Goal: Task Accomplishment & Management: Manage account settings

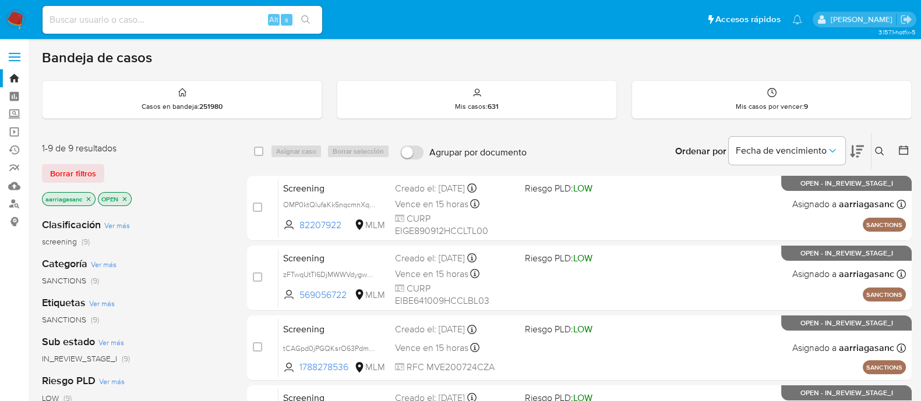
click at [67, 174] on span "Borrar filtros" at bounding box center [73, 173] width 46 height 16
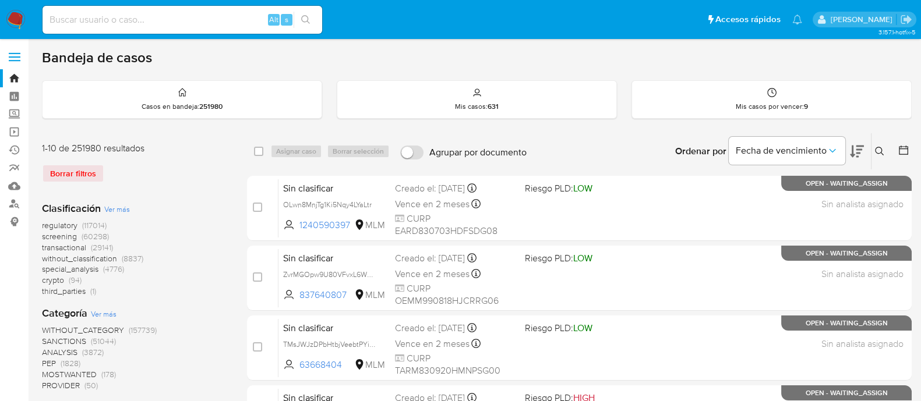
click at [65, 343] on span "SANCTIONS" at bounding box center [64, 341] width 44 height 12
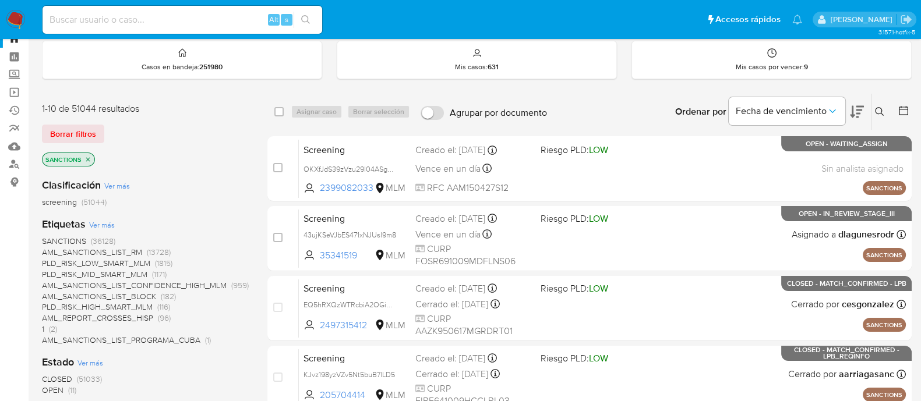
scroll to position [72, 0]
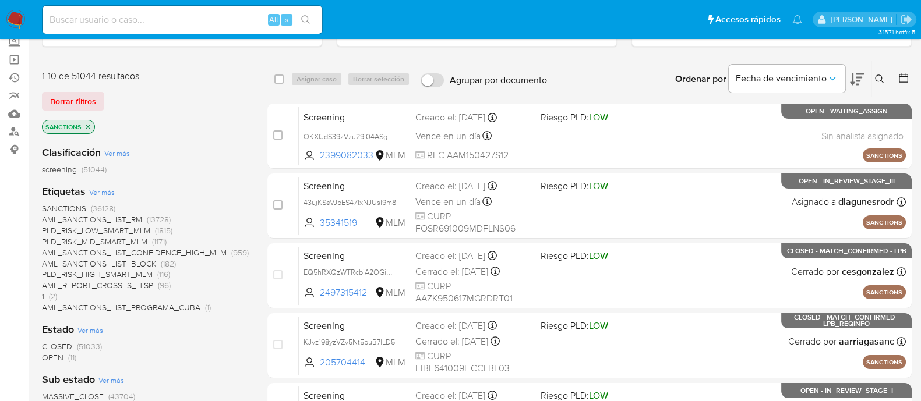
click at [61, 358] on span "OPEN" at bounding box center [53, 358] width 22 height 12
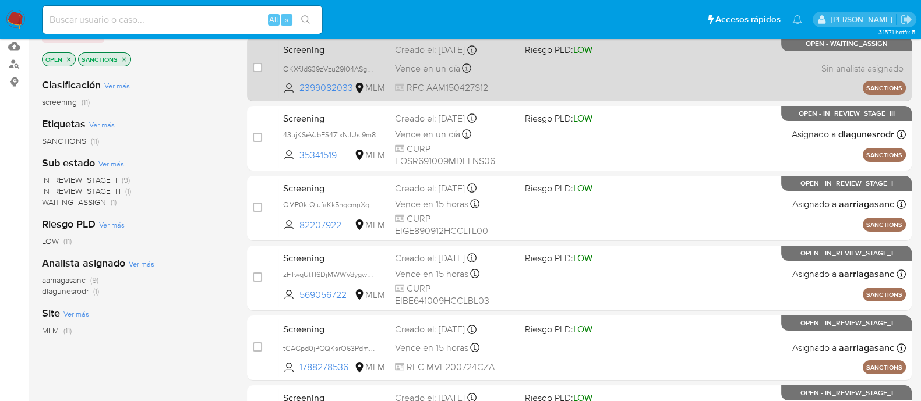
scroll to position [8, 0]
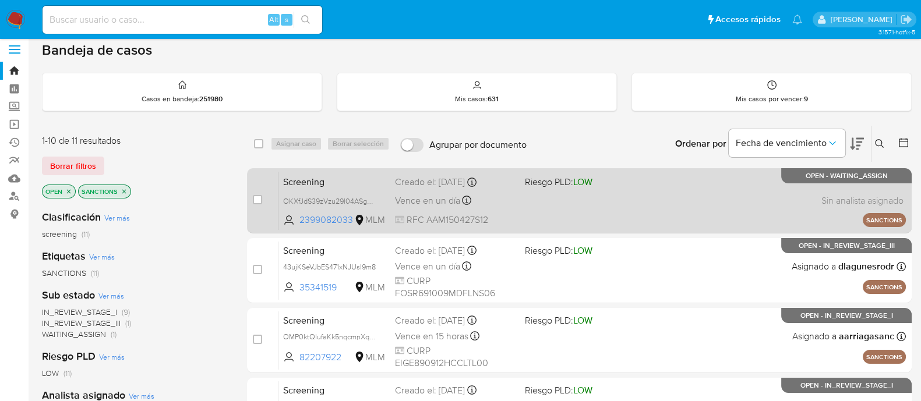
click at [667, 211] on div "Screening OKXfJdS39zVzu29l04ASguM7 2399082033 MLM Riesgo PLD: LOW Creado el: 01…" at bounding box center [591, 200] width 627 height 59
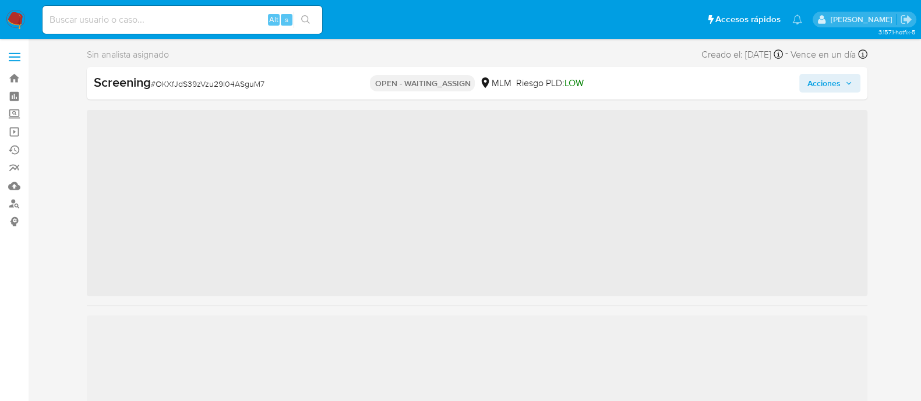
scroll to position [492, 0]
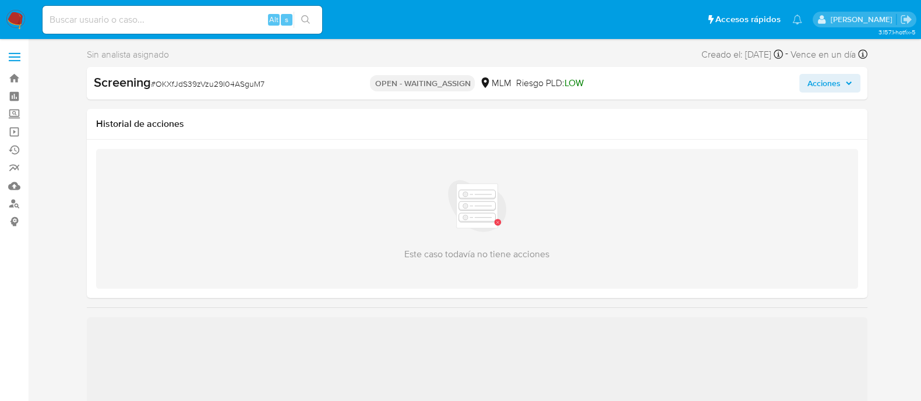
select select "10"
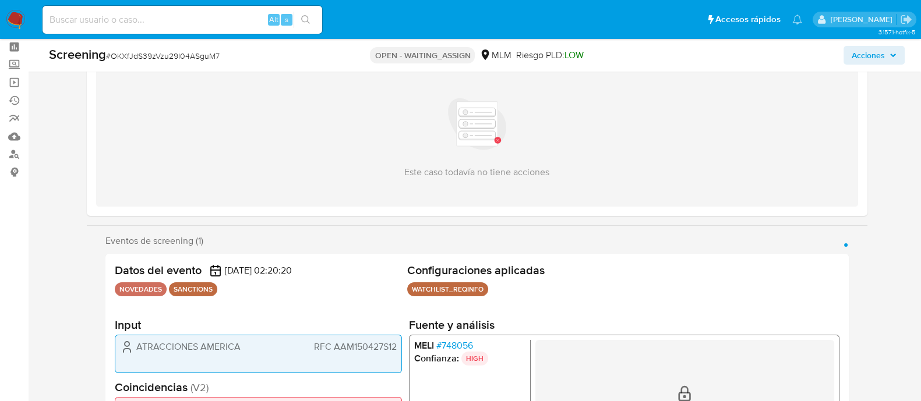
scroll to position [145, 0]
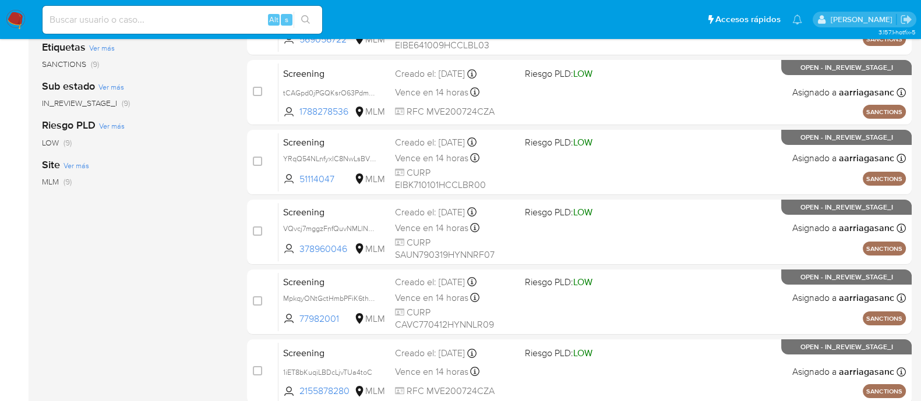
scroll to position [10, 0]
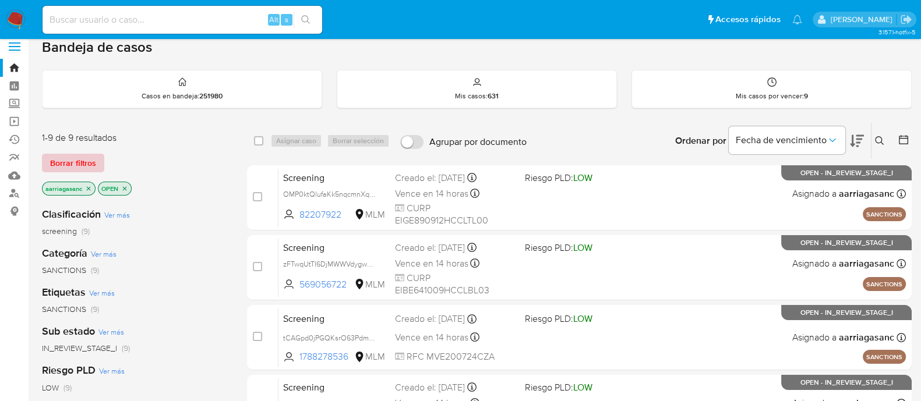
click at [73, 167] on span "Borrar filtros" at bounding box center [73, 163] width 46 height 16
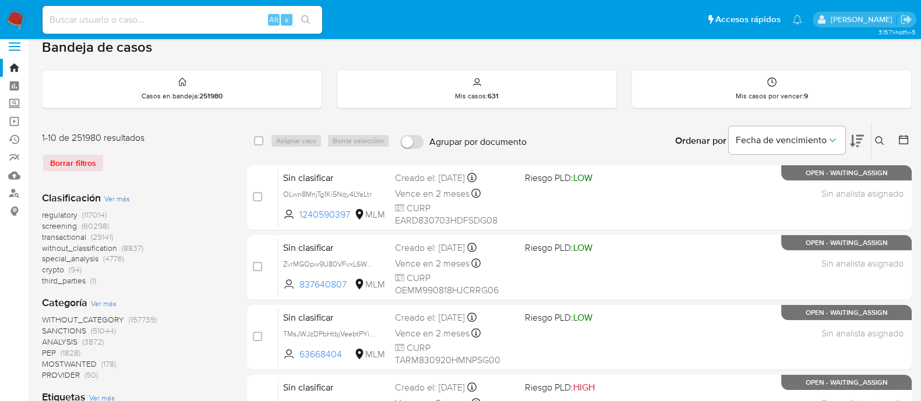
click at [73, 328] on span "SANCTIONS" at bounding box center [64, 331] width 44 height 12
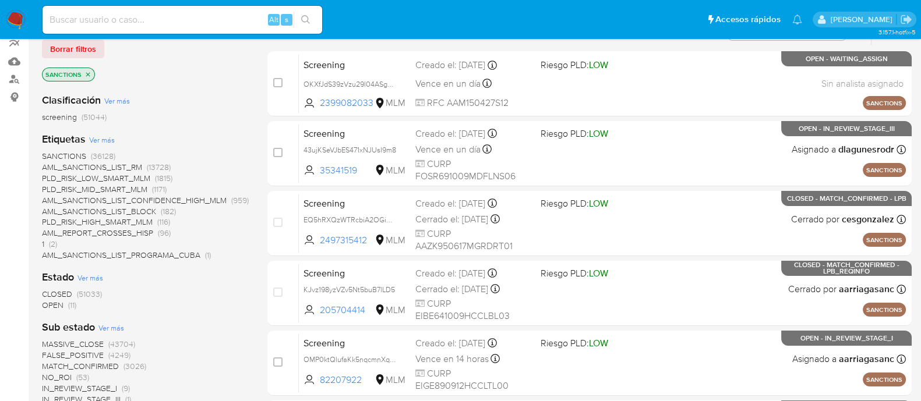
scroll to position [156, 0]
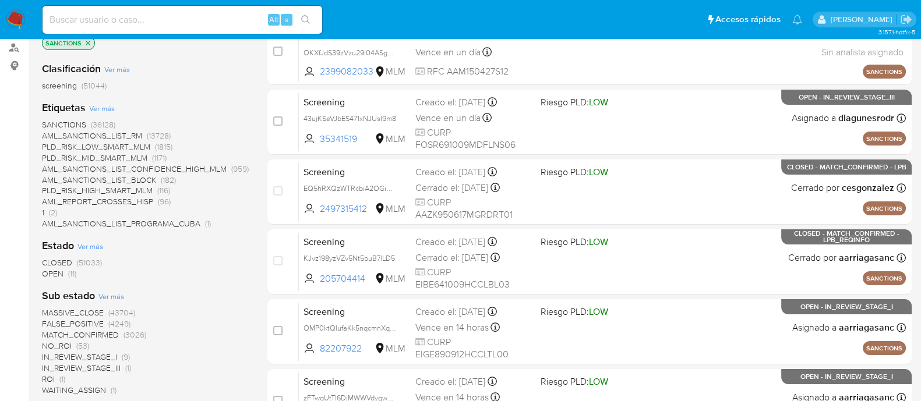
click at [50, 275] on span "OPEN" at bounding box center [53, 274] width 22 height 12
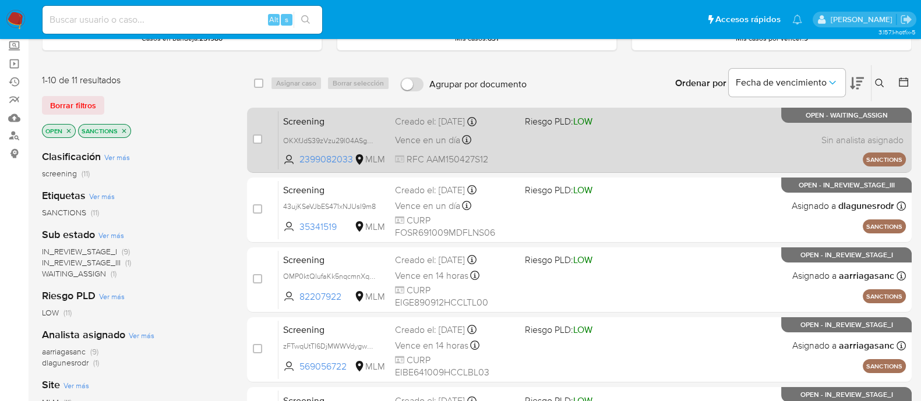
scroll to position [10, 0]
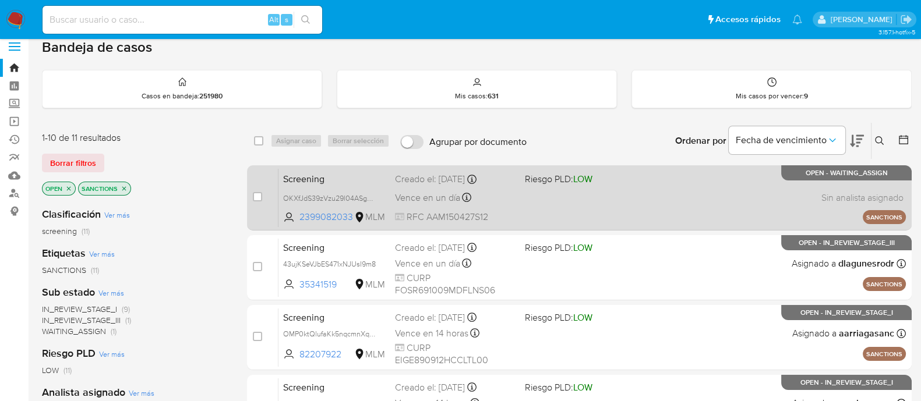
click at [654, 200] on div "Screening OKXfJdS39zVzu29l04ASguM7 2399082033 MLM Riesgo PLD: LOW Creado el: 01…" at bounding box center [591, 197] width 627 height 59
click at [255, 197] on input "checkbox" at bounding box center [257, 196] width 9 height 9
checkbox input "true"
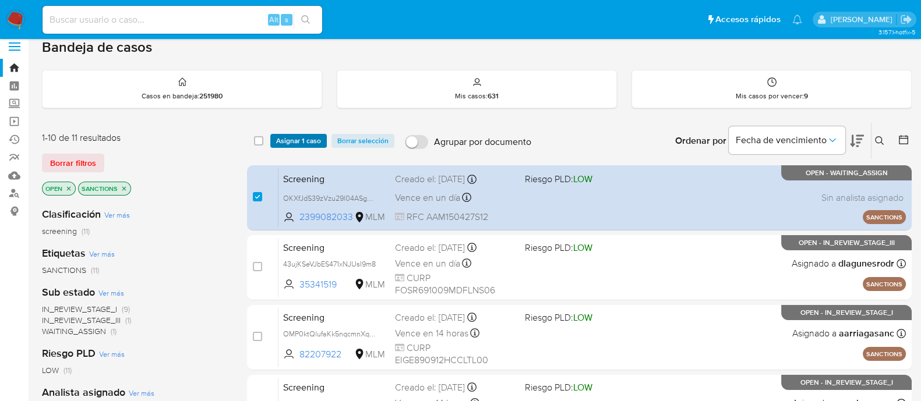
click at [301, 144] on span "Asignar 1 caso" at bounding box center [298, 141] width 45 height 12
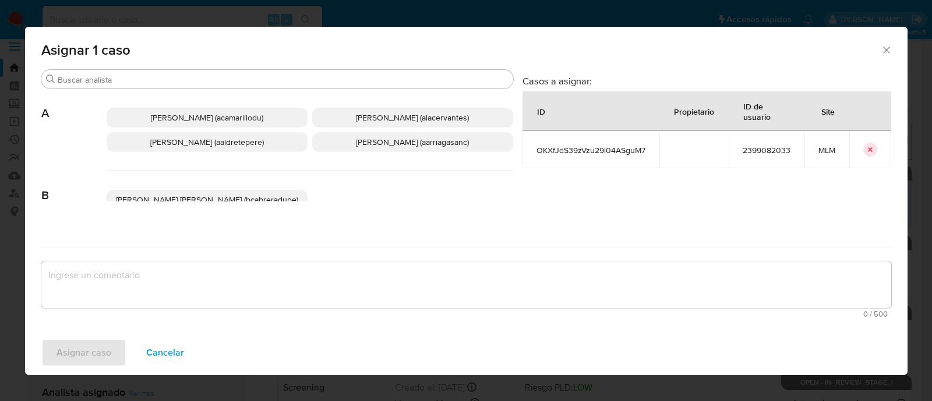
click at [362, 133] on p "Ana Maria Arriaga (aarriagasanc)" at bounding box center [412, 142] width 201 height 20
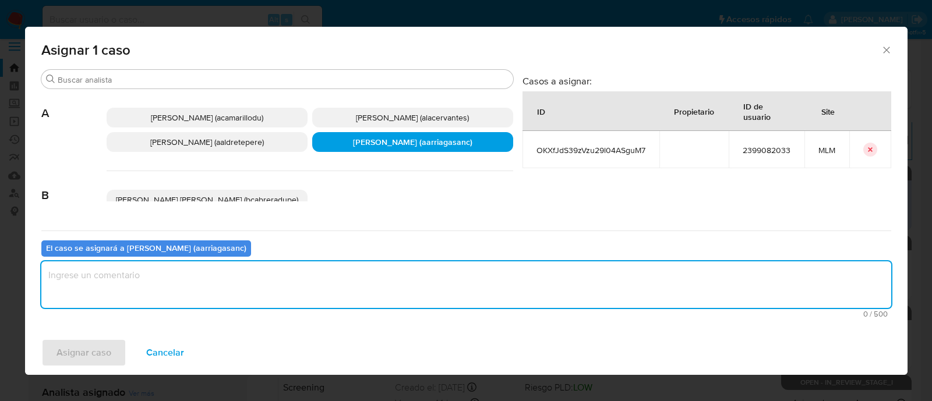
click at [305, 289] on textarea "assign-modal" at bounding box center [466, 285] width 850 height 47
type textarea "AMAS"
click at [114, 352] on button "Asignar caso" at bounding box center [83, 353] width 85 height 28
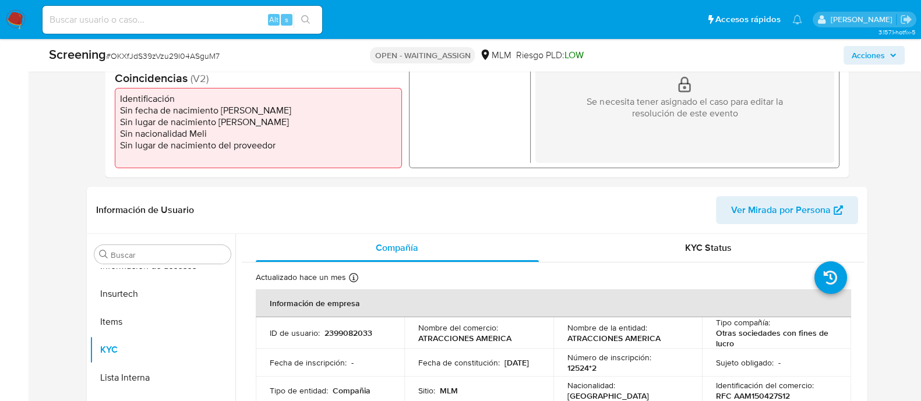
scroll to position [437, 0]
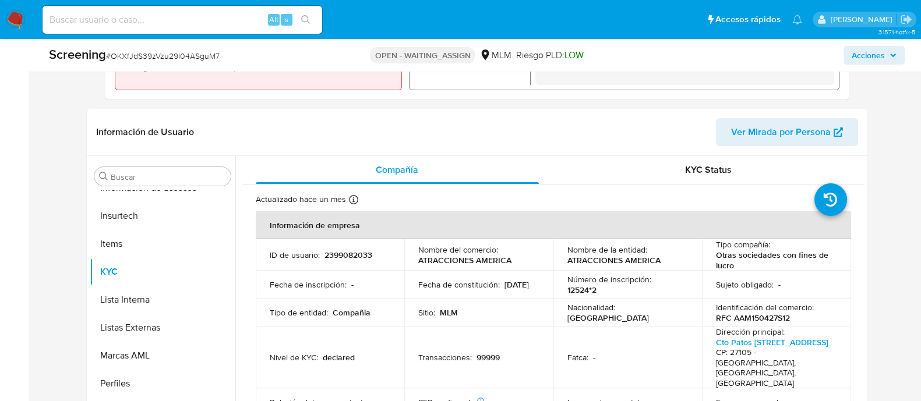
select select "10"
click at [342, 255] on p "2399082033" at bounding box center [348, 255] width 48 height 10
copy p "2399082033"
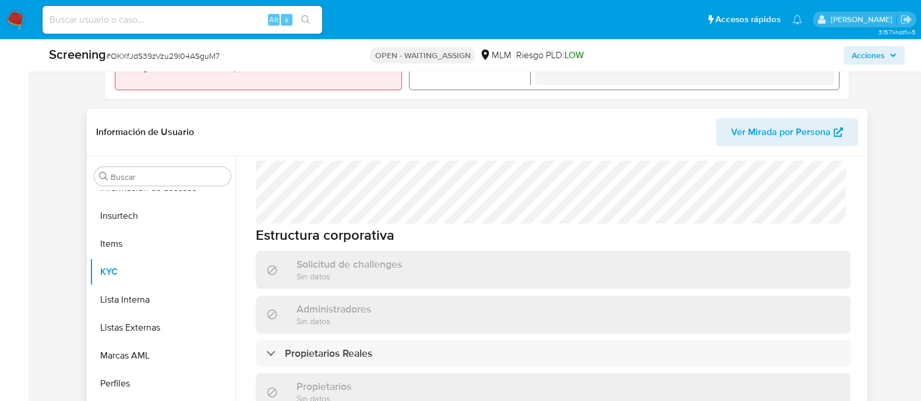
scroll to position [869, 0]
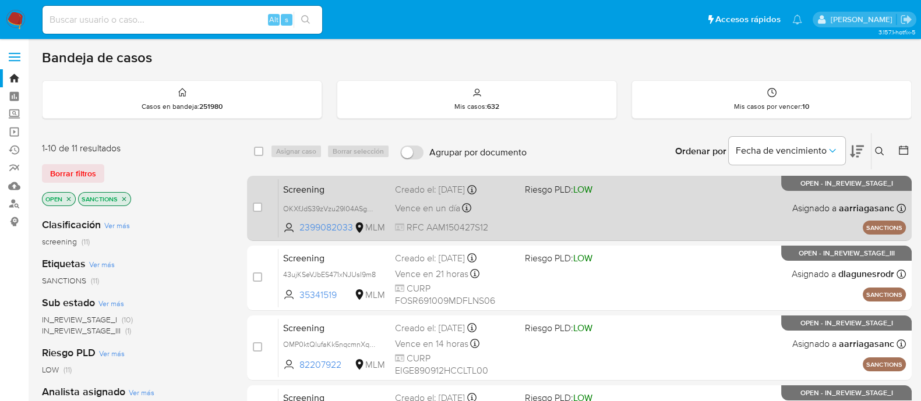
click at [652, 223] on div "Screening OKXfJdS39zVzu29l04ASguM7 2399082033 MLM Riesgo PLD: LOW Creado el: [D…" at bounding box center [591, 208] width 627 height 59
click at [255, 213] on div "case-item-checkbox" at bounding box center [257, 209] width 9 height 14
click at [256, 205] on input "checkbox" at bounding box center [257, 207] width 9 height 9
checkbox input "true"
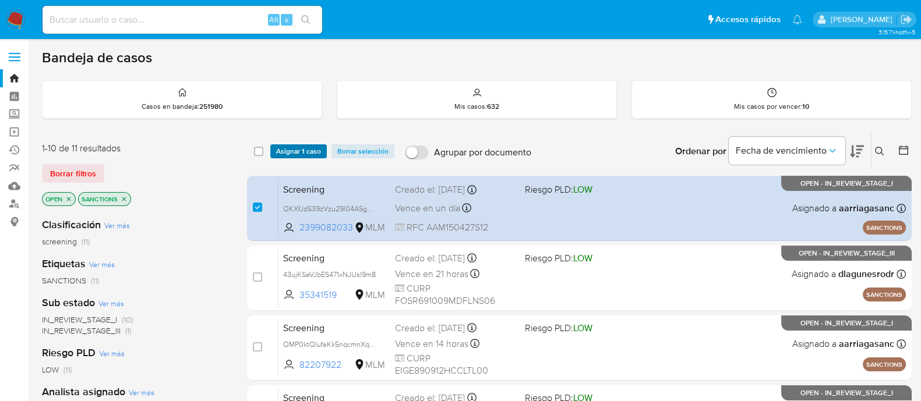
click at [301, 149] on span "Asignar 1 caso" at bounding box center [298, 152] width 45 height 12
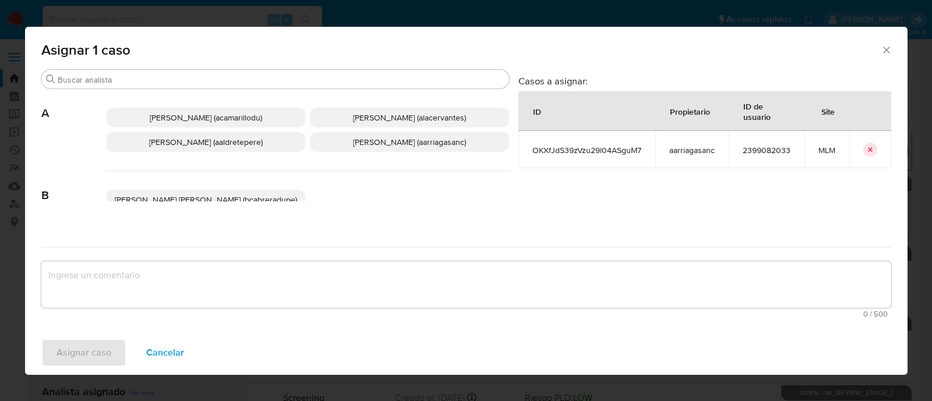
click at [363, 143] on span "Ana Maria Arriaga (aarriagasanc)" at bounding box center [409, 142] width 113 height 12
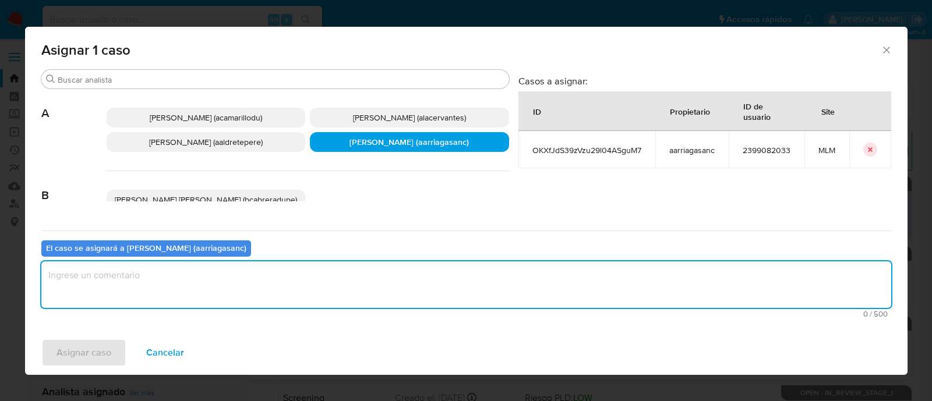
click at [340, 268] on textarea "assign-modal" at bounding box center [466, 285] width 850 height 47
type textarea "amas"
click at [91, 356] on span "Asignar caso" at bounding box center [83, 353] width 55 height 26
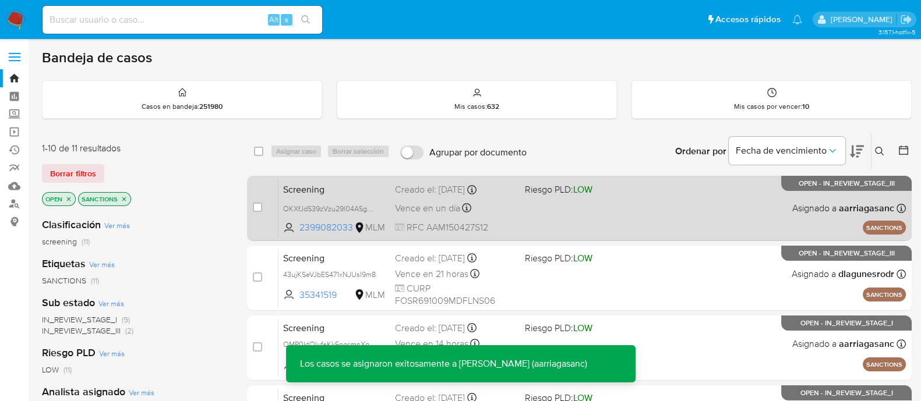
click at [554, 208] on div "Screening OKXfJdS39zVzu29l04ASguM7 2399082033 MLM Riesgo PLD: LOW Creado el: 01…" at bounding box center [591, 208] width 627 height 59
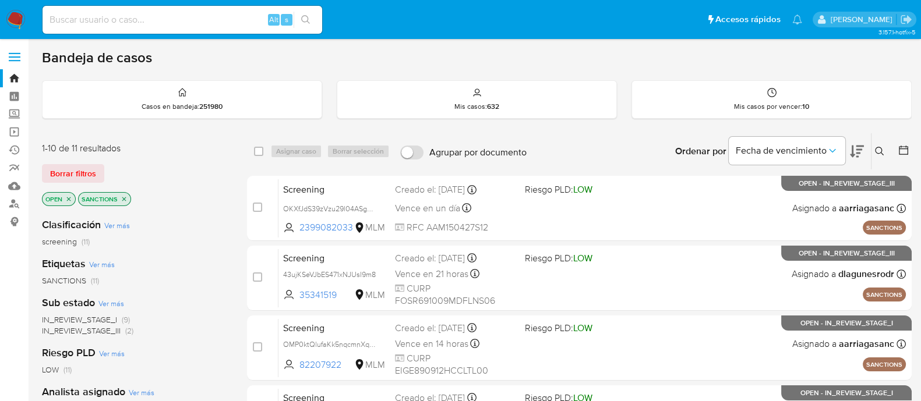
click at [16, 13] on img at bounding box center [16, 20] width 20 height 20
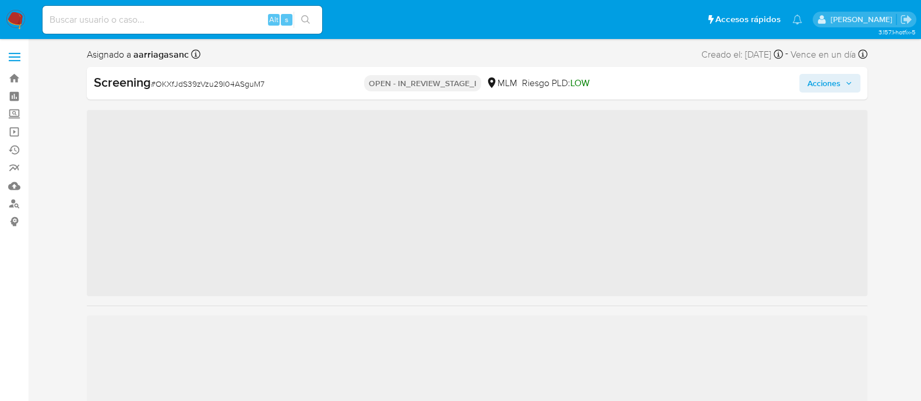
scroll to position [492, 0]
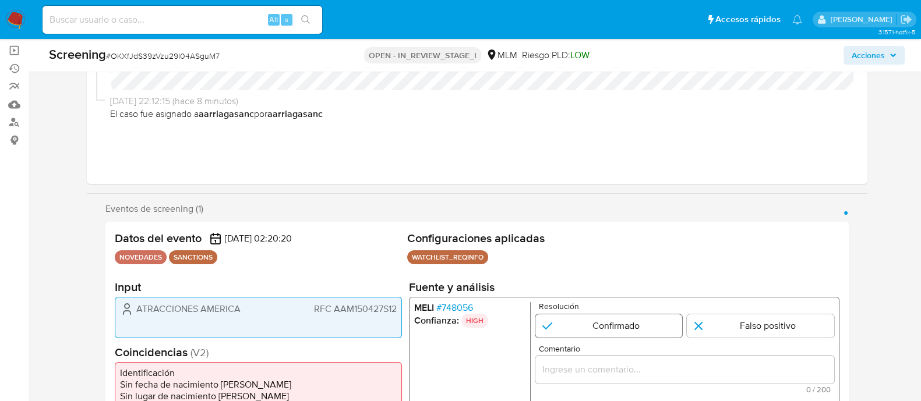
select select "10"
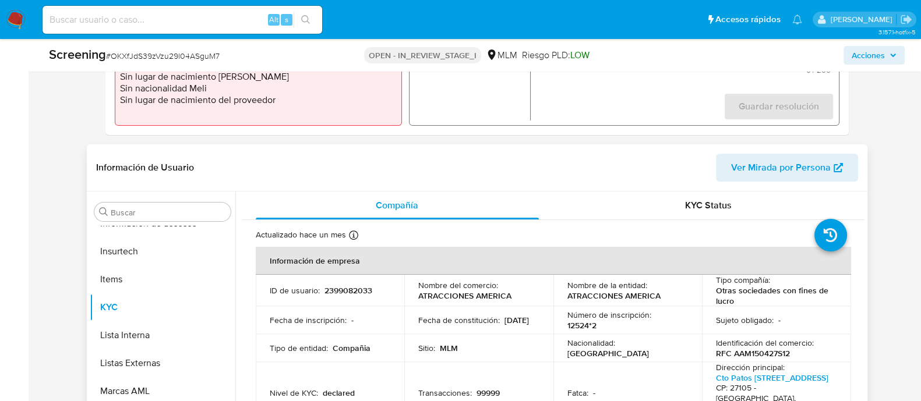
scroll to position [437, 0]
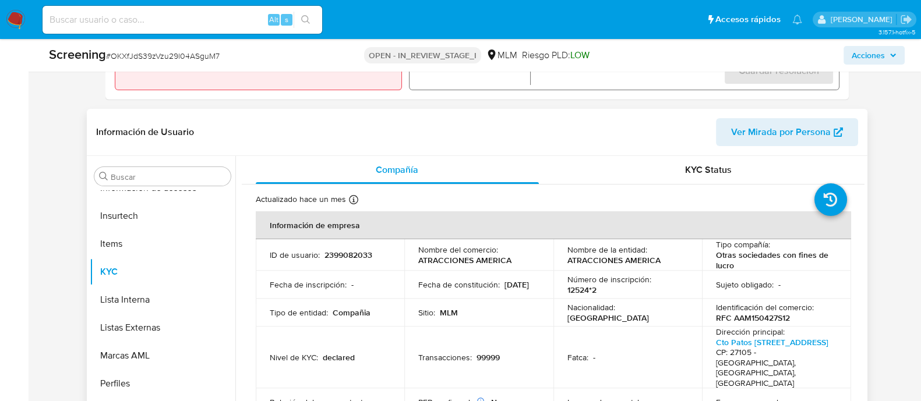
click at [475, 280] on p "Fecha de constitución :" at bounding box center [459, 285] width 82 height 10
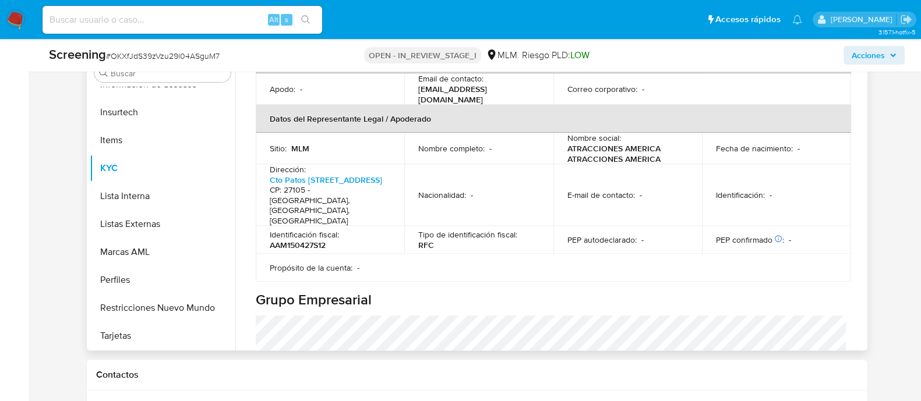
scroll to position [190, 0]
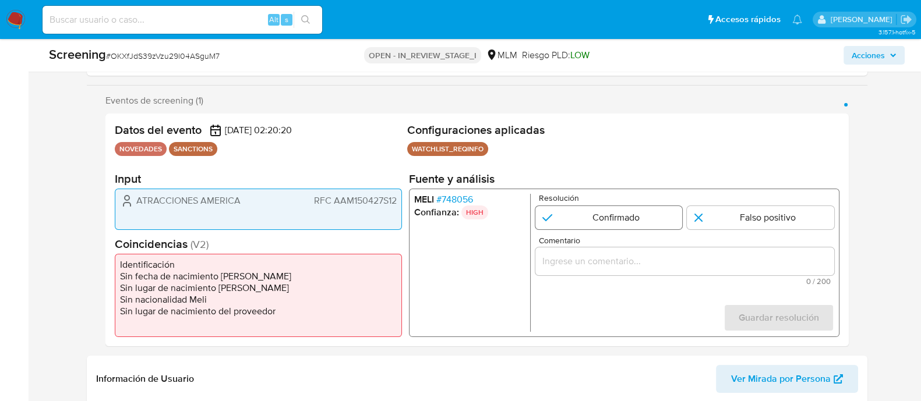
click at [645, 225] on input "1 de 1" at bounding box center [608, 217] width 147 height 23
radio input "true"
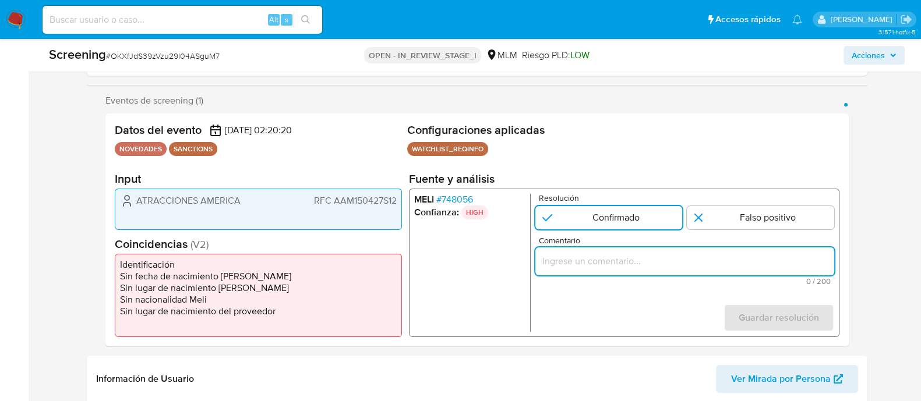
click at [638, 262] on input "Comentario" at bounding box center [684, 261] width 299 height 15
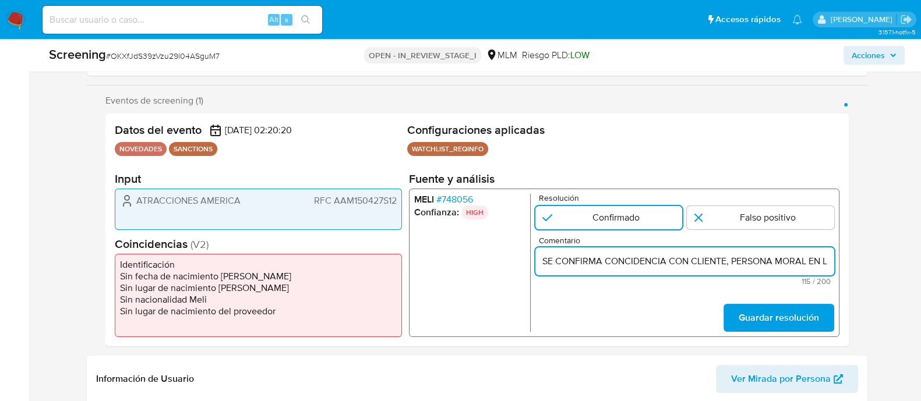
scroll to position [0, 303]
type input "SE CONFIRMA CONCIDENCIA CON CLIENTE, PERSONA MORAL EN LISTA REQUINFO POR RAZON …"
click at [783, 300] on form "Resolución Confirmado Falso positivo Comentario SE CONFIRMA CONCIDENCIA CON CLI…" at bounding box center [684, 263] width 299 height 138
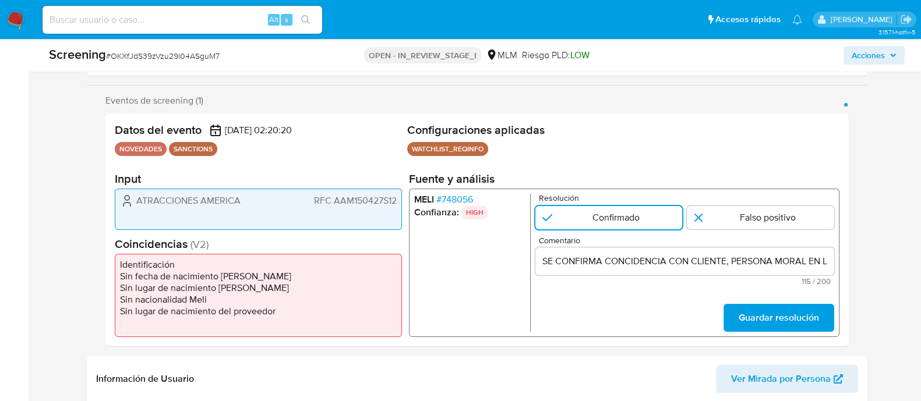
click at [782, 316] on span "Guardar resolución" at bounding box center [778, 318] width 80 height 26
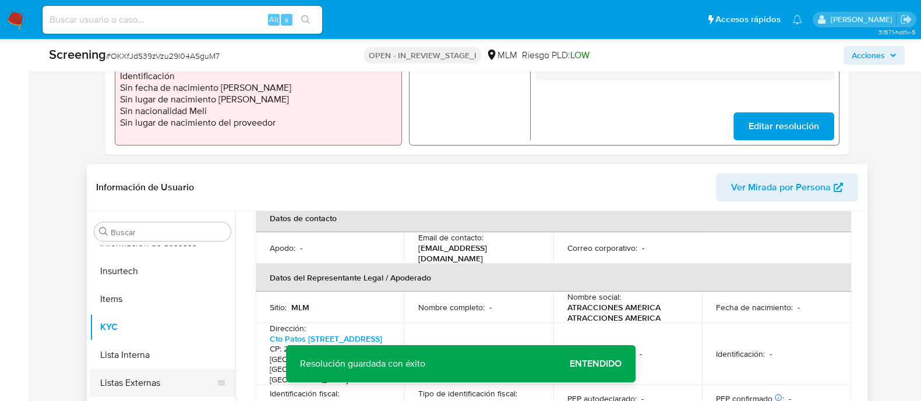
scroll to position [414, 0]
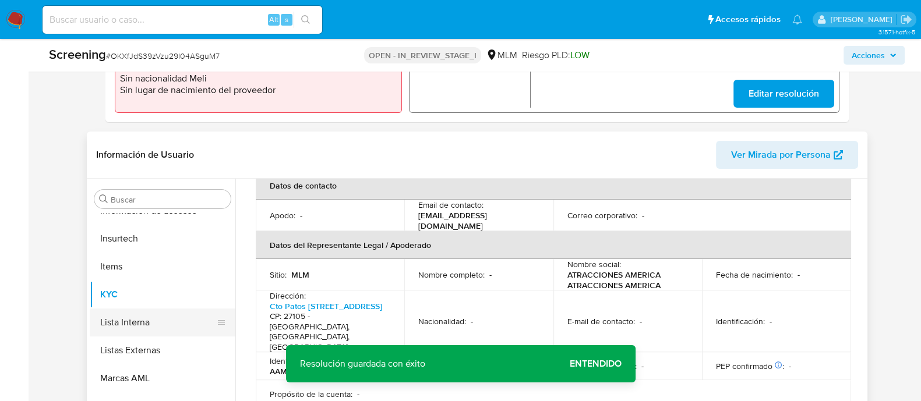
click at [156, 327] on button "Lista Interna" at bounding box center [158, 323] width 136 height 28
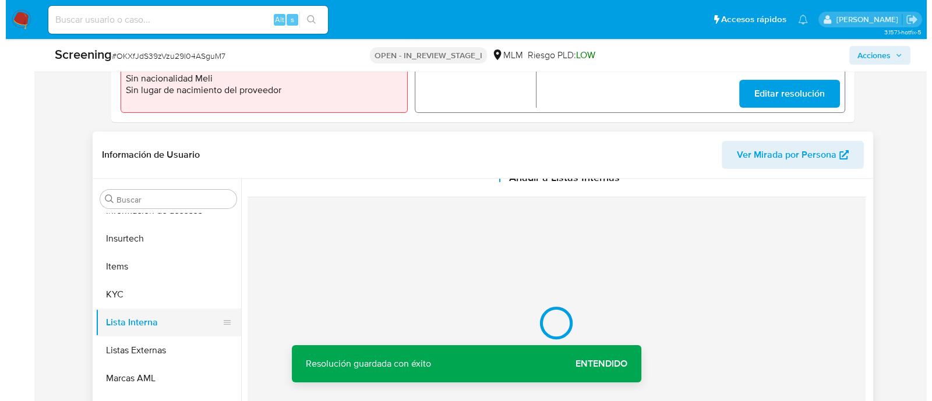
scroll to position [0, 0]
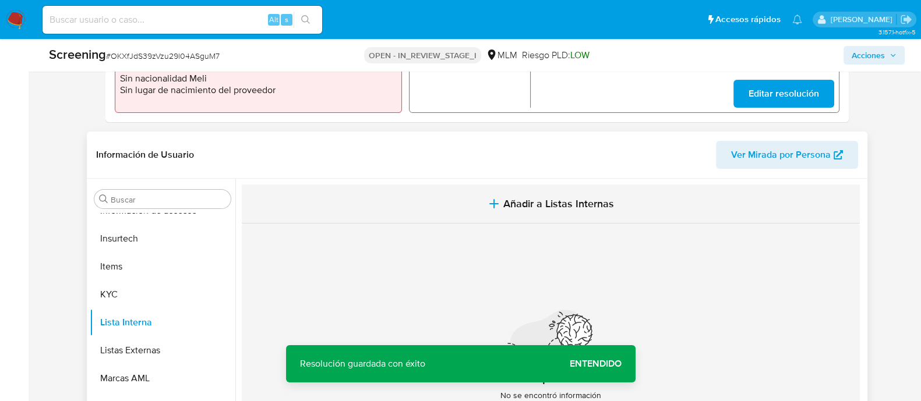
click at [518, 193] on button "Añadir a Listas Internas" at bounding box center [551, 204] width 618 height 39
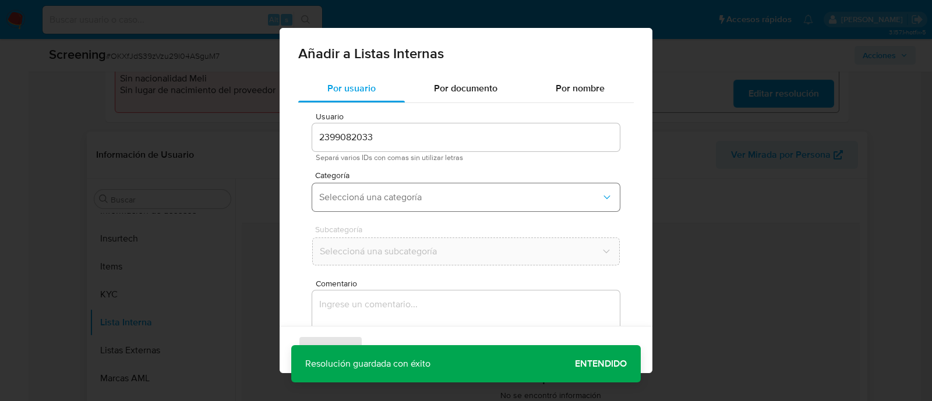
click at [331, 190] on button "Seleccioná una categoría" at bounding box center [466, 197] width 308 height 28
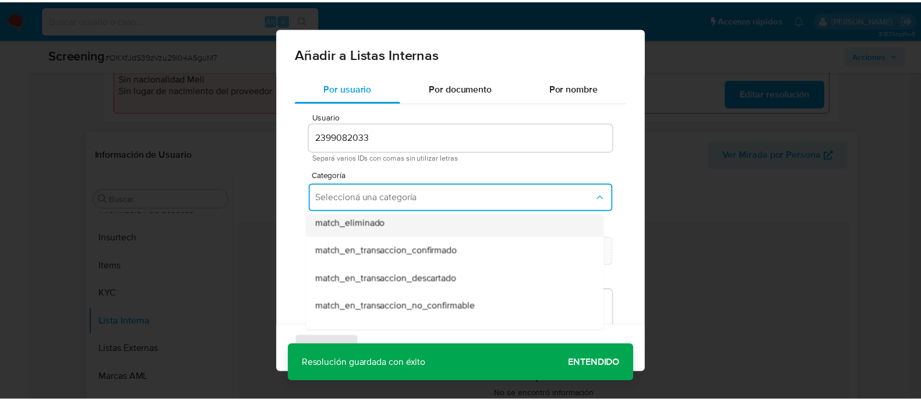
scroll to position [72, 0]
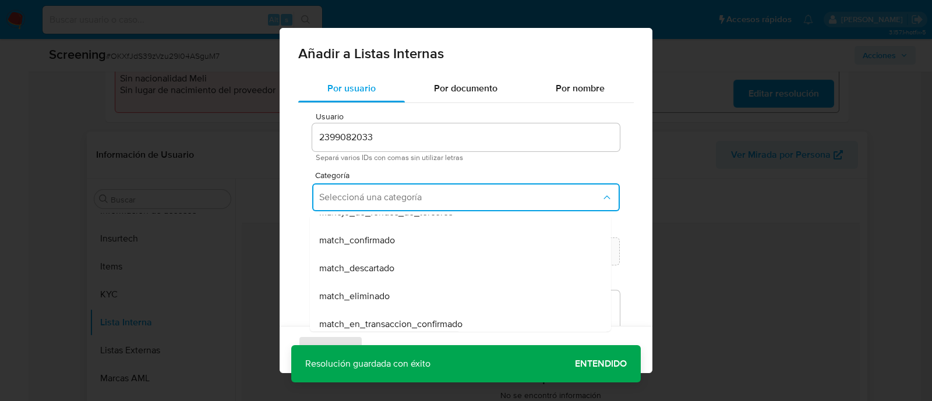
click at [358, 238] on span "match_confirmado" at bounding box center [357, 241] width 76 height 12
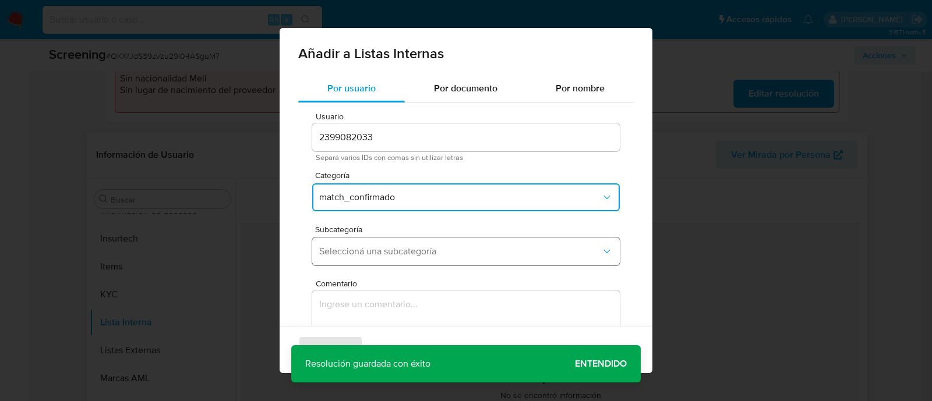
click at [364, 255] on span "Seleccioná una subcategoría" at bounding box center [460, 252] width 282 height 12
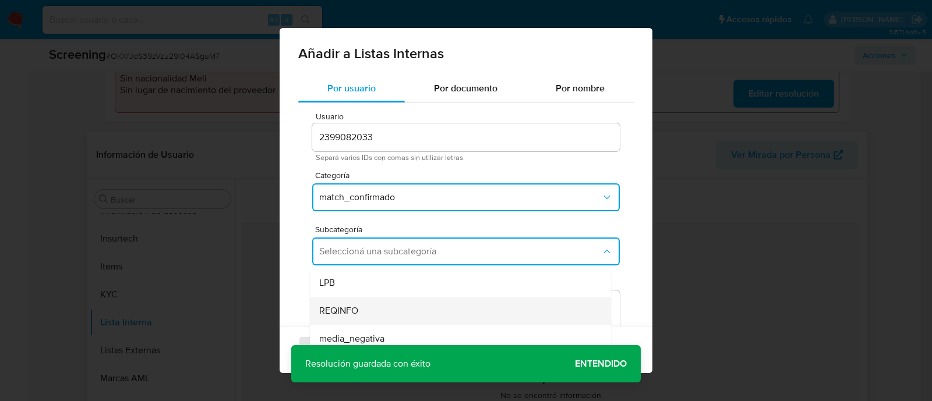
click at [335, 310] on span "REQINFO" at bounding box center [338, 311] width 39 height 12
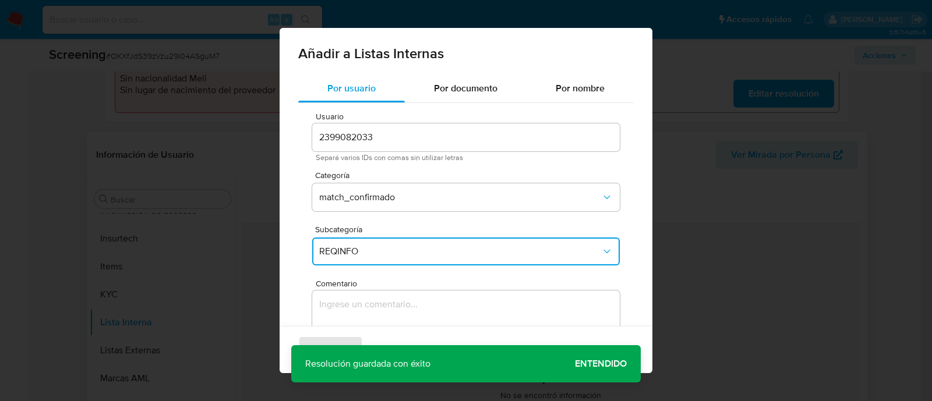
click at [338, 305] on textarea "Comentario" at bounding box center [466, 347] width 308 height 112
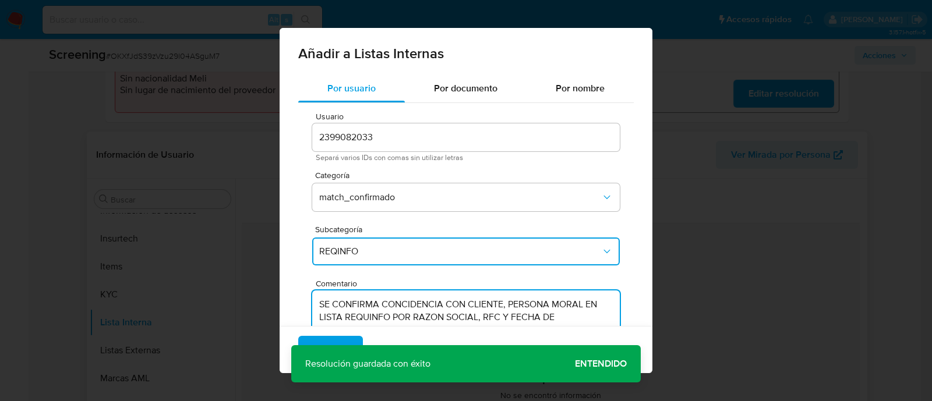
type textarea "SE CONFIRMA CONCIDENCIA CON CLIENTE, PERSONA MORAL EN LISTA REQUINFO POR RAZON …"
click at [595, 351] on div "Agregar Cancelar" at bounding box center [466, 349] width 373 height 47
click at [357, 342] on button "Agregar" at bounding box center [330, 350] width 65 height 28
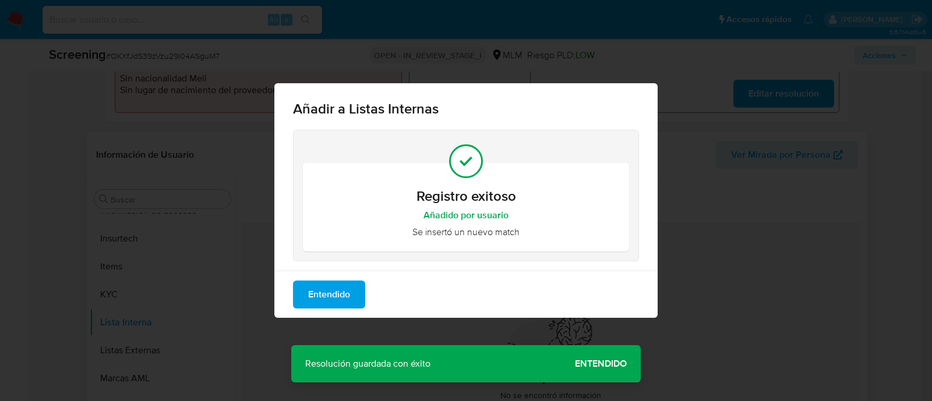
click at [336, 298] on span "Entendido" at bounding box center [329, 295] width 42 height 26
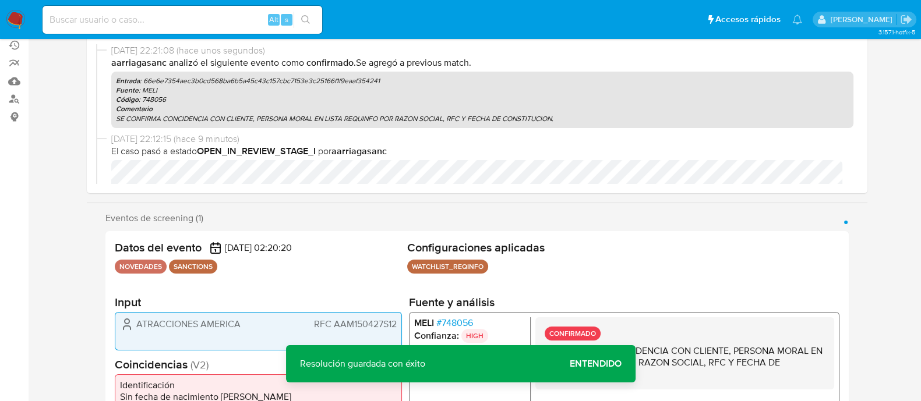
scroll to position [0, 0]
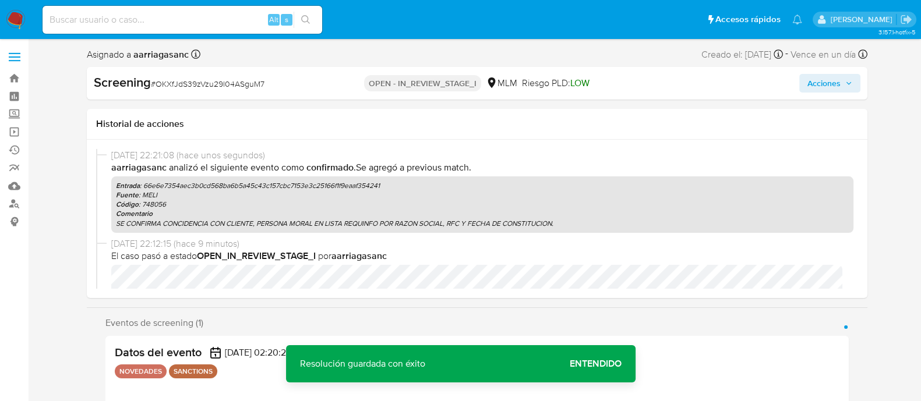
click at [824, 77] on span "Acciones" at bounding box center [823, 83] width 33 height 19
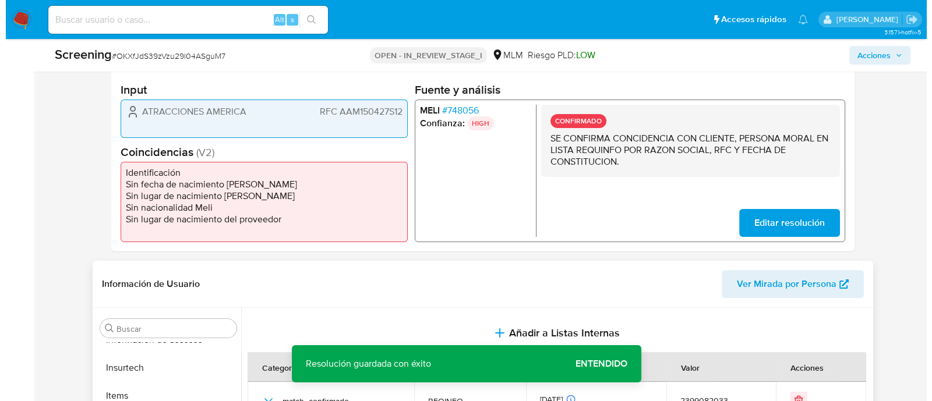
scroll to position [291, 0]
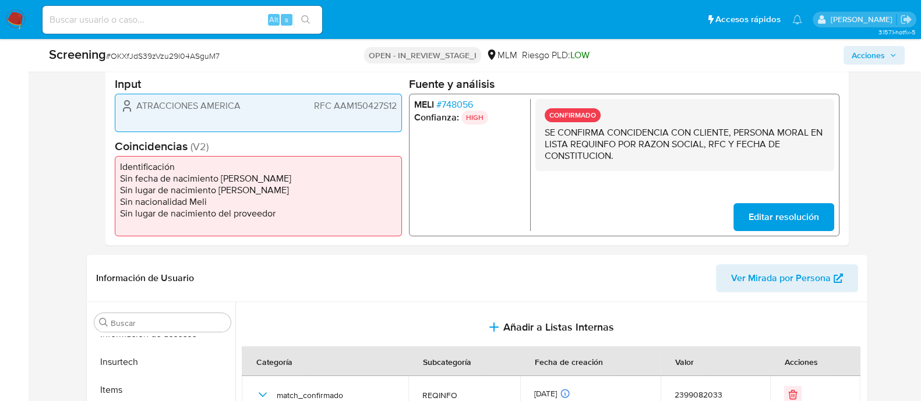
drag, startPoint x: 134, startPoint y: 103, endPoint x: 242, endPoint y: 106, distance: 107.8
click at [242, 106] on div "ATRACCIONES AMERICA RFC AAM150427S12" at bounding box center [258, 106] width 277 height 14
click at [343, 105] on span "RFC AAM150427S12" at bounding box center [354, 106] width 83 height 12
click at [849, 56] on button "Acciones" at bounding box center [873, 55] width 61 height 19
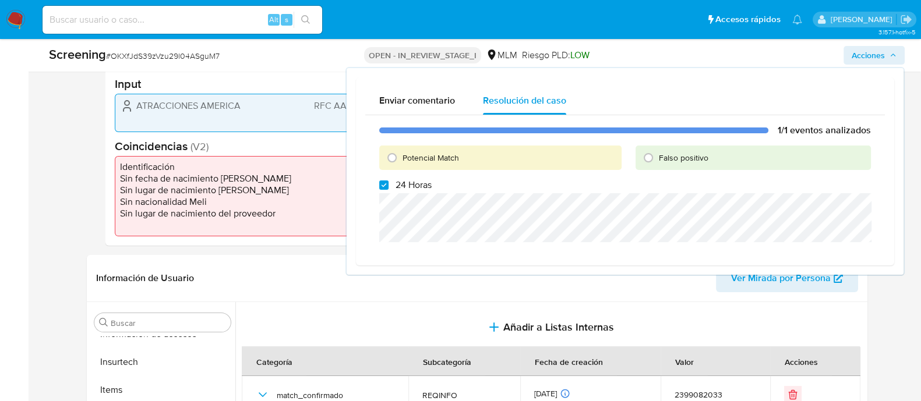
click at [390, 182] on label "24 Horas" at bounding box center [405, 185] width 52 height 12
click at [388, 182] on input "24 Horas" at bounding box center [383, 185] width 9 height 9
checkbox input "false"
click at [395, 161] on input "Potencial Match" at bounding box center [392, 158] width 19 height 19
radio input "true"
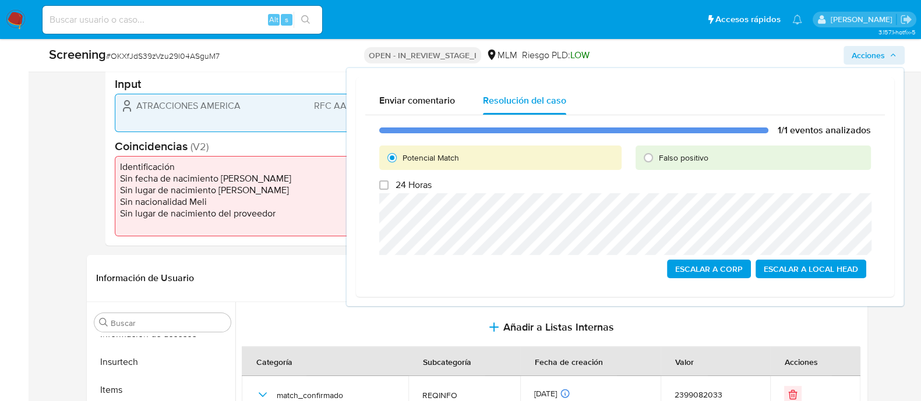
click at [788, 271] on span "Escalar a Local Head" at bounding box center [811, 269] width 94 height 16
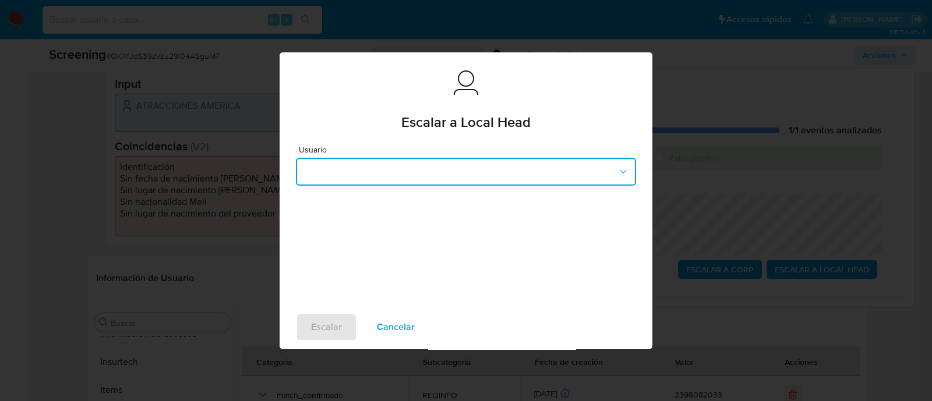
click at [445, 182] on button "button" at bounding box center [466, 172] width 340 height 28
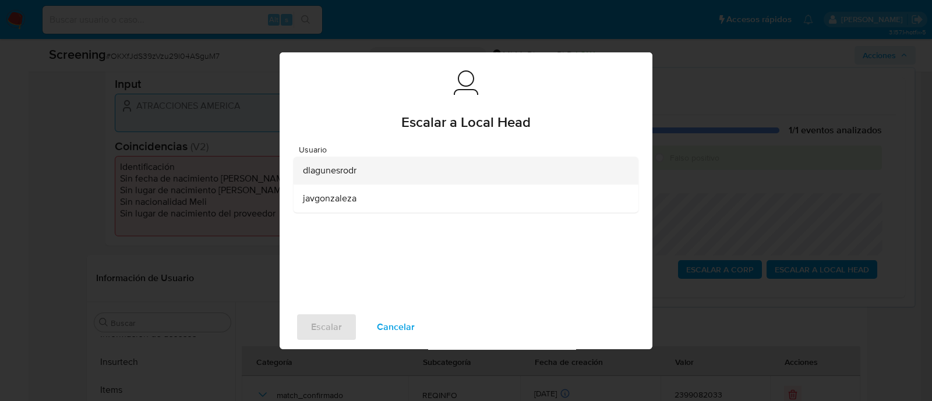
click at [342, 165] on span "dlagunesrodr" at bounding box center [330, 171] width 54 height 12
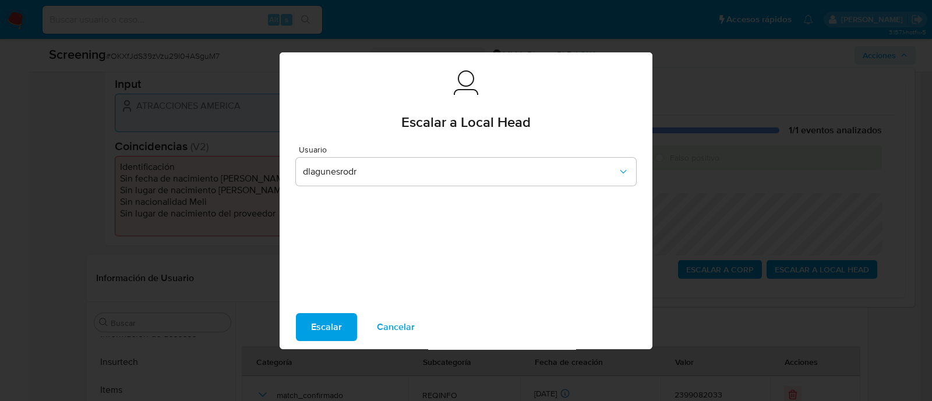
click at [327, 326] on span "Escalar" at bounding box center [326, 328] width 31 height 26
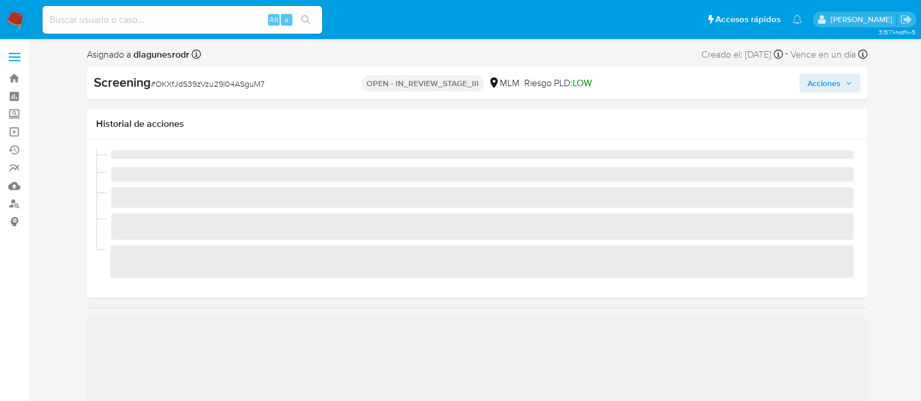
scroll to position [492, 0]
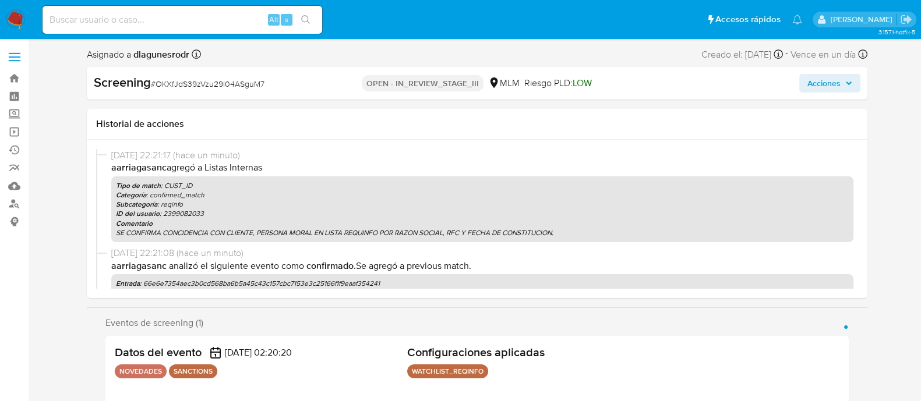
select select "10"
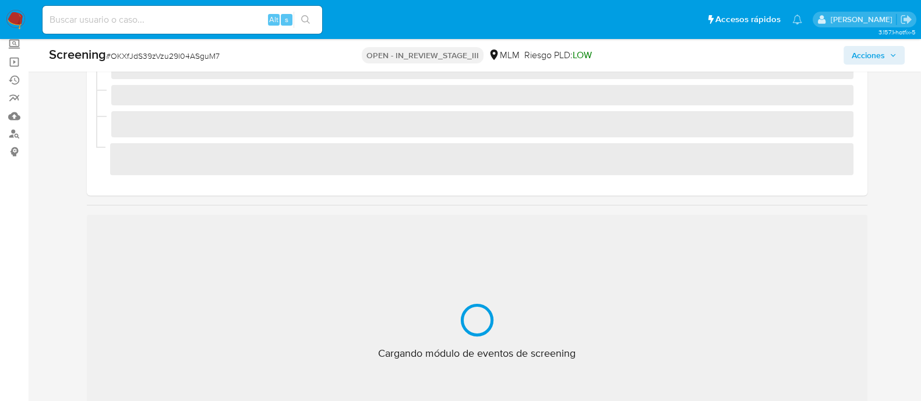
scroll to position [492, 0]
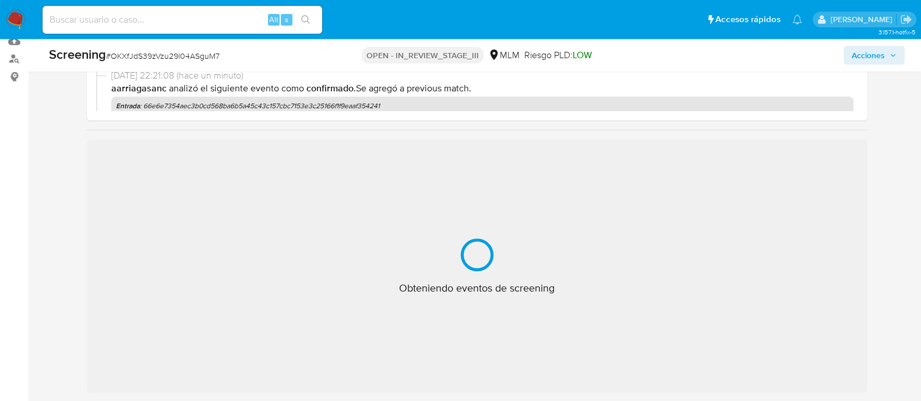
select select "10"
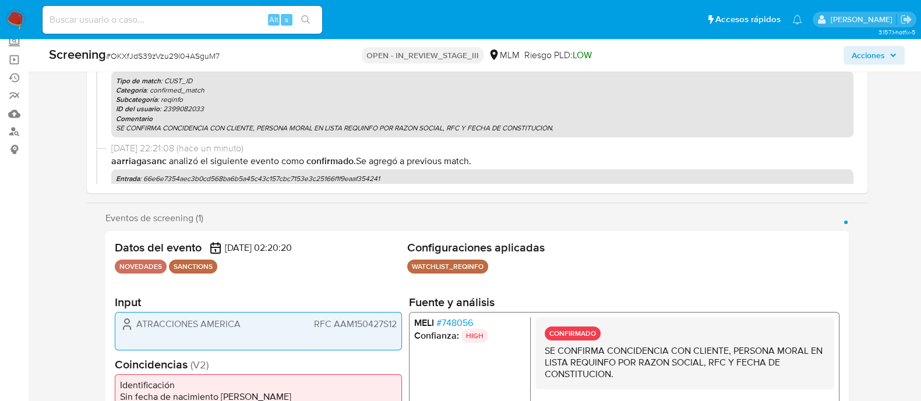
scroll to position [0, 0]
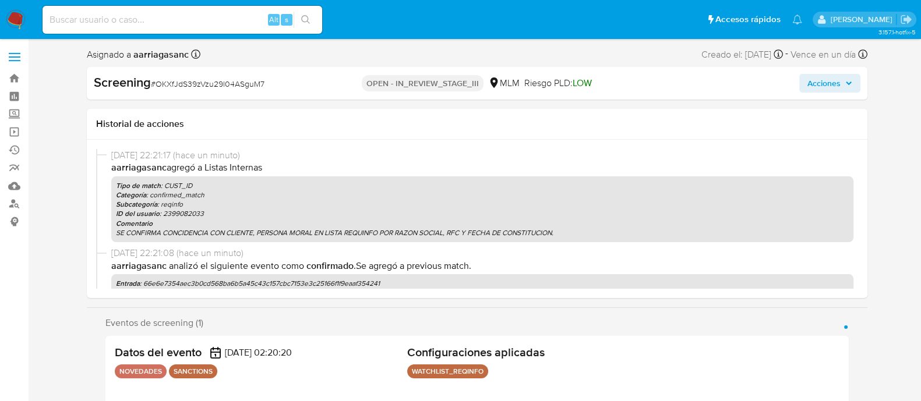
click at [399, 180] on div "Tipo de match : CUST_ID Categoría : confirmed_match Subcategoría : reqinfo ID d…" at bounding box center [482, 209] width 742 height 66
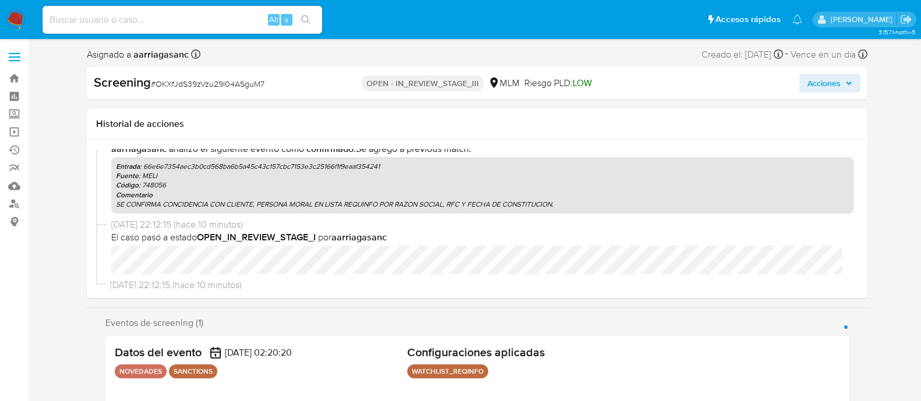
scroll to position [136, 0]
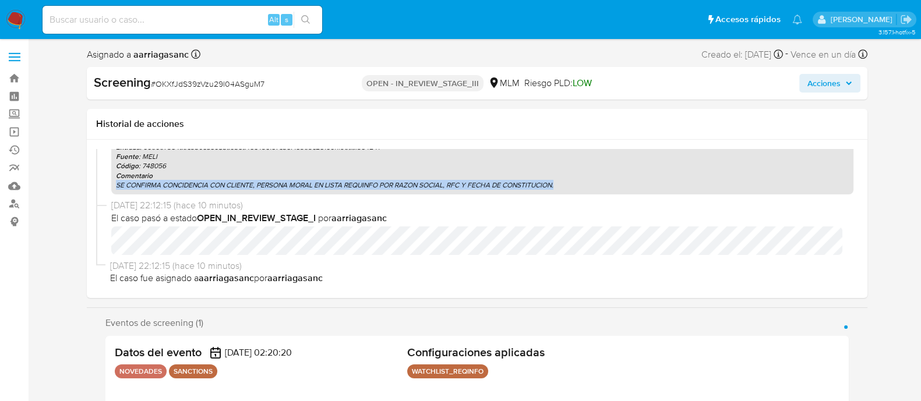
drag, startPoint x: 116, startPoint y: 188, endPoint x: 569, endPoint y: 188, distance: 453.1
click at [569, 188] on p "SE CONFIRMA CONCIDENCIA CON CLIENTE, PERSONA MORAL EN LISTA REQUINFO POR RAZON …" at bounding box center [482, 185] width 733 height 9
copy p "SE CONFIRMA CONCIDENCIA CON CLIENTE, PERSONA MORAL EN LISTA REQUINFO POR RAZON …"
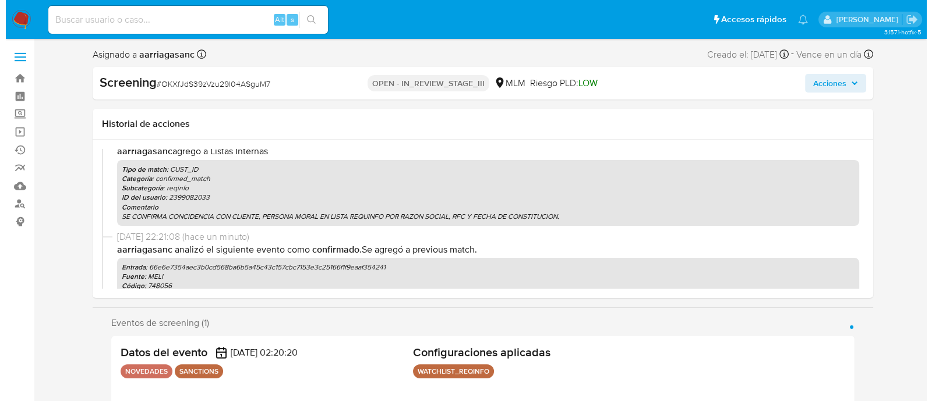
scroll to position [0, 0]
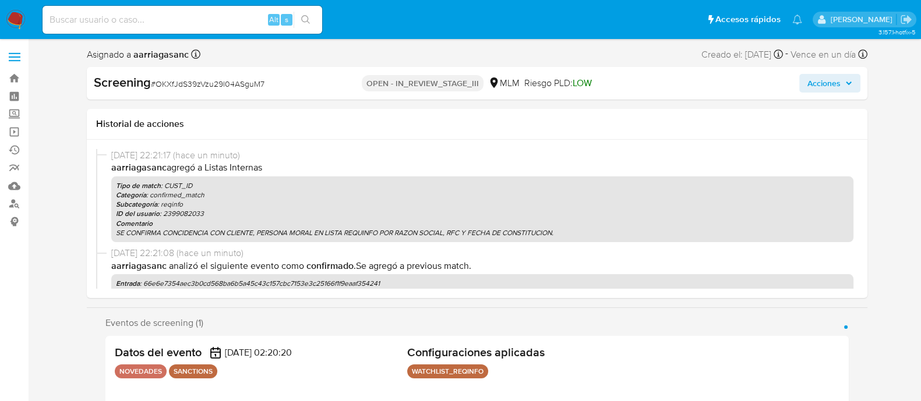
click at [834, 83] on span "Acciones" at bounding box center [823, 83] width 33 height 19
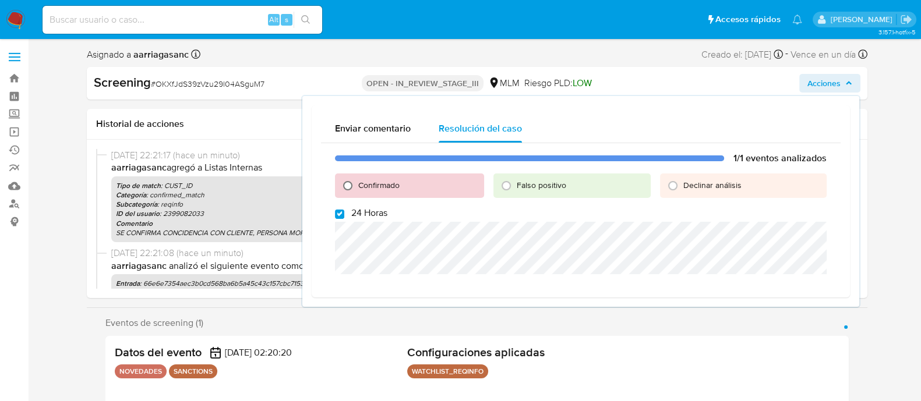
click at [345, 188] on input "Confirmado" at bounding box center [347, 185] width 19 height 19
radio input "true"
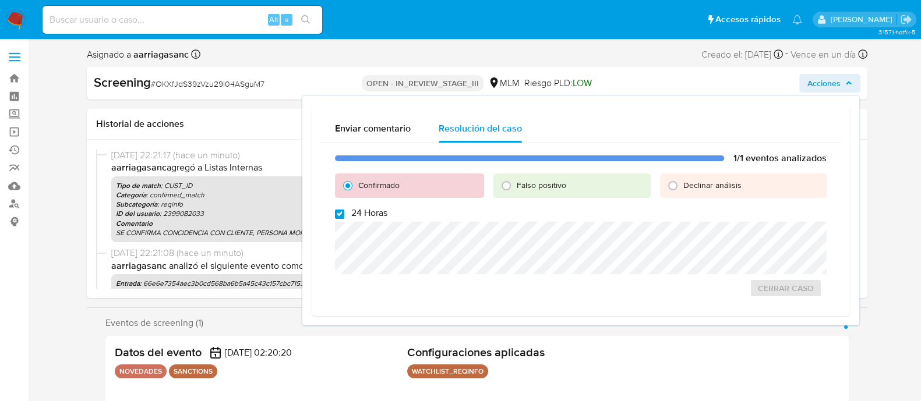
click at [340, 213] on input "24 Horas" at bounding box center [339, 214] width 9 height 9
checkbox input "false"
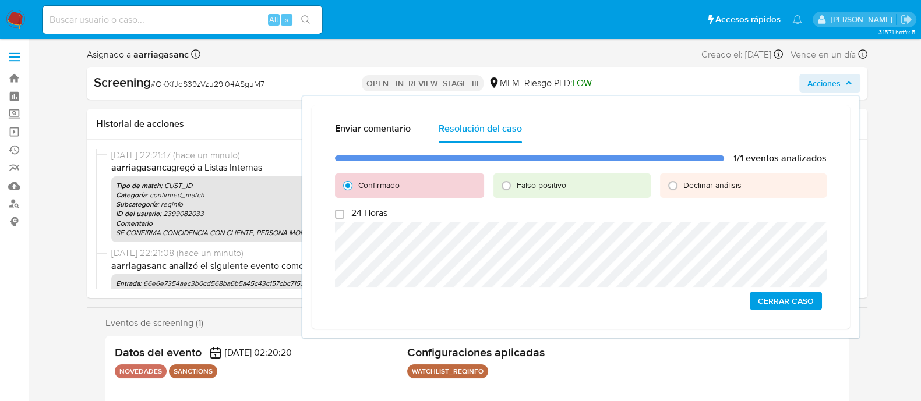
click at [793, 299] on span "Cerrar Caso" at bounding box center [786, 301] width 56 height 16
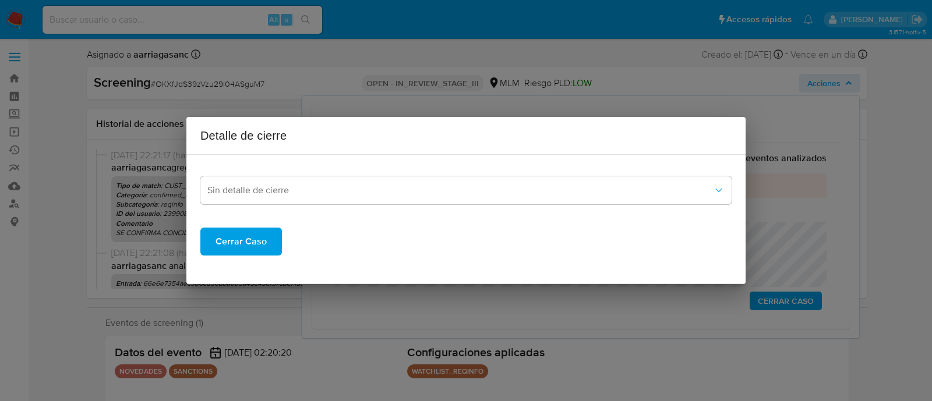
click at [267, 176] on div "Sin detalle de cierre" at bounding box center [465, 184] width 531 height 40
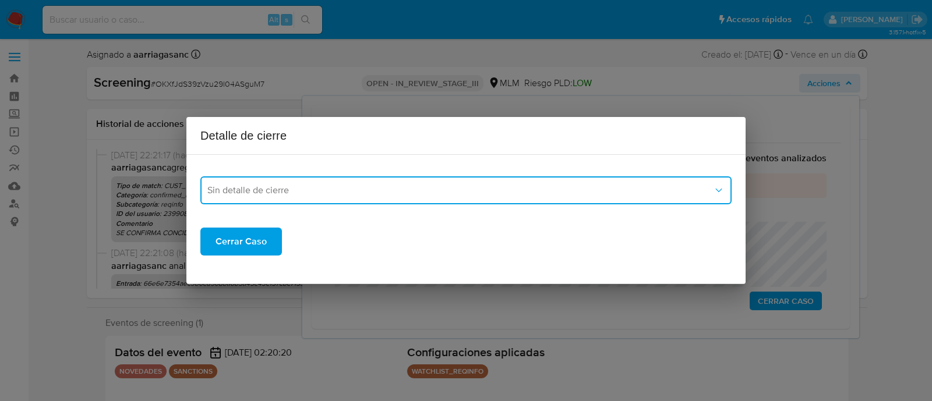
click at [267, 185] on span "Sin detalle de cierre" at bounding box center [460, 191] width 506 height 12
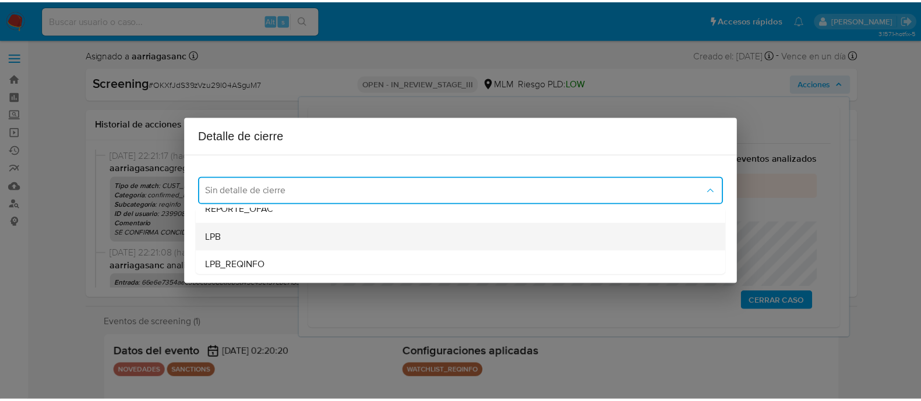
scroll to position [72, 0]
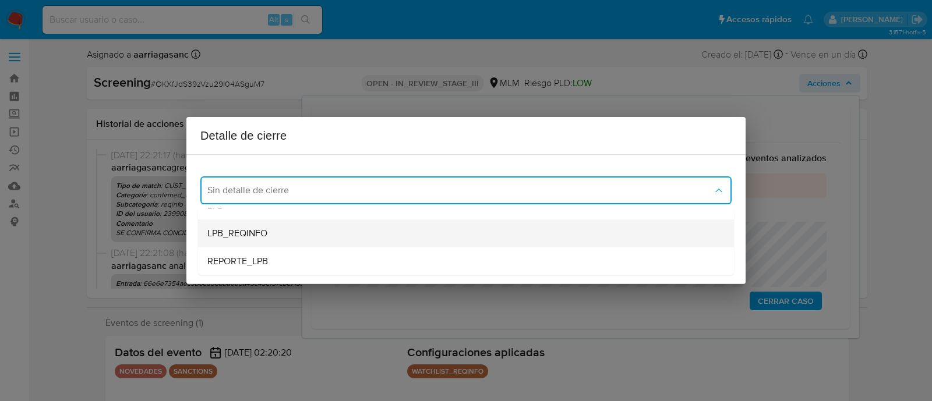
click at [255, 234] on span "LPB_REQINFO" at bounding box center [237, 234] width 60 height 12
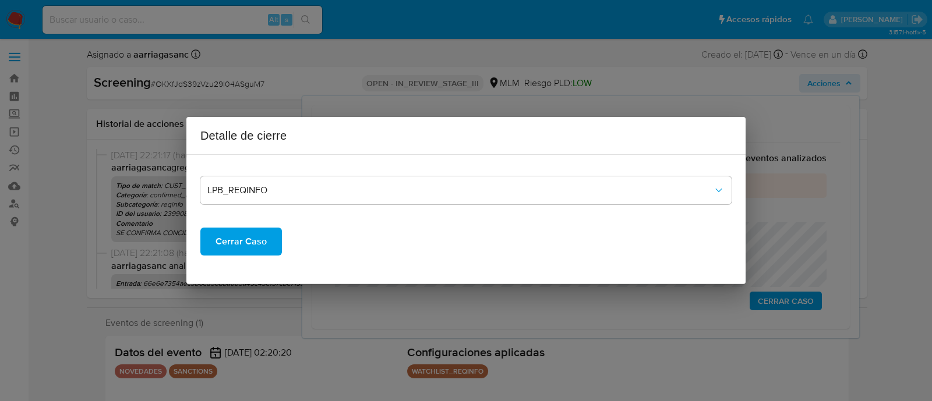
click at [246, 240] on span "Cerrar Caso" at bounding box center [240, 242] width 51 height 26
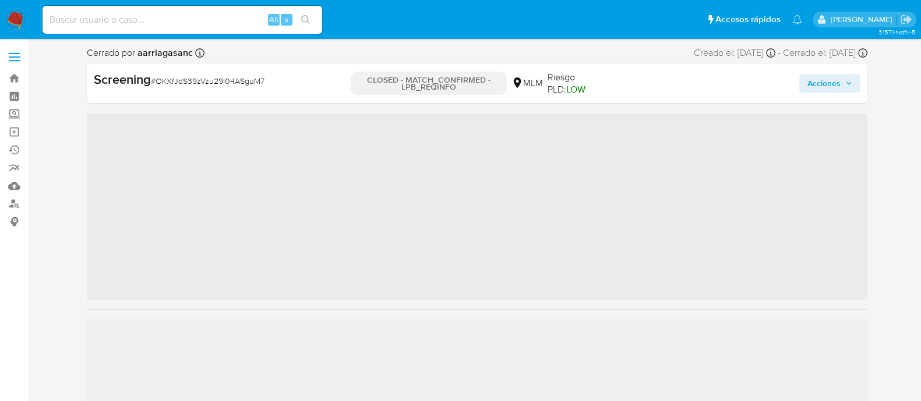
scroll to position [492, 0]
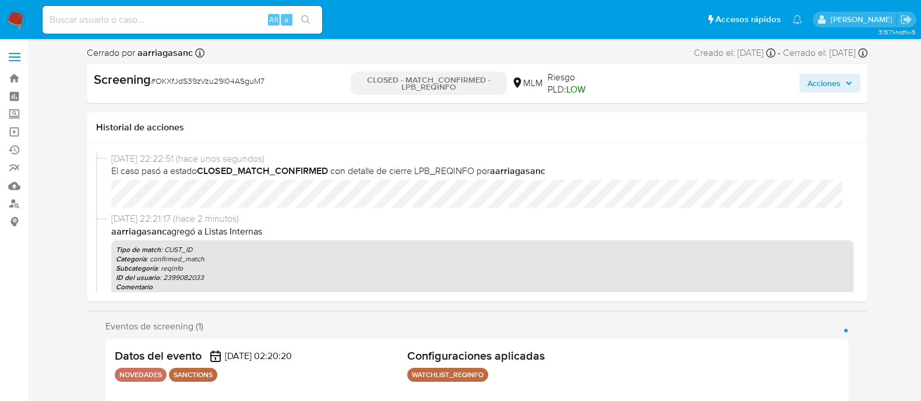
select select "10"
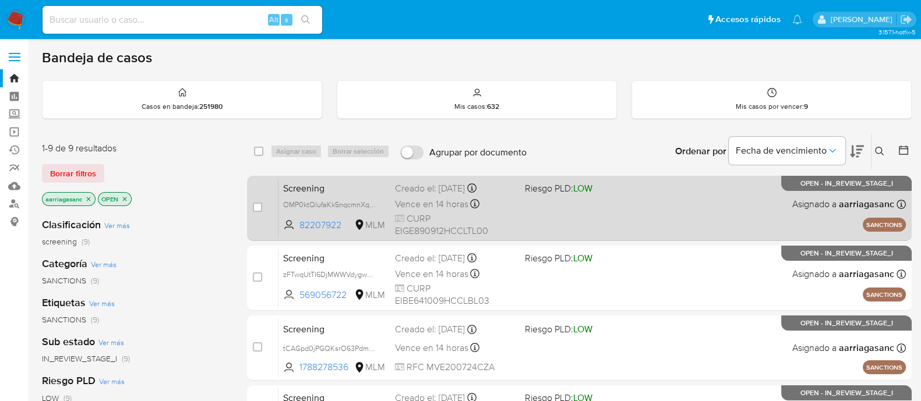
click at [608, 212] on div "Screening OMP0ktQlufaKk5nqcmnXqok8 82207922 MLM Riesgo PLD: LOW Creado el: [DAT…" at bounding box center [591, 208] width 627 height 59
click at [253, 213] on div "case-item-checkbox" at bounding box center [257, 209] width 9 height 14
click at [256, 208] on input "checkbox" at bounding box center [257, 207] width 9 height 9
checkbox input "true"
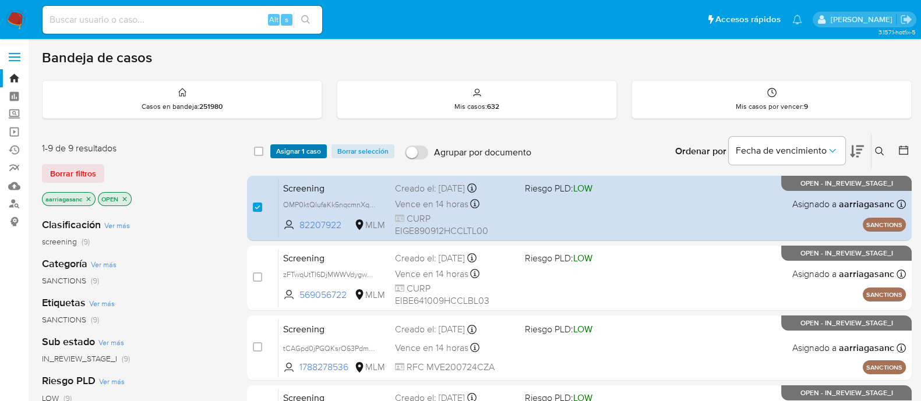
click at [292, 156] on span "Asignar 1 caso" at bounding box center [298, 152] width 45 height 12
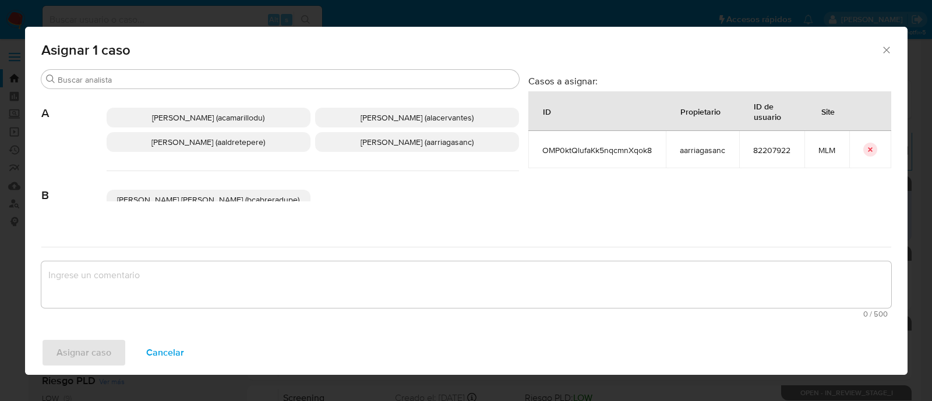
click at [362, 143] on span "Ana Maria Arriaga (aarriagasanc)" at bounding box center [417, 142] width 113 height 12
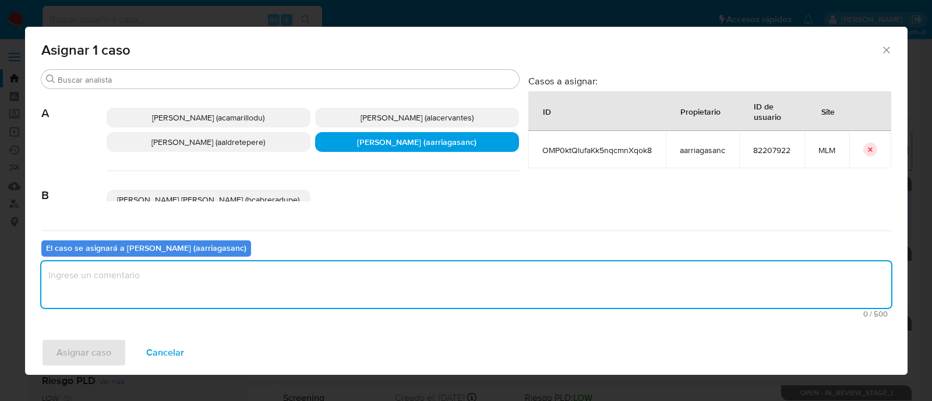
click at [349, 267] on textarea "assign-modal" at bounding box center [466, 285] width 850 height 47
type textarea "AMAS"
click at [63, 349] on span "Asignar caso" at bounding box center [83, 353] width 55 height 26
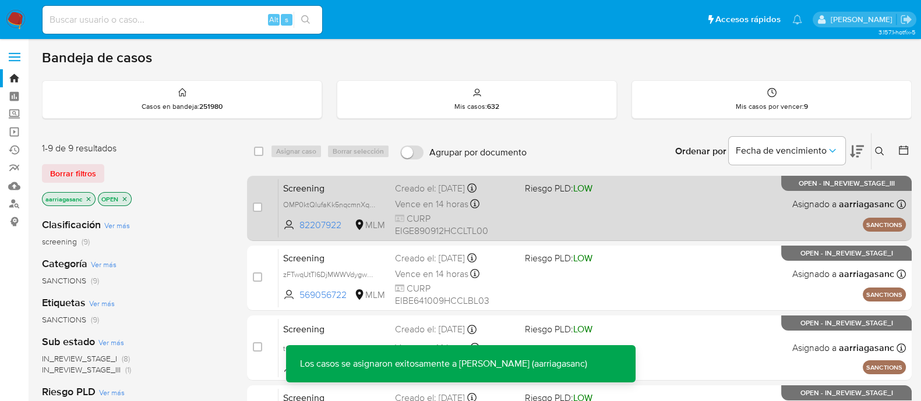
click at [548, 219] on div "Screening OMP0ktQlufaKk5nqcmnXqok8 82207922 MLM Riesgo PLD: LOW Creado el: 01/0…" at bounding box center [591, 208] width 627 height 59
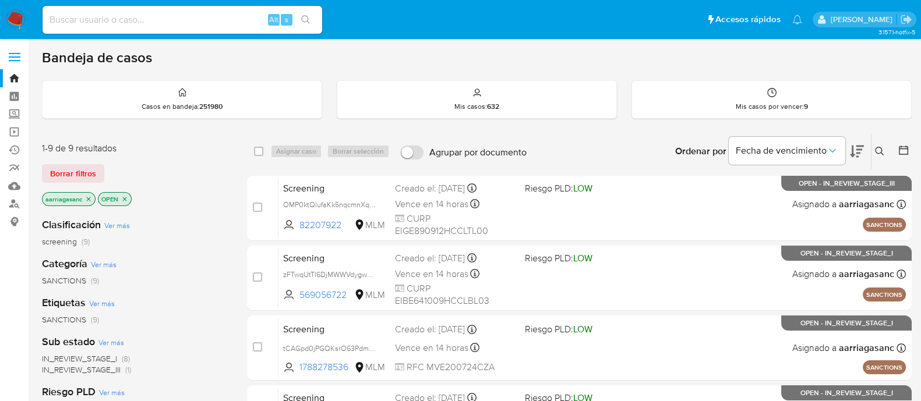
click at [19, 13] on img at bounding box center [16, 20] width 20 height 20
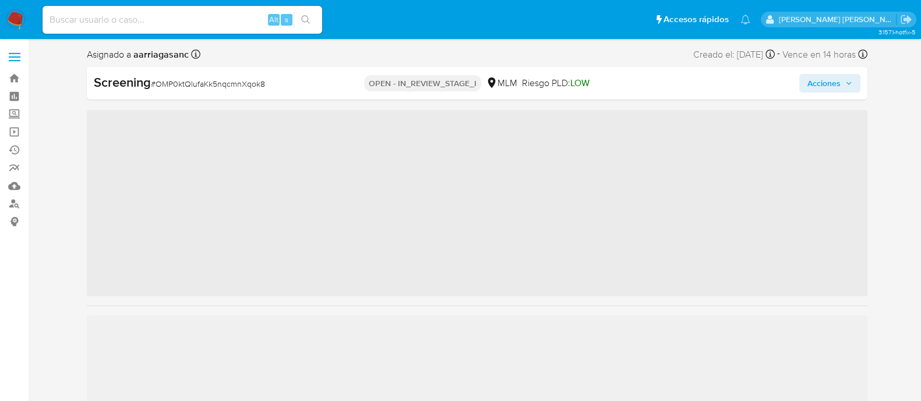
scroll to position [492, 0]
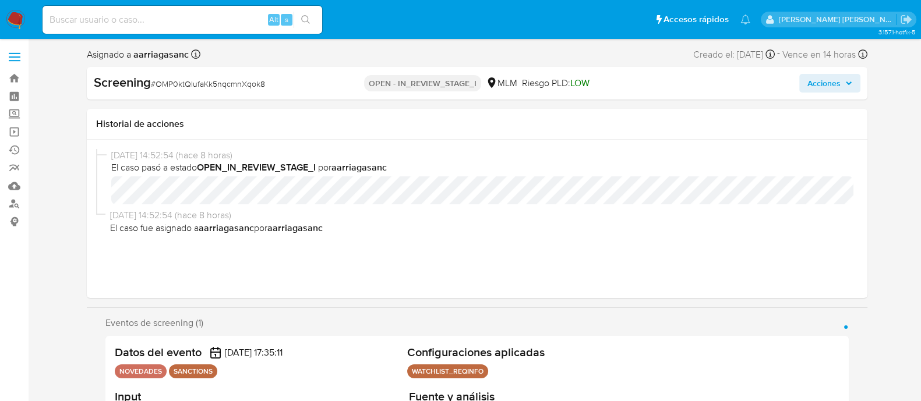
select select "10"
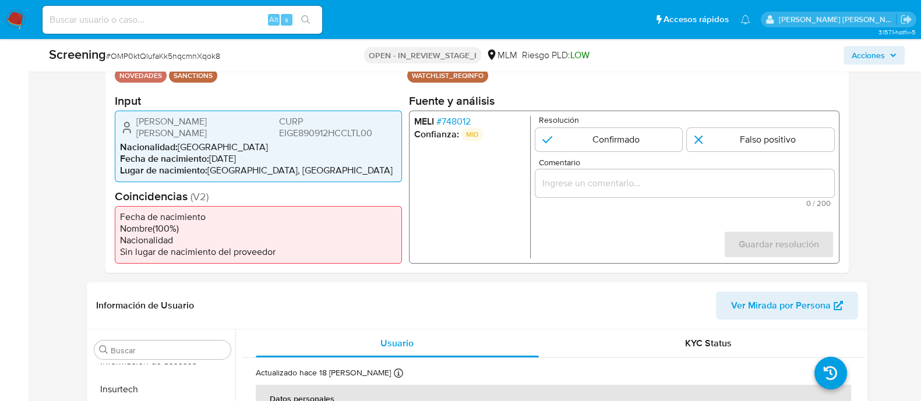
scroll to position [364, 0]
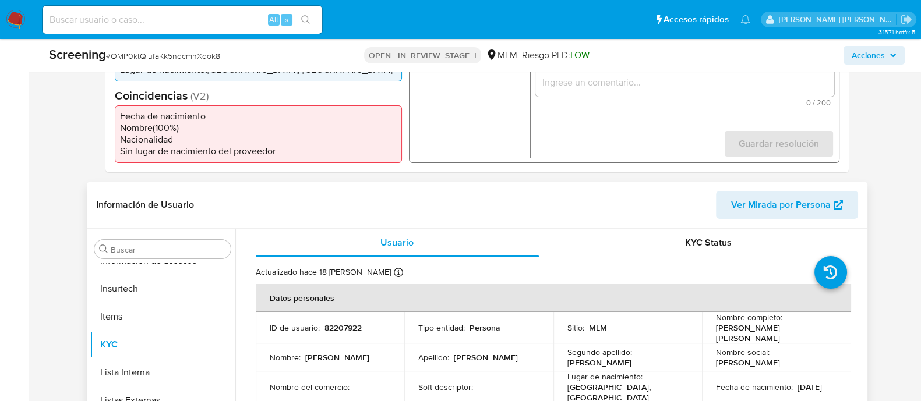
click at [564, 304] on th "Datos personales" at bounding box center [553, 298] width 595 height 28
click at [563, 324] on td "Sitio : MLM" at bounding box center [627, 327] width 149 height 31
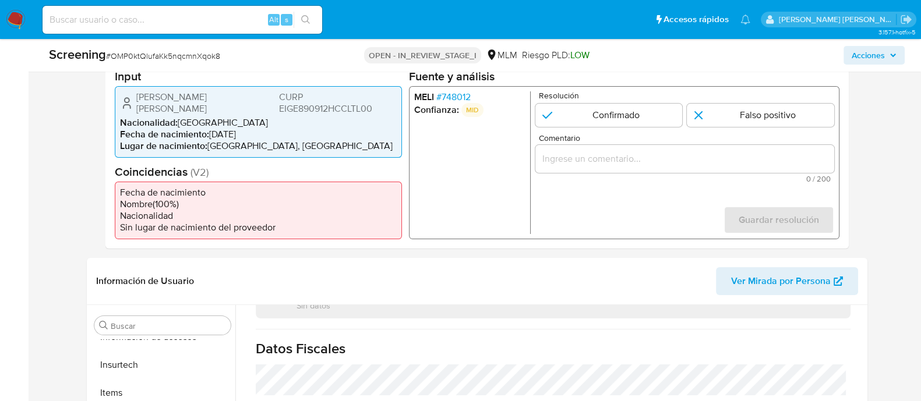
scroll to position [291, 0]
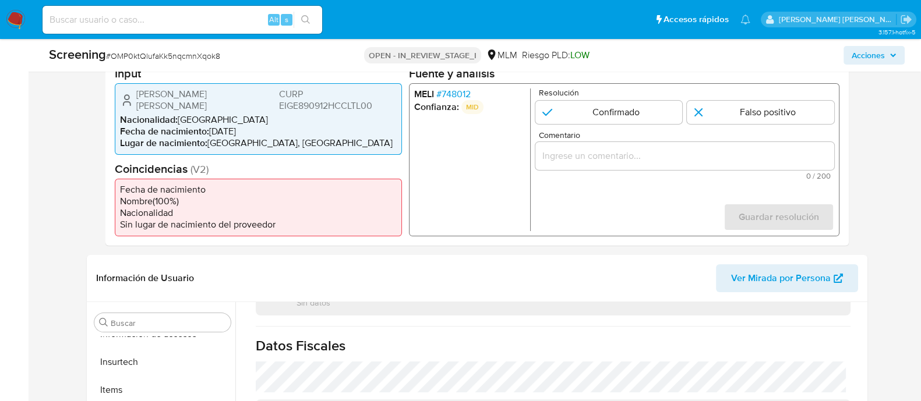
click at [607, 128] on form "Resolución Confirmado Falso positivo Comentario 0 / 200 200 caracteres restante…" at bounding box center [684, 159] width 299 height 143
click at [606, 101] on div "Resolución Confirmado Falso positivo" at bounding box center [684, 106] width 299 height 36
click at [606, 130] on form "Resolución Confirmado Falso positivo Comentario 0 / 200 200 caracteres restante…" at bounding box center [684, 159] width 299 height 143
click at [598, 115] on input "1 de 1" at bounding box center [608, 111] width 147 height 23
radio input "true"
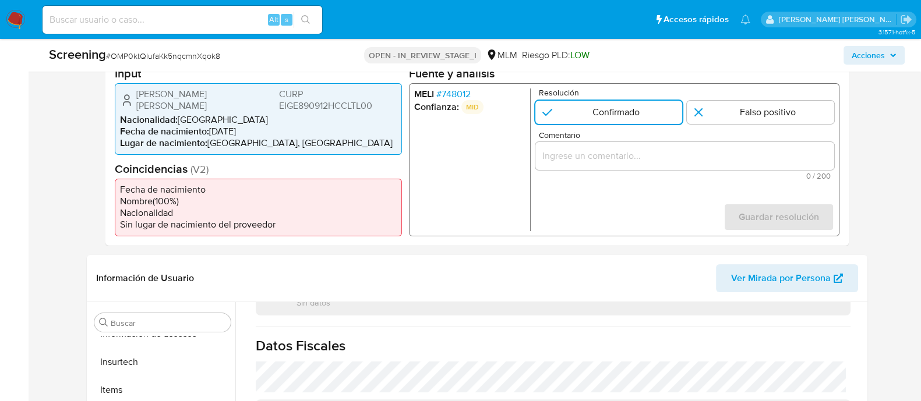
click at [571, 166] on div "1 de 1" at bounding box center [684, 156] width 299 height 28
click at [570, 162] on input "Comentario" at bounding box center [684, 155] width 299 height 15
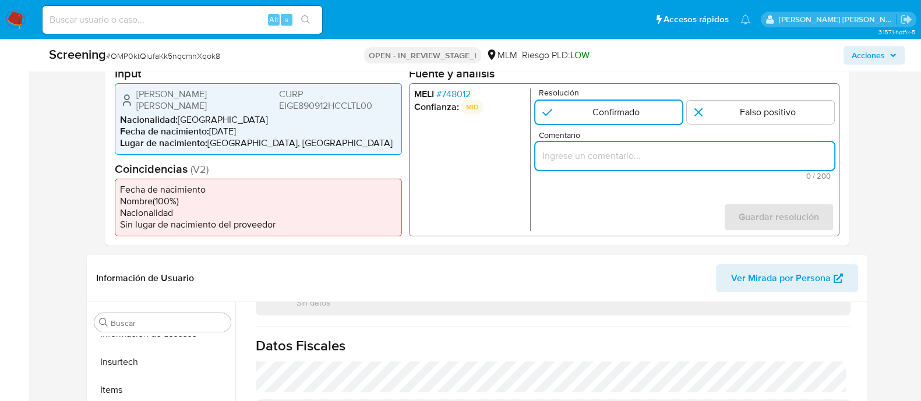
paste input "SE CONFIRMA COINCIDENCIA CON PERSONA FISICA EN LISTA REQUINFO POR NOMBRE COMPLE…"
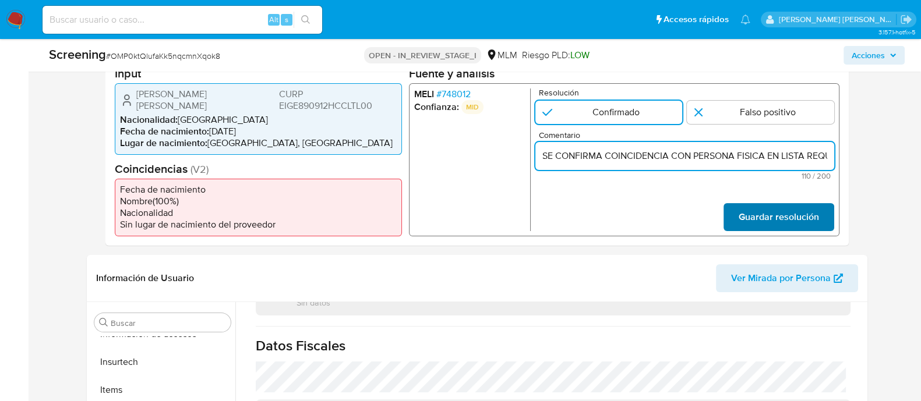
scroll to position [0, 278]
type input "SE CONFIRMA COINCIDENCIA CON PERSONA FISICA EN LISTA REQUINFO POR NOMBRE COMPLE…"
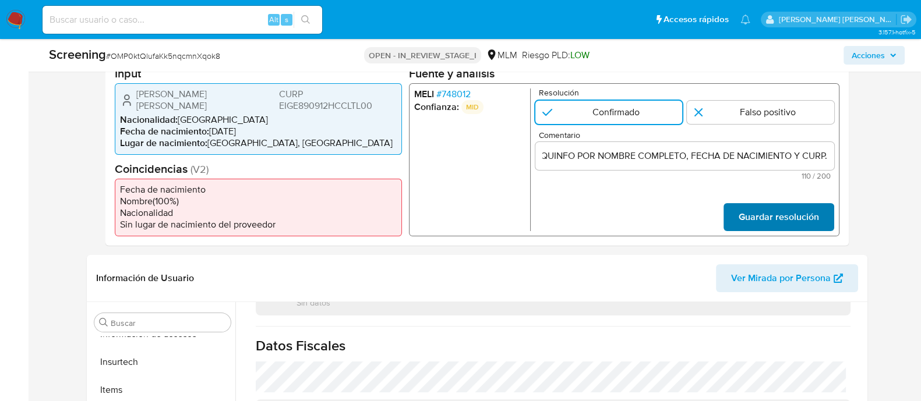
click at [783, 224] on span "Guardar resolución" at bounding box center [778, 217] width 80 height 26
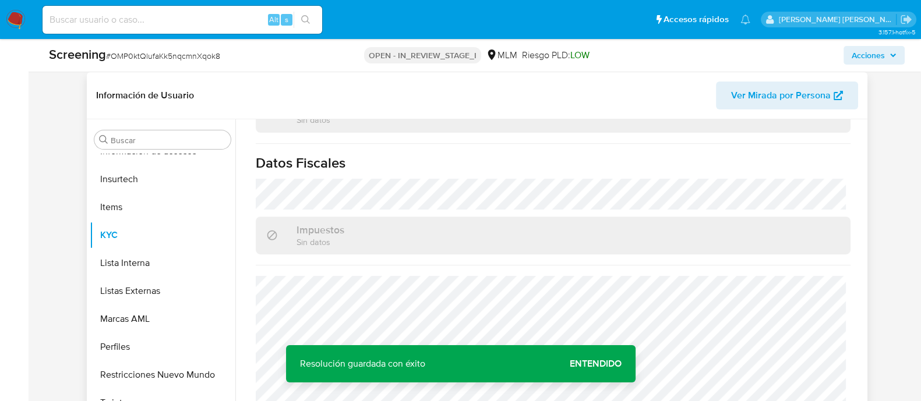
scroll to position [509, 0]
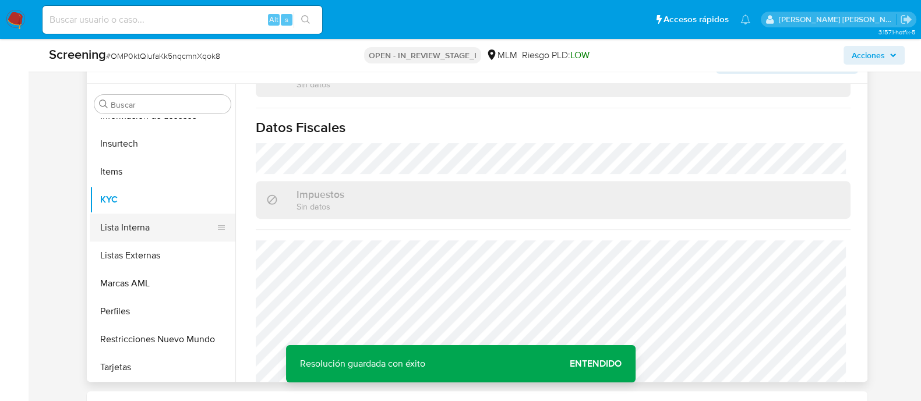
click at [143, 228] on button "Lista Interna" at bounding box center [158, 228] width 136 height 28
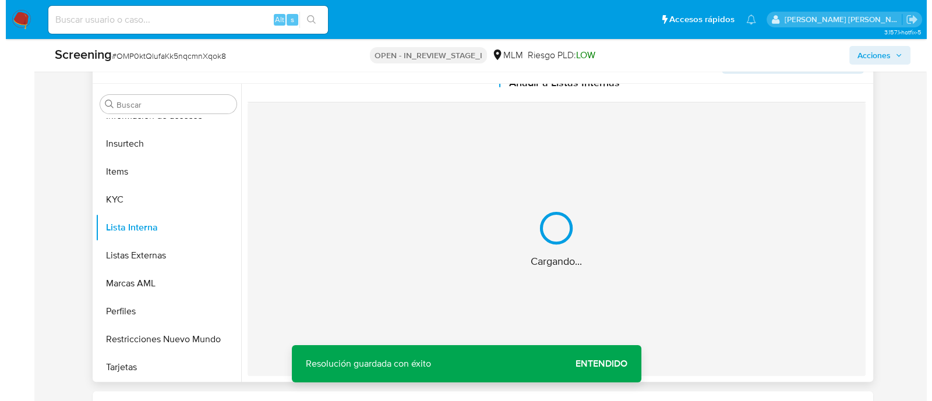
scroll to position [0, 0]
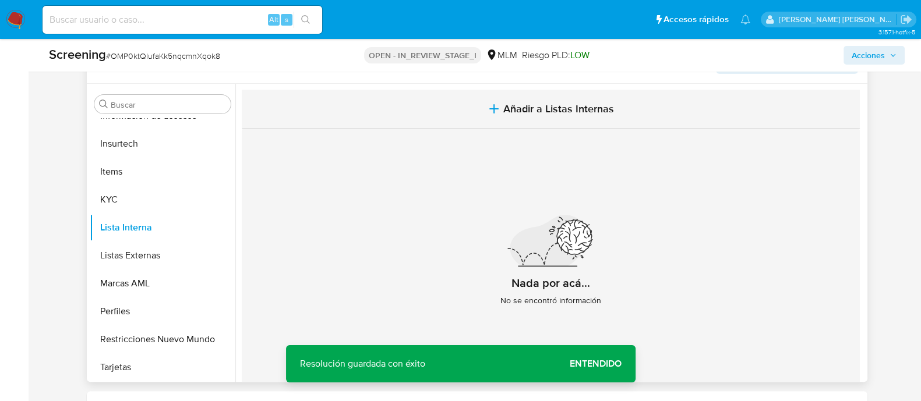
click at [499, 115] on button "Añadir a Listas Internas" at bounding box center [551, 109] width 618 height 39
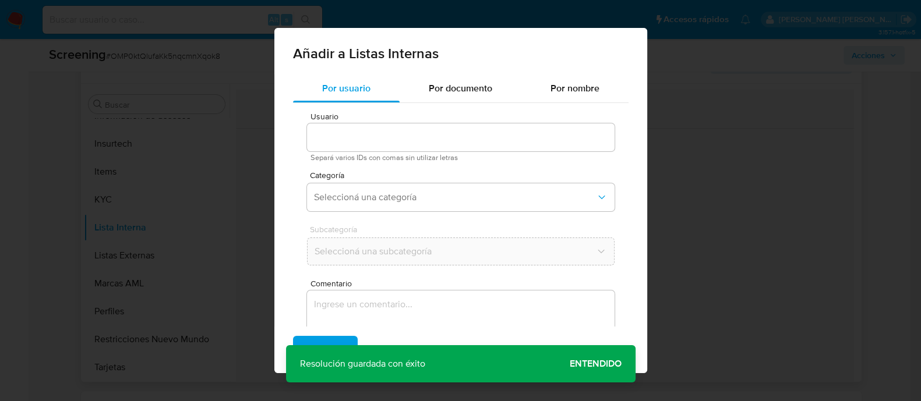
type input "82207922"
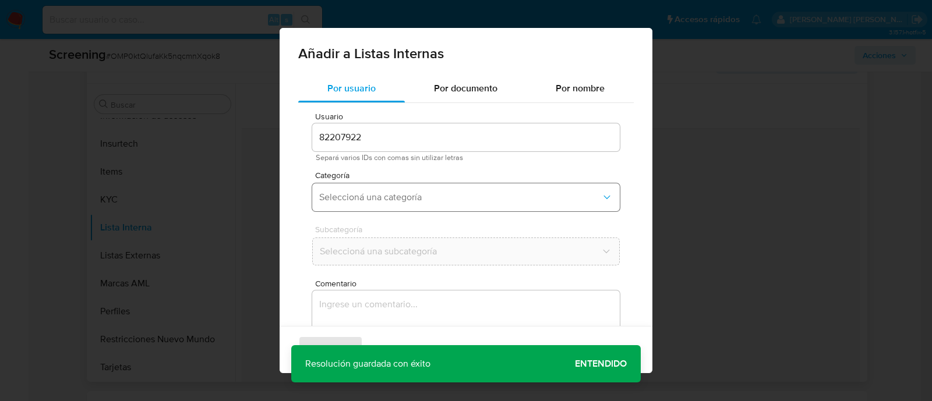
click at [361, 206] on button "Seleccioná una categoría" at bounding box center [466, 197] width 308 height 28
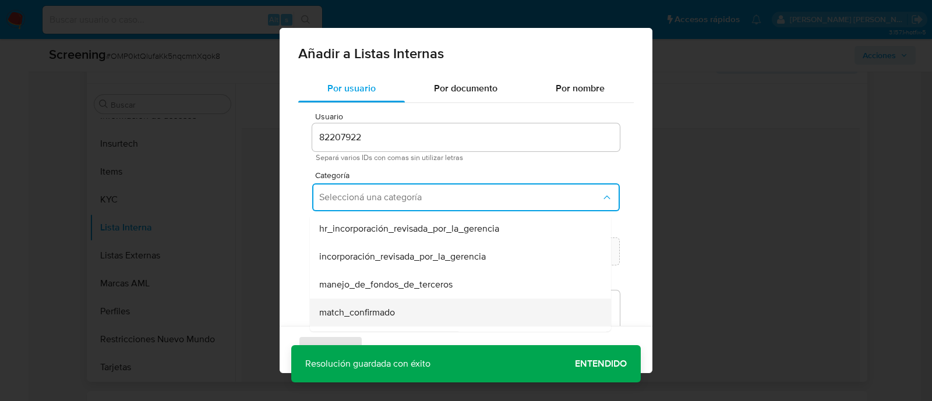
click at [382, 311] on span "match_confirmado" at bounding box center [357, 313] width 76 height 12
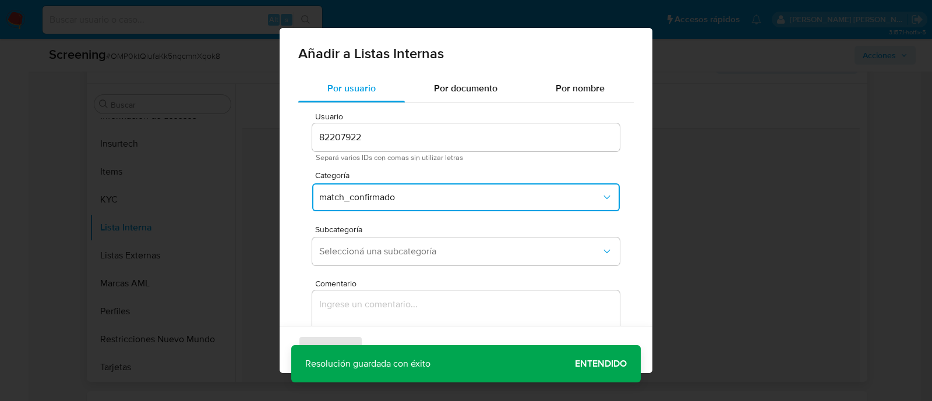
click at [380, 234] on div "Subcategoría Seleccioná una subcategoría" at bounding box center [466, 247] width 308 height 45
click at [375, 253] on span "Seleccioná una subcategoría" at bounding box center [460, 252] width 282 height 12
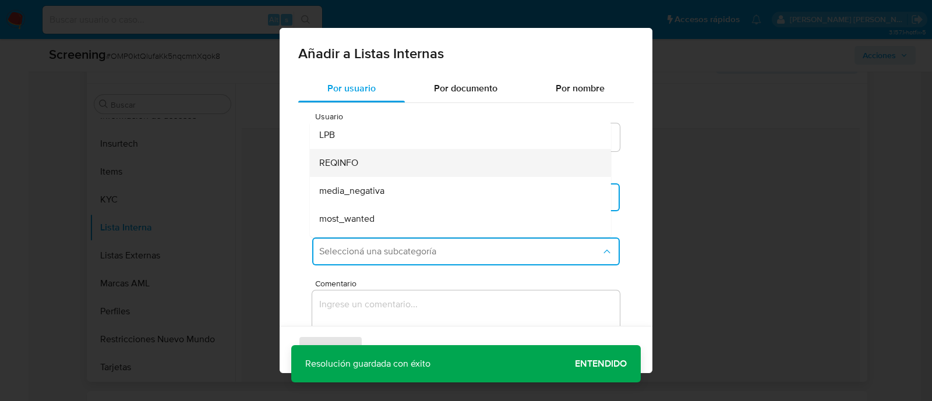
click at [369, 167] on div "REQINFO" at bounding box center [456, 163] width 275 height 28
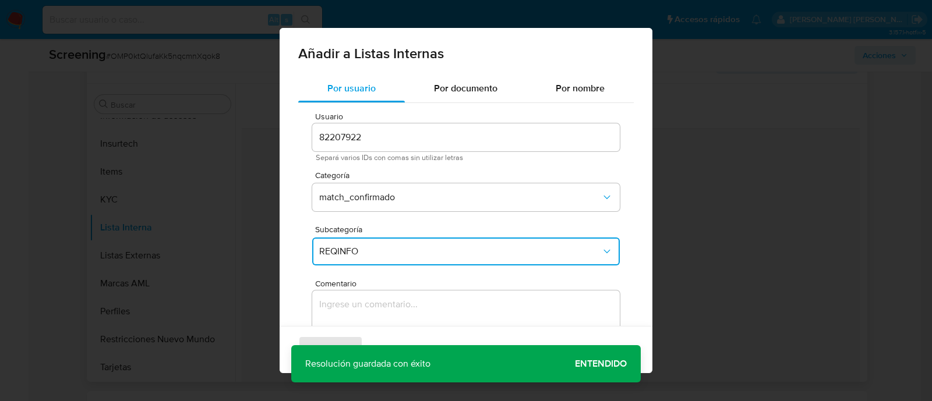
click at [354, 305] on textarea "Comentario" at bounding box center [466, 347] width 308 height 112
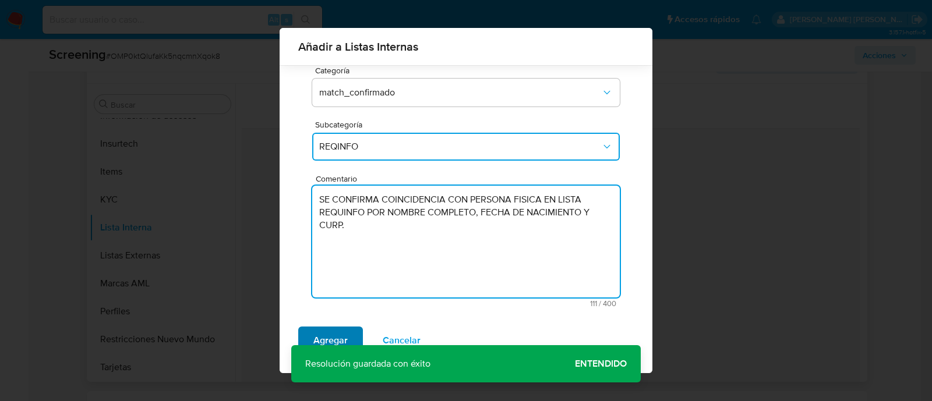
type textarea "SE CONFIRMA COINCIDENCIA CON PERSONA FISICA EN LISTA REQUINFO POR NOMBRE COMPLE…"
click at [337, 340] on span "Agregar" at bounding box center [330, 341] width 34 height 26
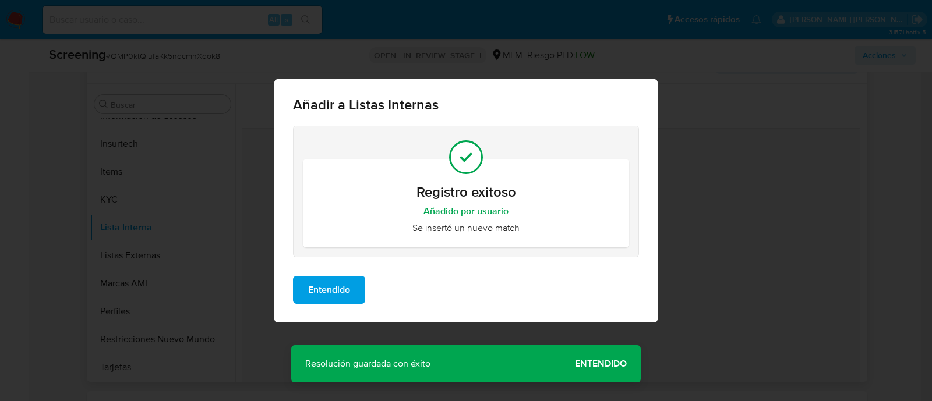
click at [317, 294] on span "Entendido" at bounding box center [329, 290] width 42 height 26
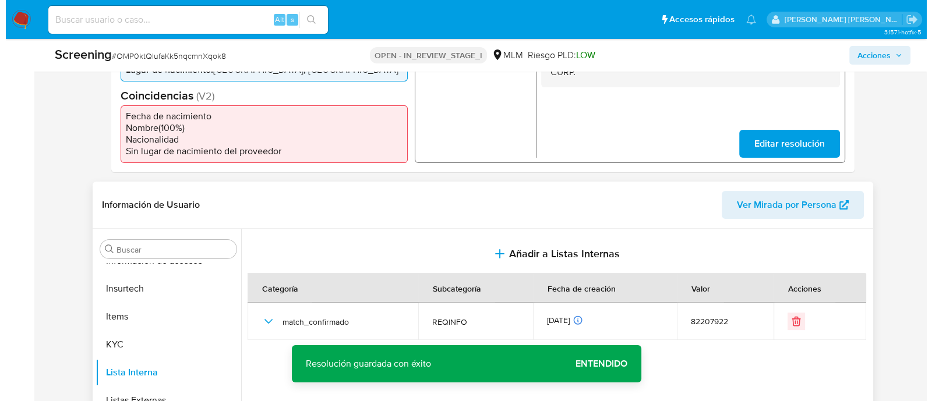
scroll to position [218, 0]
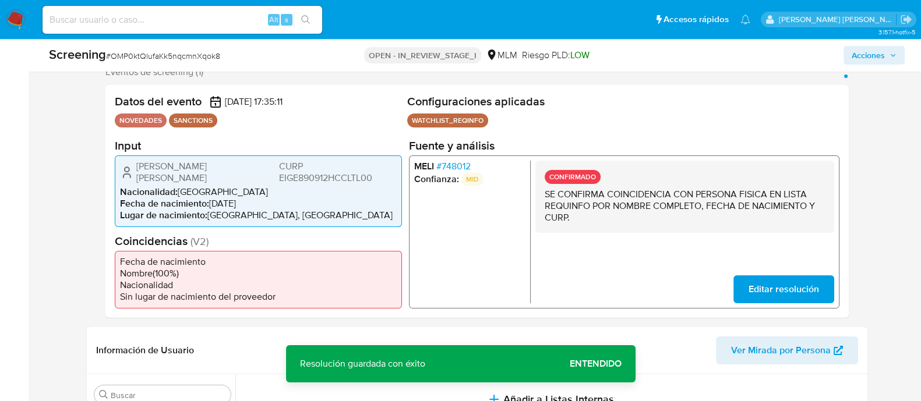
drag, startPoint x: 135, startPoint y: 176, endPoint x: 242, endPoint y: 178, distance: 106.6
click at [242, 178] on div "Elias Julian Elias Gutierrez CURP EIGE890912HCCLTL00 Nacionalidad : México Fech…" at bounding box center [258, 191] width 287 height 72
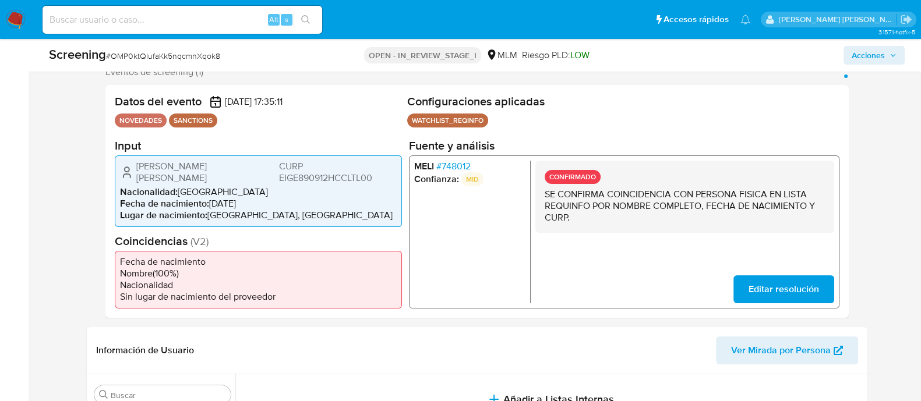
click at [326, 170] on span "CURP EIGE890912HCCLTL00" at bounding box center [337, 171] width 117 height 23
drag, startPoint x: 209, startPoint y: 200, endPoint x: 262, endPoint y: 199, distance: 53.0
click at [262, 199] on li "Fecha de nacimiento : 12/09/1989" at bounding box center [258, 203] width 277 height 12
click at [889, 56] on icon "button" at bounding box center [892, 55] width 7 height 7
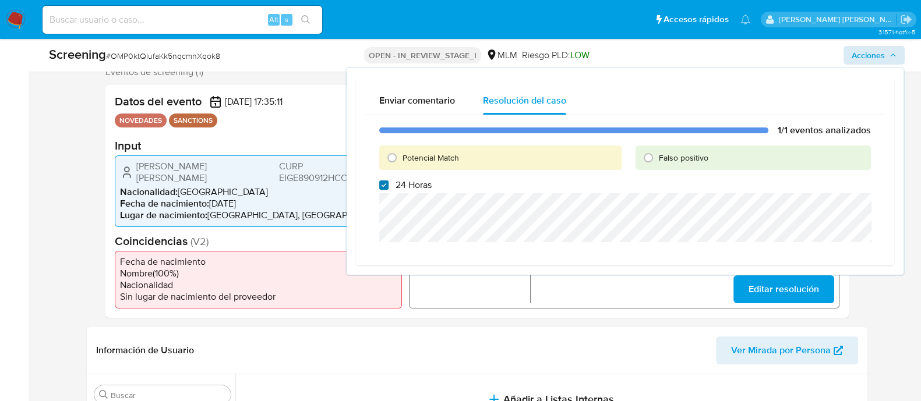
click at [382, 189] on input "24 Horas" at bounding box center [383, 185] width 9 height 9
checkbox input "false"
click at [388, 172] on div "1/1 eventos analizados Potencial Match Falso positivo 24 Horas" at bounding box center [625, 185] width 520 height 141
click at [391, 163] on input "Potencial Match" at bounding box center [392, 158] width 19 height 19
radio input "true"
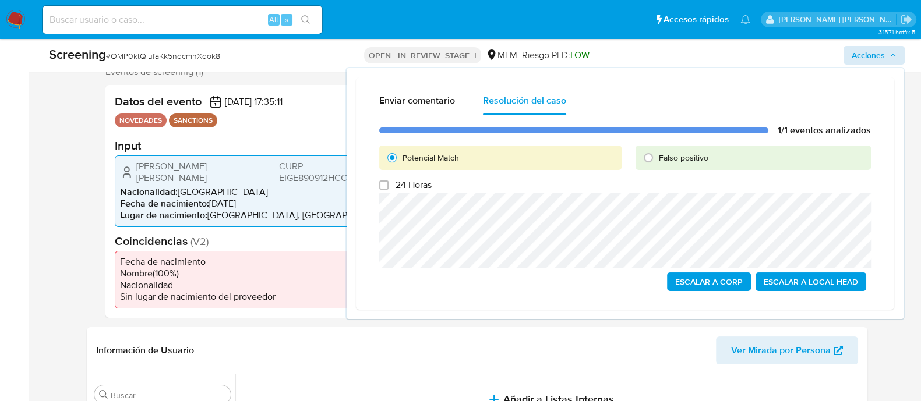
click at [827, 294] on div "1/1 eventos analizados Potencial Match Falso positivo 24 Horas Escalar a Corp E…" at bounding box center [625, 207] width 520 height 185
click at [820, 285] on span "Escalar a Local Head" at bounding box center [811, 282] width 94 height 16
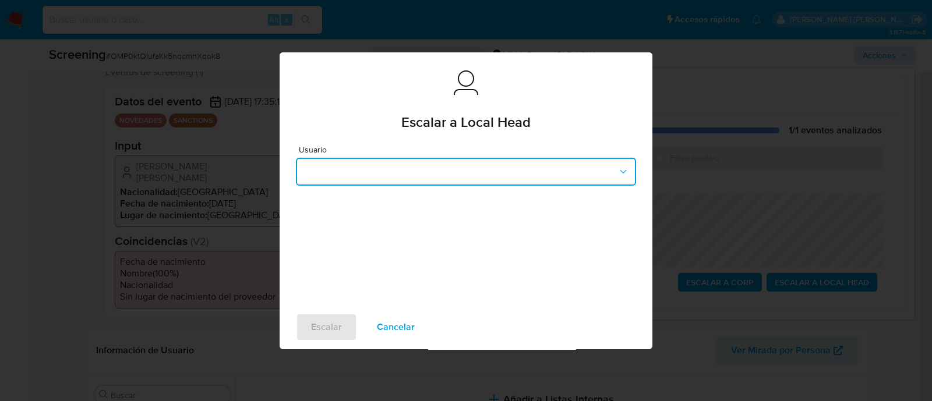
click at [447, 176] on button "button" at bounding box center [466, 172] width 340 height 28
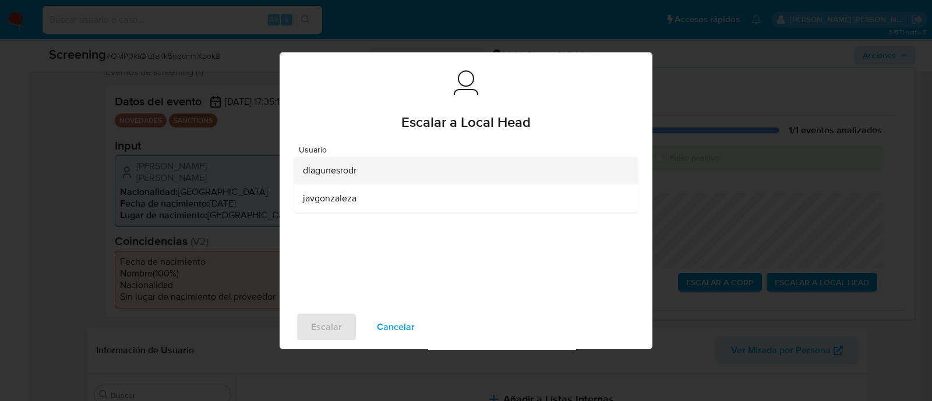
click at [329, 172] on span "dlagunesrodr" at bounding box center [330, 171] width 54 height 12
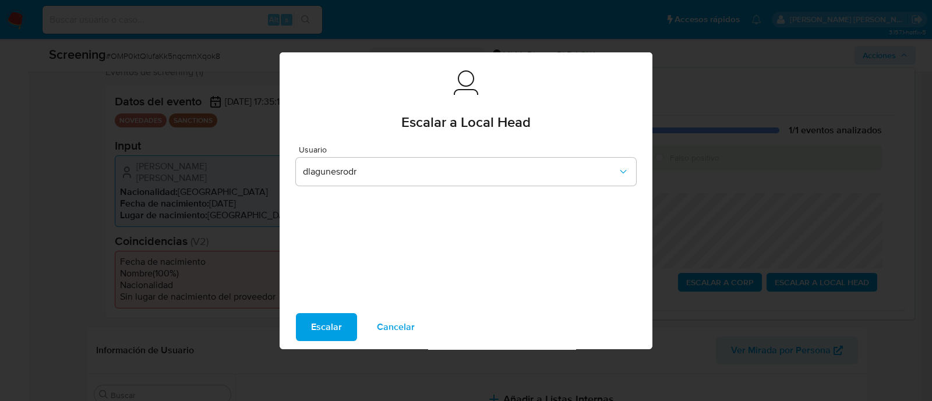
click at [326, 338] on span "Escalar" at bounding box center [326, 328] width 31 height 26
click at [326, 327] on span "Escalar" at bounding box center [326, 328] width 31 height 26
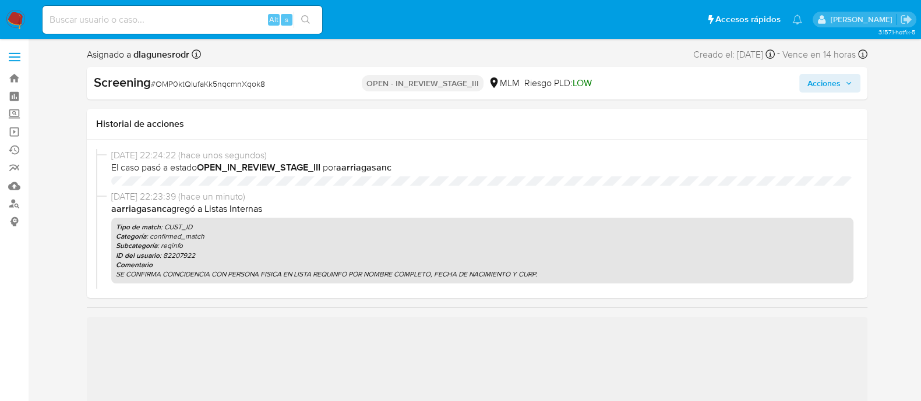
select select "10"
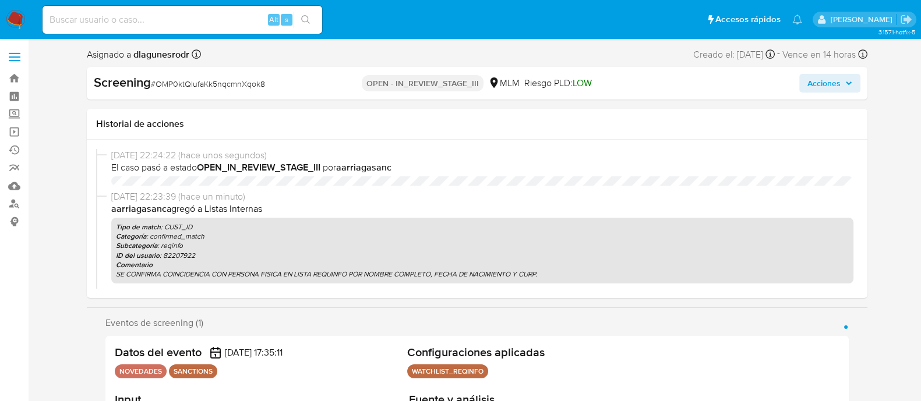
scroll to position [492, 0]
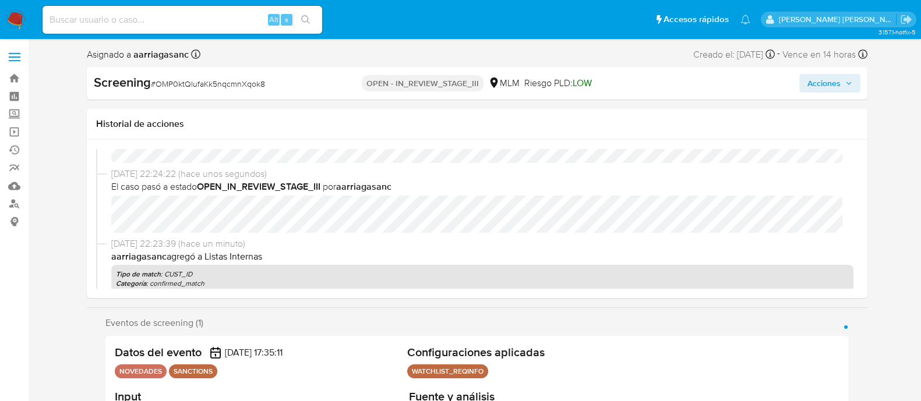
scroll to position [72, 0]
select select "10"
click at [865, 82] on div "Screening # OMP0ktQlufaKk5nqcmnXqok8 OPEN - IN_REVIEW_STAGE_III MLM Riesgo PLD:…" at bounding box center [477, 83] width 780 height 33
click at [839, 86] on span "Acciones" at bounding box center [823, 83] width 33 height 19
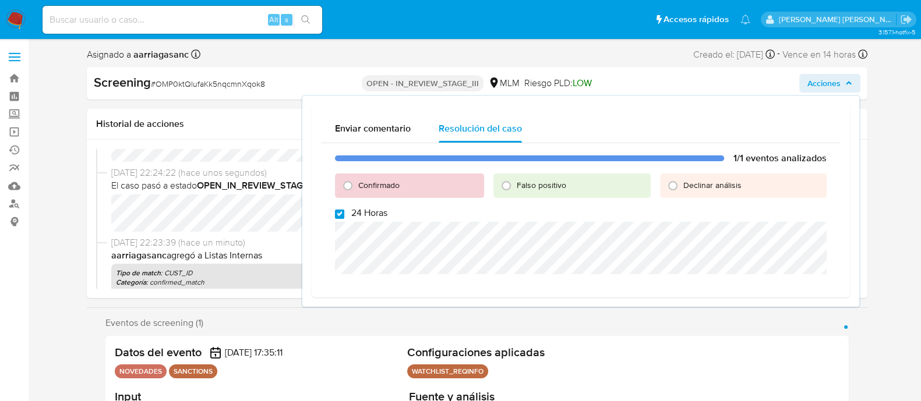
click at [344, 210] on input "24 Horas" at bounding box center [339, 214] width 9 height 9
checkbox input "false"
click at [344, 193] on input "Confirmado" at bounding box center [347, 185] width 19 height 19
radio input "true"
click at [348, 187] on input "Confirmado" at bounding box center [347, 185] width 19 height 19
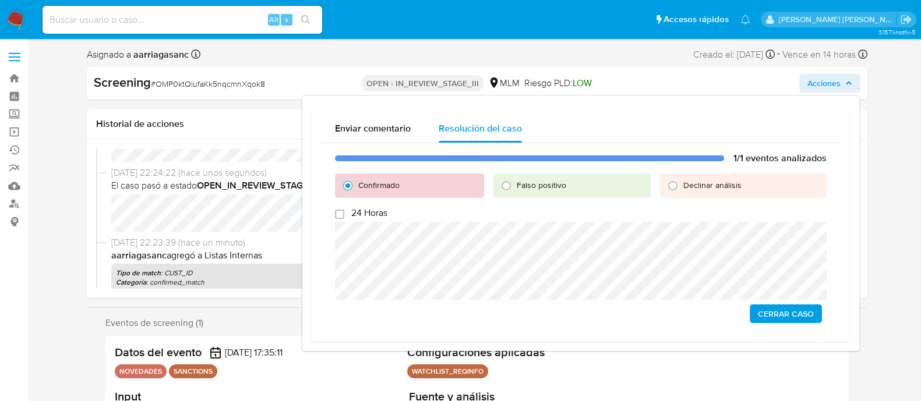
click at [773, 308] on span "Cerrar Caso" at bounding box center [786, 314] width 56 height 16
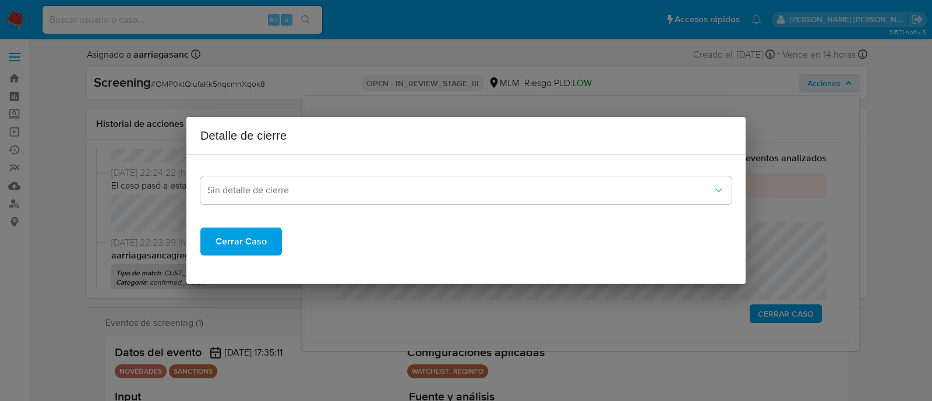
click at [263, 233] on span "Cerrar Caso" at bounding box center [240, 242] width 51 height 26
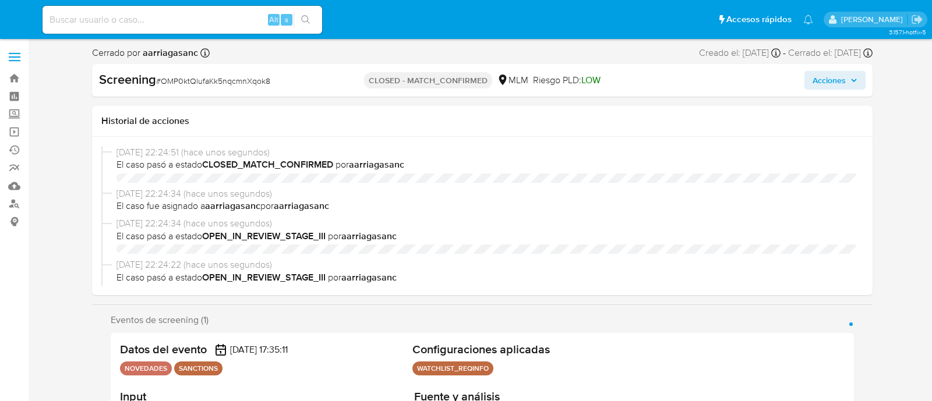
select select "10"
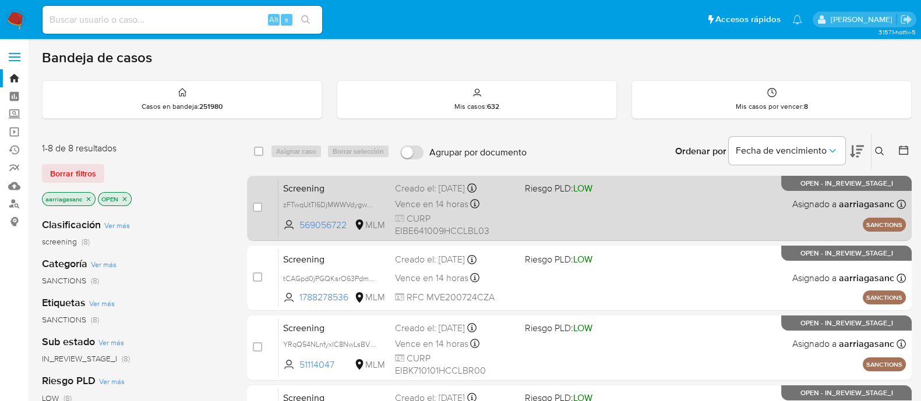
click at [514, 225] on span "CURP EIBE641009HCCLBL03" at bounding box center [455, 225] width 121 height 25
click at [253, 209] on input "checkbox" at bounding box center [257, 207] width 9 height 9
checkbox input "true"
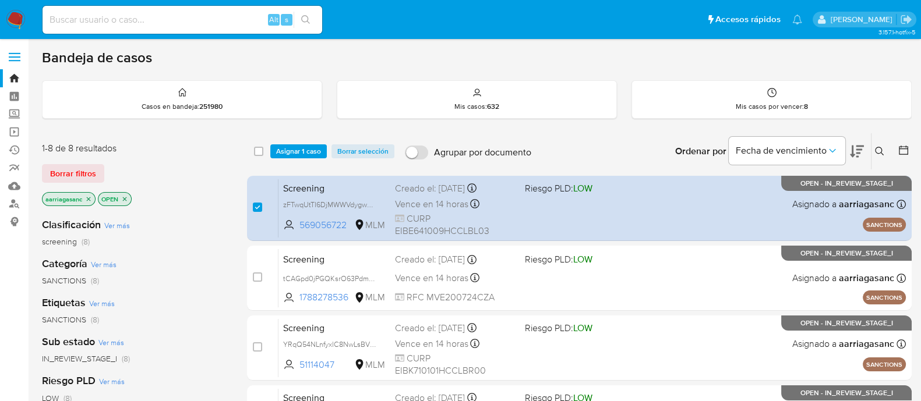
click at [291, 142] on div "select-all-cases-checkbox Asignar 1 caso Borrar selección Agrupar por documento…" at bounding box center [579, 151] width 665 height 36
click at [311, 149] on span "Asignar 1 caso" at bounding box center [298, 152] width 45 height 12
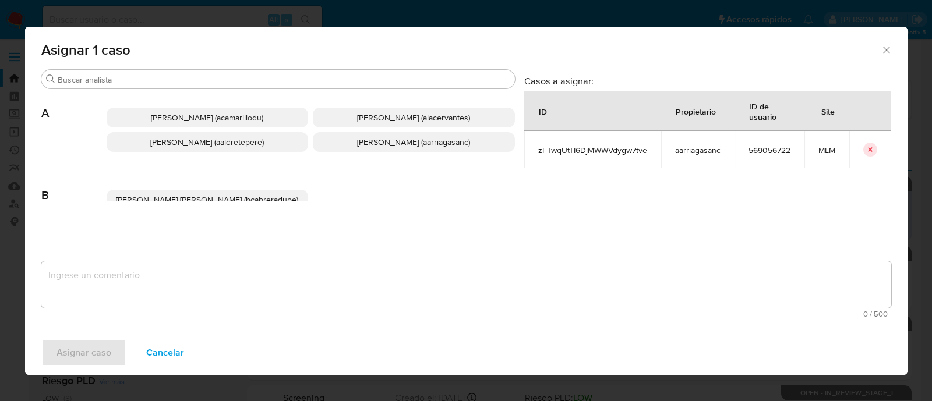
click at [361, 144] on span "[PERSON_NAME] (aarriagasanc)" at bounding box center [413, 142] width 113 height 12
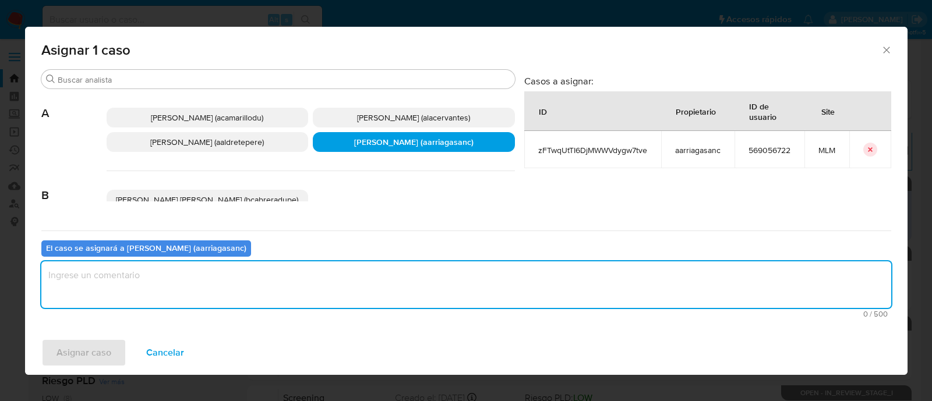
click at [348, 274] on textarea "assign-modal" at bounding box center [466, 285] width 850 height 47
type textarea "M"
type textarea "AMAS"
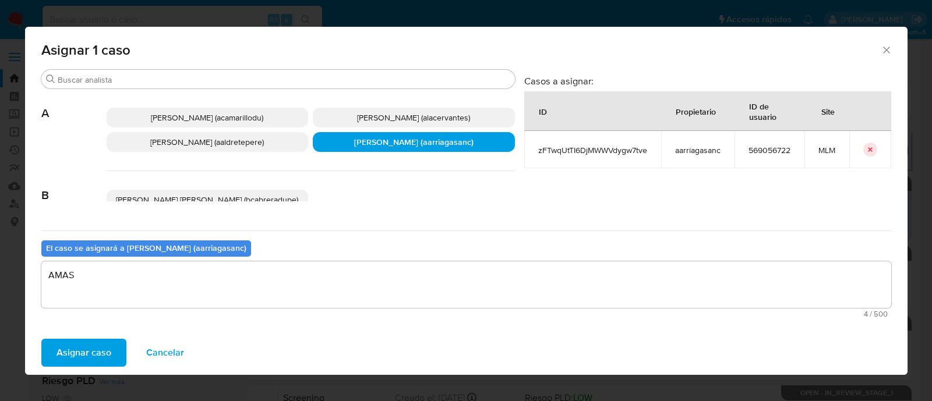
click at [66, 348] on span "Asignar caso" at bounding box center [83, 353] width 55 height 26
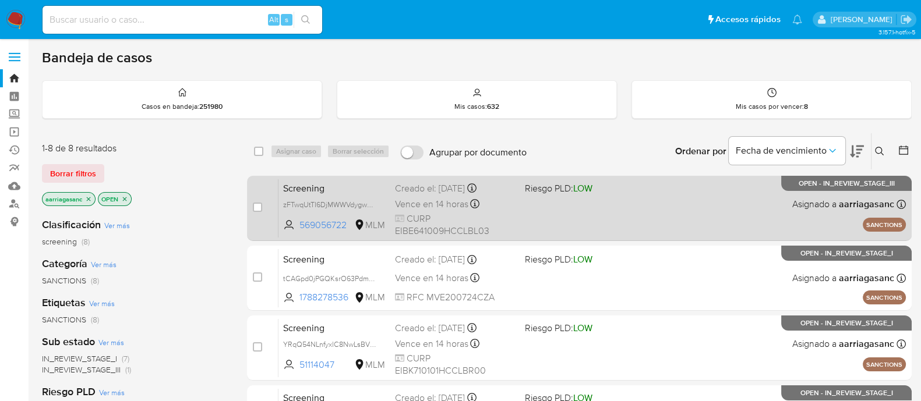
click at [584, 202] on div "Screening zFTwqUtTI6DjMWWVdygw7tve 569056722 MLM Riesgo PLD: LOW Creado el: [DA…" at bounding box center [591, 208] width 627 height 59
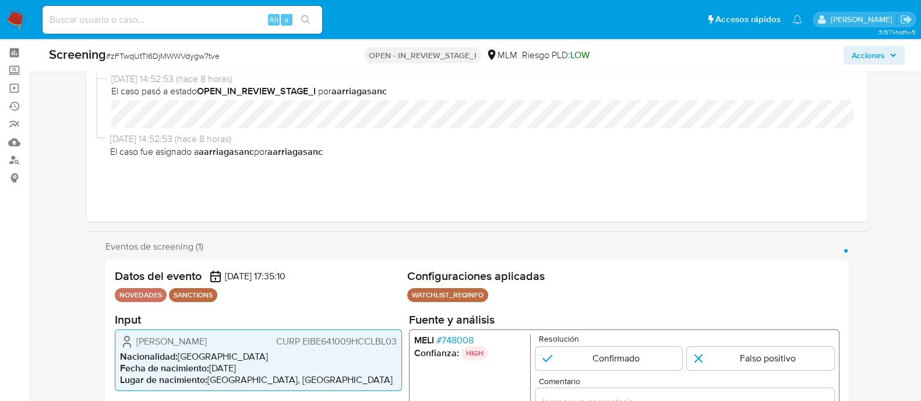
scroll to position [218, 0]
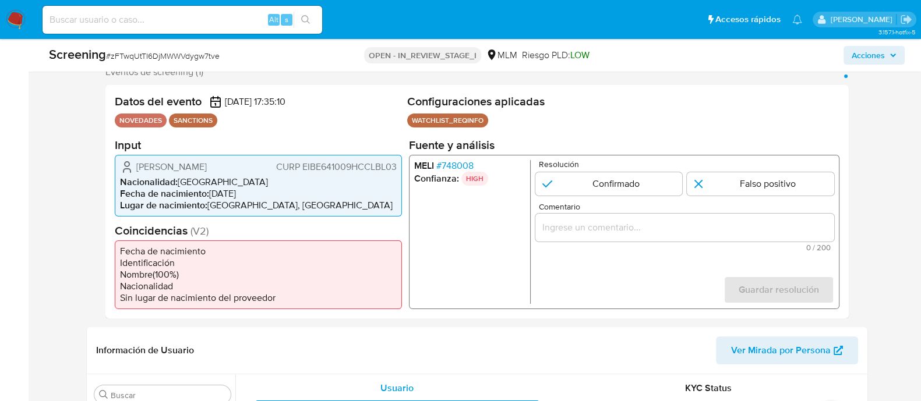
select select "10"
click at [594, 177] on input "1 de 1" at bounding box center [608, 183] width 147 height 23
radio input "true"
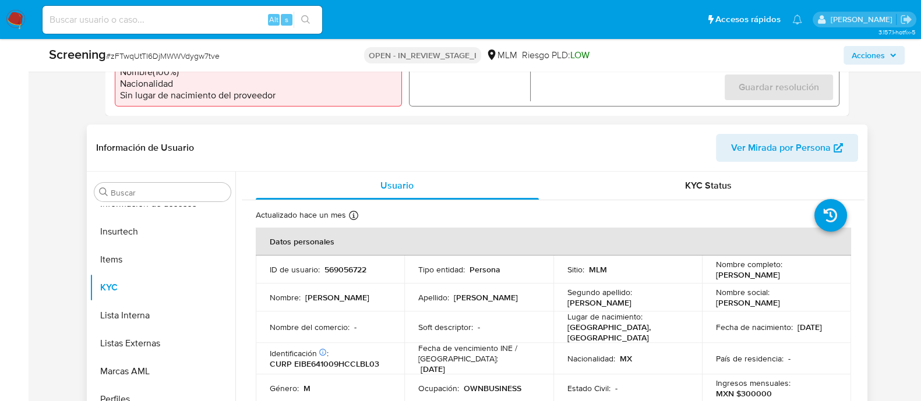
scroll to position [437, 0]
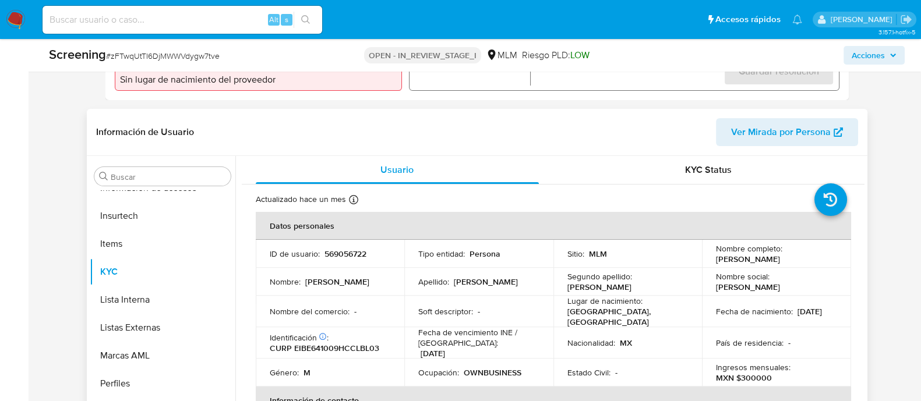
click at [535, 277] on div "Apellido : Elias" at bounding box center [478, 282] width 121 height 10
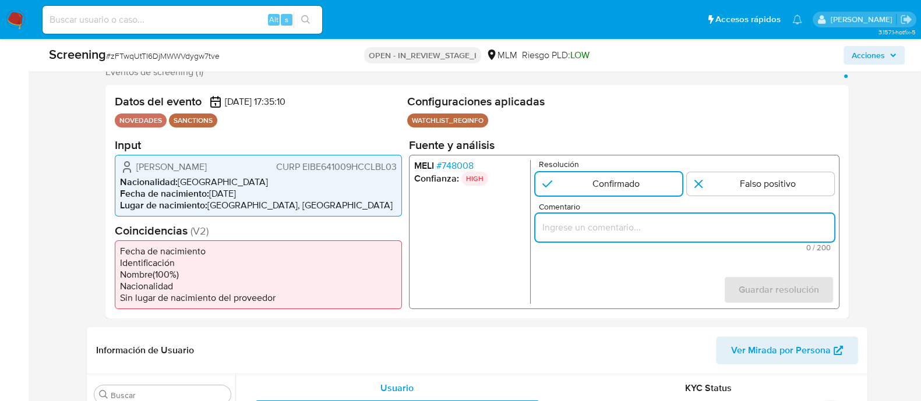
click at [556, 229] on input "Comentario" at bounding box center [684, 227] width 299 height 15
paste input "SE CONFIRMA COINCIDENCIA CON PERSONA FISICA EN LISTA REQUINFO POR NOMBRE COMPLE…"
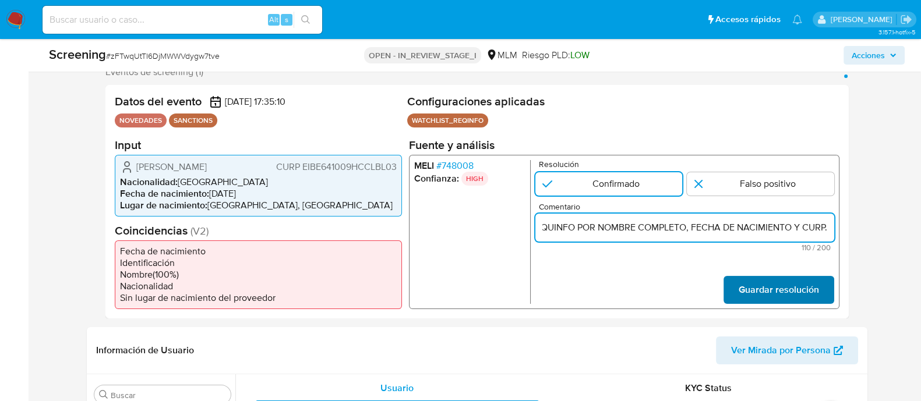
type input "SE CONFIRMA COINCIDENCIA CON PERSONA FISICA EN LISTA REQUINFO POR NOMBRE COMPLE…"
click at [776, 277] on span "Guardar resolución" at bounding box center [778, 290] width 80 height 26
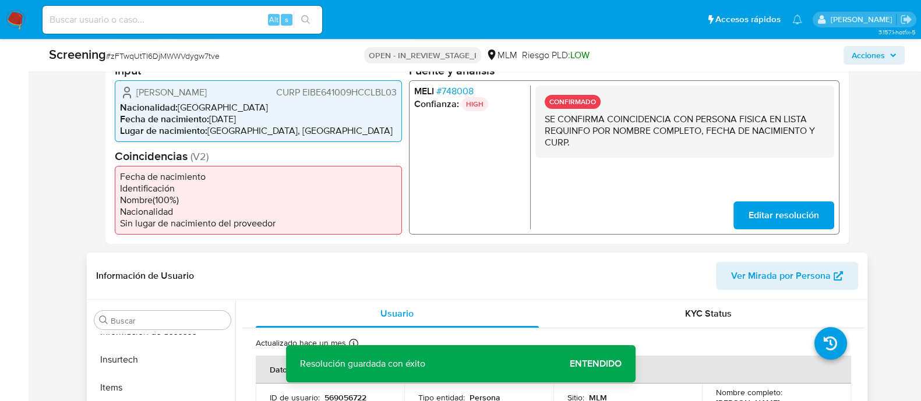
scroll to position [364, 0]
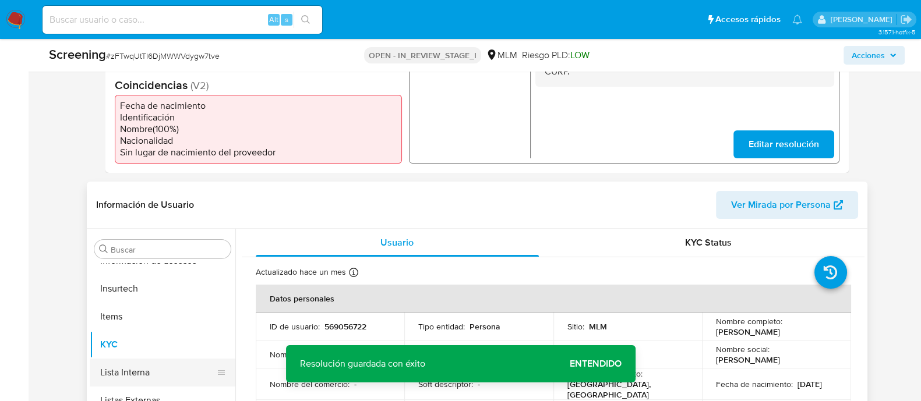
click at [123, 366] on button "Lista Interna" at bounding box center [158, 373] width 136 height 28
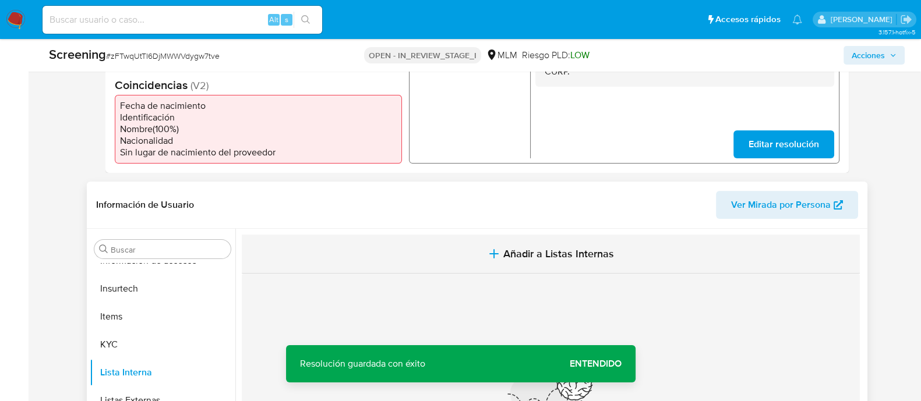
click at [569, 260] on span "Añadir a Listas Internas" at bounding box center [558, 254] width 111 height 13
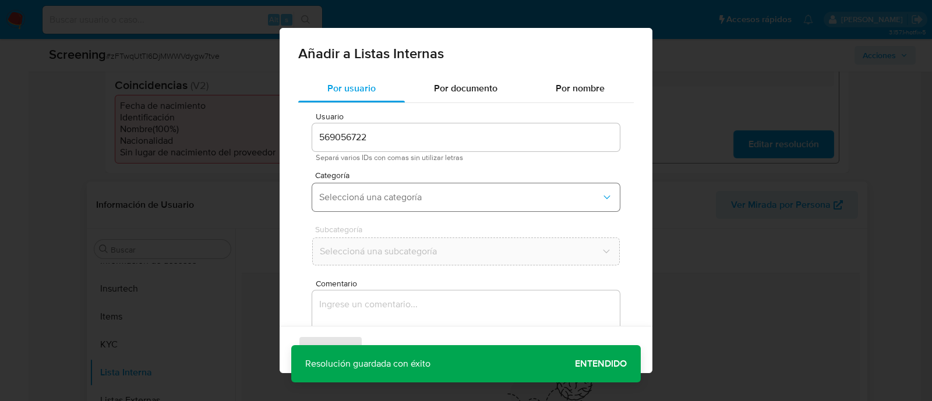
click at [387, 208] on button "Seleccioná una categoría" at bounding box center [466, 197] width 308 height 28
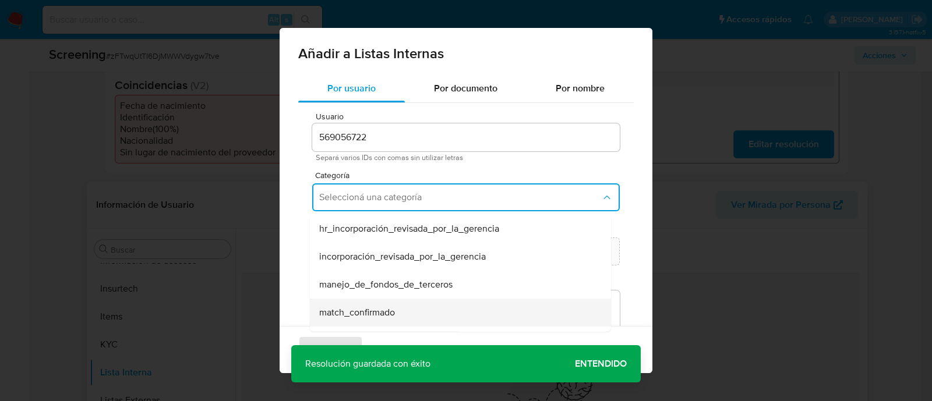
click at [371, 307] on span "match_confirmado" at bounding box center [357, 313] width 76 height 12
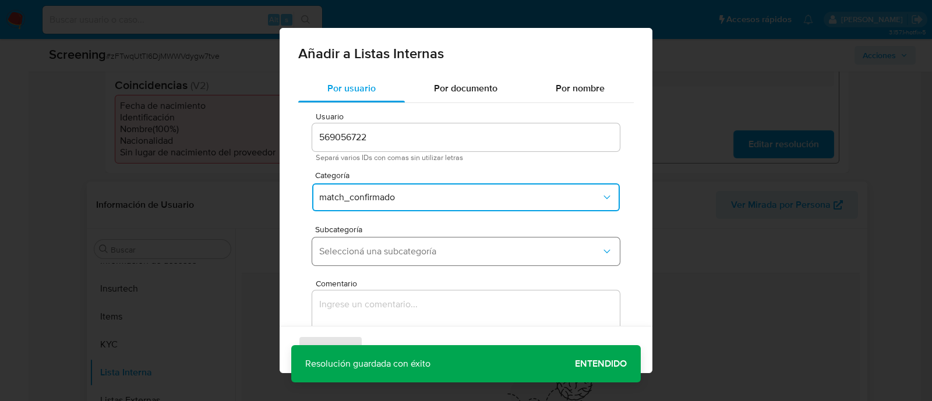
click at [371, 257] on span "Seleccioná una subcategoría" at bounding box center [460, 252] width 282 height 12
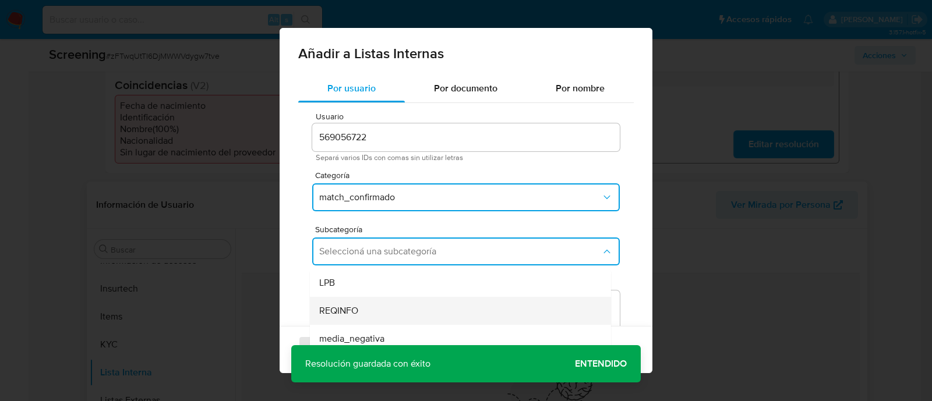
click at [370, 306] on div "REQINFO" at bounding box center [456, 311] width 275 height 28
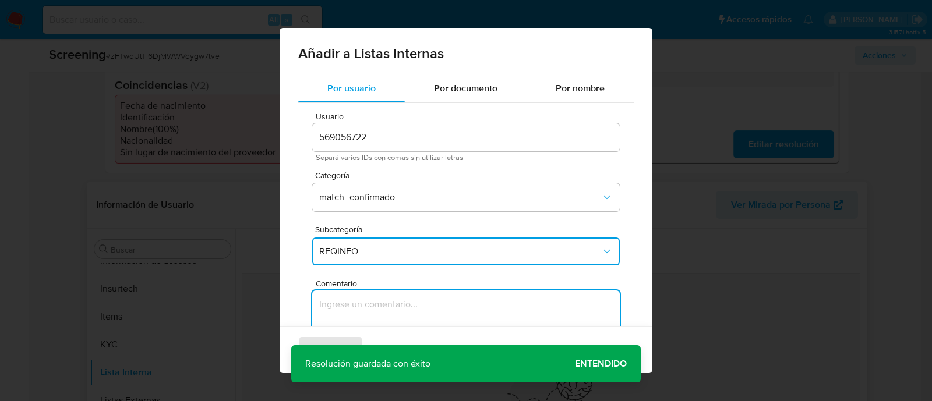
click at [370, 306] on textarea "Comentario" at bounding box center [466, 347] width 308 height 112
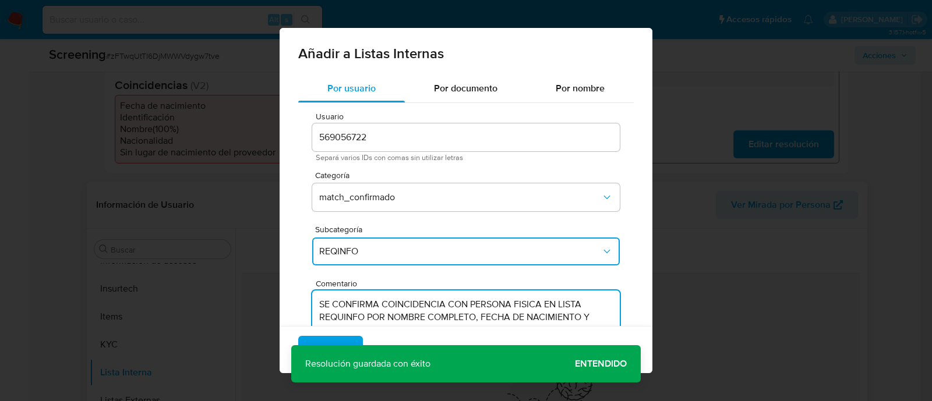
type textarea "SE CONFIRMA COINCIDENCIA CON PERSONA FISICA EN LISTA REQUINFO POR NOMBRE COMPLE…"
click at [601, 356] on div "Agregar Cancelar" at bounding box center [466, 349] width 373 height 47
click at [340, 343] on span "Agregar" at bounding box center [330, 350] width 34 height 26
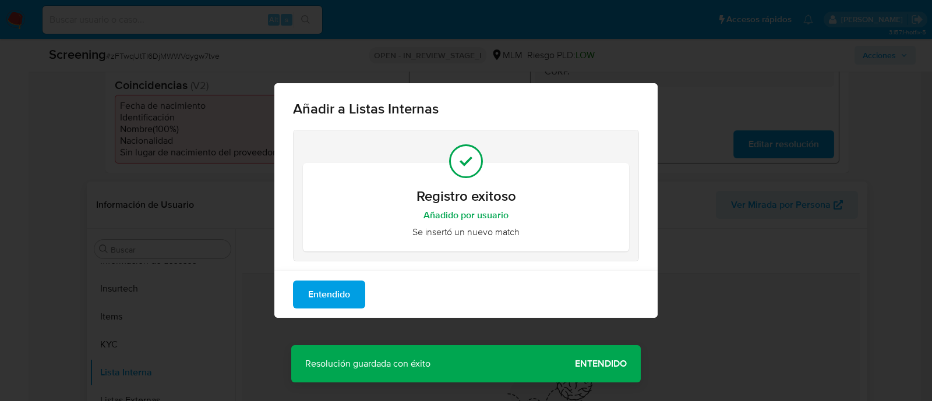
click at [316, 289] on span "Entendido" at bounding box center [329, 295] width 42 height 26
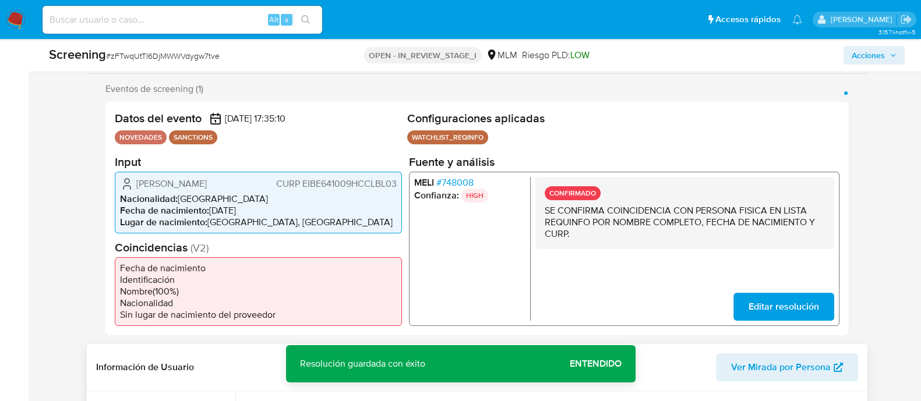
scroll to position [72, 0]
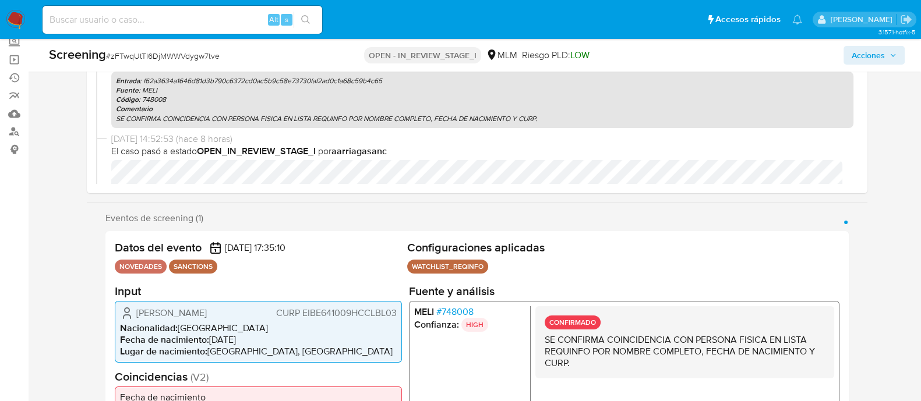
click at [853, 55] on span "Acciones" at bounding box center [867, 55] width 33 height 19
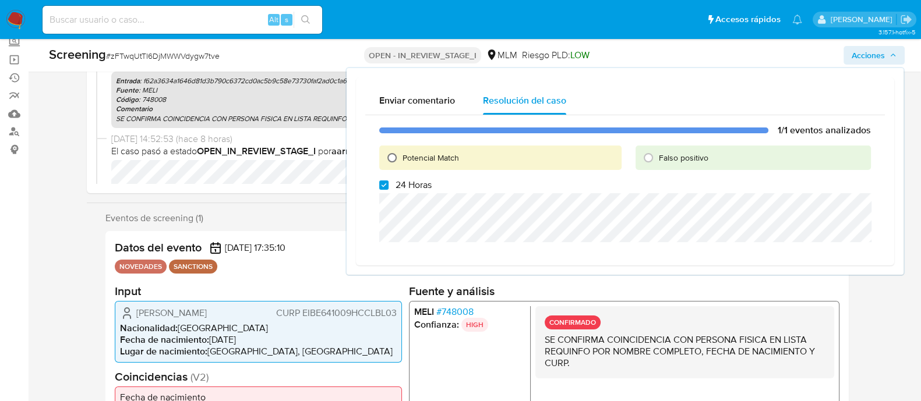
click at [388, 161] on input "Potencial Match" at bounding box center [392, 158] width 19 height 19
radio input "true"
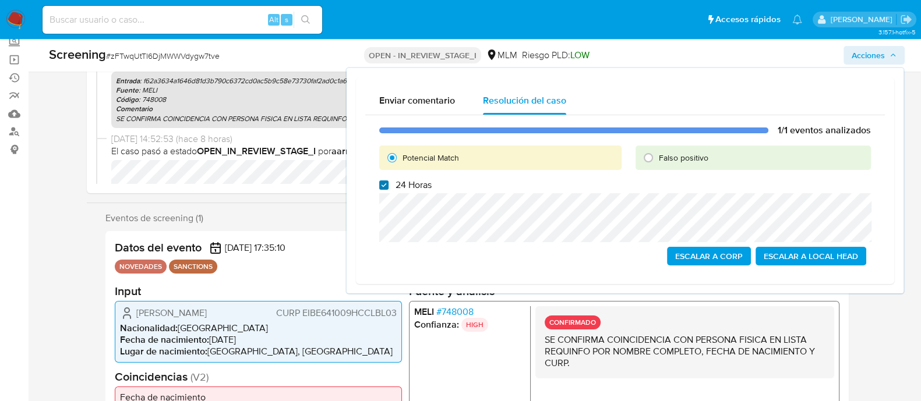
click at [383, 189] on input "24 Horas" at bounding box center [383, 185] width 9 height 9
checkbox input "false"
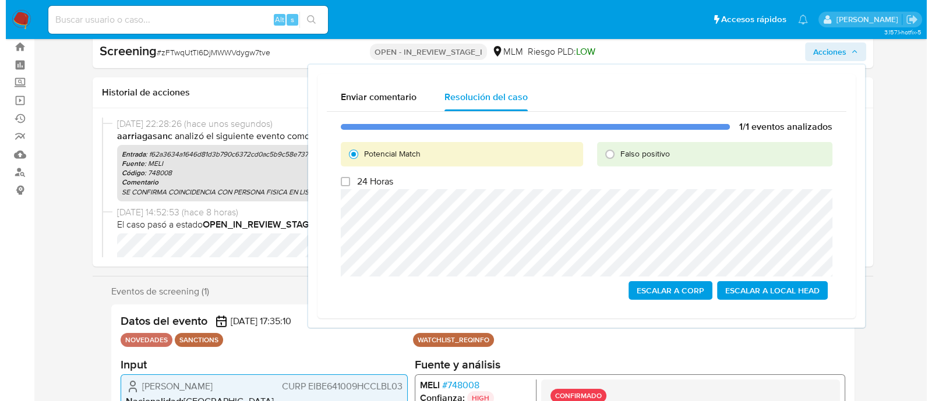
scroll to position [0, 0]
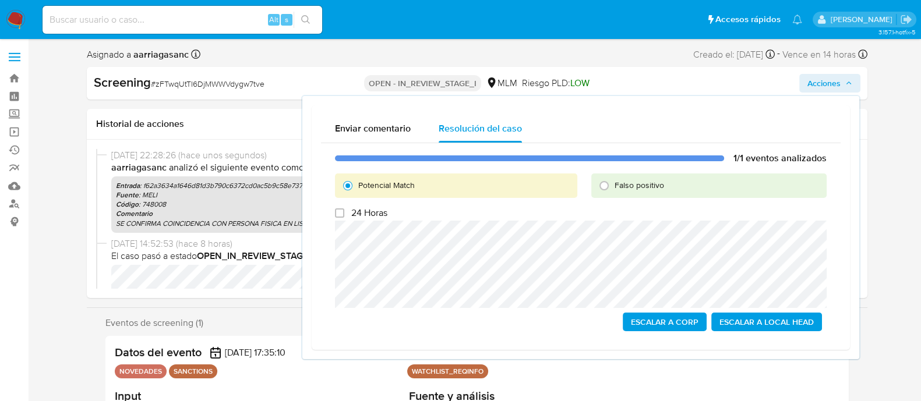
click at [759, 326] on span "Escalar a Local Head" at bounding box center [766, 322] width 94 height 16
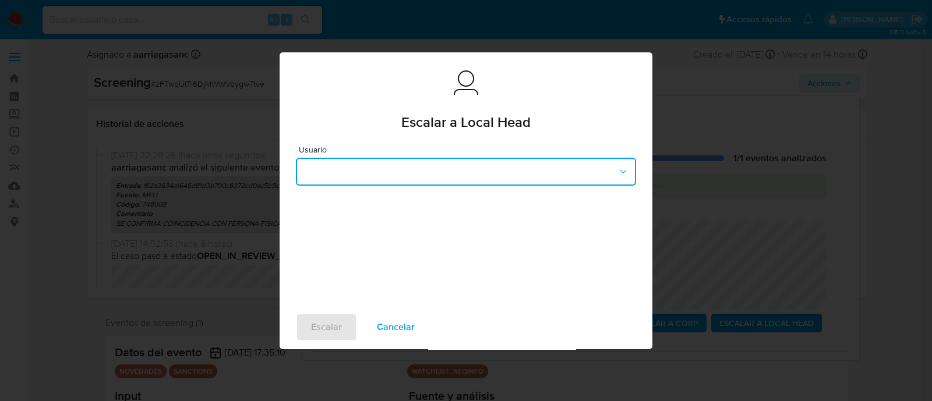
click at [332, 170] on button "button" at bounding box center [466, 172] width 340 height 28
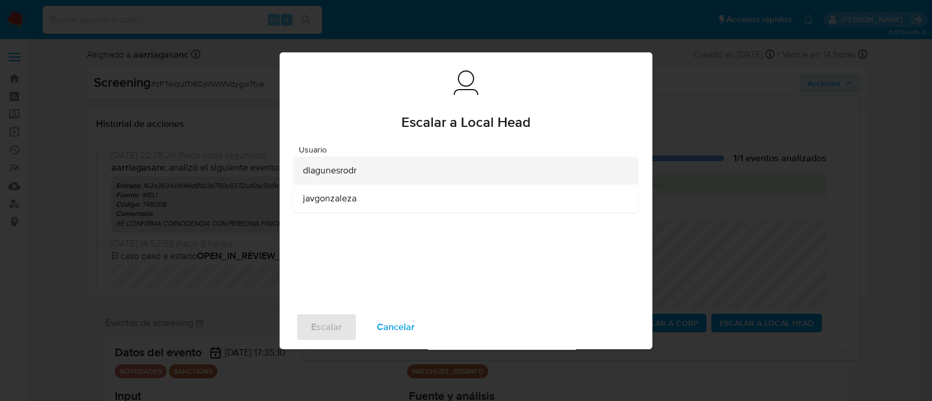
click at [324, 172] on span "dlagunesrodr" at bounding box center [330, 171] width 54 height 12
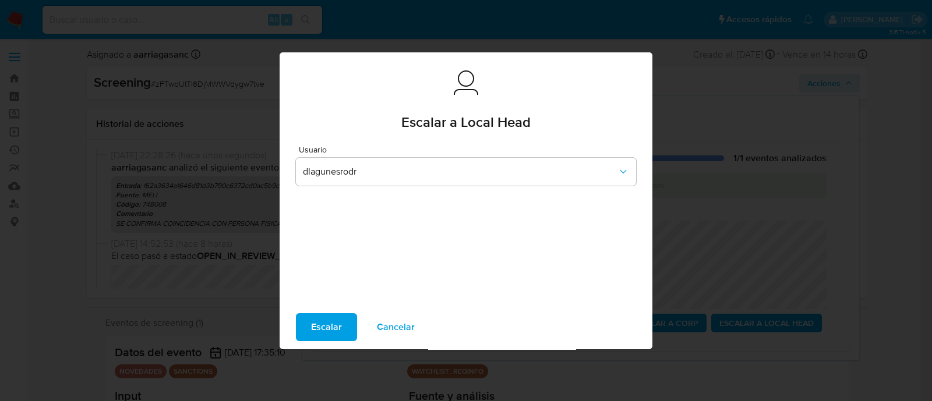
click at [338, 324] on span "Escalar" at bounding box center [326, 328] width 31 height 26
click at [324, 327] on span "Escalar" at bounding box center [326, 328] width 31 height 26
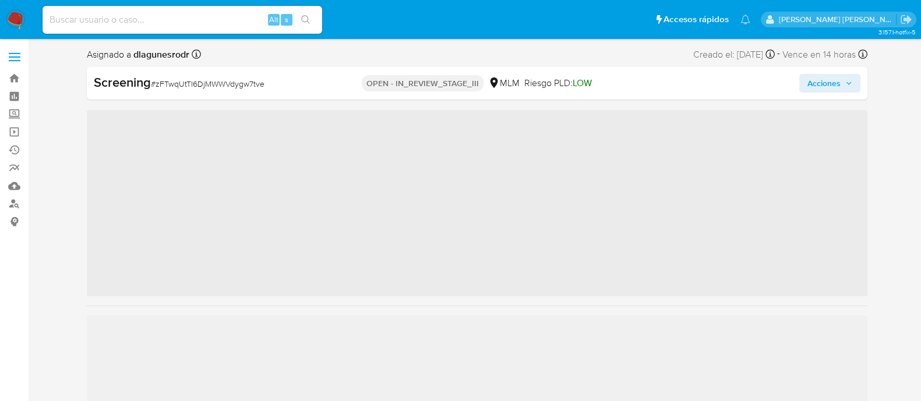
scroll to position [492, 0]
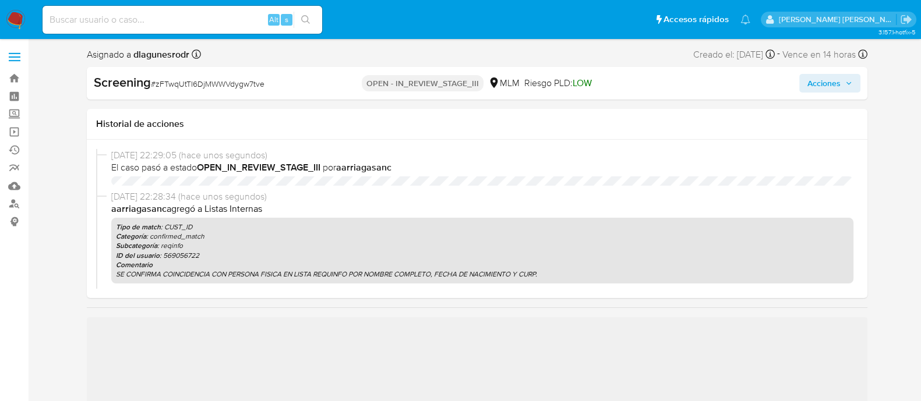
select select "10"
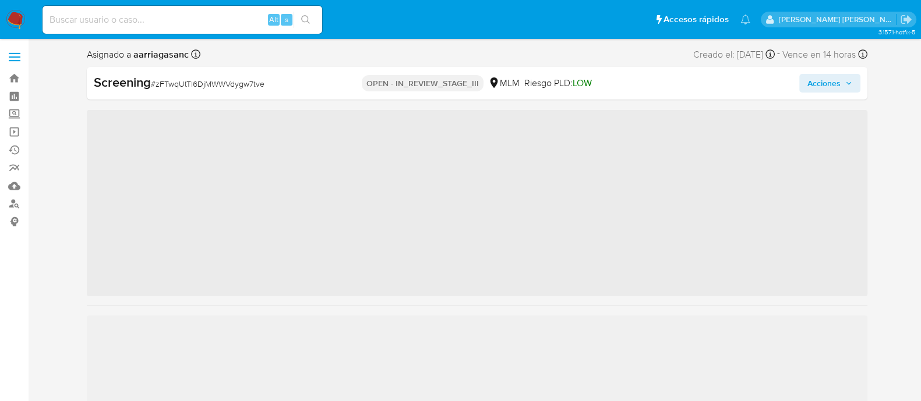
scroll to position [492, 0]
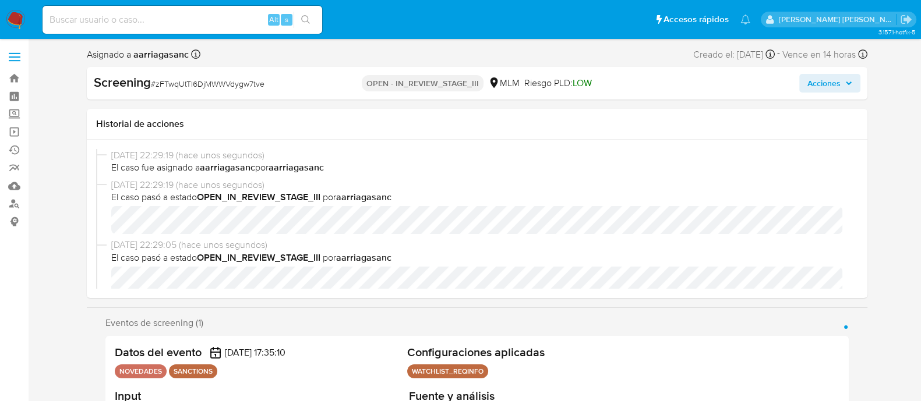
select select "10"
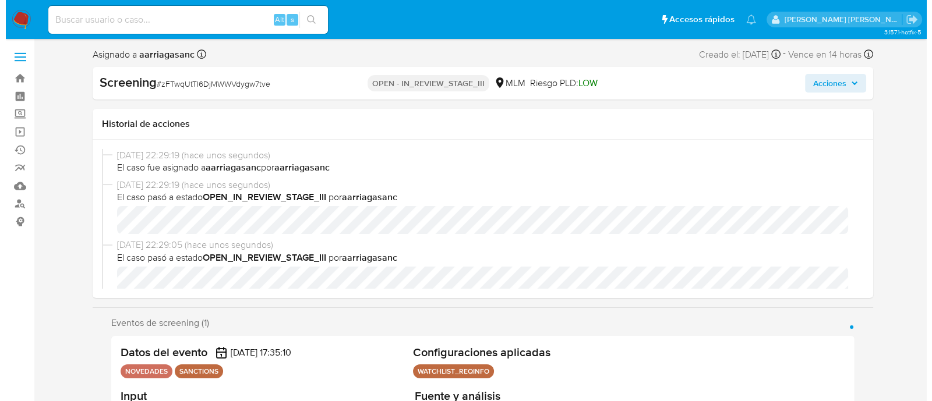
scroll to position [72, 0]
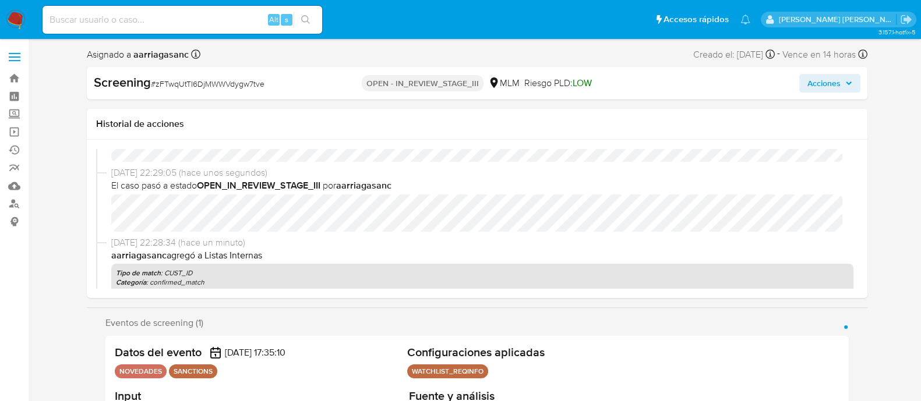
click at [830, 79] on span "Acciones" at bounding box center [823, 83] width 33 height 19
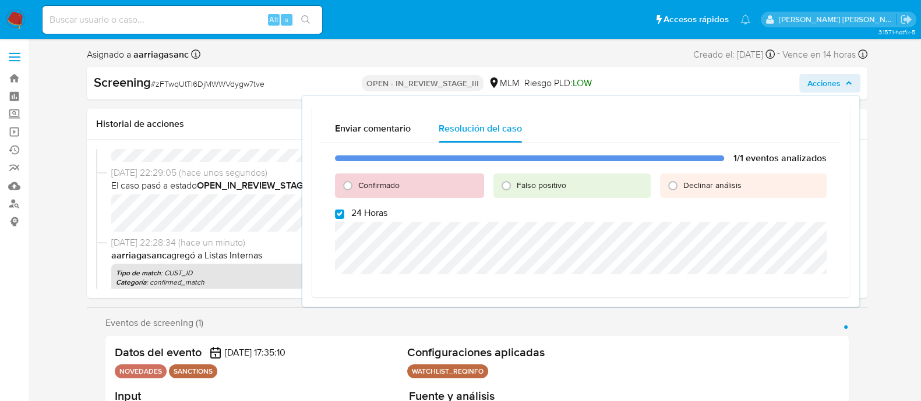
click at [338, 220] on div "1/1 eventos analizados Confirmado Falso positivo Declinar análisis 24 Horas" at bounding box center [581, 216] width 520 height 146
click at [341, 190] on input "Confirmado" at bounding box center [347, 185] width 19 height 19
radio input "true"
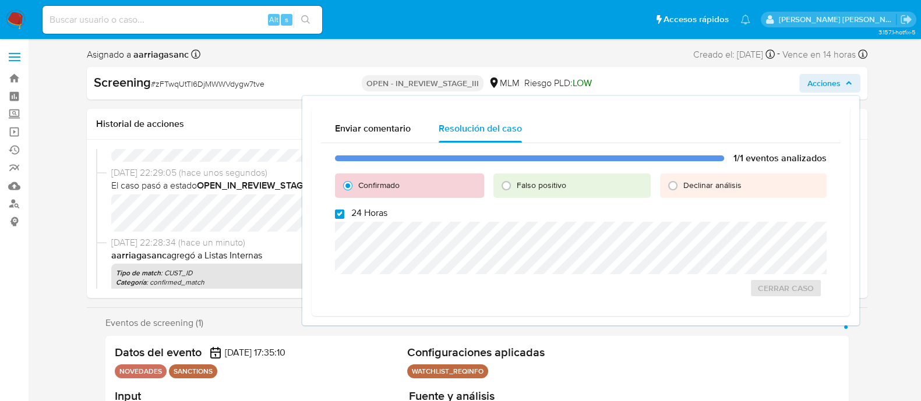
click at [344, 210] on input "24 Horas" at bounding box center [339, 214] width 9 height 9
checkbox input "false"
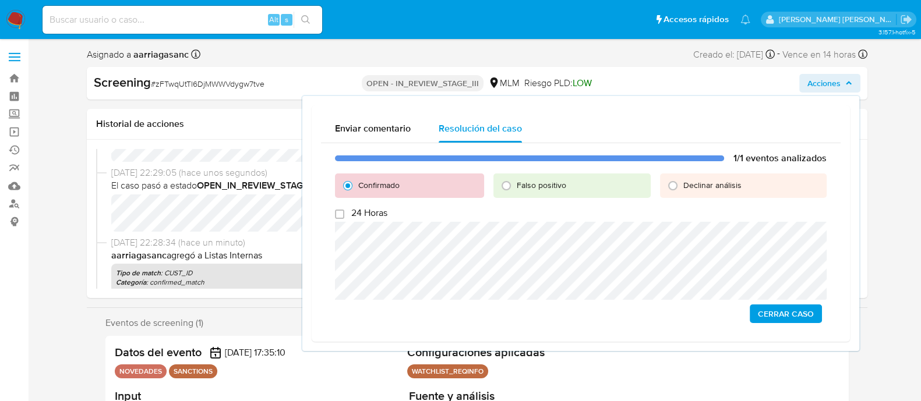
click at [808, 313] on span "Cerrar Caso" at bounding box center [786, 314] width 56 height 16
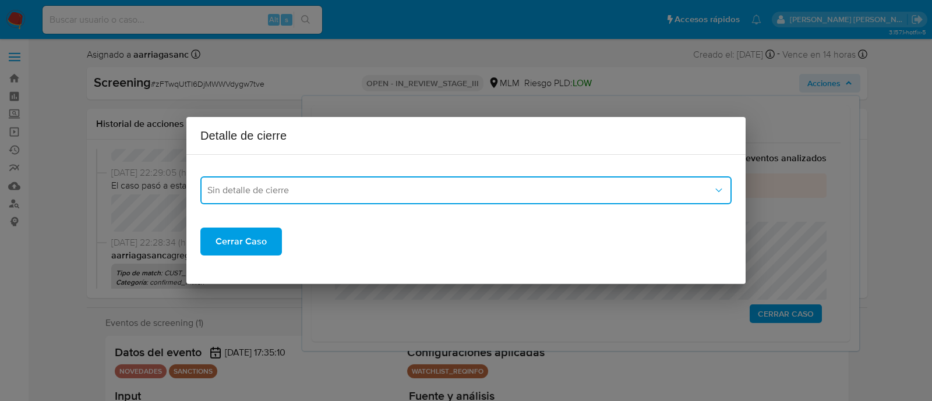
click at [349, 189] on span "Sin detalle de cierre" at bounding box center [460, 191] width 506 height 12
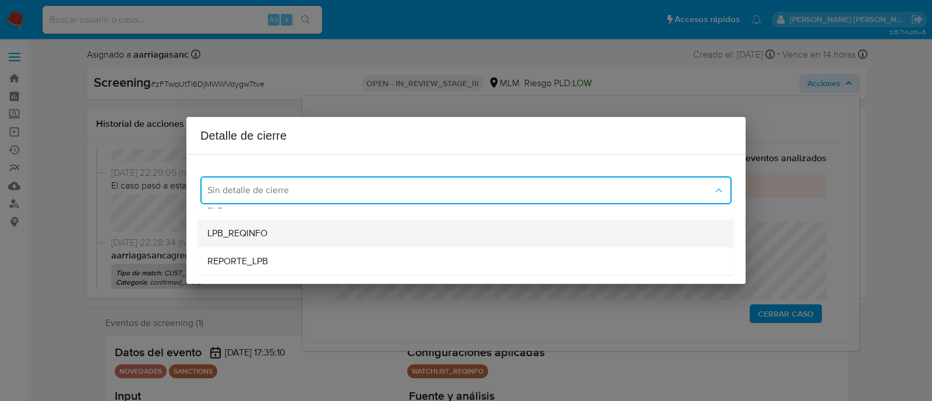
click at [249, 236] on span "LPB_REQINFO" at bounding box center [237, 234] width 60 height 12
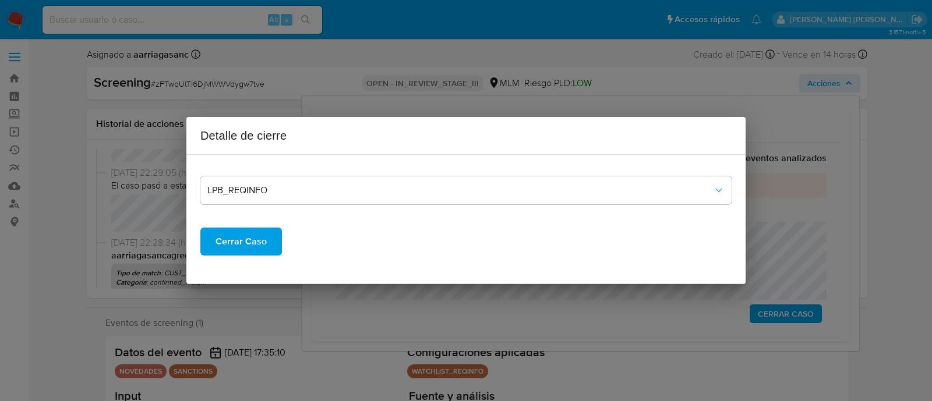
click at [245, 237] on span "Cerrar Caso" at bounding box center [240, 242] width 51 height 26
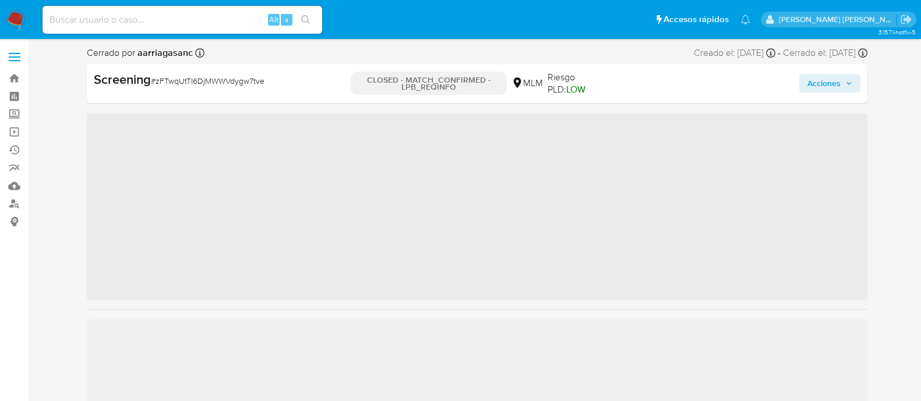
scroll to position [492, 0]
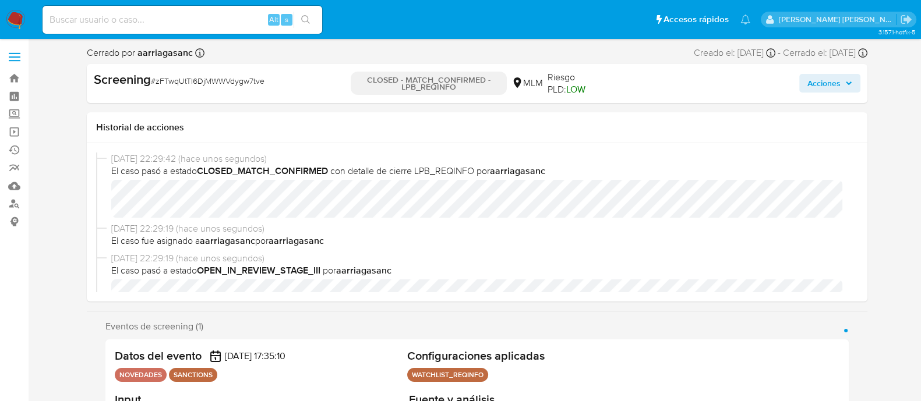
select select "10"
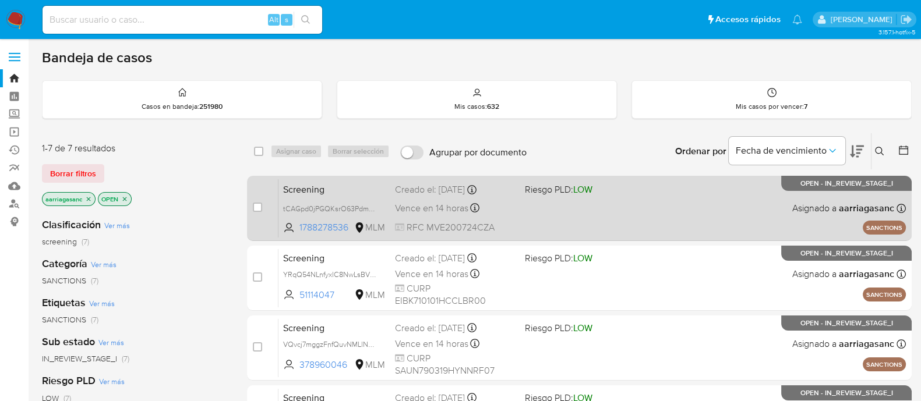
click at [522, 224] on div "Screening tCAGpd0jPGQKsrO63PdmcVEm 1788278536 MLM Riesgo PLD: LOW Creado el: [D…" at bounding box center [591, 208] width 627 height 59
click at [264, 208] on div "case-item-checkbox No es posible asignar el caso" at bounding box center [266, 208] width 26 height 59
click at [257, 208] on input "checkbox" at bounding box center [257, 207] width 9 height 9
checkbox input "true"
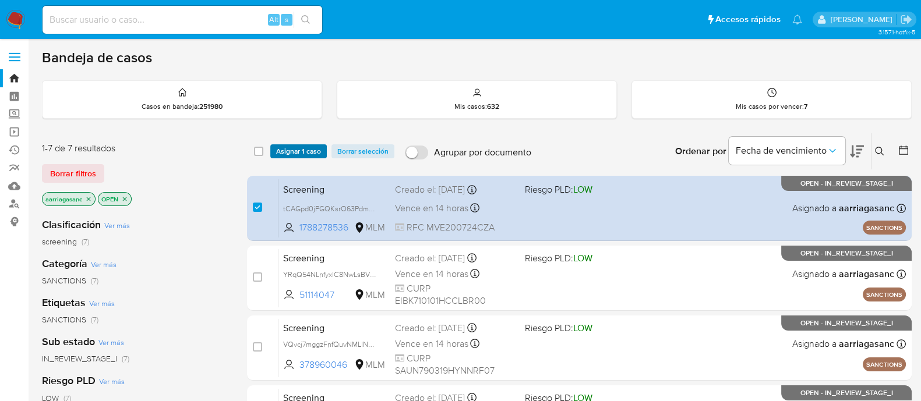
click at [306, 148] on span "Asignar 1 caso" at bounding box center [298, 152] width 45 height 12
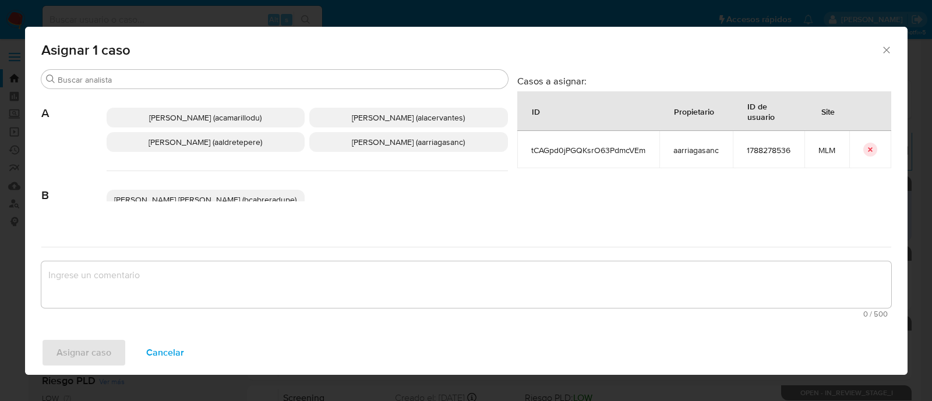
click at [384, 142] on span "Ana Maria Arriaga (aarriagasanc)" at bounding box center [408, 142] width 113 height 12
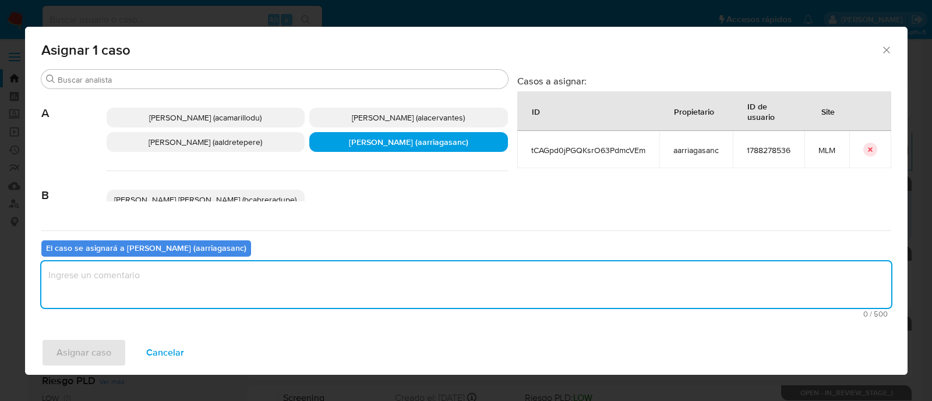
click at [314, 281] on textarea "assign-modal" at bounding box center [466, 285] width 850 height 47
type textarea "AMAS"
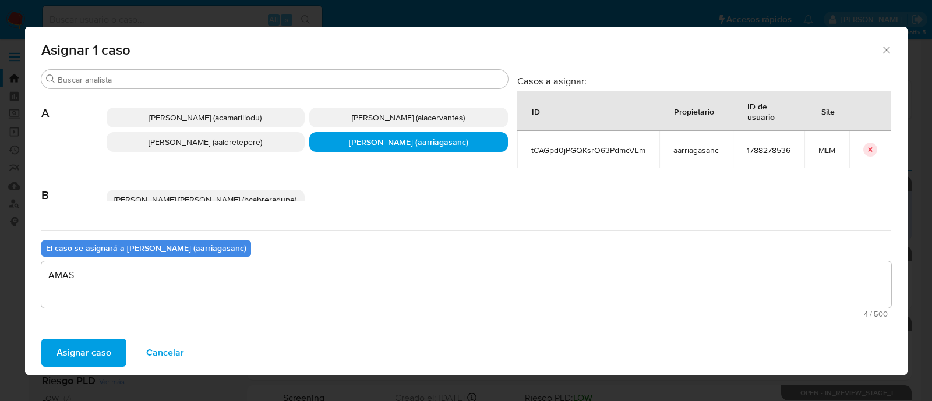
click at [106, 351] on span "Asignar caso" at bounding box center [83, 353] width 55 height 26
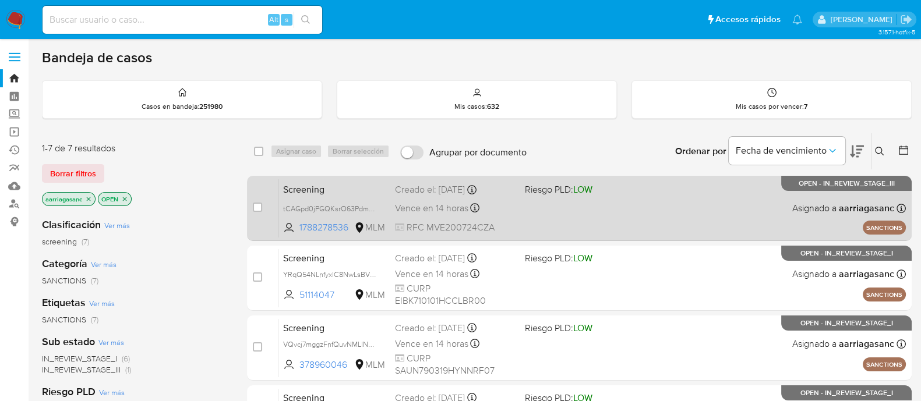
click at [547, 205] on div "Screening tCAGpd0jPGQKsrO63PdmcVEm 1788278536 MLM Riesgo PLD: LOW Creado el: 01…" at bounding box center [591, 208] width 627 height 59
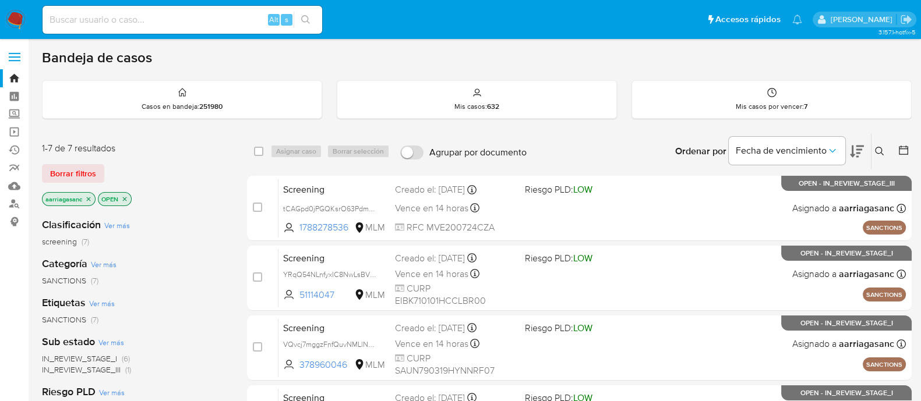
click at [21, 34] on nav "Pausado Ver notificaciones Alt s Accesos rápidos Presiona las siguientes teclas…" at bounding box center [460, 19] width 921 height 39
click at [14, 22] on img at bounding box center [16, 20] width 20 height 20
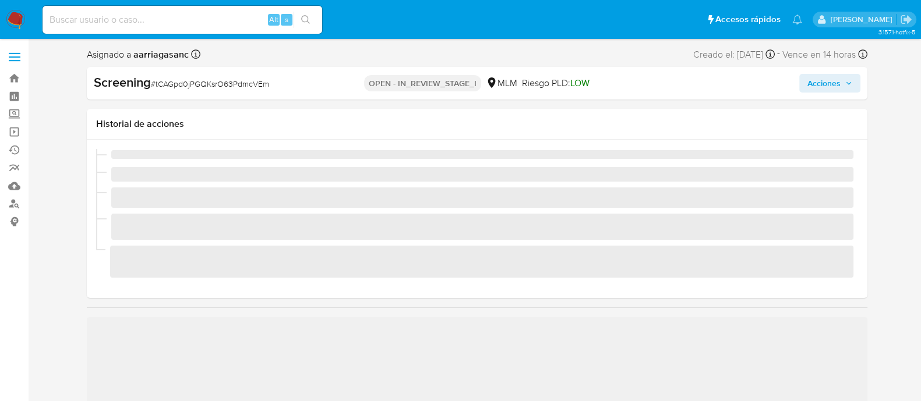
scroll to position [492, 0]
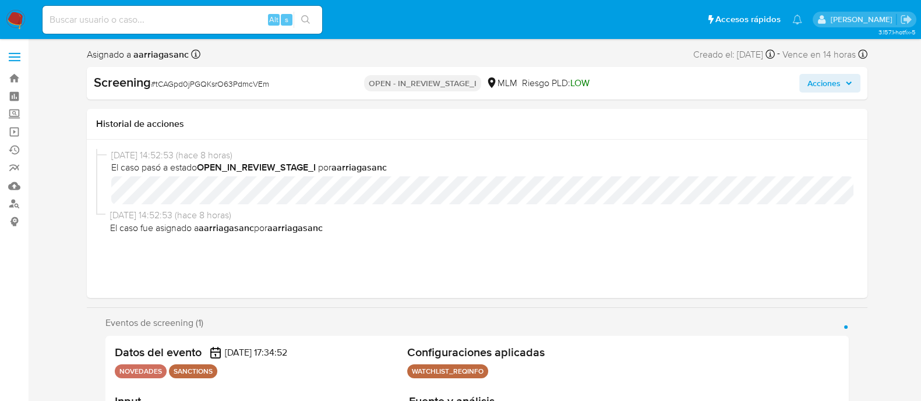
select select "10"
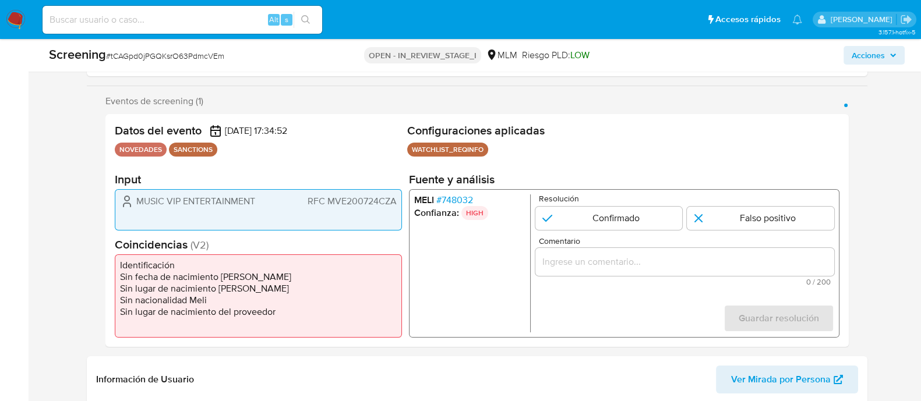
scroll to position [218, 0]
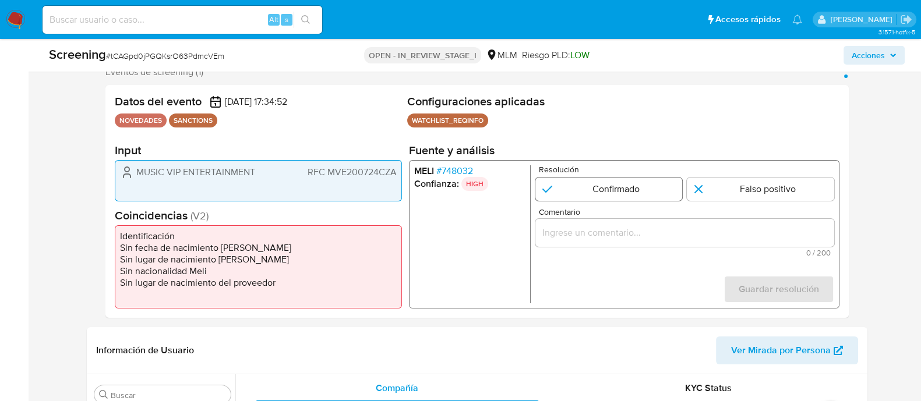
click at [582, 190] on input "1 de 1" at bounding box center [608, 189] width 147 height 23
radio input "true"
click at [574, 235] on input "Comentario" at bounding box center [684, 232] width 299 height 15
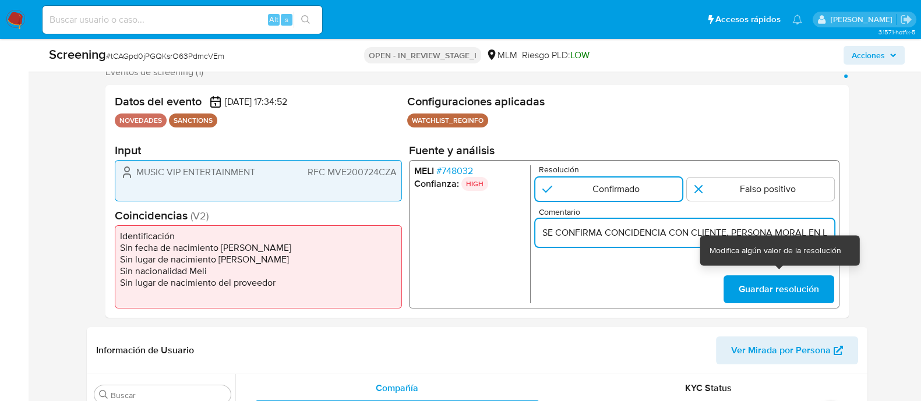
scroll to position [0, 303]
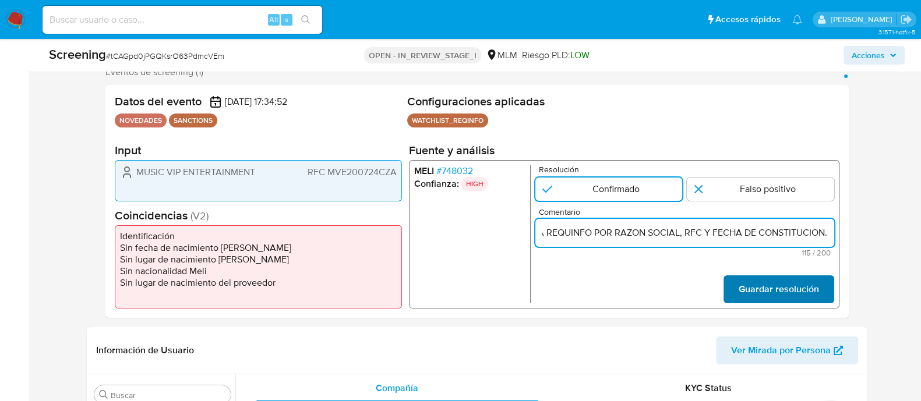
type input "SE CONFIRMA CONCIDENCIA CON CLIENTE, PERSONA MORAL EN LISTA REQUINFO POR RAZON …"
click at [821, 290] on button "Guardar resolución" at bounding box center [778, 289] width 111 height 28
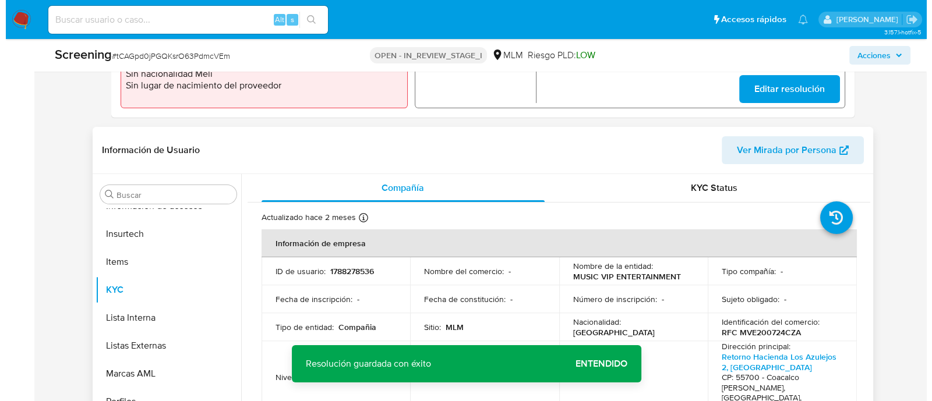
scroll to position [437, 0]
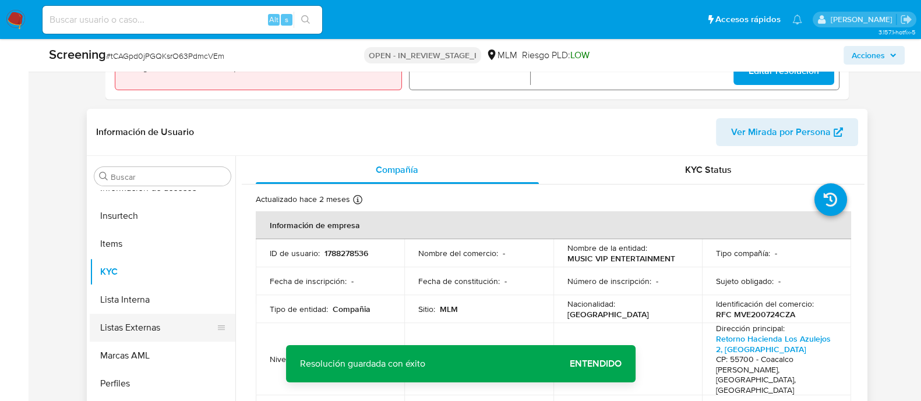
click at [162, 314] on button "Listas Externas" at bounding box center [158, 328] width 136 height 28
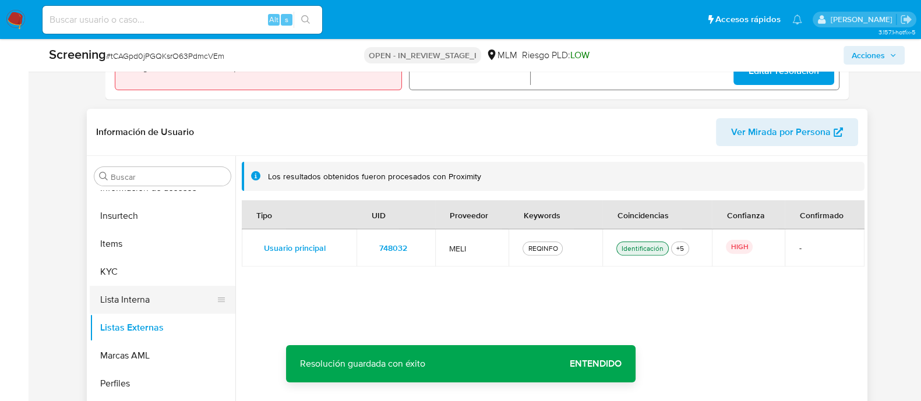
click at [161, 298] on button "Lista Interna" at bounding box center [158, 300] width 136 height 28
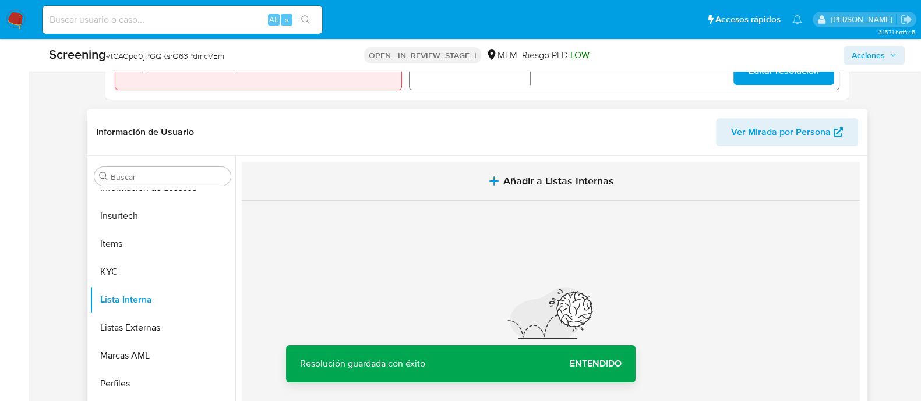
click at [524, 180] on span "Añadir a Listas Internas" at bounding box center [558, 181] width 111 height 13
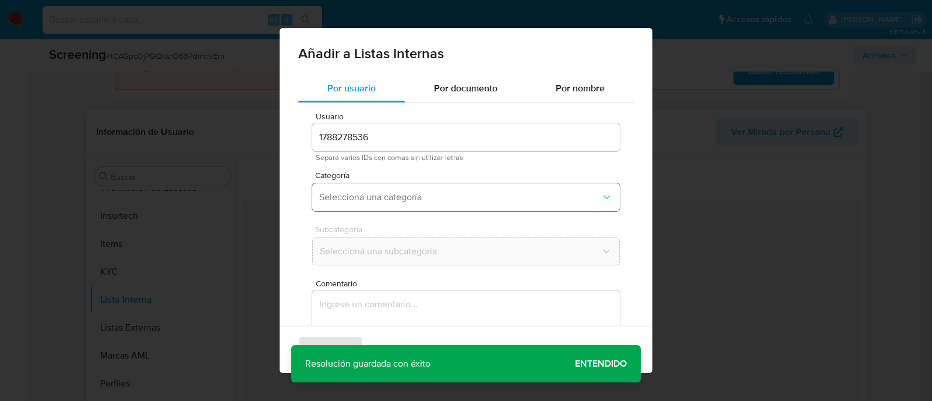
drag, startPoint x: 349, startPoint y: 200, endPoint x: 348, endPoint y: 208, distance: 8.2
click at [349, 200] on span "Seleccioná una categoría" at bounding box center [460, 198] width 282 height 12
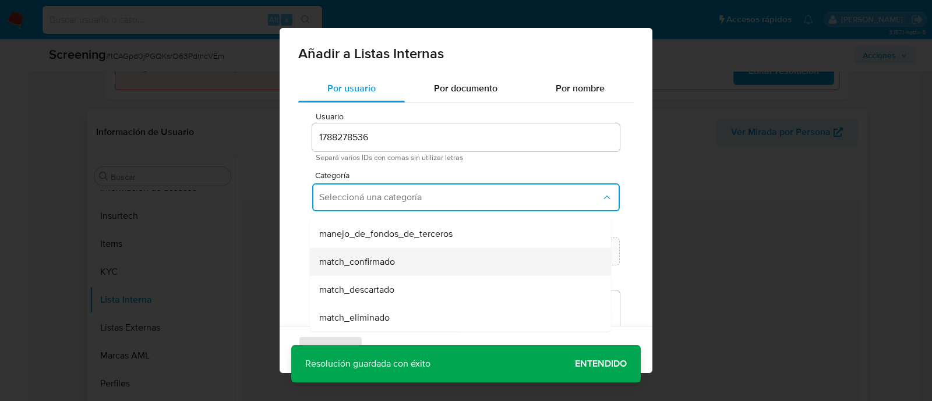
scroll to position [72, 0]
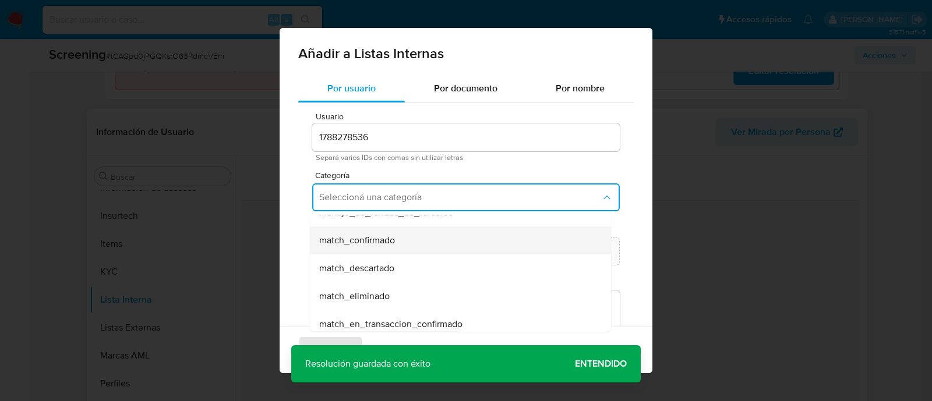
click at [352, 243] on span "match_confirmado" at bounding box center [357, 241] width 76 height 12
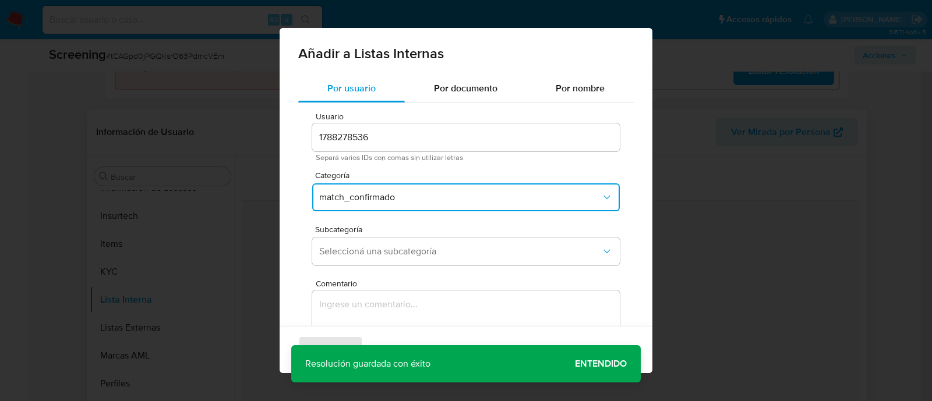
click at [352, 243] on button "Seleccioná una subcategoría" at bounding box center [466, 252] width 308 height 28
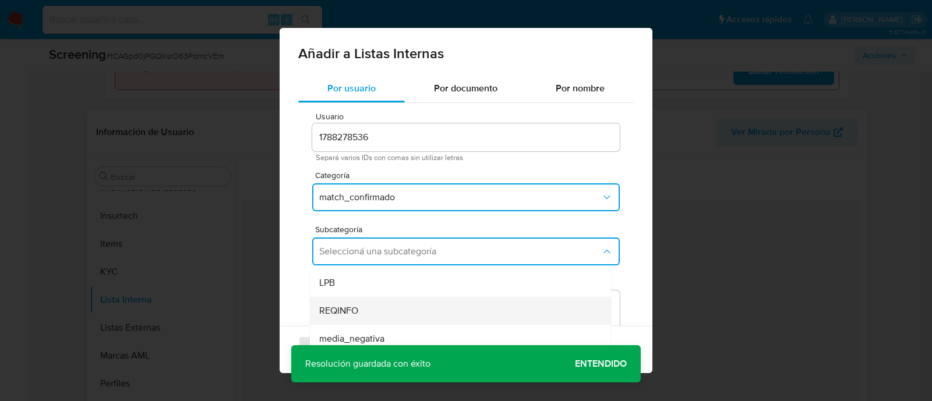
click at [335, 310] on span "REQINFO" at bounding box center [338, 311] width 39 height 12
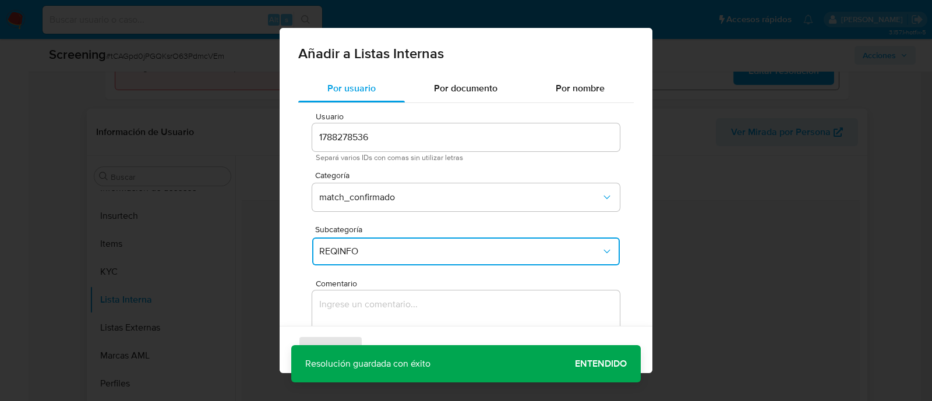
click at [335, 310] on textarea "Comentario" at bounding box center [466, 347] width 308 height 112
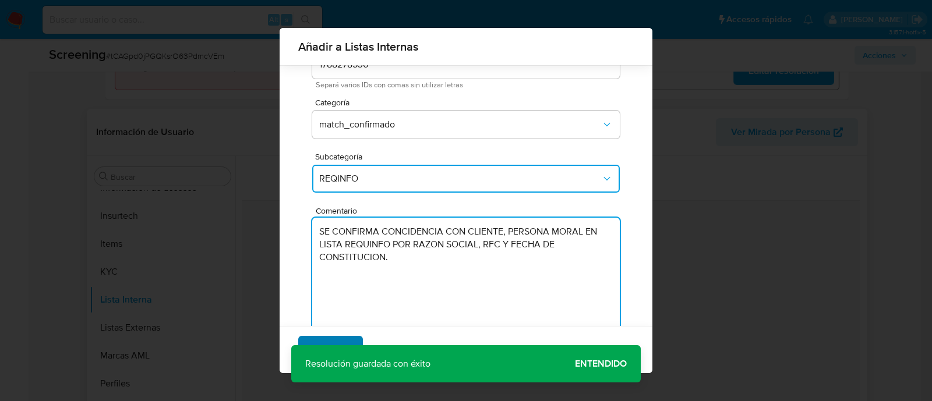
type textarea "SE CONFIRMA CONCIDENCIA CON CLIENTE, PERSONA MORAL EN LISTA REQUINFO POR RAZON …"
click at [327, 342] on span "Agregar" at bounding box center [330, 350] width 34 height 26
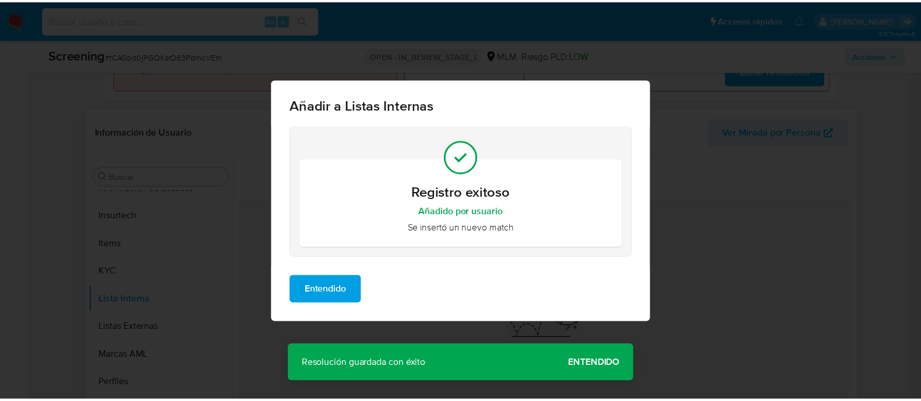
scroll to position [0, 0]
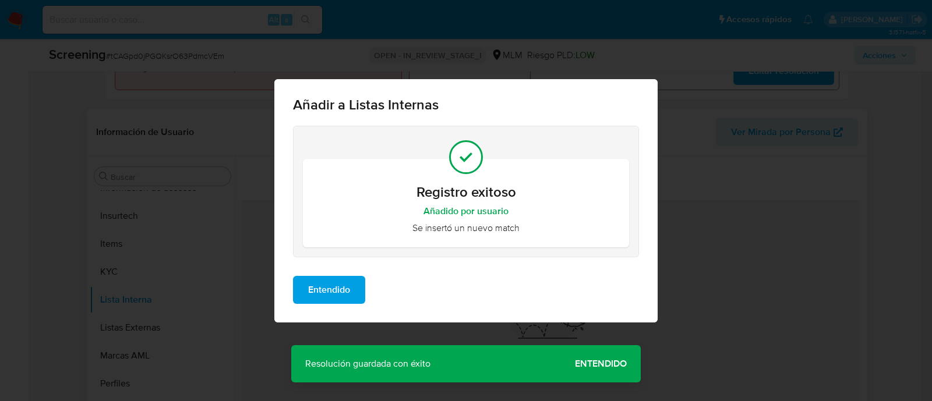
click at [330, 289] on span "Entendido" at bounding box center [329, 290] width 42 height 26
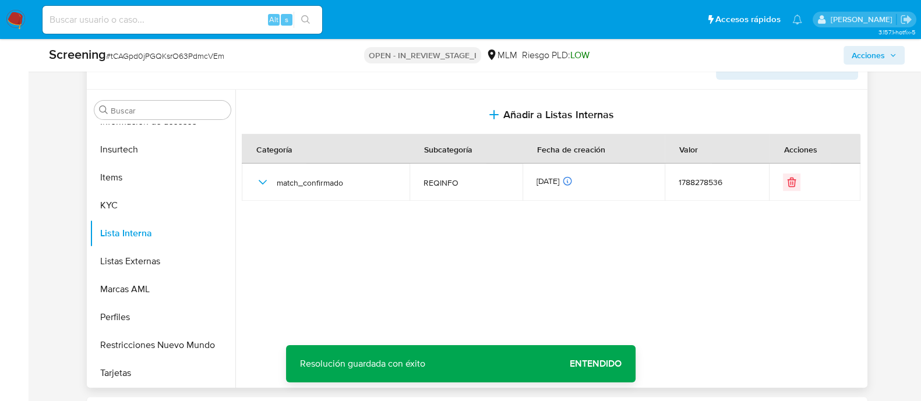
scroll to position [509, 0]
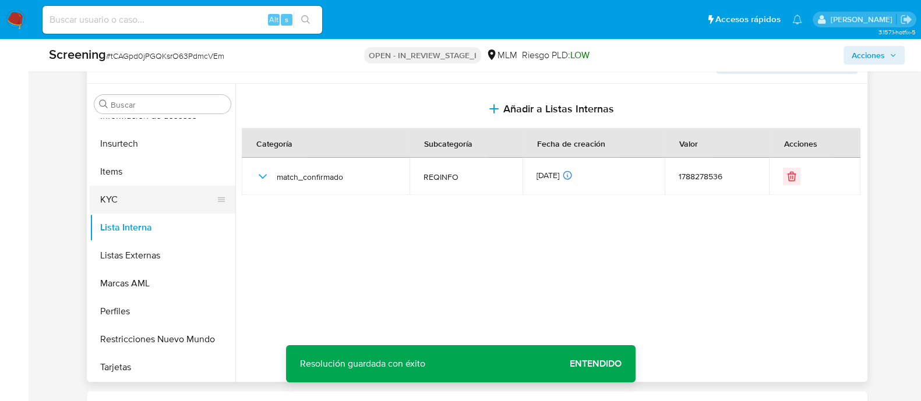
click at [165, 201] on button "KYC" at bounding box center [158, 200] width 136 height 28
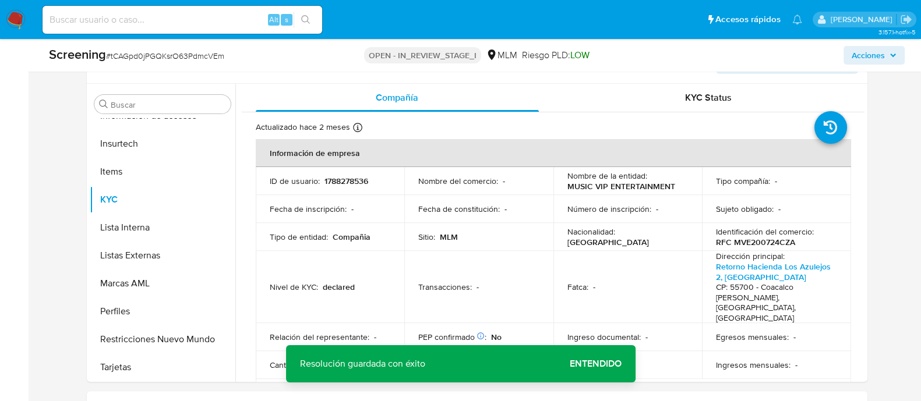
click at [588, 197] on td "Número de inscripción : -" at bounding box center [627, 209] width 149 height 28
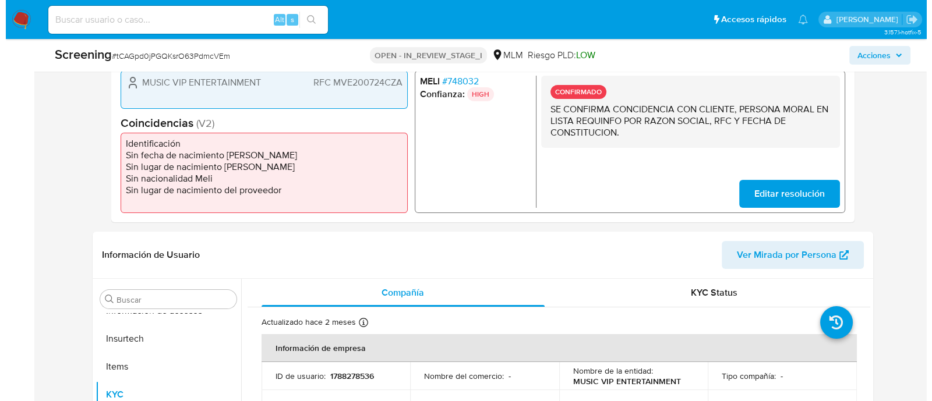
scroll to position [291, 0]
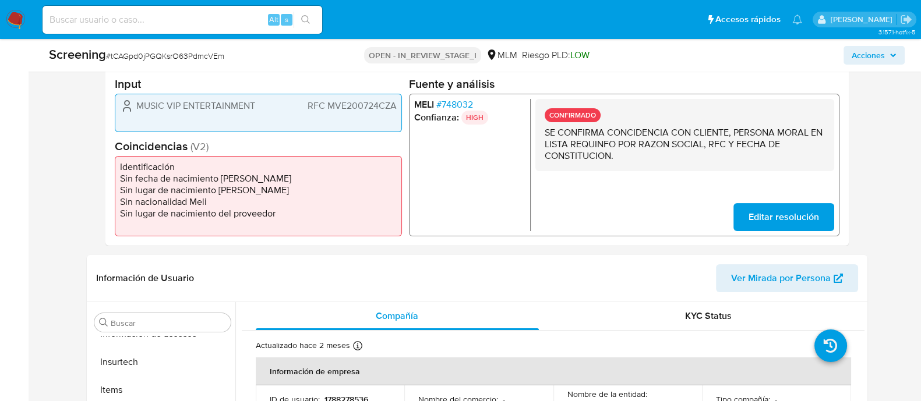
drag, startPoint x: 136, startPoint y: 106, endPoint x: 259, endPoint y: 104, distance: 122.3
click at [259, 104] on div "MUSIC VIP ENTERTAINMENT RFC MVE200724CZA" at bounding box center [258, 106] width 277 height 14
click at [338, 103] on span "RFC MVE200724CZA" at bounding box center [351, 106] width 89 height 12
click at [870, 48] on span "Acciones" at bounding box center [867, 55] width 33 height 19
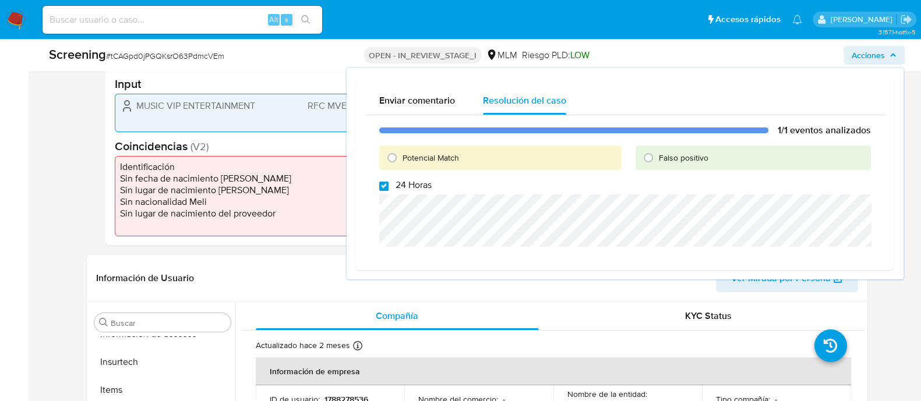
click at [381, 182] on input "24 Horas" at bounding box center [383, 186] width 9 height 9
checkbox input "false"
click at [390, 161] on input "Potencial Match" at bounding box center [392, 158] width 19 height 19
radio input "true"
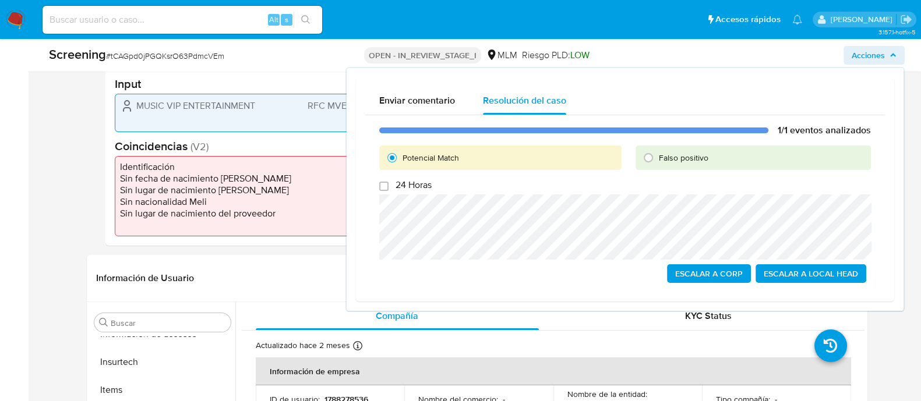
click at [785, 275] on span "Escalar a Local Head" at bounding box center [811, 274] width 94 height 16
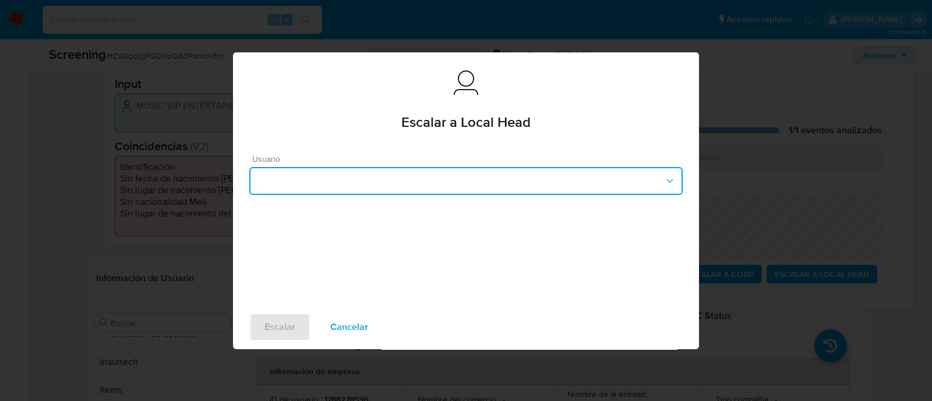
click at [531, 179] on button "button" at bounding box center [465, 181] width 433 height 28
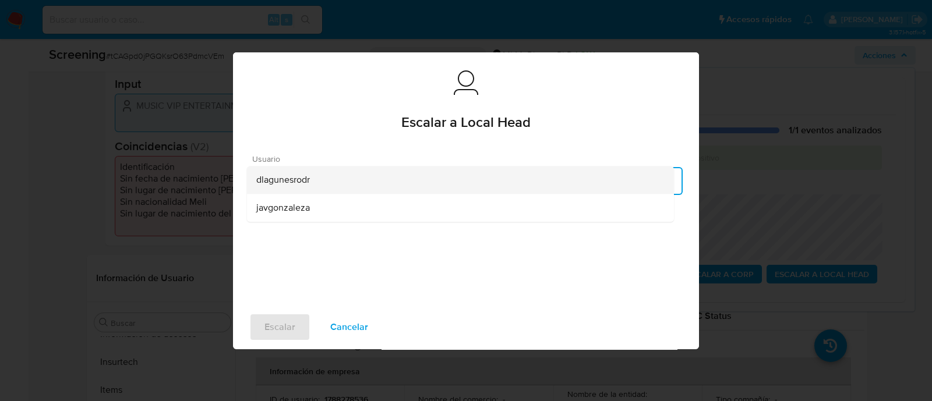
click at [308, 182] on span "dlagunesrodr" at bounding box center [283, 180] width 54 height 12
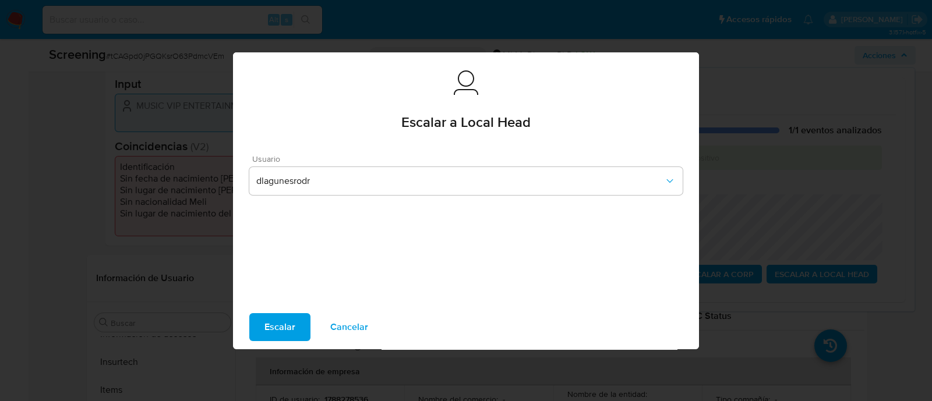
click at [258, 329] on button "Escalar" at bounding box center [279, 327] width 61 height 28
click at [267, 327] on span "Escalar" at bounding box center [279, 328] width 31 height 26
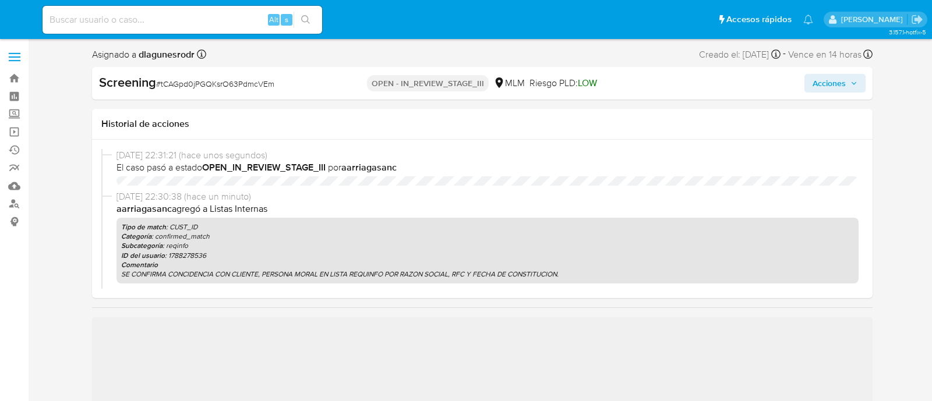
select select "10"
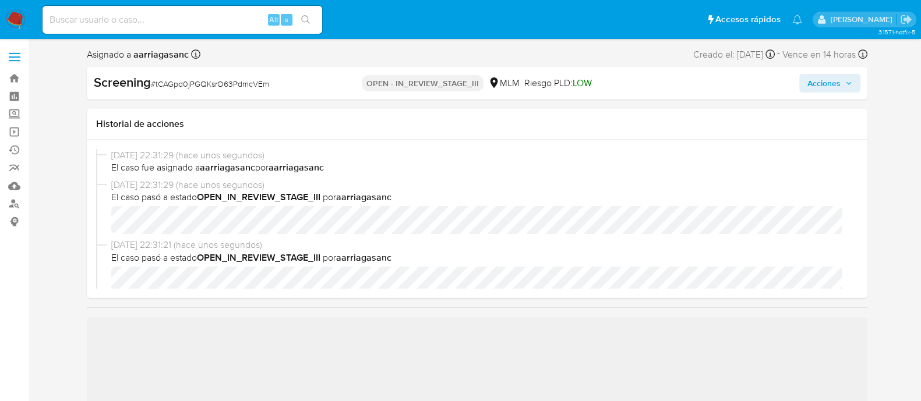
scroll to position [72, 0]
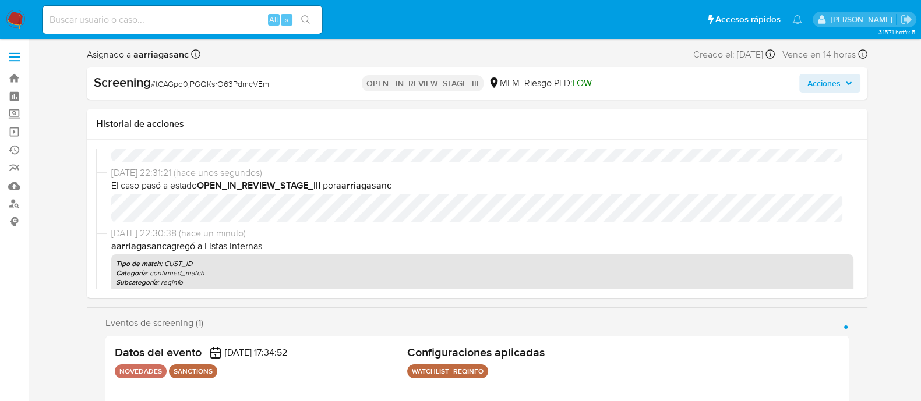
select select "10"
click at [783, 231] on div "01/09/2025 22:31:29 (hace unos segundos) El caso fue asignado a aarriagasanc po…" at bounding box center [477, 219] width 762 height 140
click at [829, 83] on span "Acciones" at bounding box center [823, 83] width 33 height 19
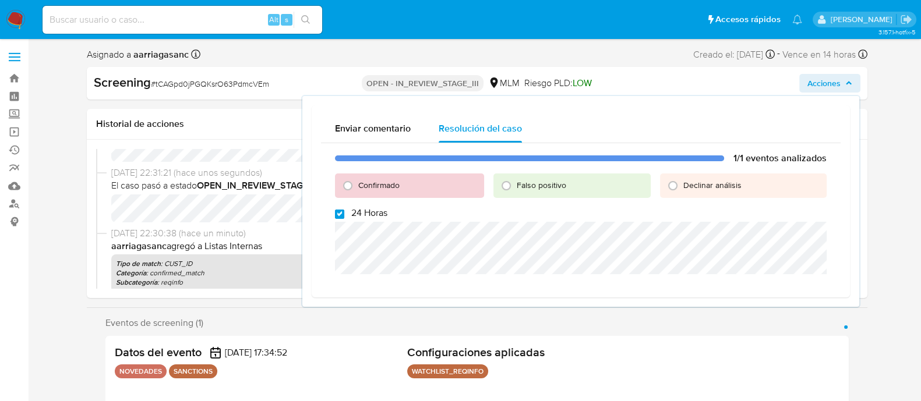
click at [344, 210] on input "24 Horas" at bounding box center [339, 214] width 9 height 9
checkbox input "false"
click at [350, 183] on input "Confirmado" at bounding box center [347, 185] width 19 height 19
radio input "true"
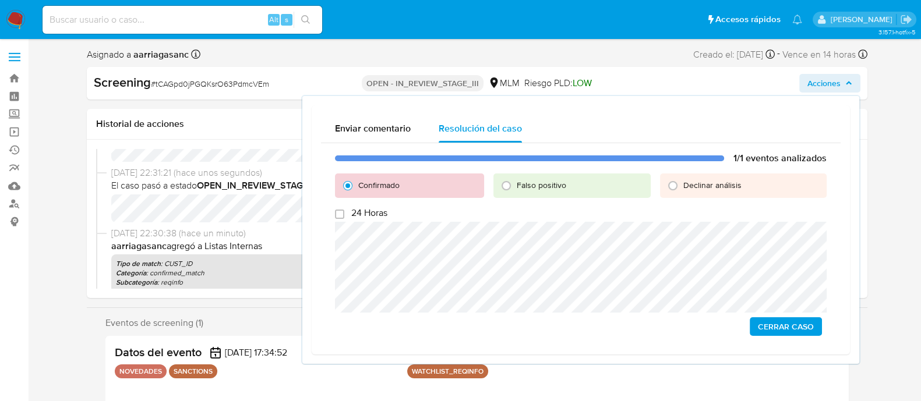
click at [783, 319] on span "Cerrar Caso" at bounding box center [786, 327] width 56 height 16
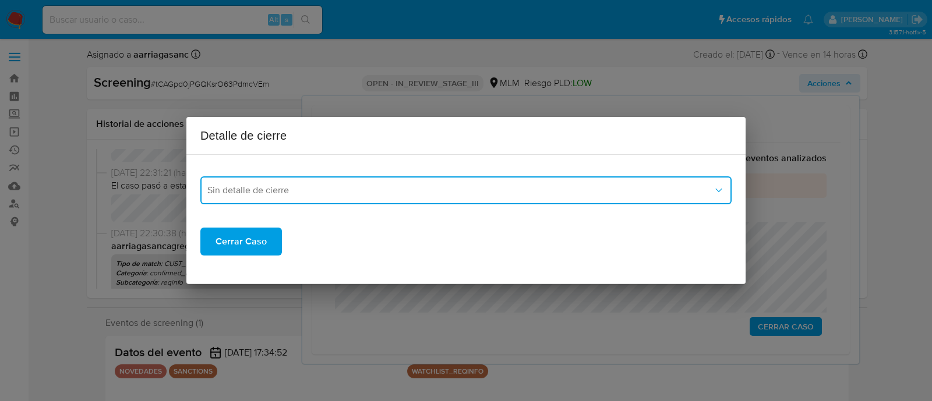
click at [418, 204] on button "Sin detalle de cierre" at bounding box center [465, 190] width 531 height 28
click at [284, 242] on ul "Sin detalle de cierre REPORTE_OFAC LPB LPB_REQINFO REPORTE_LPB" at bounding box center [466, 206] width 536 height 140
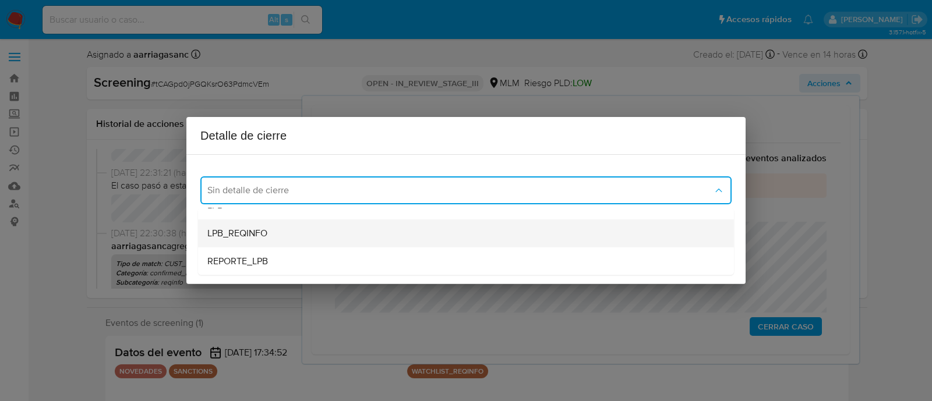
click at [278, 239] on div "LPB_REQINFO" at bounding box center [465, 234] width 517 height 28
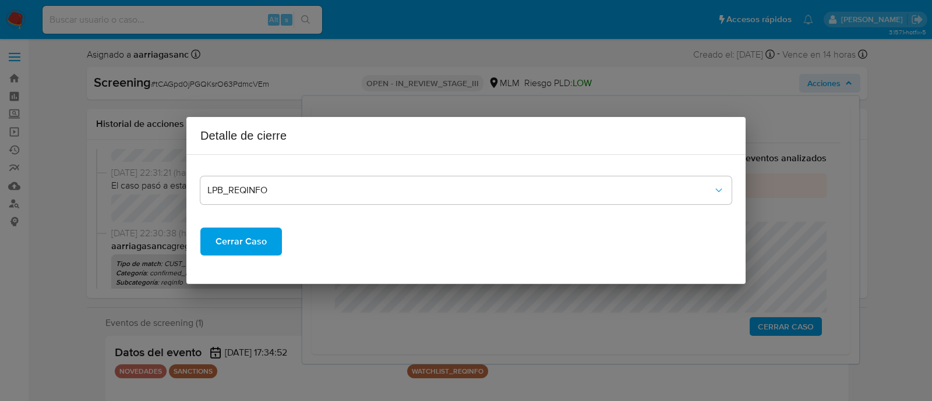
click at [252, 234] on span "Cerrar Caso" at bounding box center [240, 242] width 51 height 26
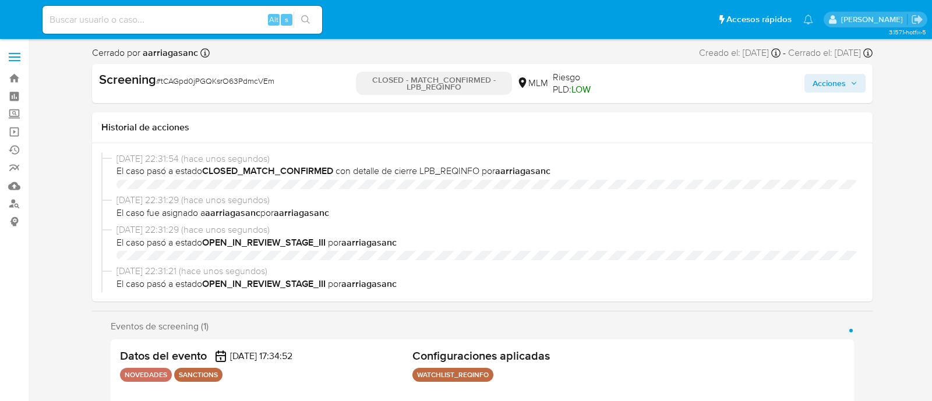
select select "10"
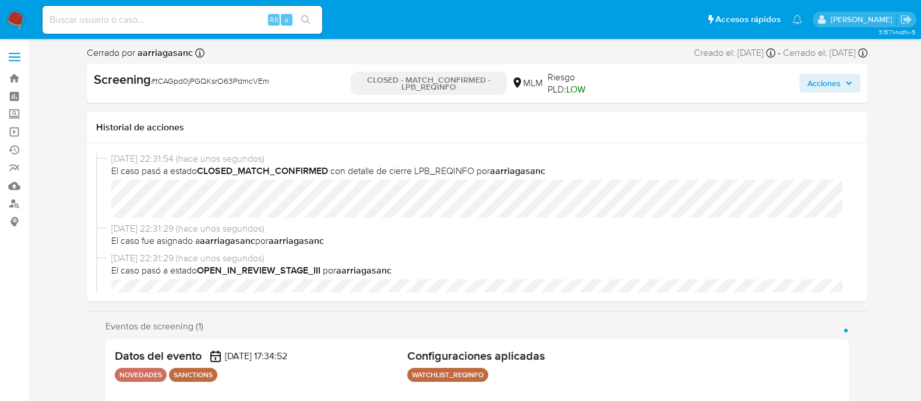
scroll to position [492, 0]
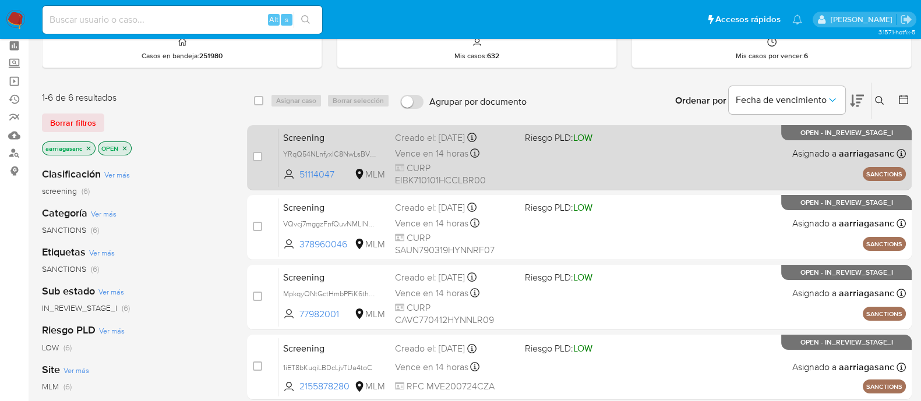
scroll to position [72, 0]
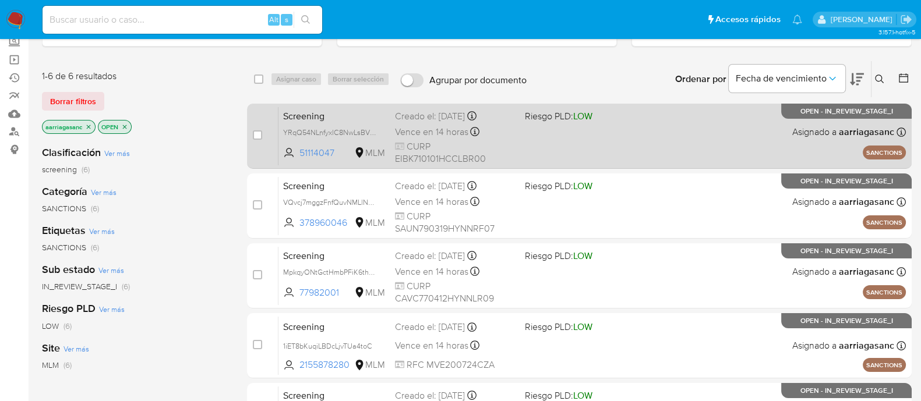
click at [588, 132] on div "Screening YRqQ54NLnfyxlC8NwLsBVCkl 51114047 MLM Riesgo PLD: LOW Creado el: [DAT…" at bounding box center [591, 136] width 627 height 59
click at [257, 132] on input "checkbox" at bounding box center [257, 134] width 9 height 9
checkbox input "true"
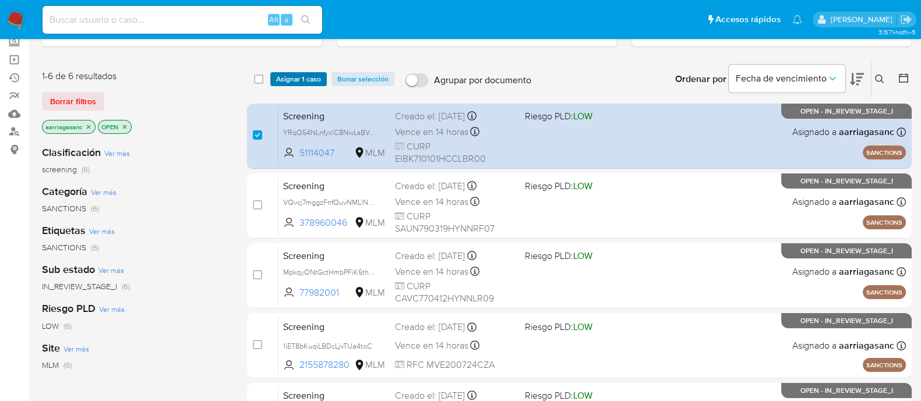
click at [288, 82] on span "Asignar 1 caso" at bounding box center [298, 79] width 45 height 12
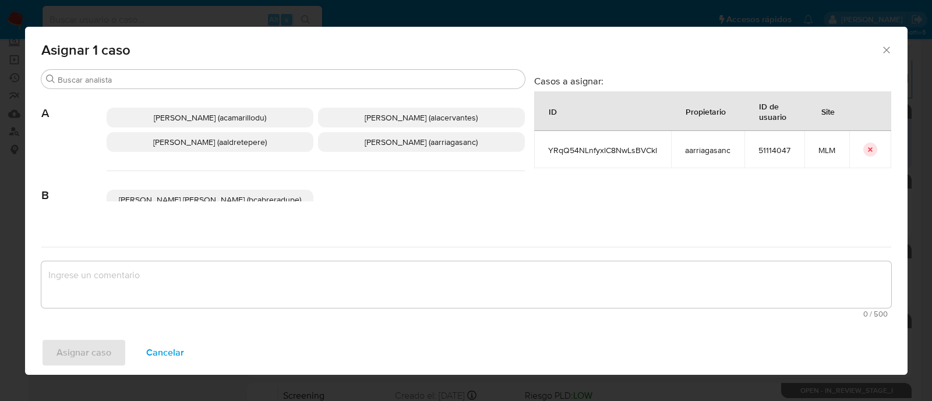
click at [365, 139] on span "[PERSON_NAME] (aarriagasanc)" at bounding box center [421, 142] width 113 height 12
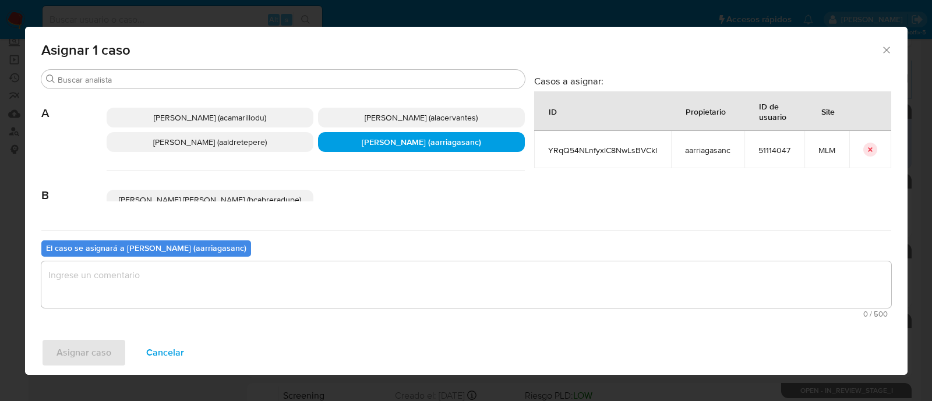
click at [324, 298] on textarea "assign-modal" at bounding box center [466, 285] width 850 height 47
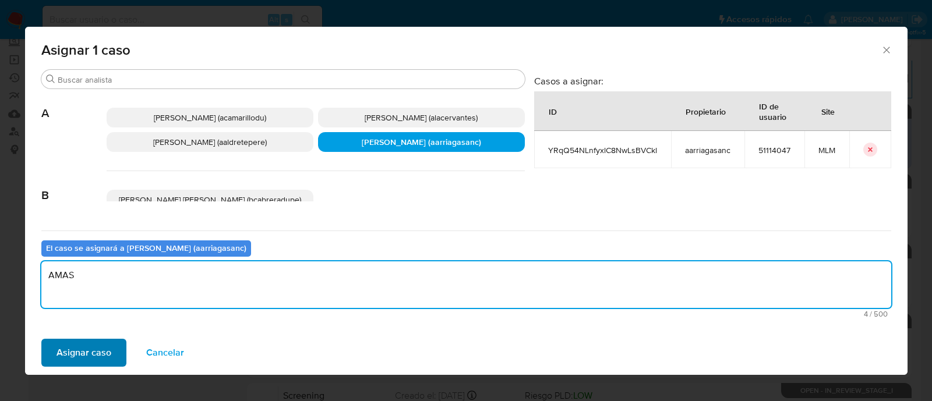
type textarea "AMAS"
click at [83, 358] on span "Asignar caso" at bounding box center [83, 353] width 55 height 26
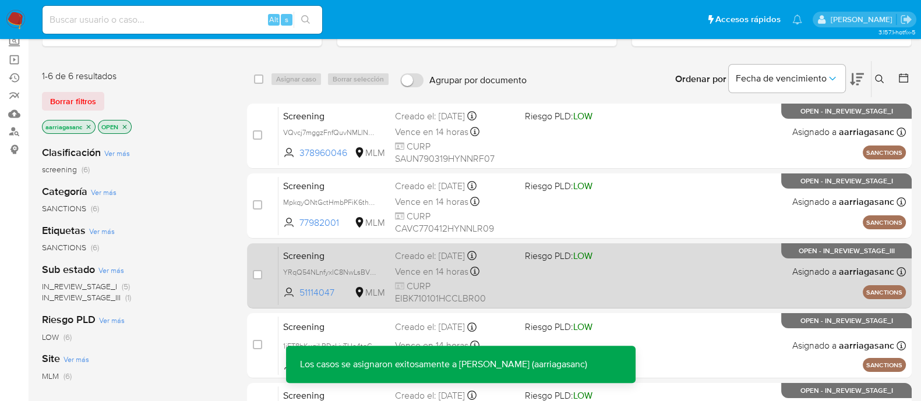
click at [600, 287] on div "Screening YRqQ54NLnfyxlC8NwLsBVCkl 51114047 MLM Riesgo PLD: LOW Creado el: [DAT…" at bounding box center [591, 275] width 627 height 59
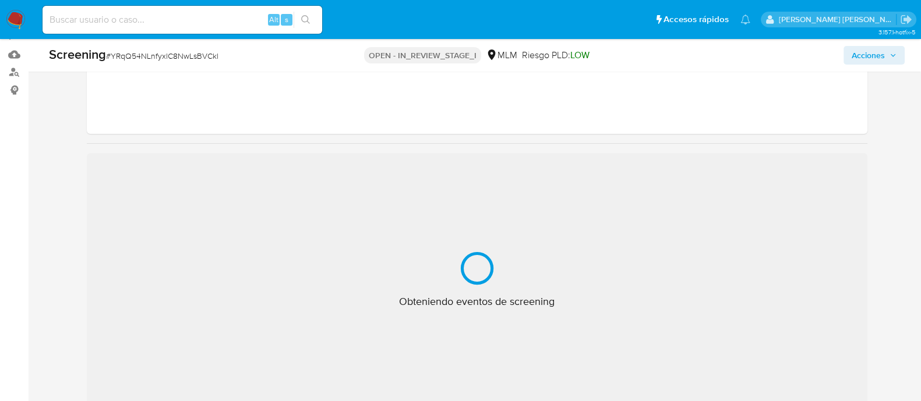
scroll to position [145, 0]
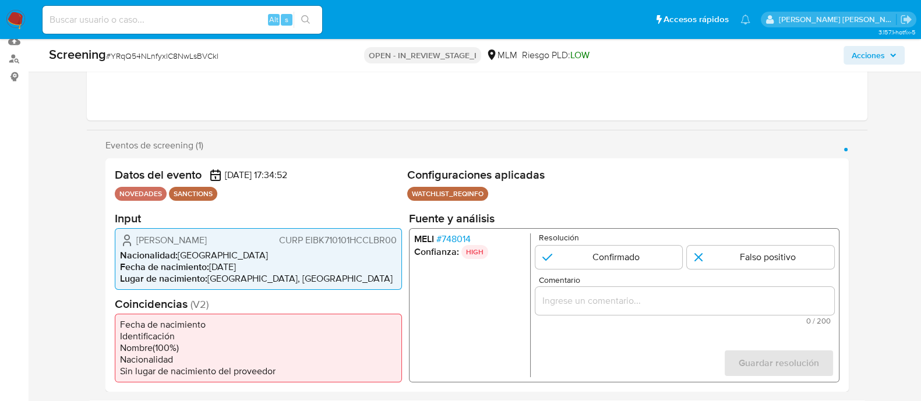
select select "10"
click at [595, 250] on input "1 de 1" at bounding box center [608, 256] width 147 height 23
radio input "true"
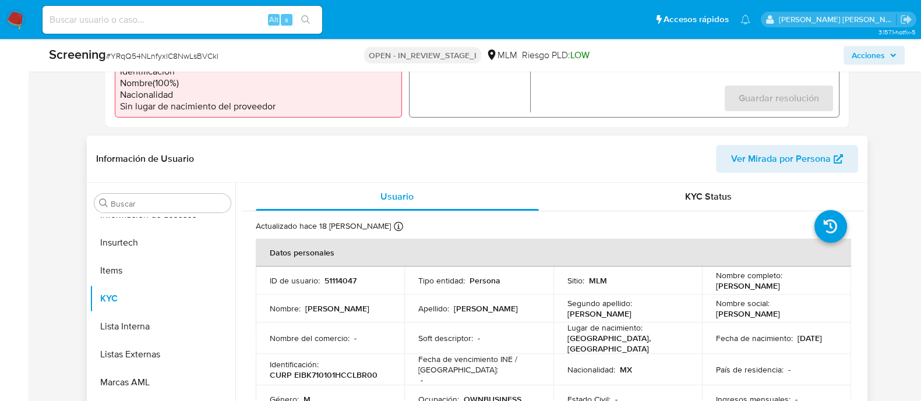
scroll to position [437, 0]
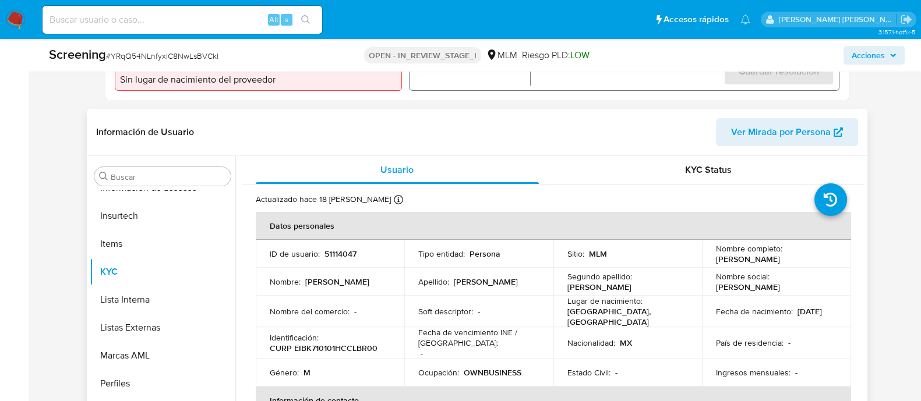
click at [487, 269] on td "Apellido : Elias" at bounding box center [478, 282] width 149 height 28
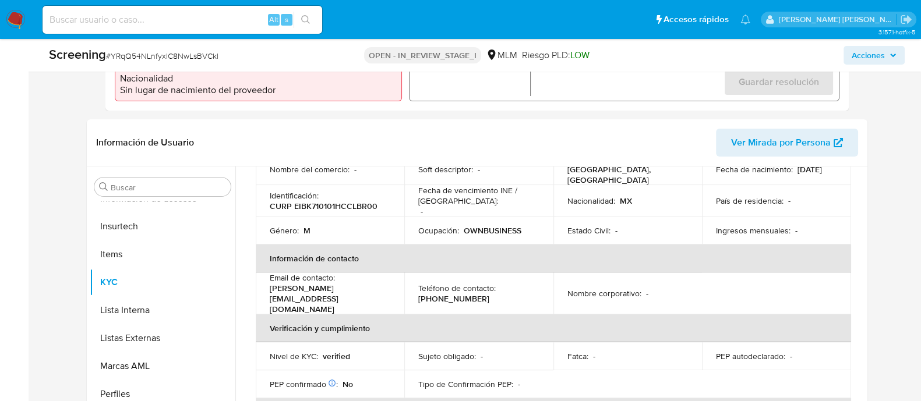
scroll to position [291, 0]
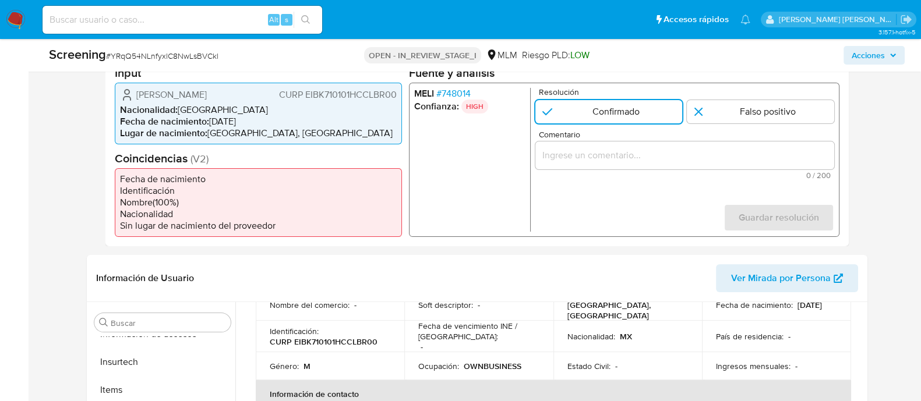
click at [614, 153] on input "Comentario" at bounding box center [684, 154] width 299 height 15
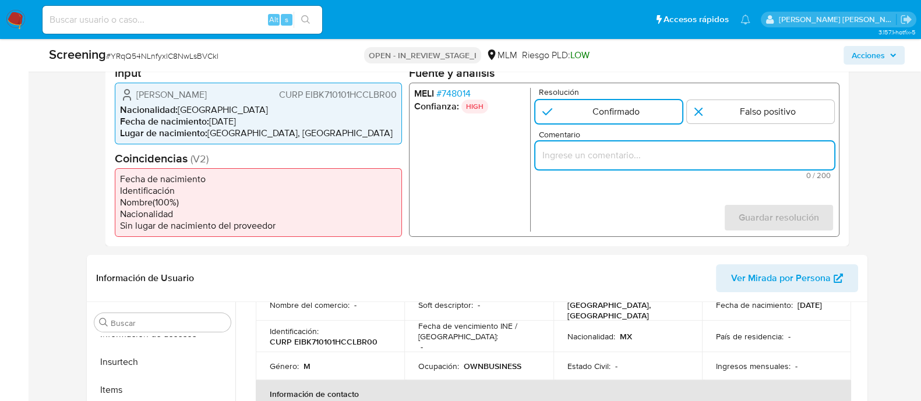
paste input "SE CONFIRMA COINCIDENCIA CON PERSONA FISICA EN LISTA REQUINFO POR NOMBRE COMPLE…"
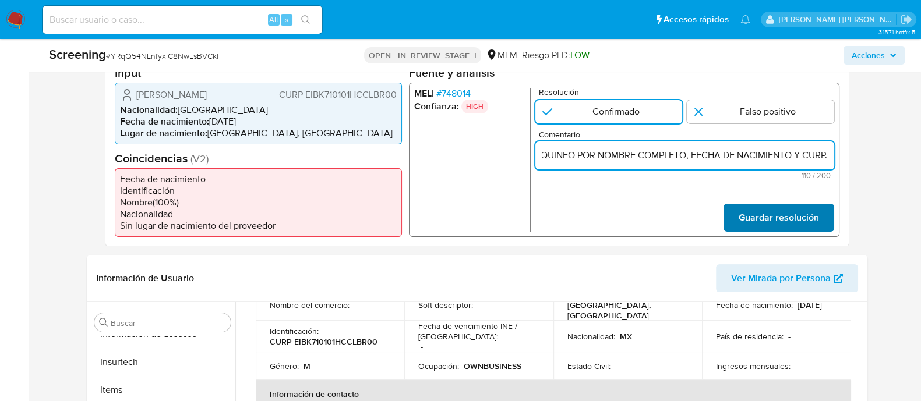
type input "SE CONFIRMA COINCIDENCIA CON PERSONA FISICA EN LISTA REQUINFO POR NOMBRE COMPLE…"
click at [771, 211] on span "Guardar resolución" at bounding box center [778, 217] width 80 height 26
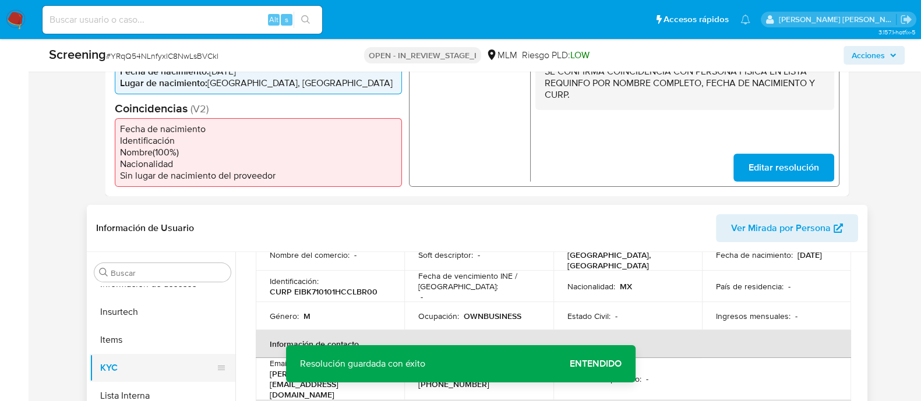
scroll to position [364, 0]
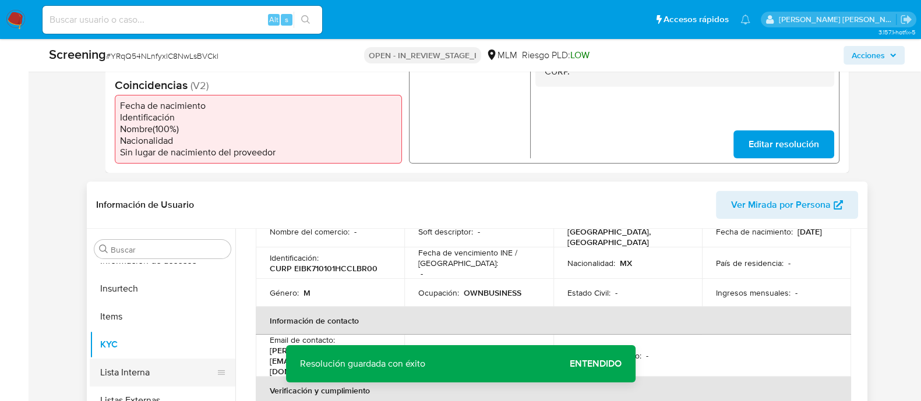
click at [140, 366] on button "Lista Interna" at bounding box center [158, 373] width 136 height 28
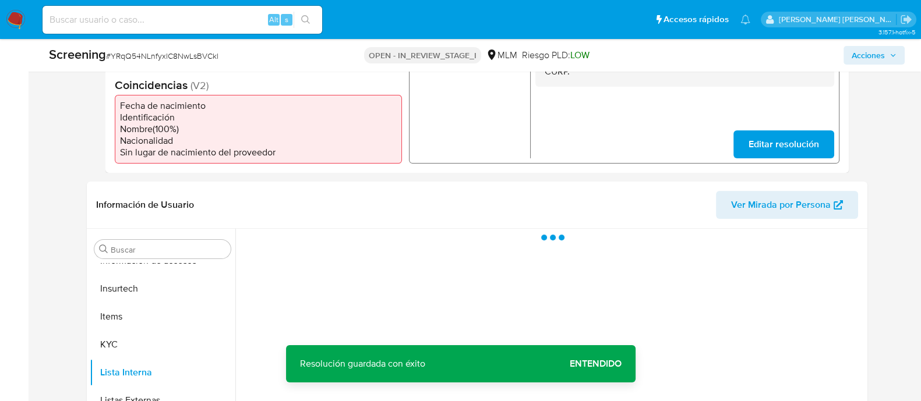
scroll to position [0, 0]
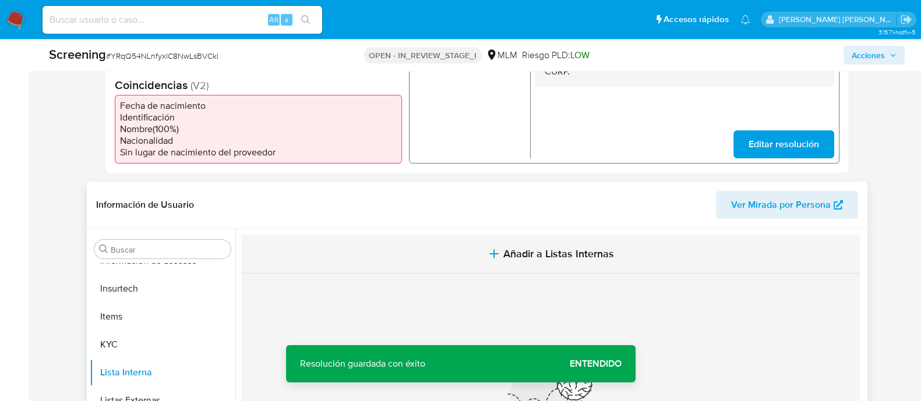
click at [533, 252] on span "Añadir a Listas Internas" at bounding box center [558, 254] width 111 height 13
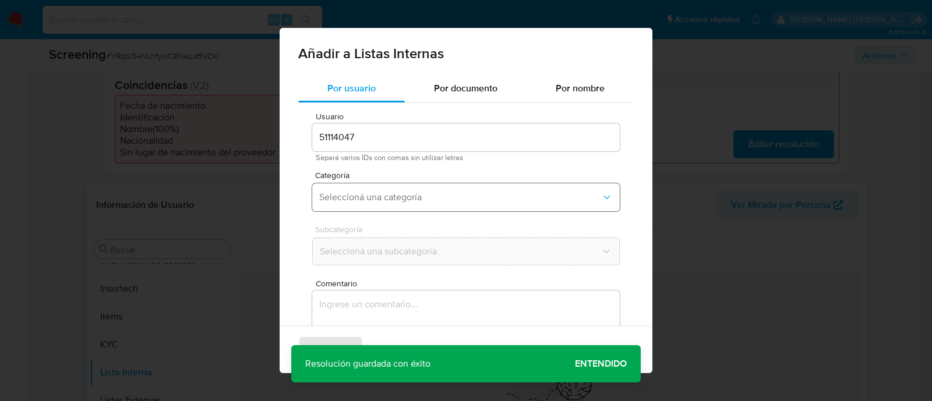
click at [364, 204] on button "Seleccioná una categoría" at bounding box center [466, 197] width 308 height 28
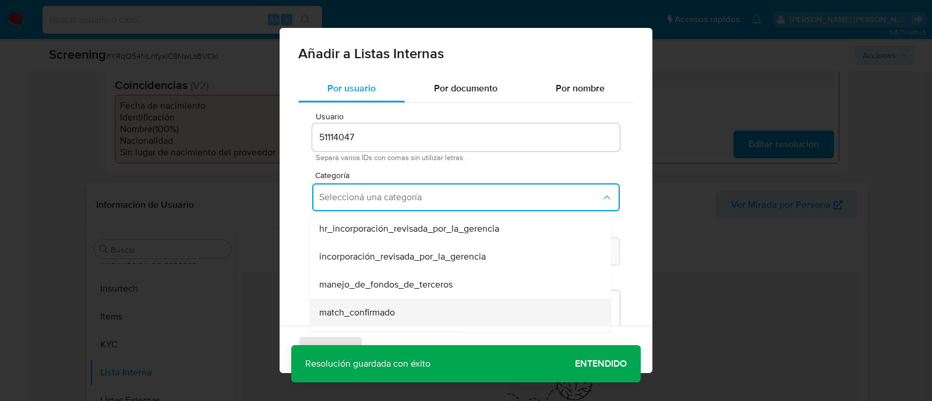
click at [361, 309] on span "match_confirmado" at bounding box center [357, 313] width 76 height 12
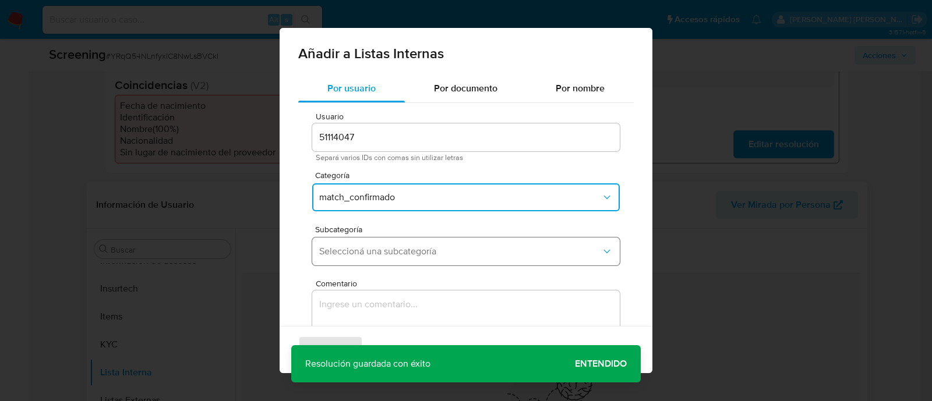
click at [374, 262] on button "Seleccioná una subcategoría" at bounding box center [466, 252] width 308 height 28
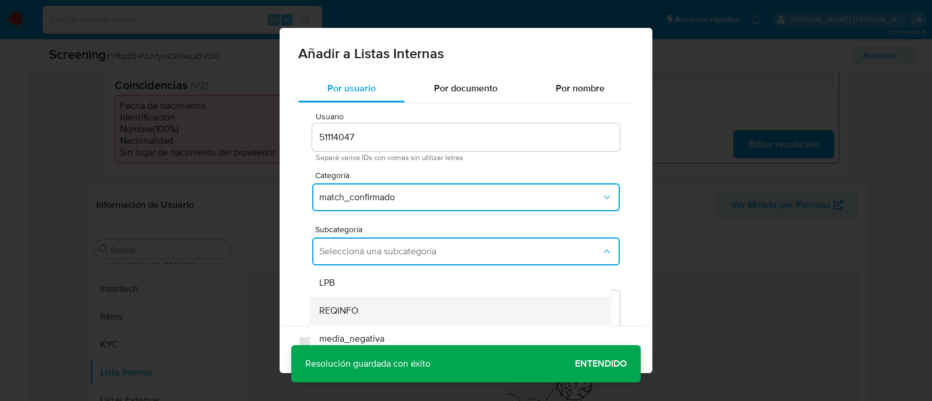
click at [369, 305] on div "REQINFO" at bounding box center [456, 311] width 275 height 28
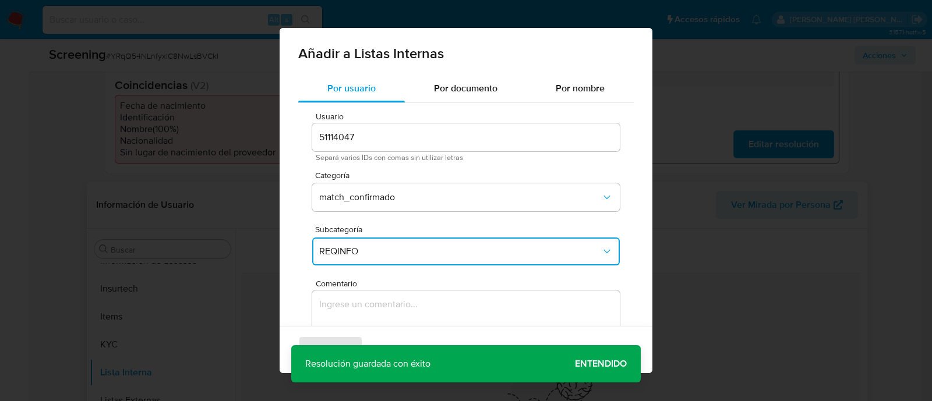
click at [371, 280] on span "Comentario" at bounding box center [470, 284] width 308 height 9
click at [371, 291] on textarea "Comentario" at bounding box center [466, 347] width 308 height 112
click at [370, 299] on textarea "Comentario" at bounding box center [466, 347] width 308 height 112
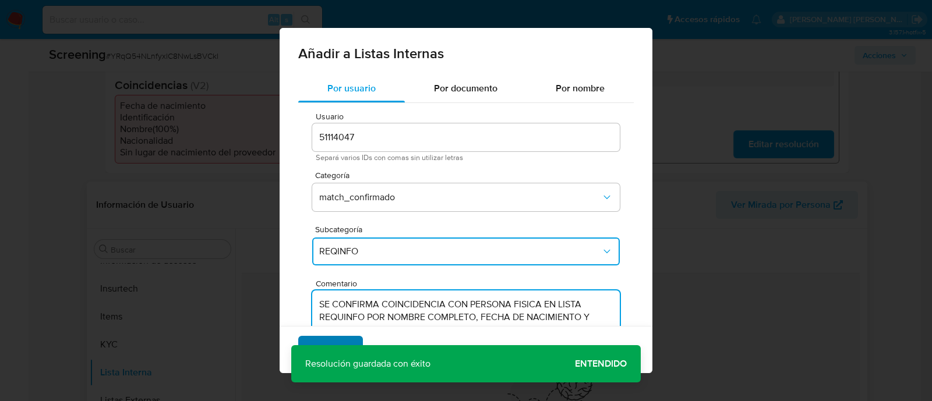
type textarea "SE CONFIRMA COINCIDENCIA CON PERSONA FISICA EN LISTA REQUINFO POR NOMBRE COMPLE…"
click at [333, 340] on span "Agregar" at bounding box center [330, 350] width 34 height 26
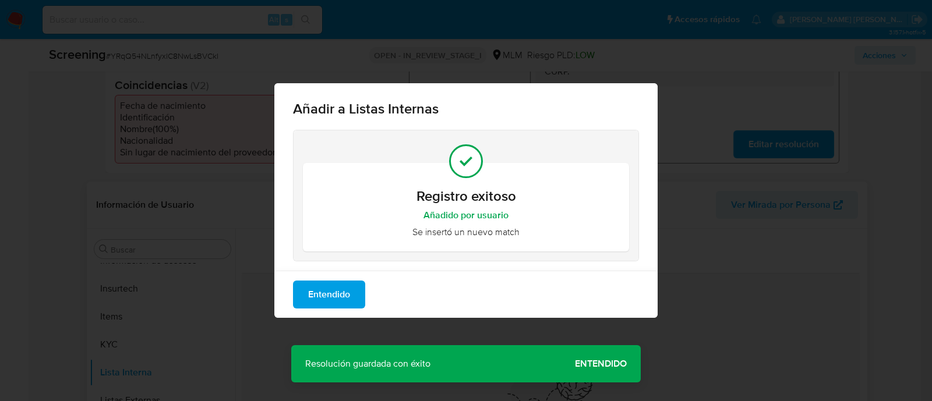
click at [340, 289] on span "Entendido" at bounding box center [329, 295] width 42 height 26
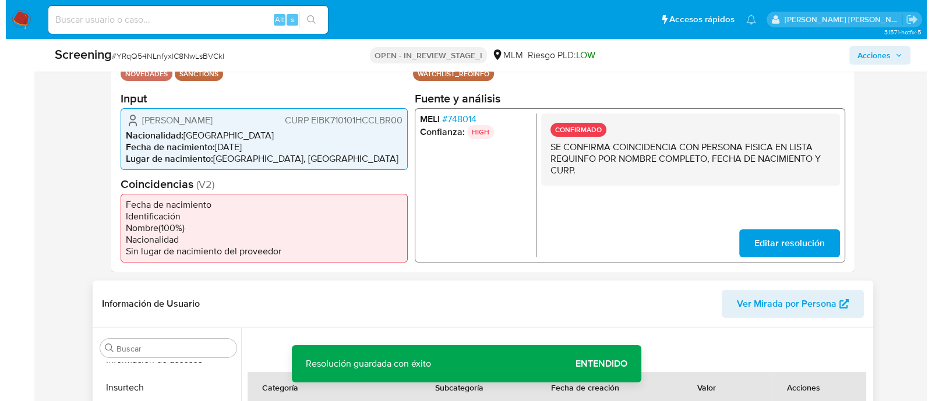
scroll to position [218, 0]
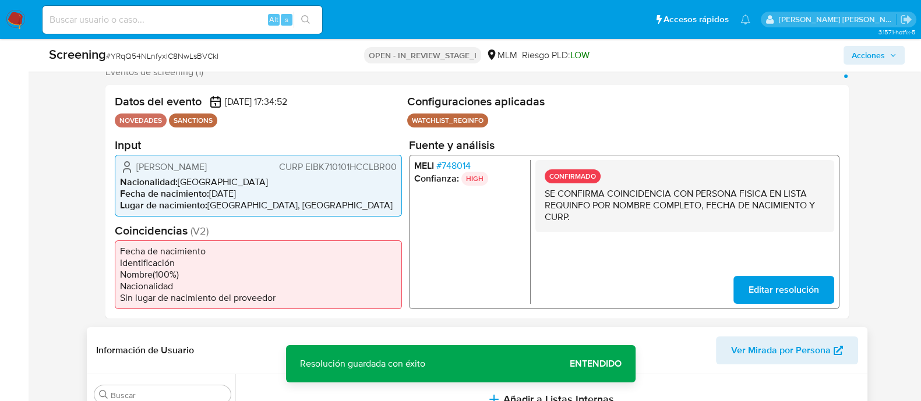
drag, startPoint x: 135, startPoint y: 163, endPoint x: 229, endPoint y: 164, distance: 94.4
click at [229, 164] on div "Karim Elias Bobadilla CURP EIBK710101HCCLBR00" at bounding box center [258, 167] width 277 height 14
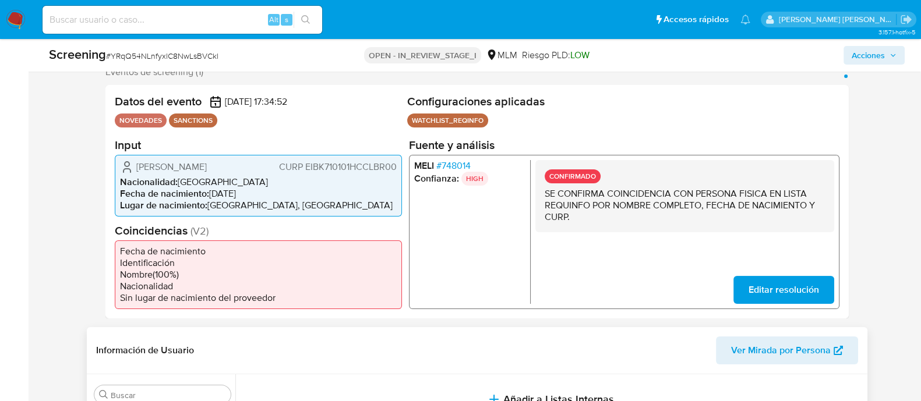
drag, startPoint x: 213, startPoint y: 194, endPoint x: 250, endPoint y: 196, distance: 37.9
click at [250, 196] on li "Fecha de nacimiento : 01/01/1971" at bounding box center [258, 194] width 277 height 12
click at [309, 161] on span "CURP EIBK710101HCCLBR00" at bounding box center [337, 167] width 118 height 12
click at [867, 54] on span "Acciones" at bounding box center [867, 55] width 33 height 19
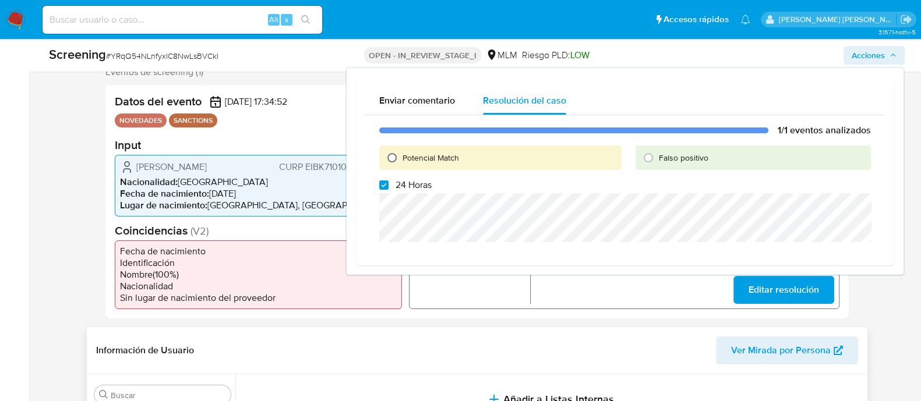
click at [396, 156] on input "Potencial Match" at bounding box center [392, 158] width 19 height 19
radio input "true"
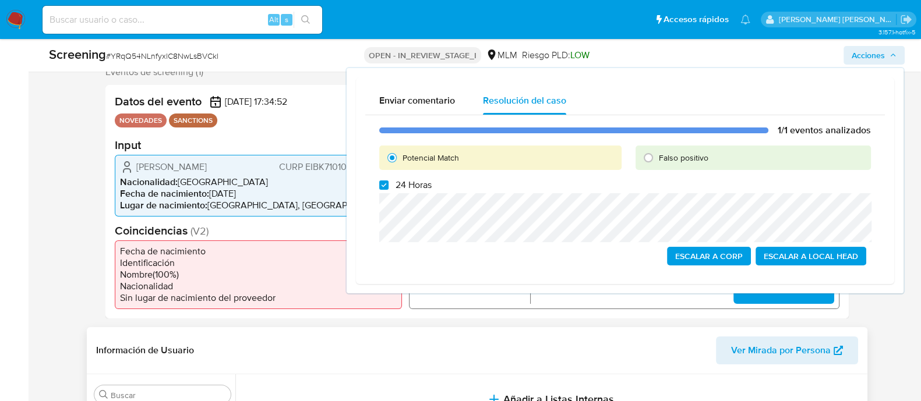
click at [373, 181] on div "1/1 eventos analizados Potencial Match Falso positivo 24 Horas Escalar a Corp E…" at bounding box center [625, 195] width 520 height 160
click at [383, 182] on input "24 Horas" at bounding box center [383, 185] width 9 height 9
checkbox input "false"
click at [821, 258] on span "Escalar a Local Head" at bounding box center [811, 256] width 94 height 16
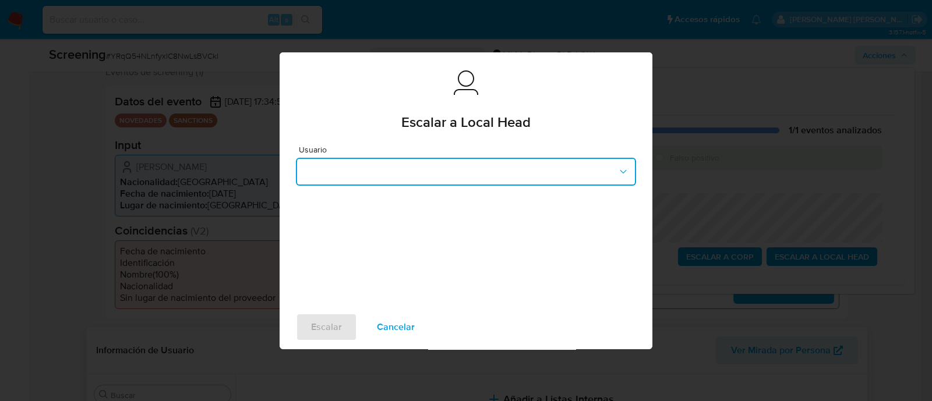
click at [434, 172] on button "button" at bounding box center [466, 172] width 340 height 28
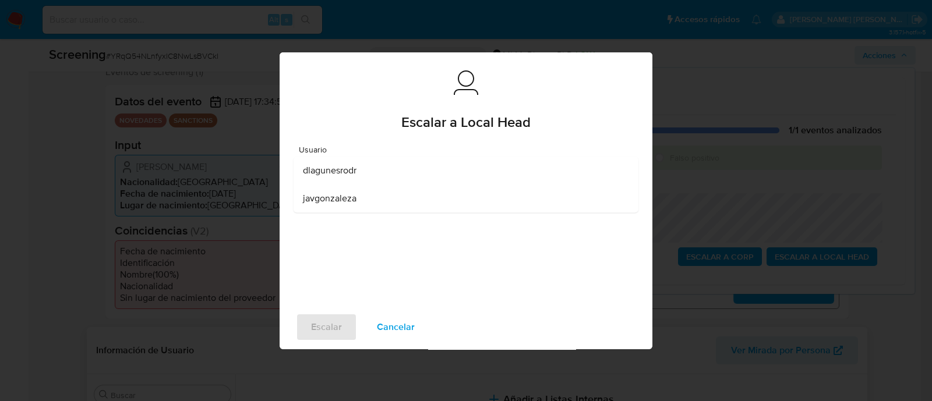
click at [359, 164] on div "dlagunesrodr" at bounding box center [462, 171] width 319 height 28
click at [334, 315] on span "Escalar" at bounding box center [326, 328] width 31 height 26
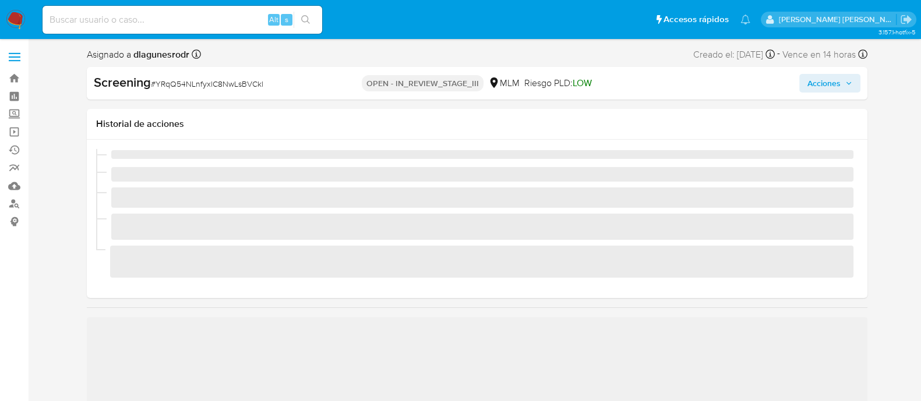
scroll to position [492, 0]
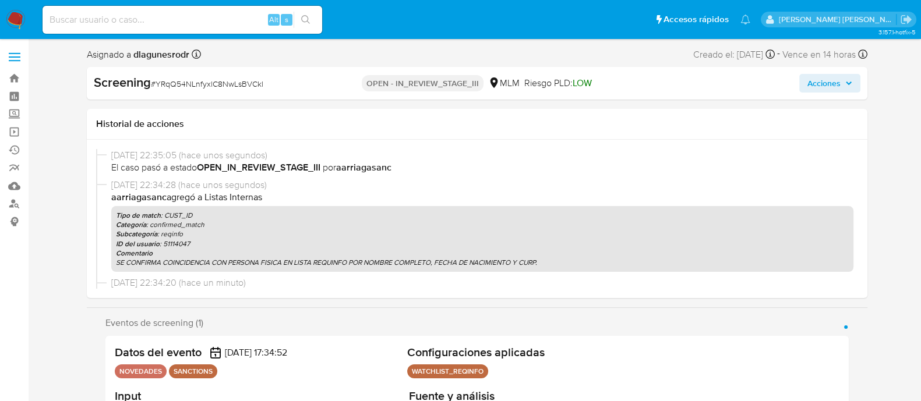
select select "10"
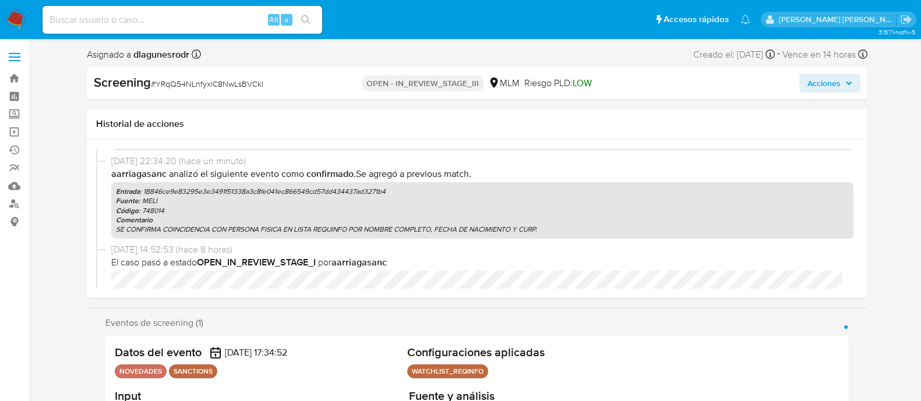
scroll to position [145, 0]
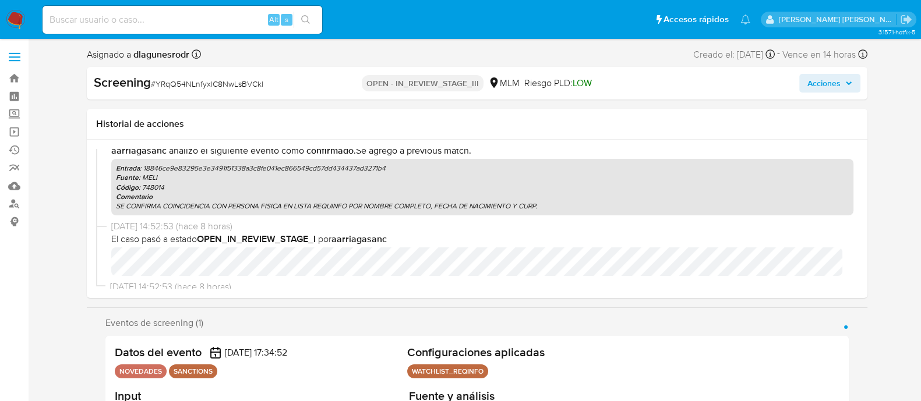
click at [838, 73] on div "Screening # YRqQ54NLnfyxlC8NwLsBVCkl OPEN - IN_REVIEW_STAGE_III MLM Riesgo PLD:…" at bounding box center [477, 83] width 780 height 33
click at [833, 83] on span "Acciones" at bounding box center [823, 83] width 33 height 19
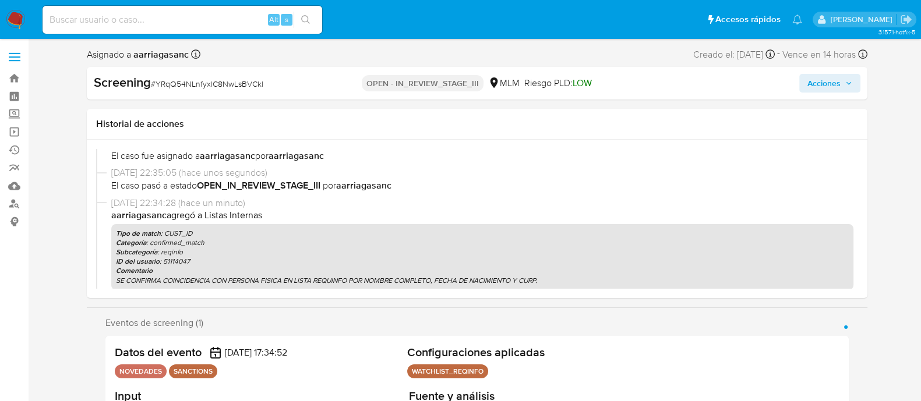
scroll to position [145, 0]
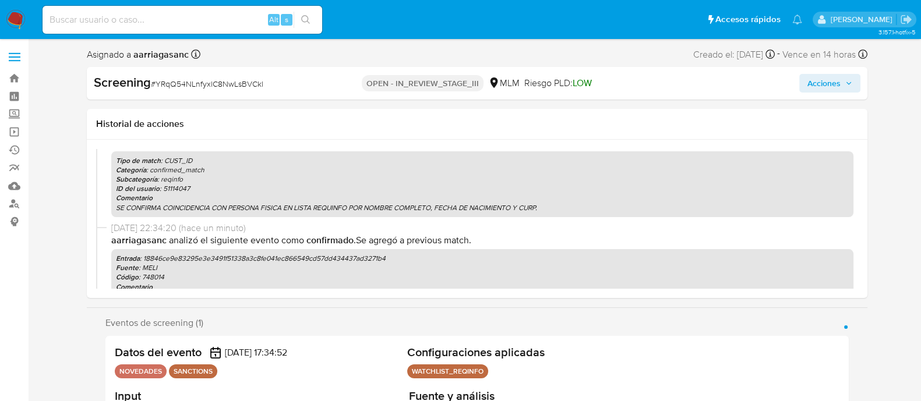
select select "10"
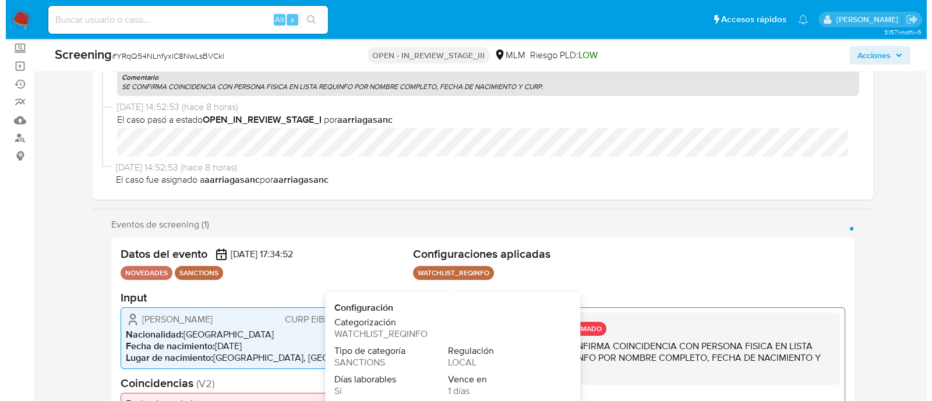
scroll to position [72, 0]
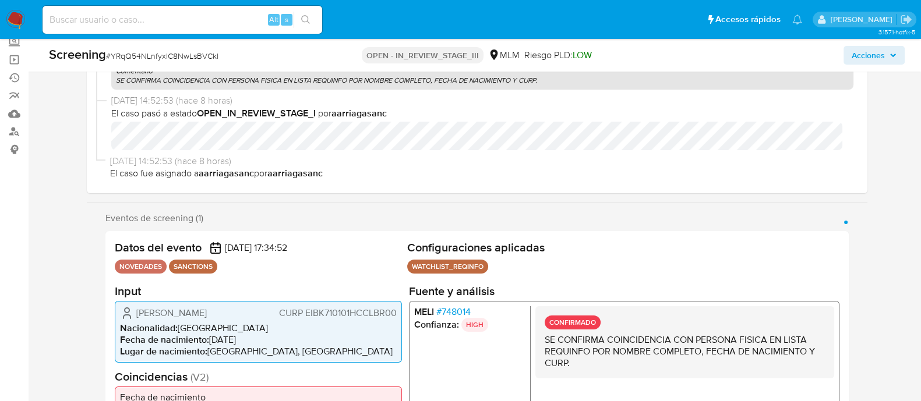
drag, startPoint x: 865, startPoint y: 56, endPoint x: 864, endPoint y: 66, distance: 9.4
click at [865, 56] on span "Acciones" at bounding box center [867, 55] width 33 height 19
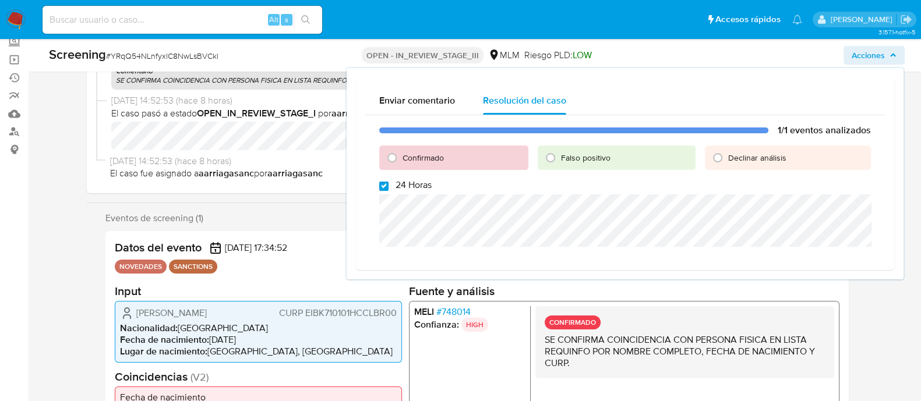
click at [386, 184] on input "24 Horas" at bounding box center [383, 186] width 9 height 9
checkbox input "false"
click at [396, 158] on input "Confirmado" at bounding box center [392, 158] width 19 height 19
radio input "true"
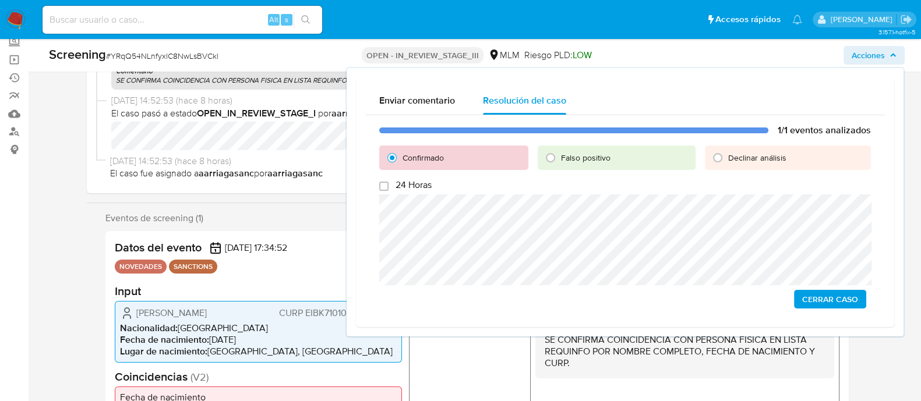
click at [812, 301] on span "Cerrar Caso" at bounding box center [830, 299] width 56 height 16
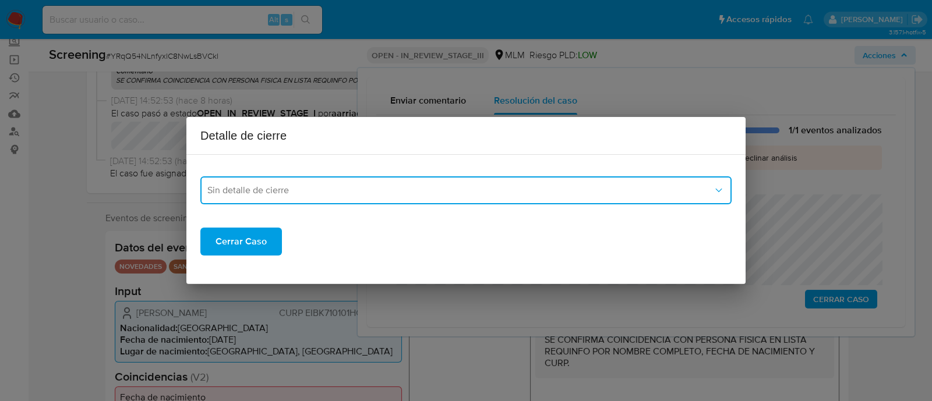
click at [460, 193] on span "Sin detalle de cierre" at bounding box center [460, 191] width 506 height 12
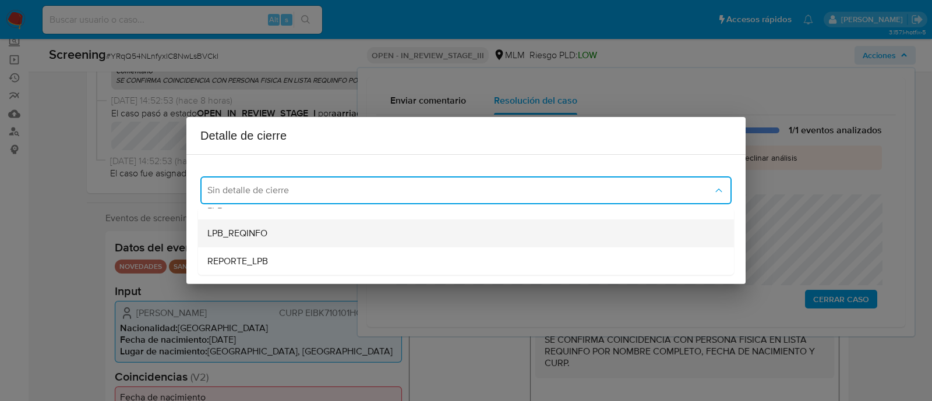
click at [242, 231] on span "LPB_REQINFO" at bounding box center [237, 234] width 60 height 12
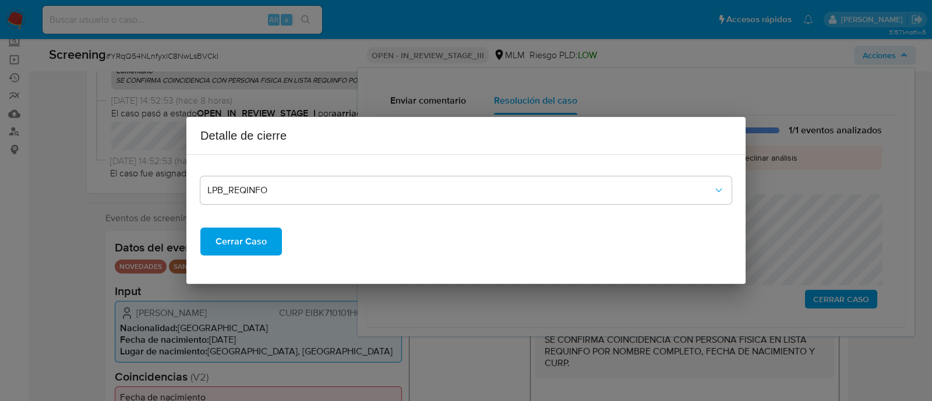
click at [239, 255] on span "Cerrar Caso" at bounding box center [240, 242] width 51 height 26
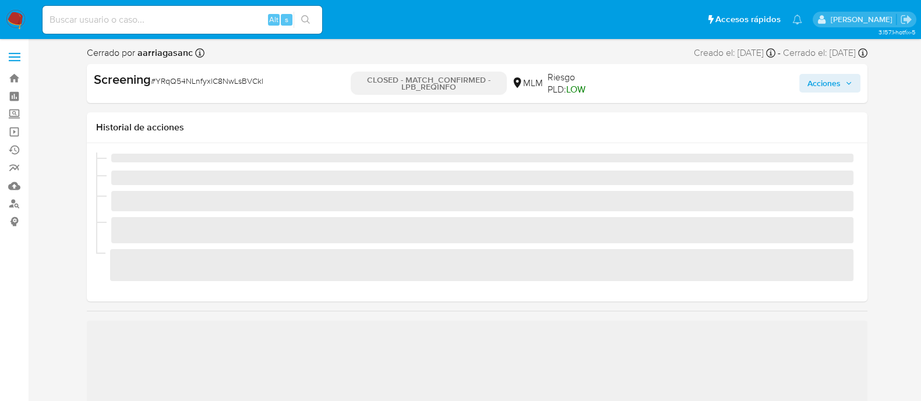
scroll to position [492, 0]
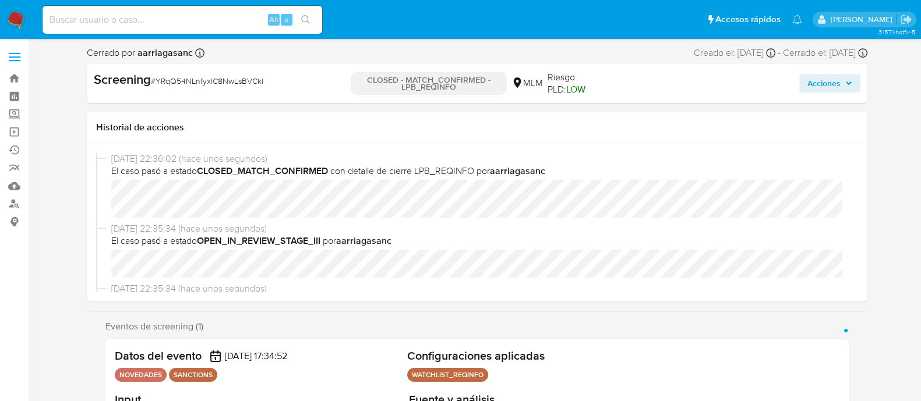
select select "10"
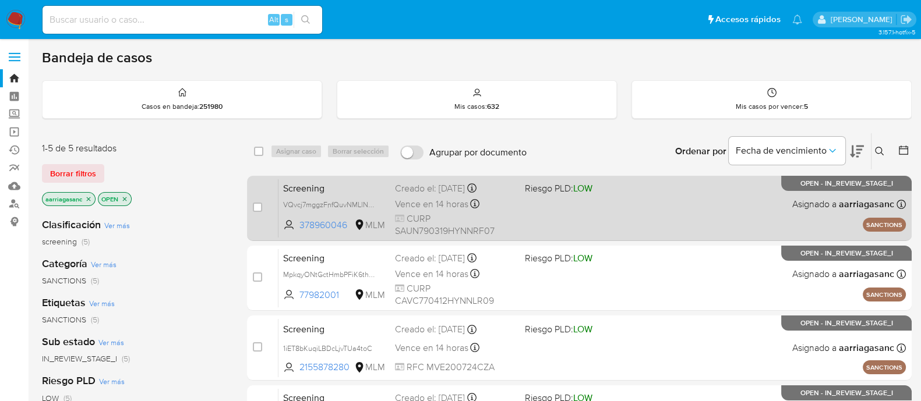
click at [666, 232] on div "Screening VQvcj7mggzFnfQuvNMLlNsm8 378960046 MLM Riesgo PLD: LOW Creado el: [DA…" at bounding box center [591, 208] width 627 height 59
click at [254, 211] on input "checkbox" at bounding box center [257, 207] width 9 height 9
checkbox input "true"
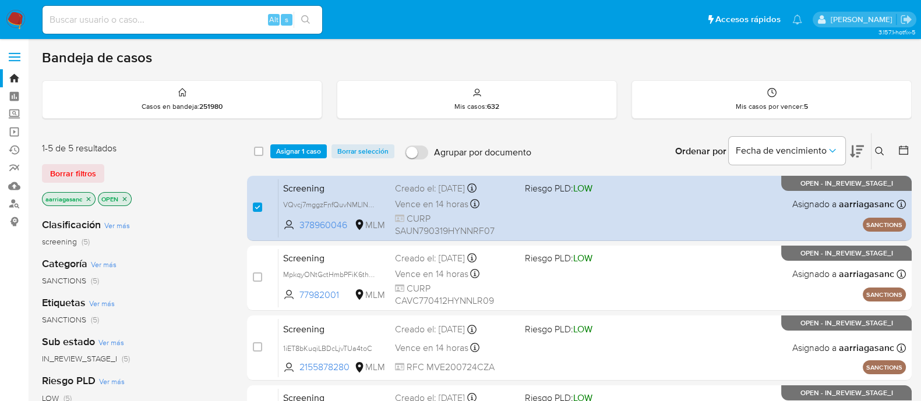
click at [288, 158] on div "select-all-cases-checkbox Asignar 1 caso Borrar selección Agrupar por documento…" at bounding box center [579, 151] width 665 height 36
click at [290, 156] on span "Asignar 1 caso" at bounding box center [298, 152] width 45 height 12
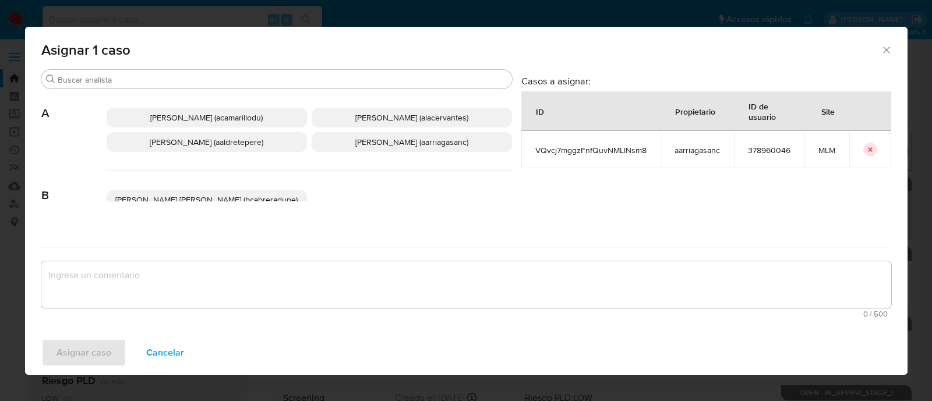
click at [377, 138] on span "[PERSON_NAME] (aarriagasanc)" at bounding box center [411, 142] width 113 height 12
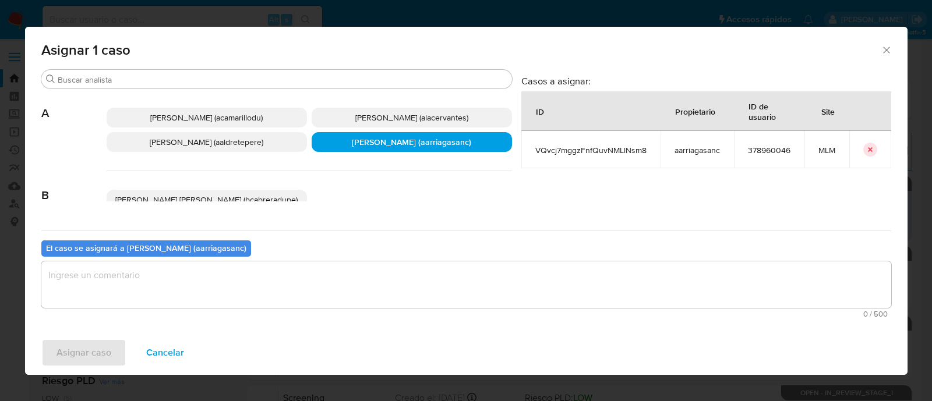
click at [366, 266] on textarea "assign-modal" at bounding box center [466, 285] width 850 height 47
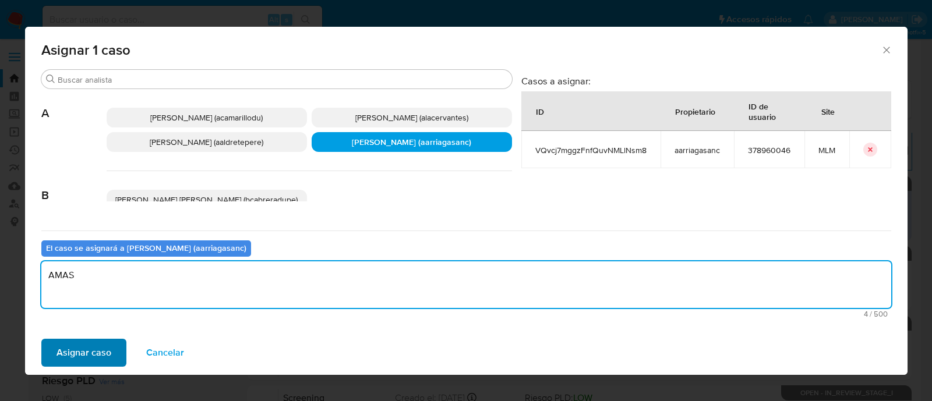
type textarea "AMAS"
click at [82, 345] on span "Asignar caso" at bounding box center [83, 353] width 55 height 26
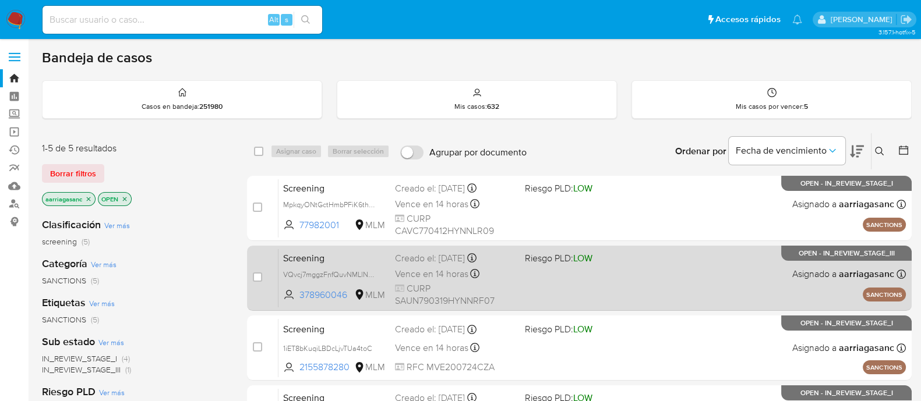
click at [570, 285] on div "Screening VQvcj7mggzFnfQuvNMLlNsm8 378960046 MLM Riesgo PLD: LOW Creado el: 01/…" at bounding box center [591, 278] width 627 height 59
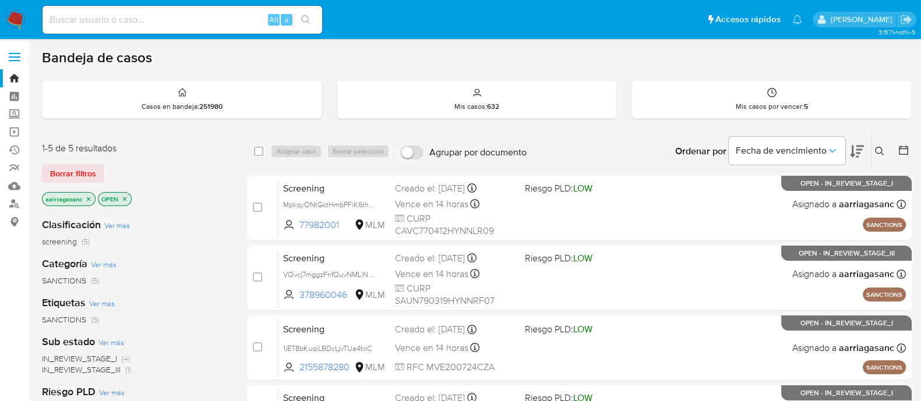
click at [8, 24] on img at bounding box center [16, 20] width 20 height 20
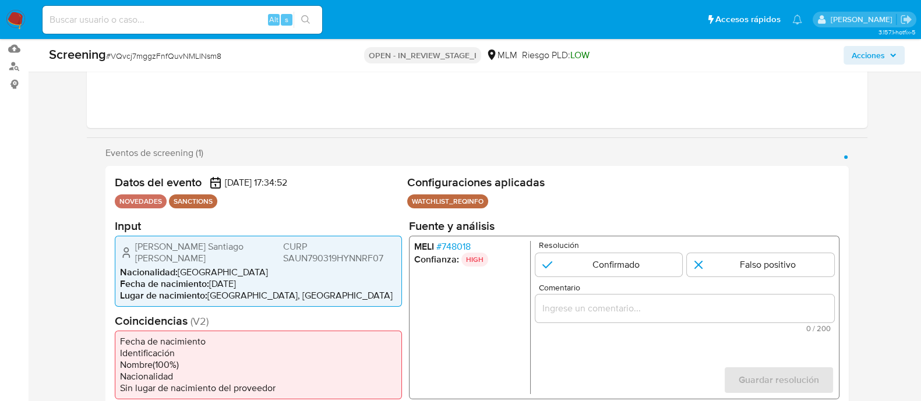
scroll to position [145, 0]
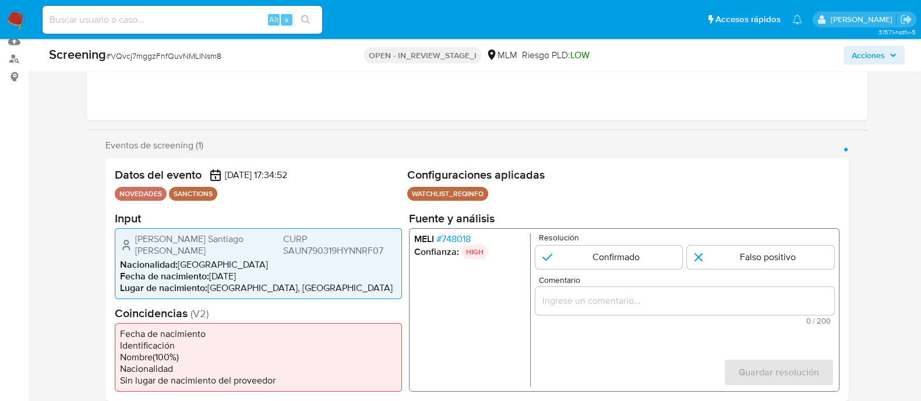
select select "10"
click at [573, 253] on input "1 de 1" at bounding box center [608, 256] width 147 height 23
radio input "true"
click at [528, 319] on ul "MELI # 748018 Confianza: HIGH" at bounding box center [472, 309] width 116 height 153
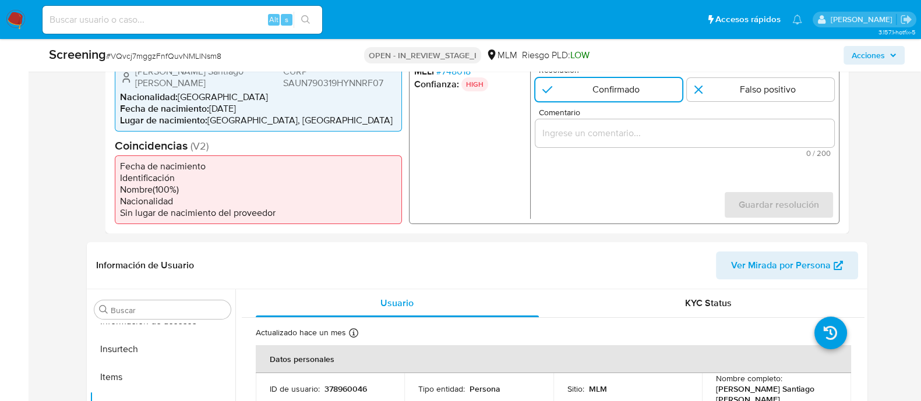
scroll to position [364, 0]
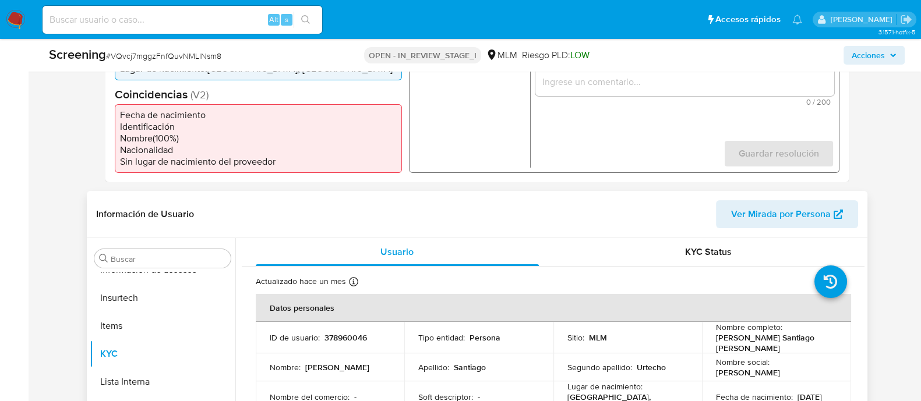
click at [528, 335] on td "Tipo entidad : Persona" at bounding box center [478, 337] width 149 height 31
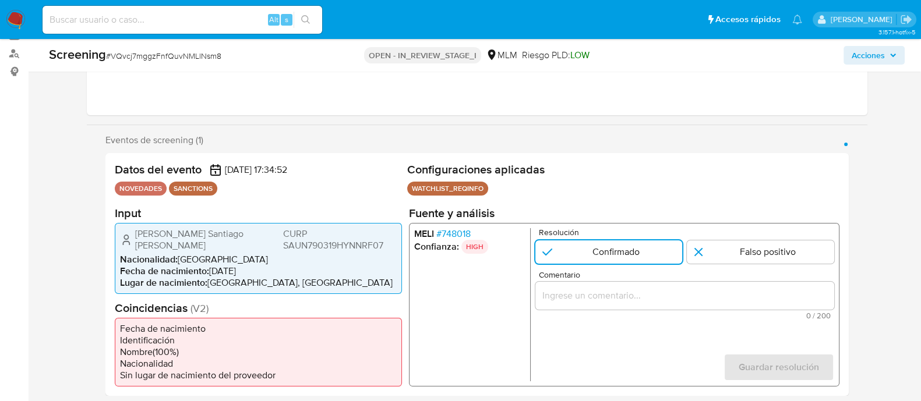
scroll to position [145, 0]
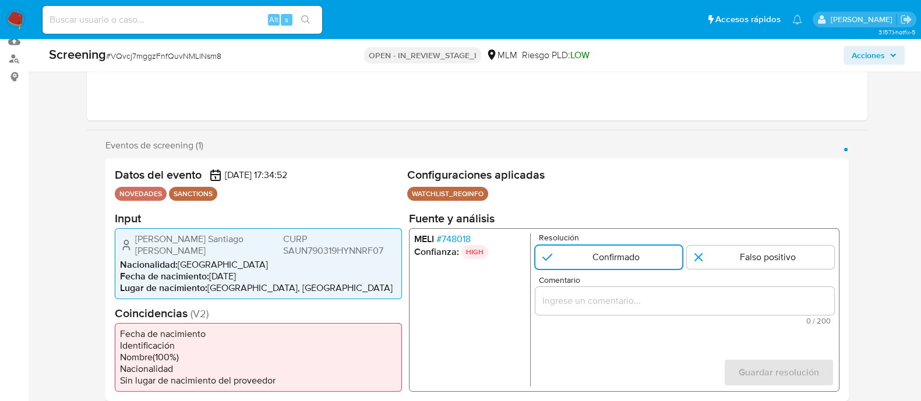
click at [586, 291] on div "1 de 1" at bounding box center [684, 301] width 299 height 28
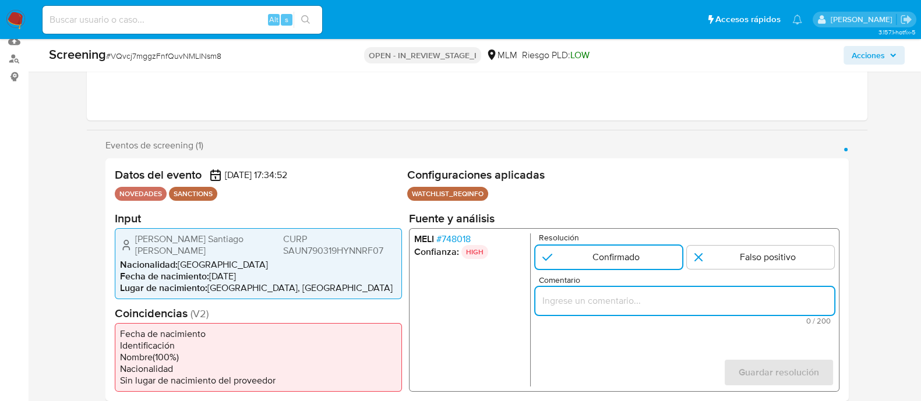
click at [582, 300] on input "Comentario" at bounding box center [684, 300] width 299 height 15
paste input "SE CONFIRMA COINCIDENCIA CON PERSONA FISICA EN LISTA REQUINFO POR NOMBRE COMPLE…"
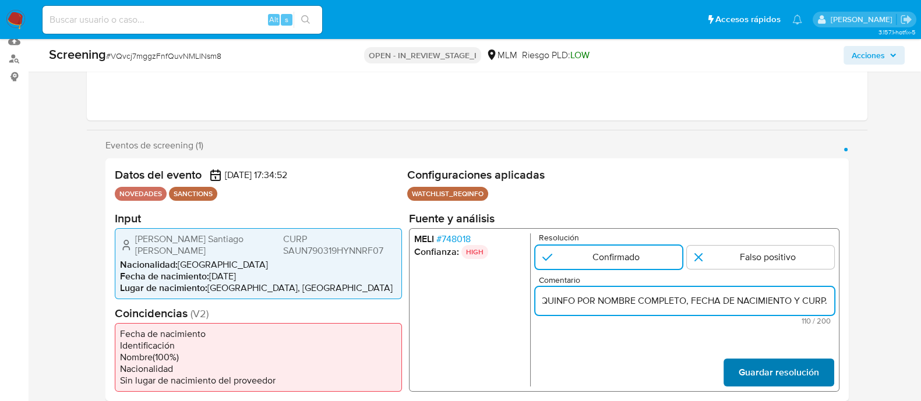
type input "SE CONFIRMA COINCIDENCIA CON PERSONA FISICA EN LISTA REQUINFO POR NOMBRE COMPLE…"
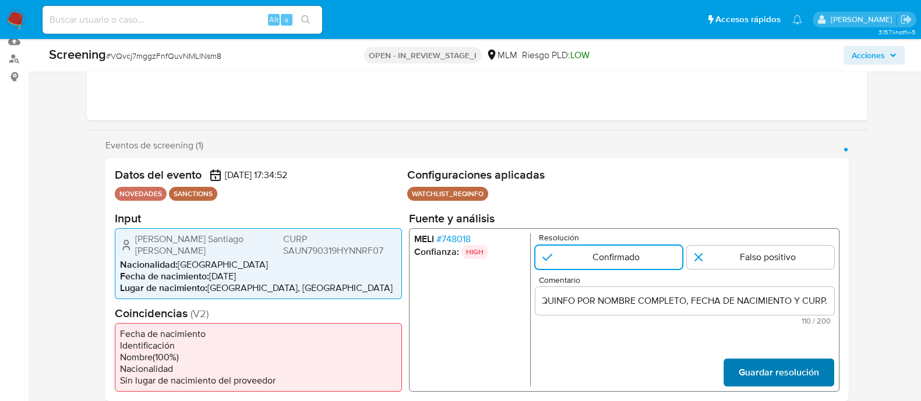
click at [786, 359] on span "Guardar resolución" at bounding box center [778, 372] width 80 height 26
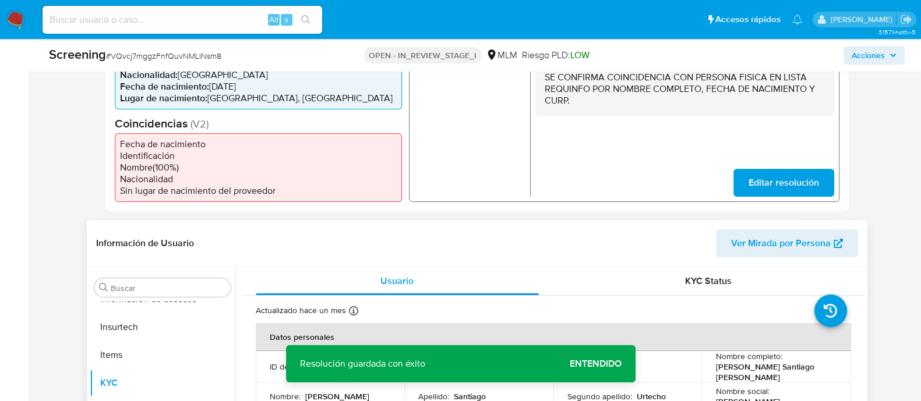
scroll to position [364, 0]
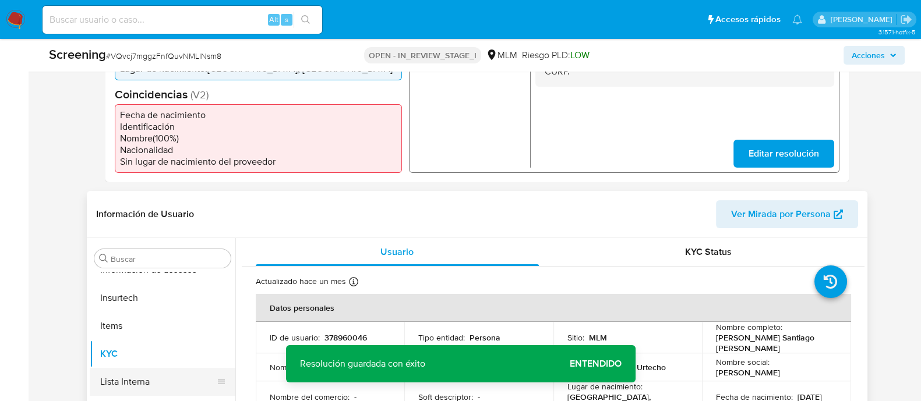
click at [121, 379] on button "Lista Interna" at bounding box center [158, 382] width 136 height 28
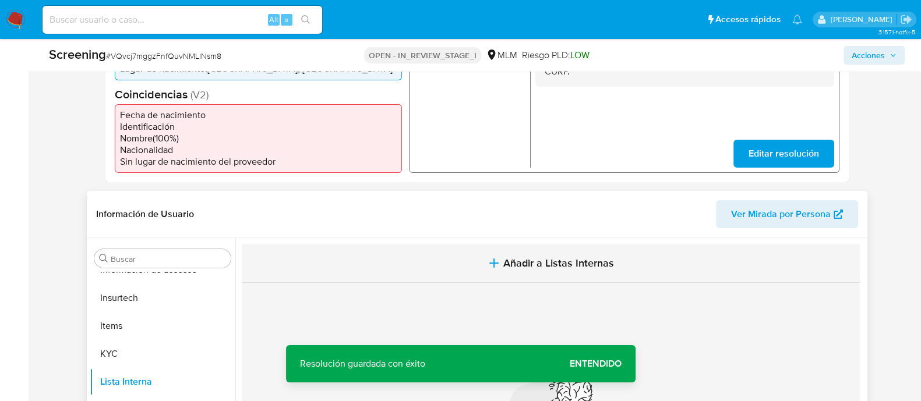
click at [523, 258] on span "Añadir a Listas Internas" at bounding box center [558, 263] width 111 height 13
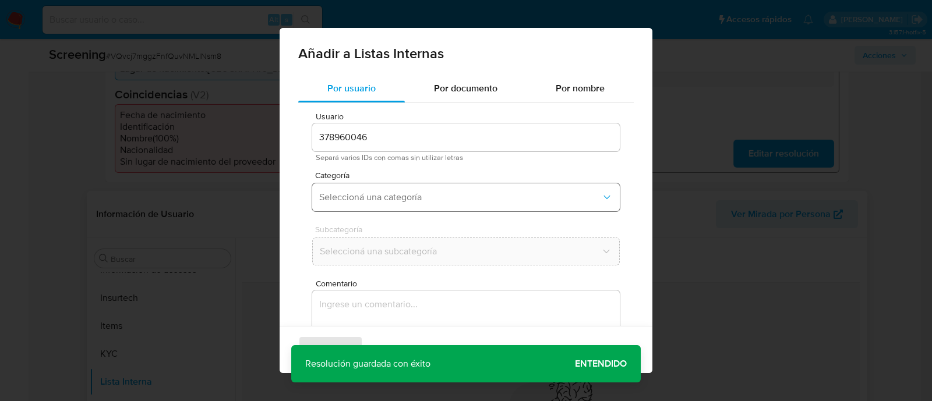
click at [361, 194] on span "Seleccioná una categoría" at bounding box center [460, 198] width 282 height 12
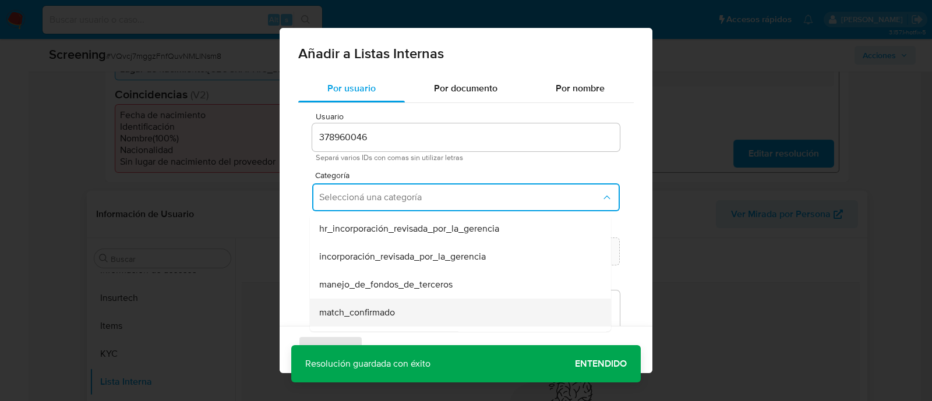
click at [374, 317] on span "match_confirmado" at bounding box center [357, 313] width 76 height 12
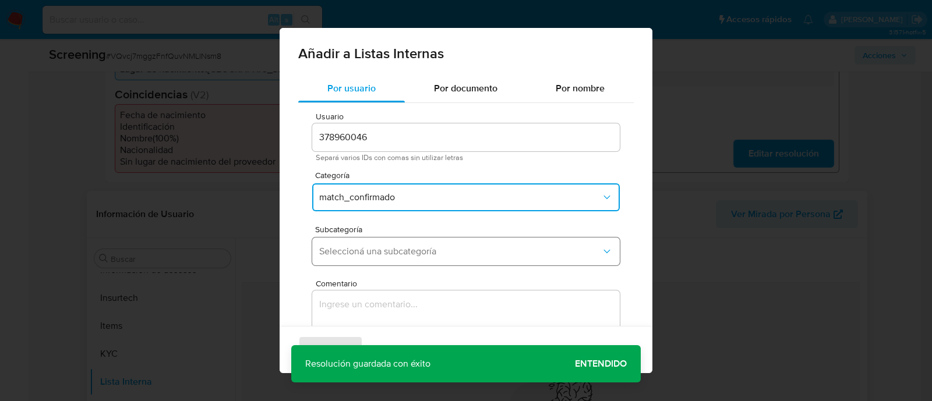
click at [370, 259] on button "Seleccioná una subcategoría" at bounding box center [466, 252] width 308 height 28
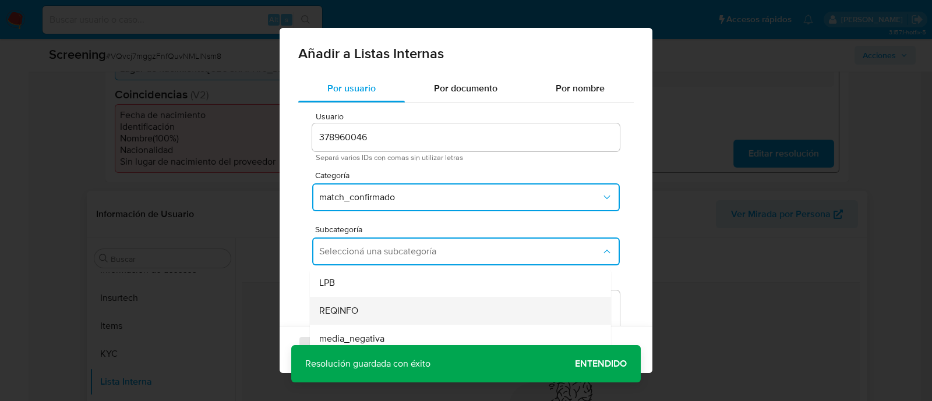
click at [359, 298] on div "REQINFO" at bounding box center [456, 311] width 275 height 28
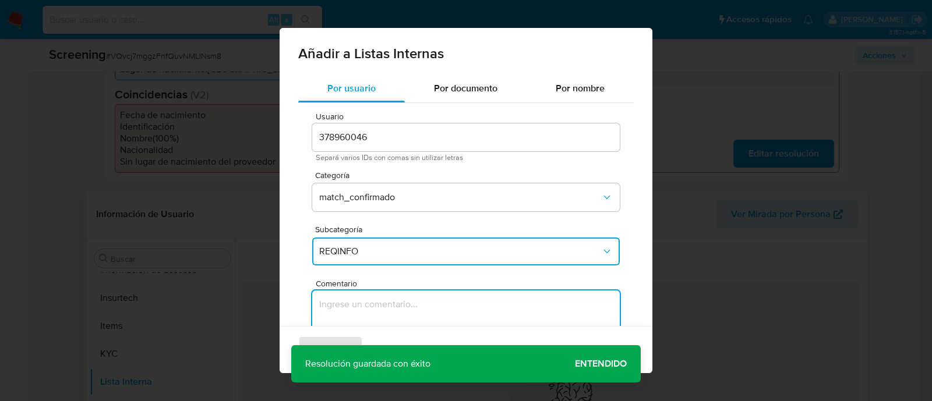
click at [355, 313] on textarea "Comentario" at bounding box center [466, 347] width 308 height 112
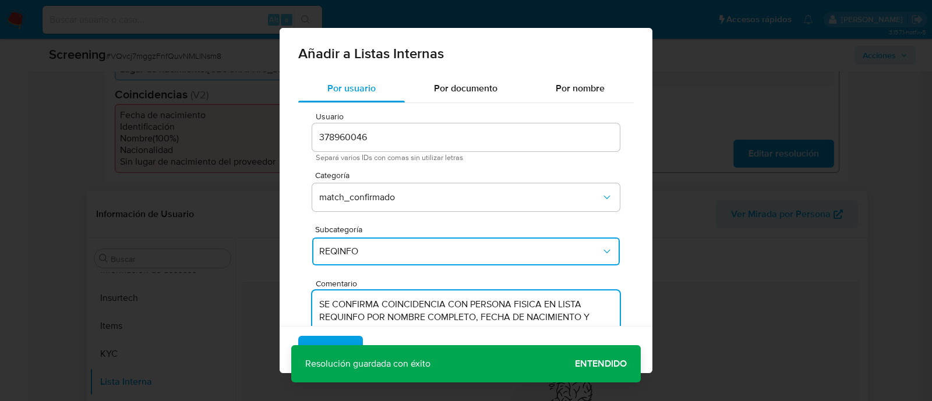
type textarea "SE CONFIRMA COINCIDENCIA CON PERSONA FISICA EN LISTA REQUINFO POR NOMBRE COMPLE…"
click at [341, 337] on span "Agregar" at bounding box center [330, 350] width 34 height 26
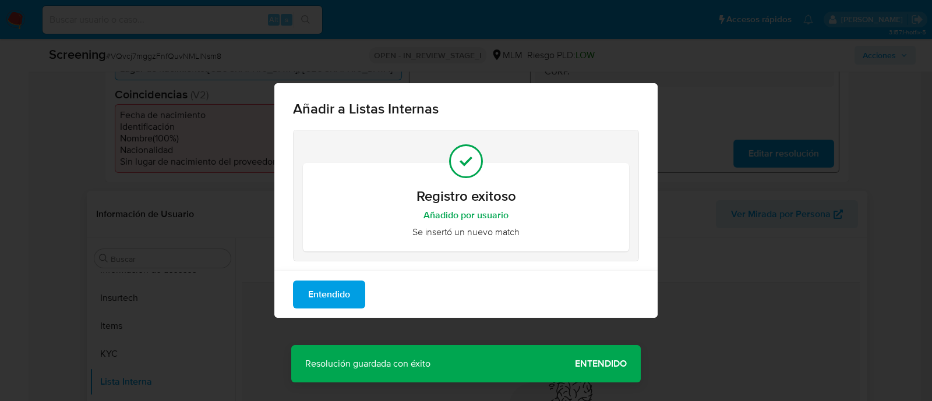
click at [601, 358] on div "Añadir a Listas Internas Registro exitoso Añadido por usuario Se insertó un nue…" at bounding box center [466, 200] width 932 height 401
click at [317, 301] on span "Entendido" at bounding box center [329, 295] width 42 height 26
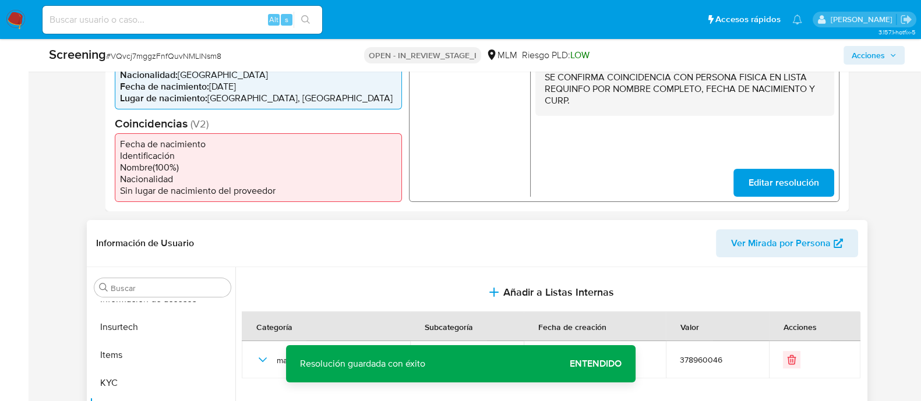
scroll to position [291, 0]
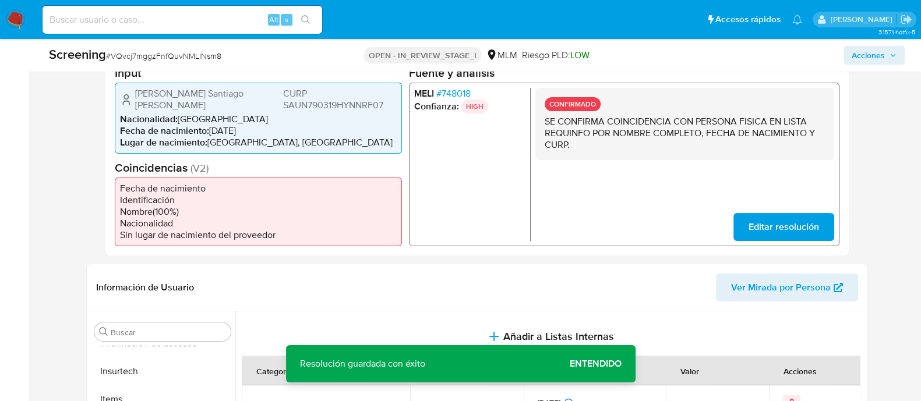
drag, startPoint x: 136, startPoint y: 91, endPoint x: 256, endPoint y: 96, distance: 120.1
click at [256, 96] on span "Jose Neftali Santiago Urtecho" at bounding box center [208, 98] width 146 height 23
click at [322, 94] on span "CURP SAUN790319HYNNRF07" at bounding box center [339, 98] width 114 height 23
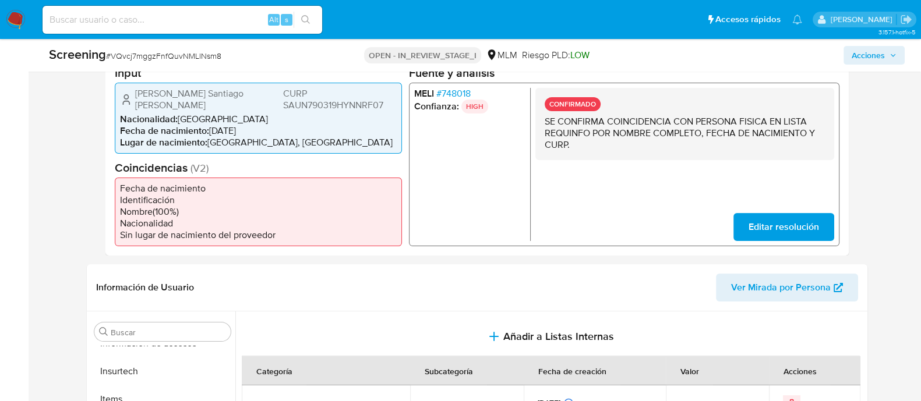
click at [322, 94] on span "CURP SAUN790319HYNNRF07" at bounding box center [339, 98] width 114 height 23
drag, startPoint x: 212, startPoint y: 118, endPoint x: 259, endPoint y: 125, distance: 47.7
click at [259, 125] on ul "Nacionalidad : México Fecha de nacimiento : 19/03/1979 Lugar de nacimiento : ME…" at bounding box center [258, 130] width 277 height 35
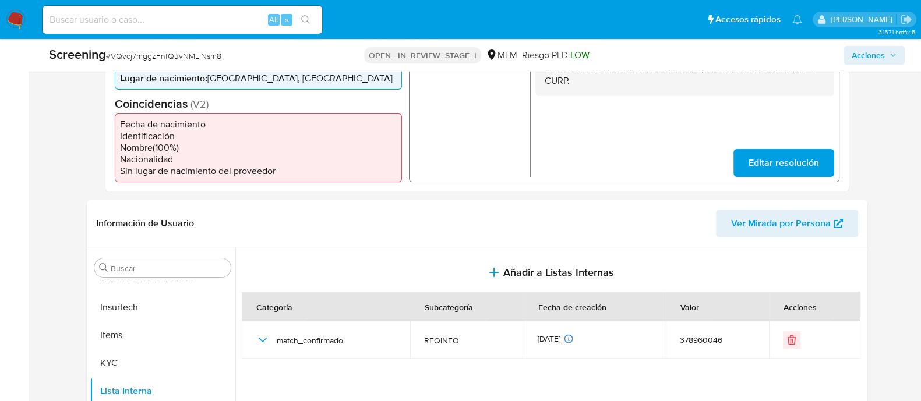
scroll to position [437, 0]
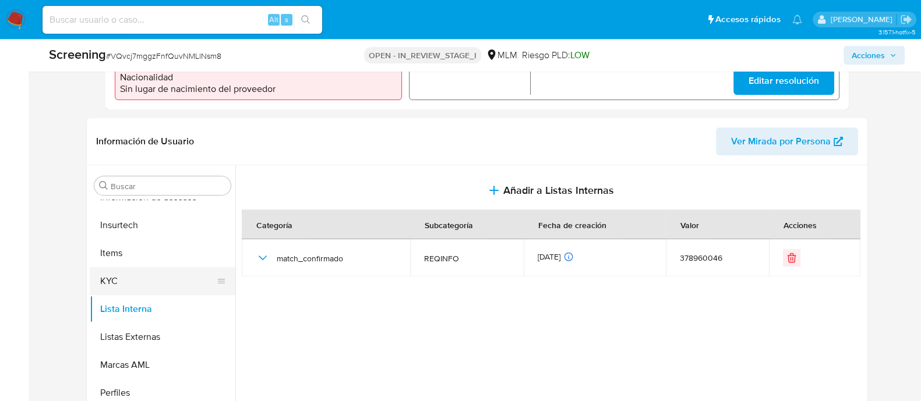
click at [141, 275] on button "KYC" at bounding box center [158, 281] width 136 height 28
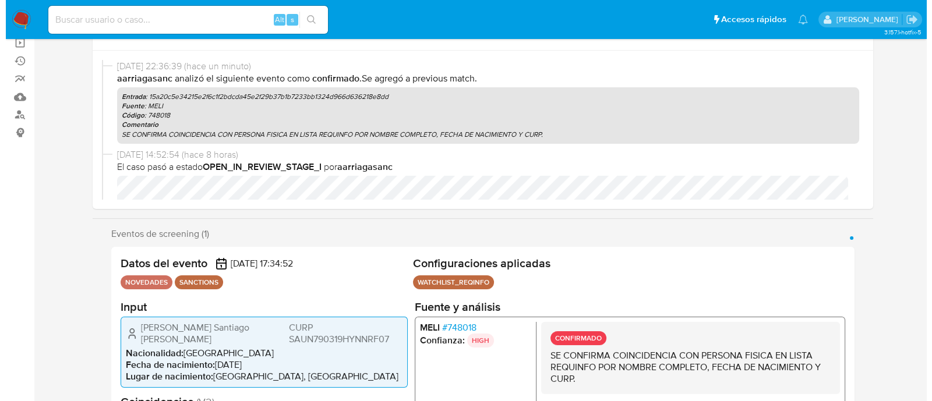
scroll to position [0, 0]
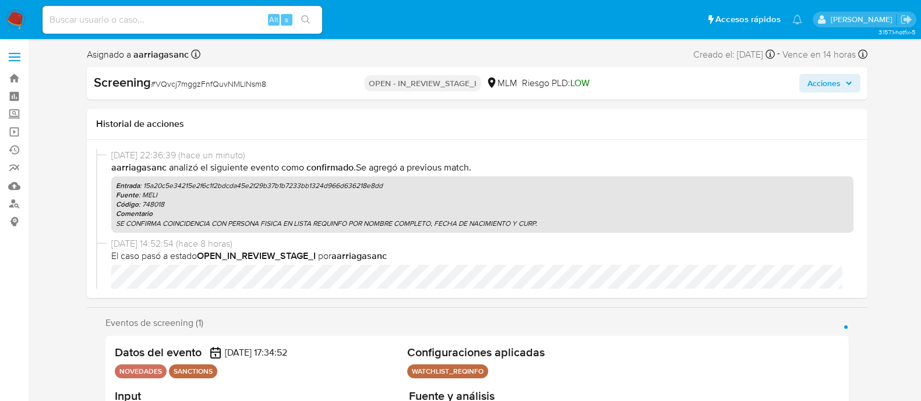
click at [807, 77] on span "Acciones" at bounding box center [823, 83] width 33 height 19
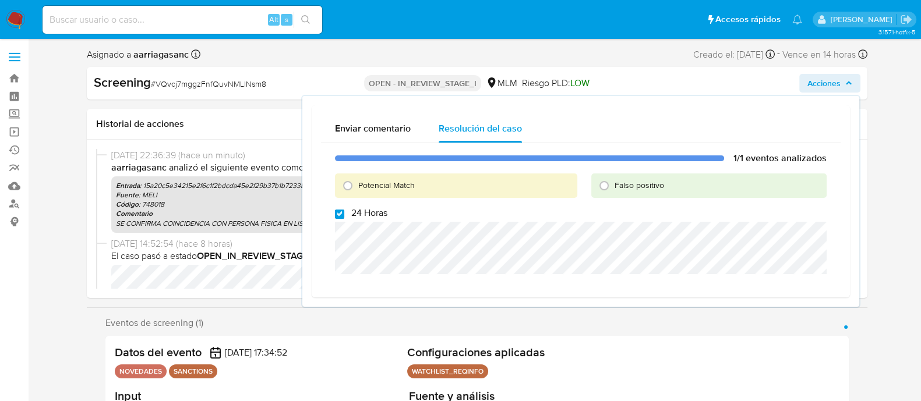
click at [338, 217] on input "24 Horas" at bounding box center [339, 214] width 9 height 9
checkbox input "false"
click at [341, 190] on input "Potencial Match" at bounding box center [347, 185] width 19 height 19
radio input "true"
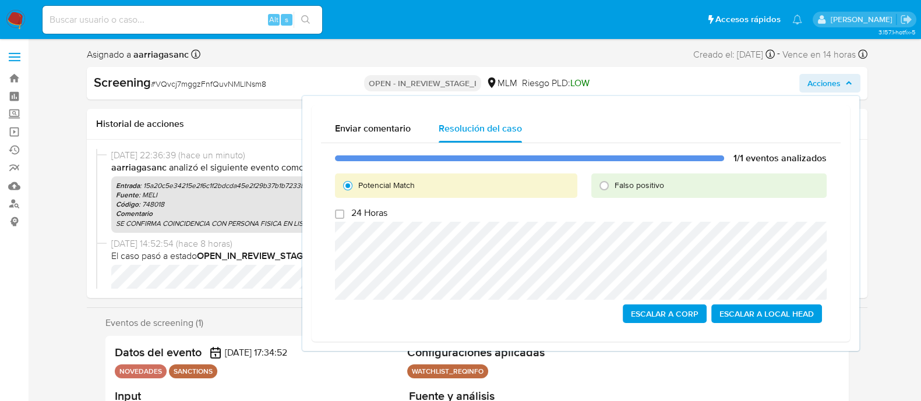
click at [762, 324] on div "1/1 eventos analizados Potencial Match Falso positivo 24 Horas Escalar a Corp E…" at bounding box center [581, 238] width 520 height 190
click at [754, 318] on span "Escalar a Local Head" at bounding box center [766, 314] width 94 height 16
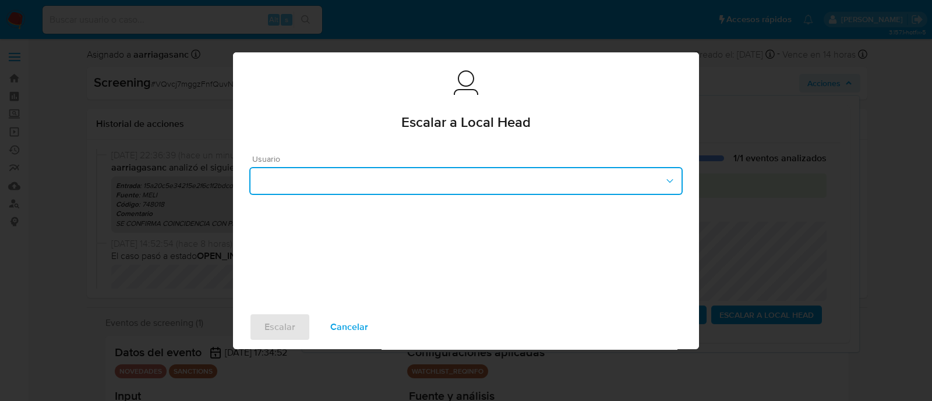
click at [316, 179] on button "button" at bounding box center [465, 181] width 433 height 28
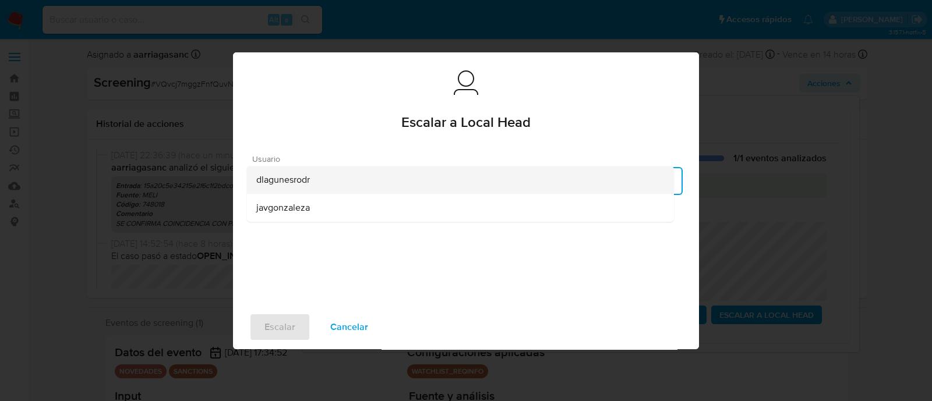
click at [294, 192] on div "dlagunesrodr" at bounding box center [460, 180] width 408 height 28
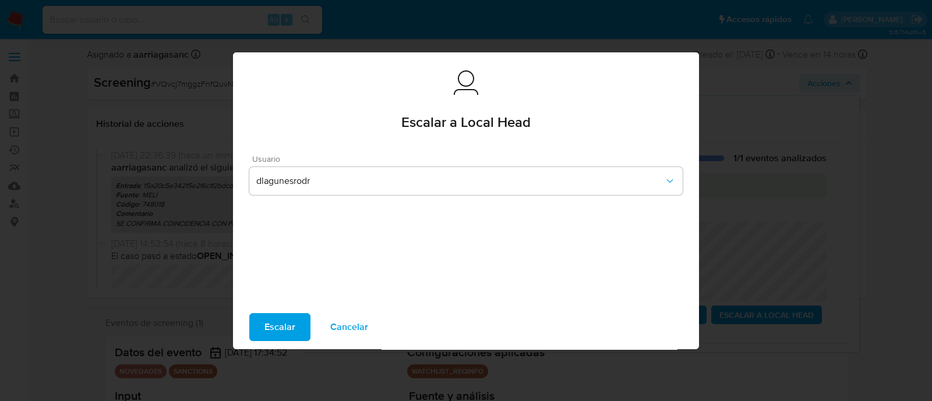
click at [274, 340] on span "Escalar" at bounding box center [279, 328] width 31 height 26
click at [280, 324] on span "Escalar" at bounding box center [279, 328] width 31 height 26
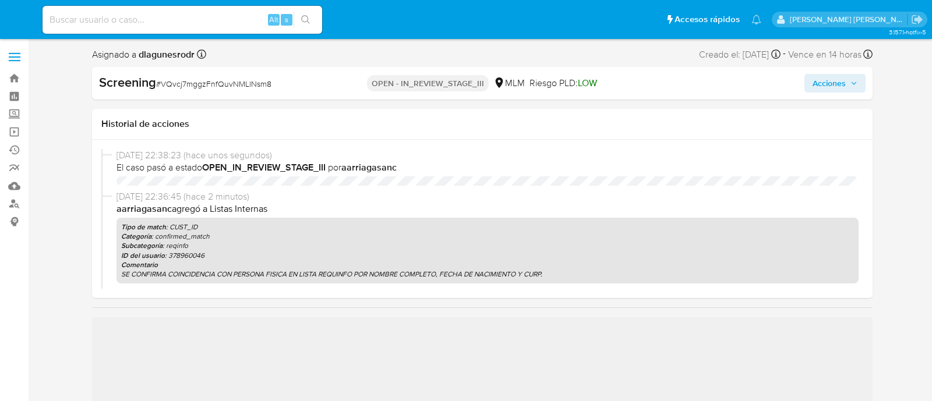
select select "10"
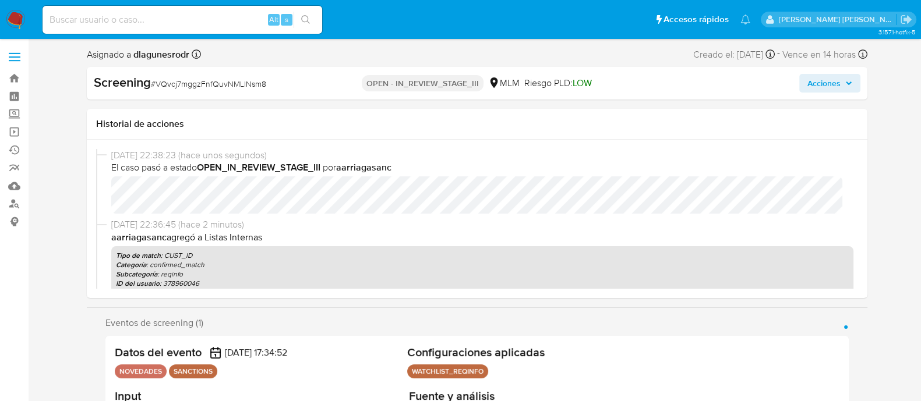
scroll to position [492, 0]
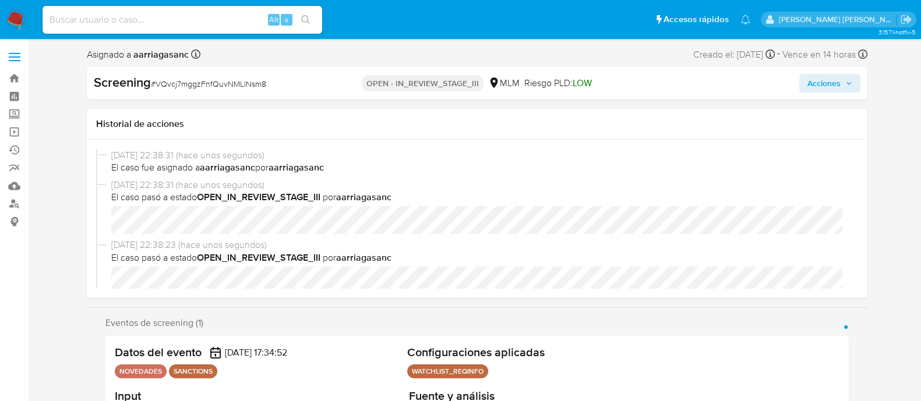
select select "10"
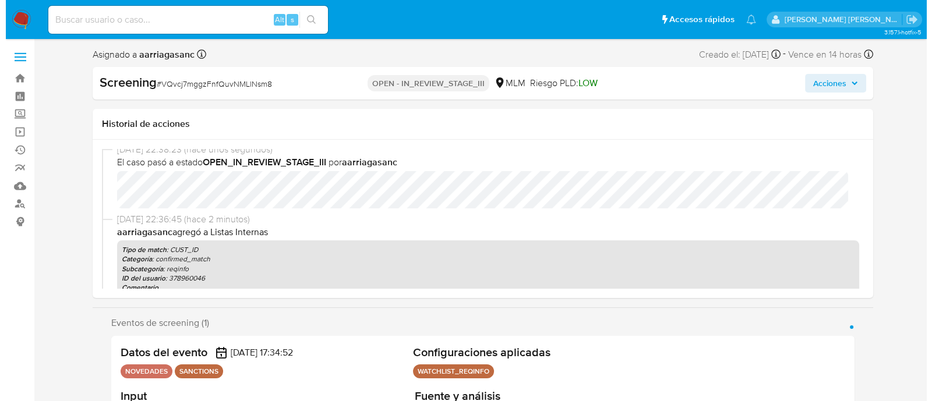
scroll to position [72, 0]
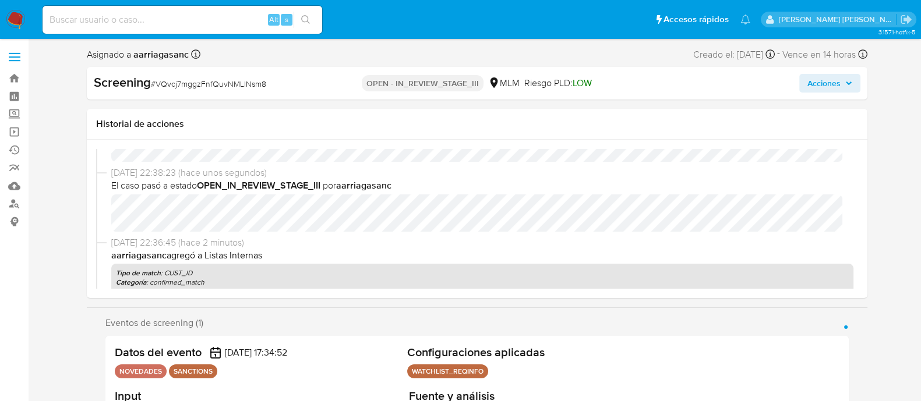
click at [842, 77] on span "Acciones" at bounding box center [829, 83] width 45 height 16
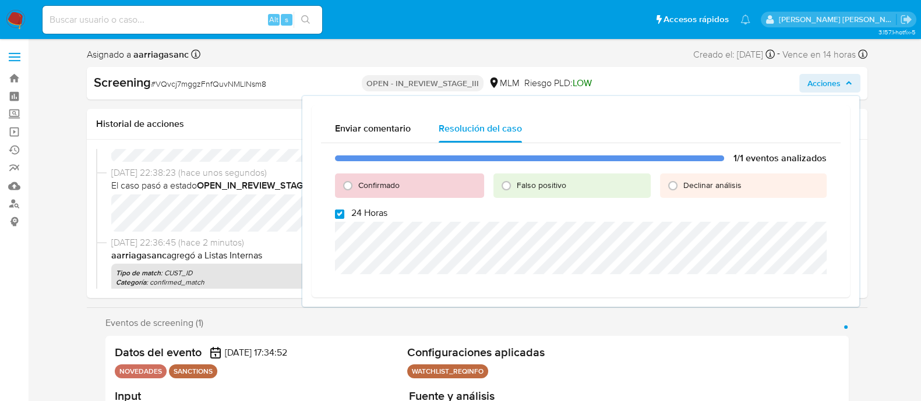
click at [340, 211] on input "24 Horas" at bounding box center [339, 214] width 9 height 9
checkbox input "false"
click at [344, 193] on input "Confirmado" at bounding box center [347, 185] width 19 height 19
radio input "true"
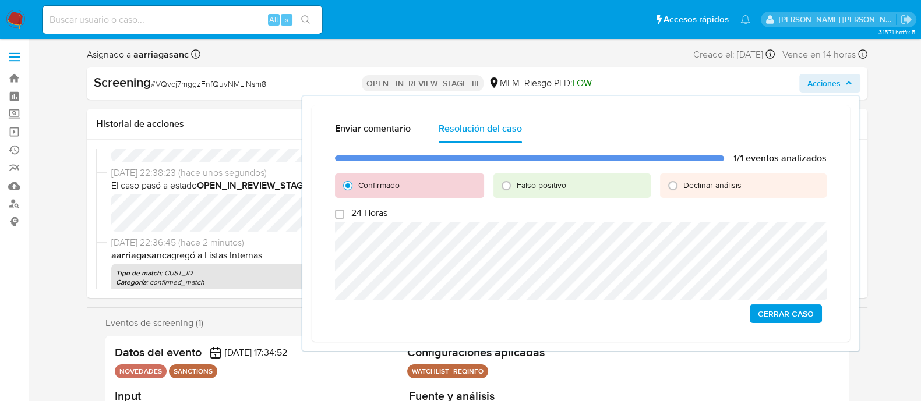
click at [757, 313] on button "Cerrar Caso" at bounding box center [786, 314] width 72 height 19
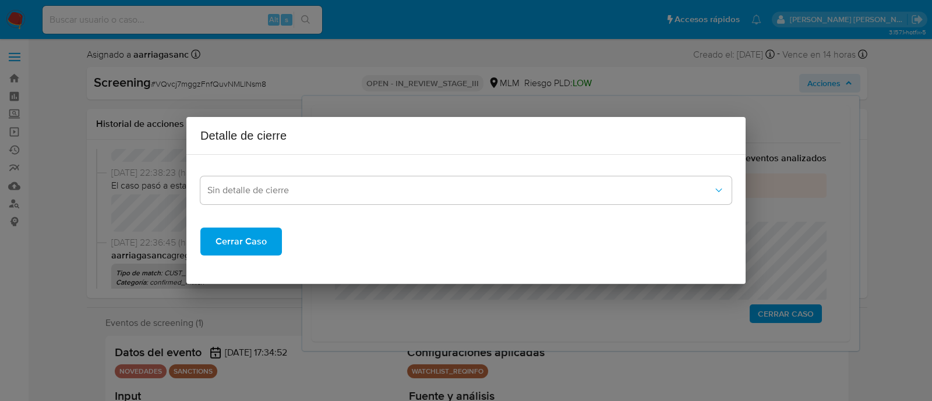
click at [363, 206] on div "Sin detalle de cierre Cerrar Caso" at bounding box center [465, 209] width 531 height 91
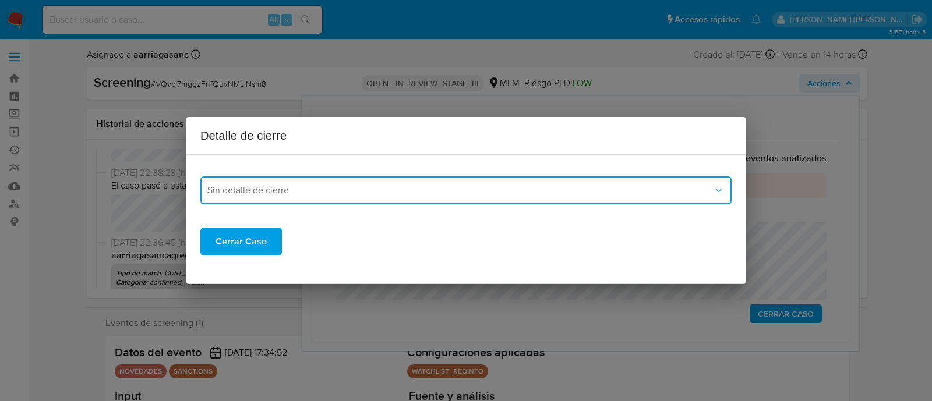
click at [340, 203] on button "Sin detalle de cierre" at bounding box center [465, 190] width 531 height 28
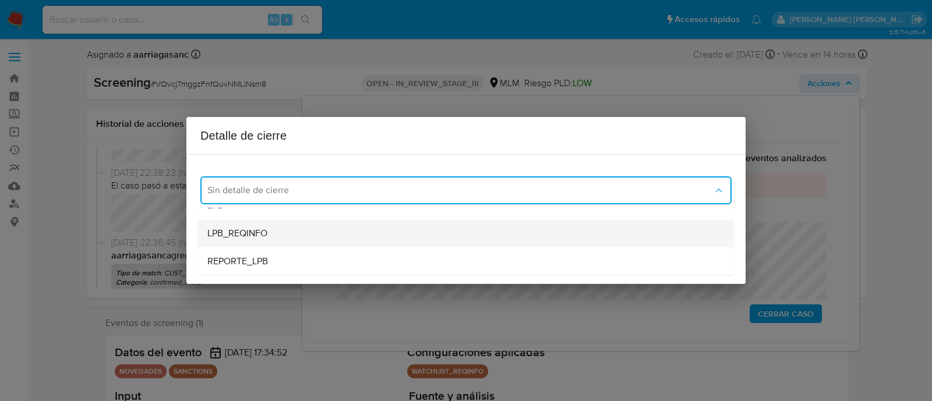
click at [294, 240] on div "LPB_REQINFO" at bounding box center [465, 234] width 517 height 28
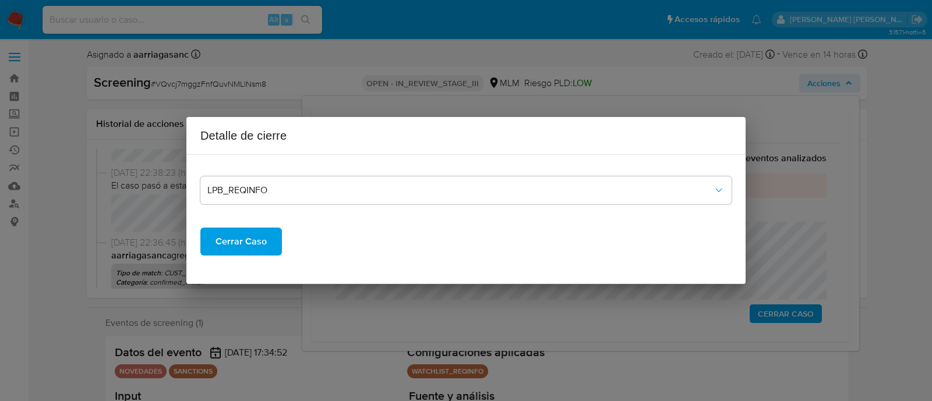
click at [243, 236] on span "Cerrar Caso" at bounding box center [240, 242] width 51 height 26
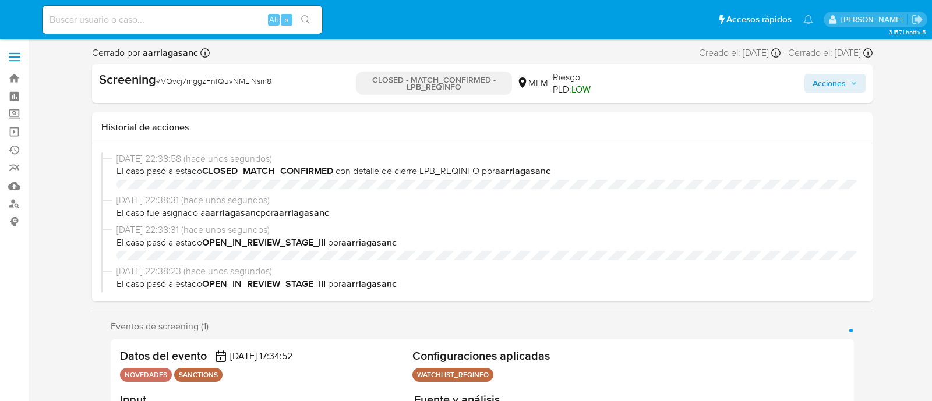
select select "10"
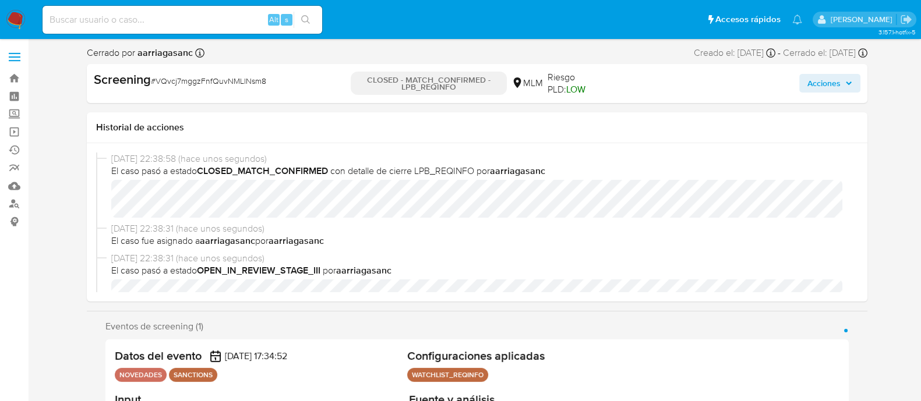
scroll to position [492, 0]
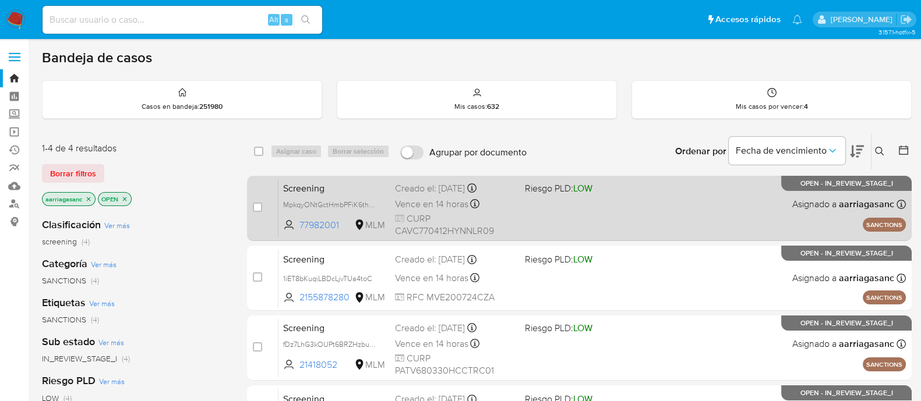
click at [532, 220] on div "Screening MpkqyONtGctHmbPFiK6thGeQ 77982001 MLM Riesgo PLD: LOW Creado el: [DAT…" at bounding box center [591, 208] width 627 height 59
click at [255, 209] on input "checkbox" at bounding box center [257, 207] width 9 height 9
checkbox input "true"
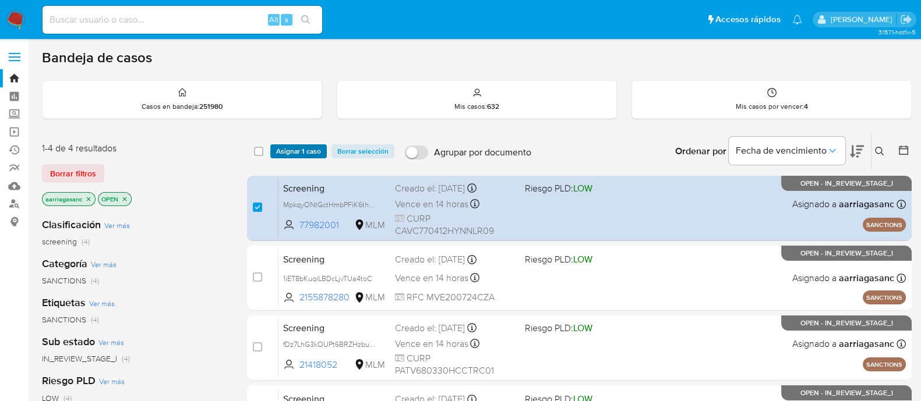
click at [280, 150] on span "Asignar 1 caso" at bounding box center [298, 152] width 45 height 12
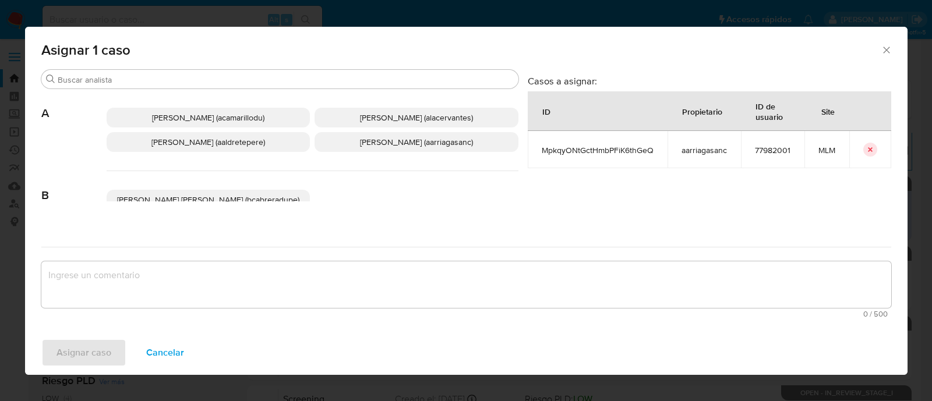
click at [344, 143] on p "[PERSON_NAME] (aarriagasanc)" at bounding box center [417, 142] width 204 height 20
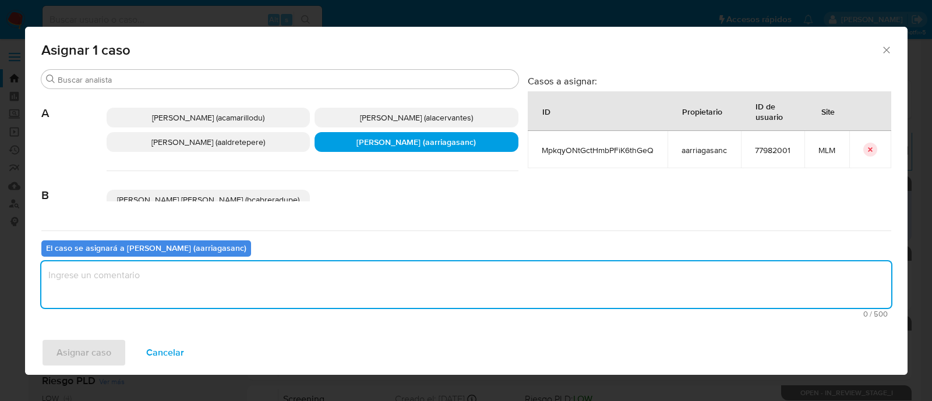
click at [311, 272] on textarea "assign-modal" at bounding box center [466, 285] width 850 height 47
type textarea "AMAS"
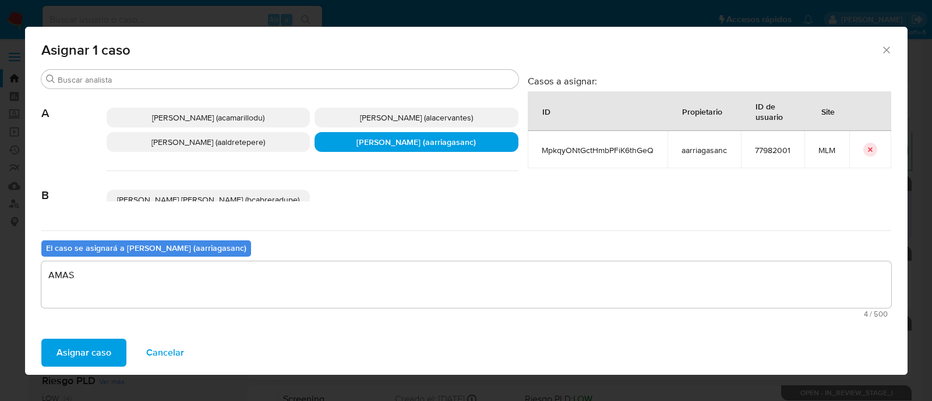
click at [100, 348] on span "Asignar caso" at bounding box center [83, 353] width 55 height 26
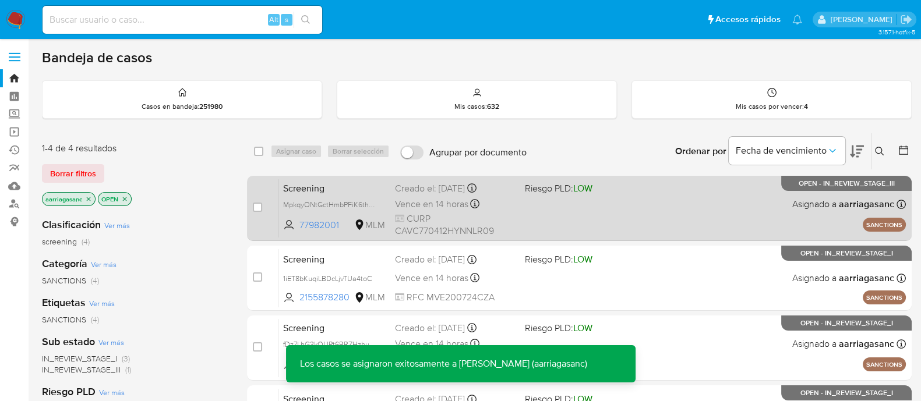
click at [543, 206] on div "Screening MpkqyONtGctHmbPFiK6thGeQ 77982001 MLM Riesgo PLD: LOW Creado el: [DAT…" at bounding box center [591, 208] width 627 height 59
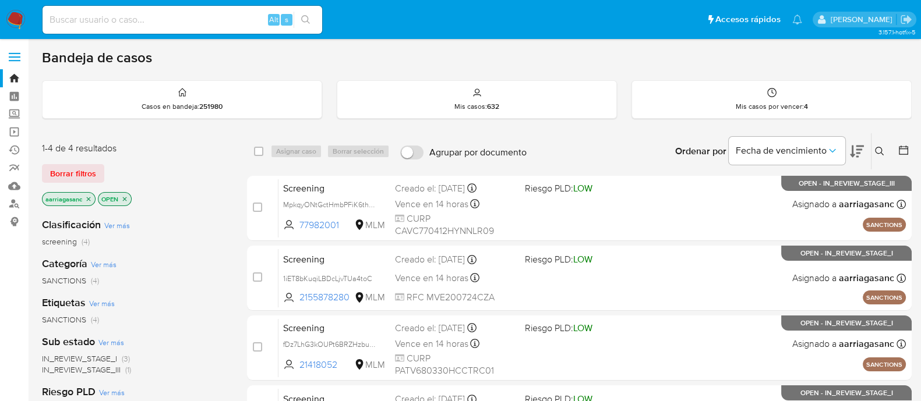
click at [16, 17] on img at bounding box center [16, 20] width 20 height 20
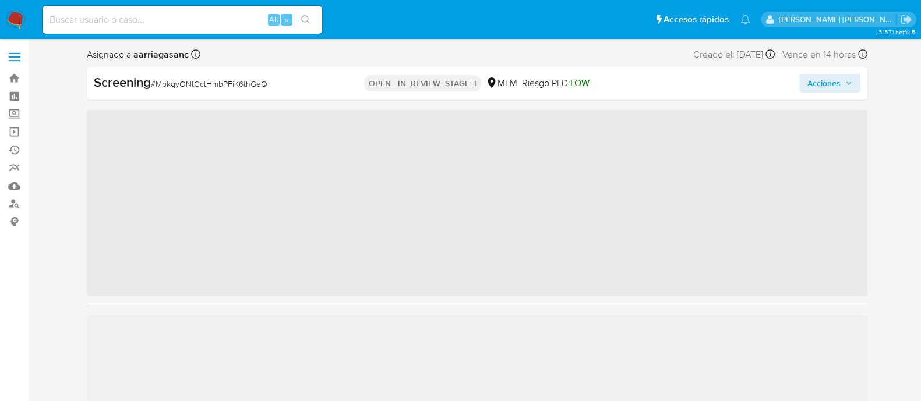
scroll to position [492, 0]
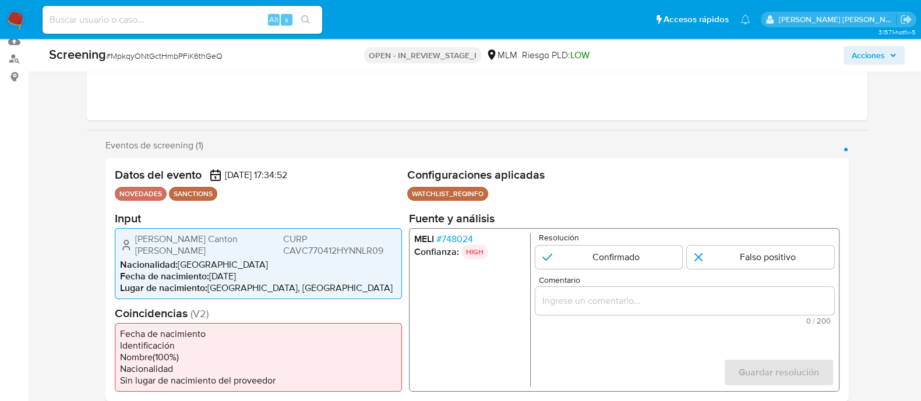
select select "10"
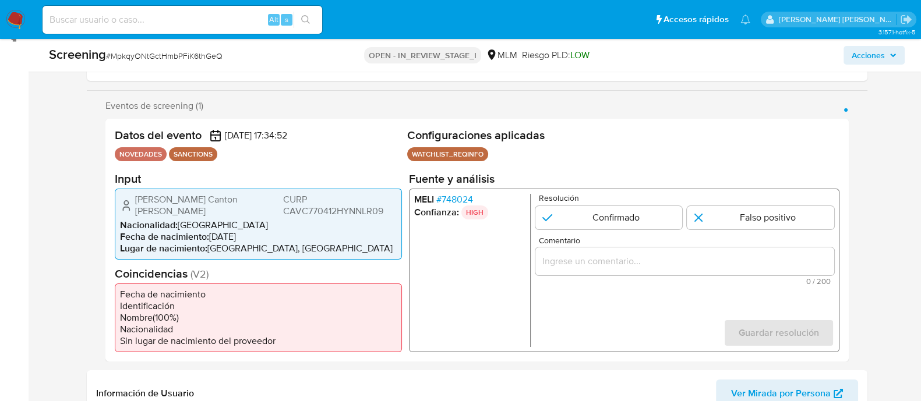
scroll to position [218, 0]
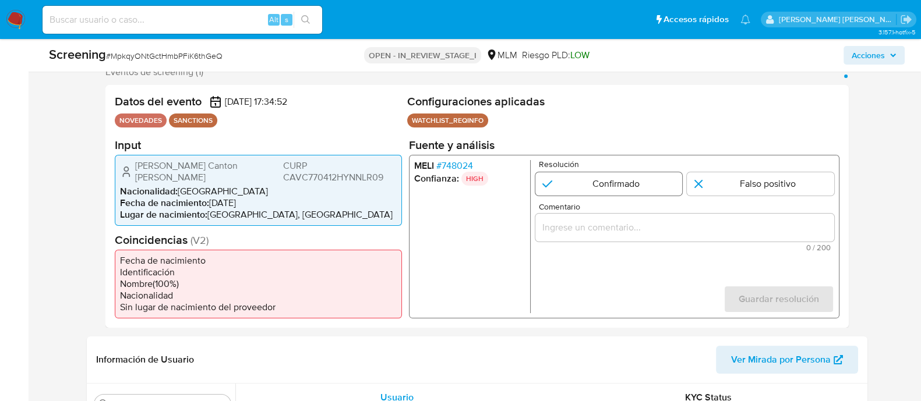
click at [576, 185] on input "1 de 1" at bounding box center [608, 183] width 147 height 23
radio input "true"
click at [602, 235] on div "1 de 1" at bounding box center [684, 227] width 299 height 28
click at [594, 234] on input "Comentario" at bounding box center [684, 227] width 299 height 15
paste input "SE CONFIRMA COINCIDENCIA CON PERSONA FISICA EN LISTA REQUINFO POR NOMBRE COMPLE…"
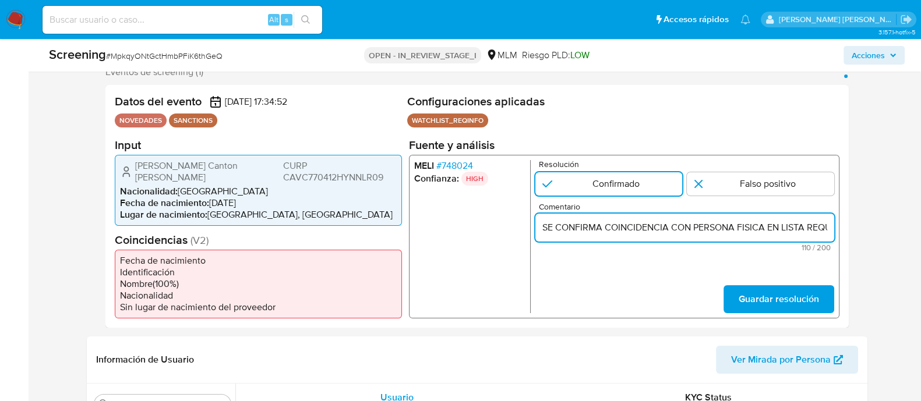
scroll to position [0, 278]
type input "SE CONFIRMA COINCIDENCIA CON PERSONA FISICA EN LISTA REQUINFO POR NOMBRE COMPLE…"
click at [761, 290] on span "Guardar resolución" at bounding box center [778, 299] width 80 height 26
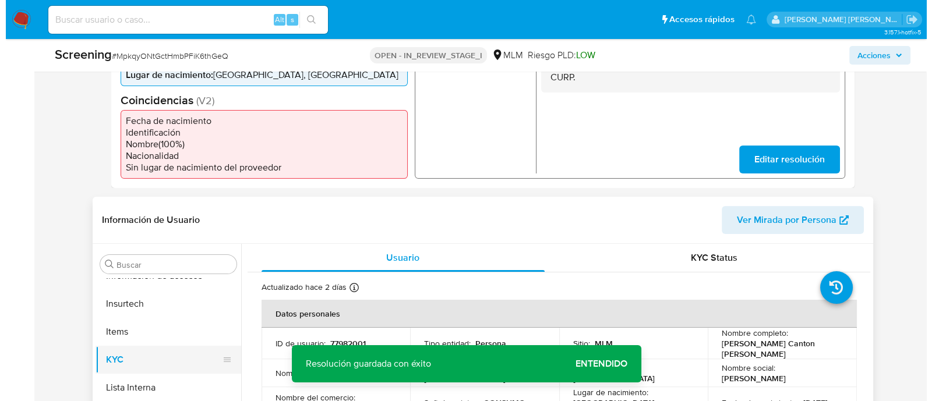
scroll to position [364, 0]
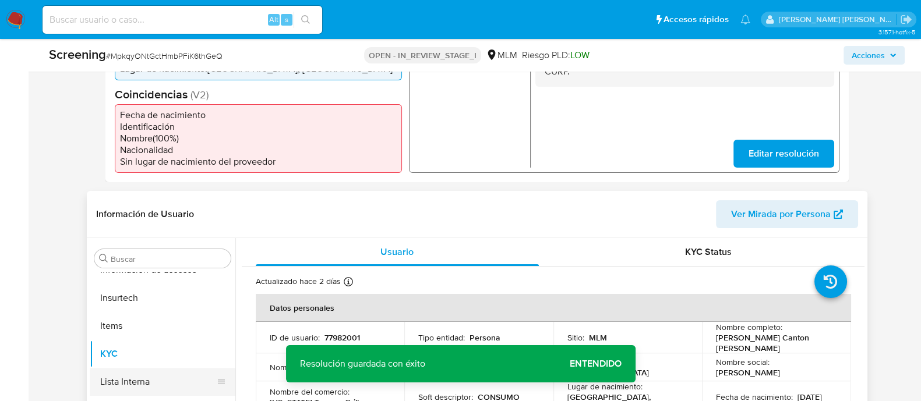
click at [126, 380] on button "Lista Interna" at bounding box center [158, 382] width 136 height 28
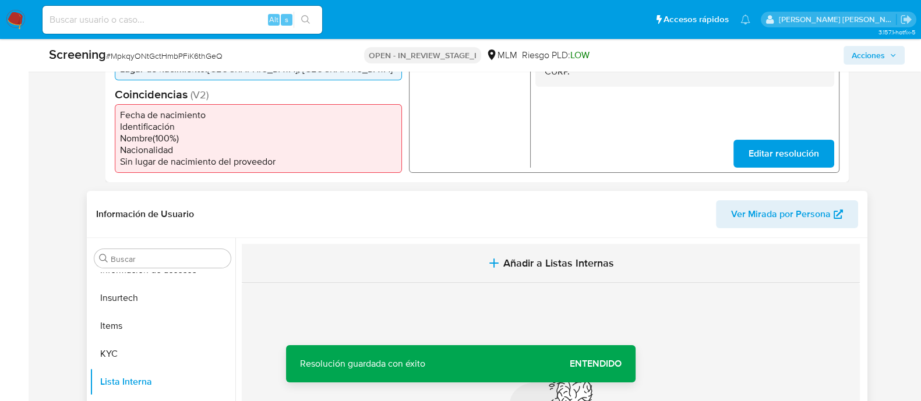
click at [514, 261] on span "Añadir a Listas Internas" at bounding box center [558, 263] width 111 height 13
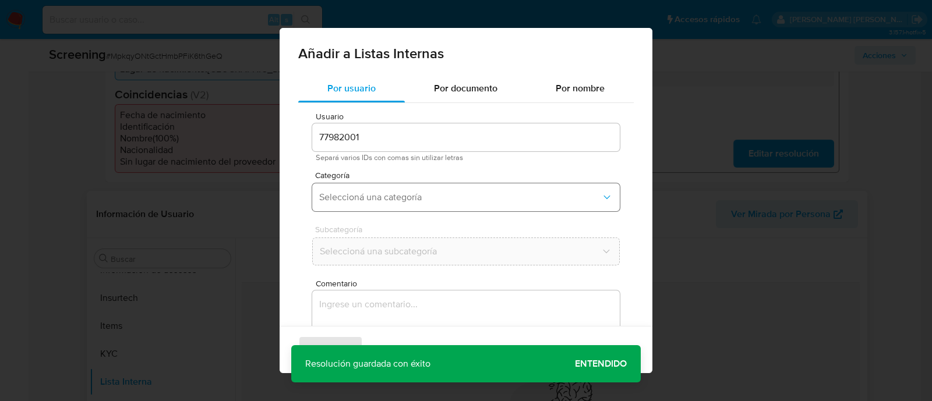
click at [337, 202] on span "Seleccioná una categoría" at bounding box center [460, 198] width 282 height 12
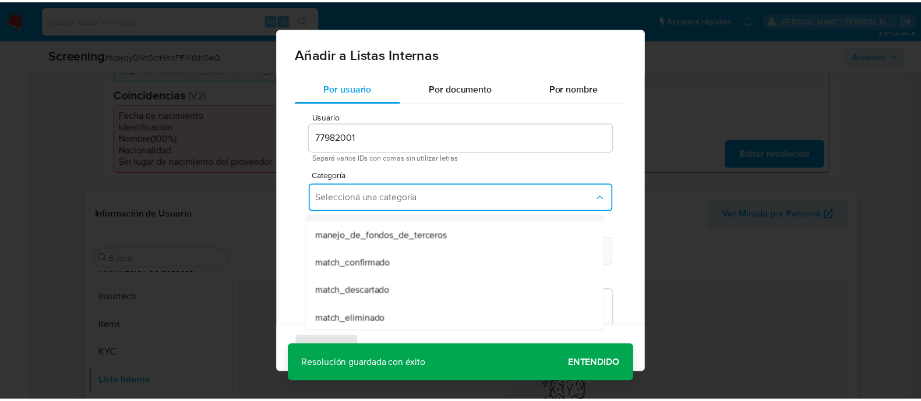
scroll to position [72, 0]
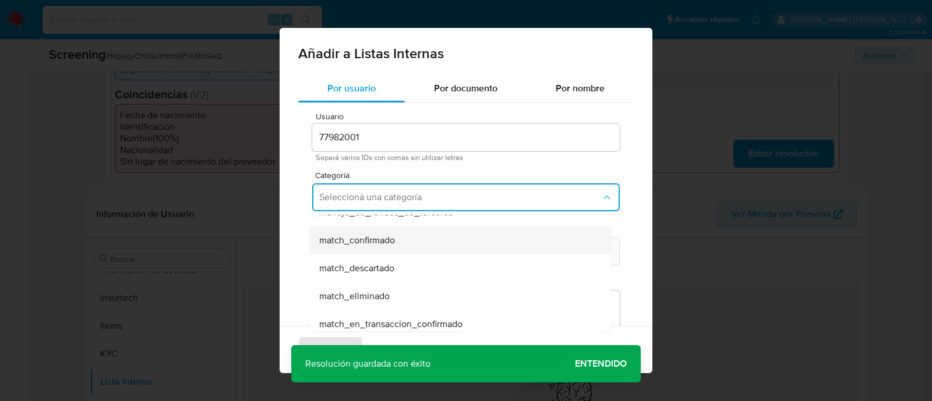
click at [347, 240] on span "match_confirmado" at bounding box center [357, 241] width 76 height 12
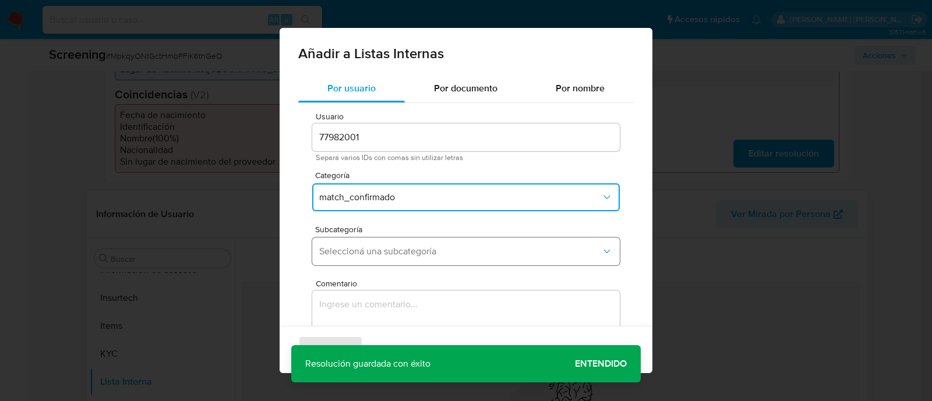
click at [351, 248] on span "Seleccioná una subcategoría" at bounding box center [460, 252] width 282 height 12
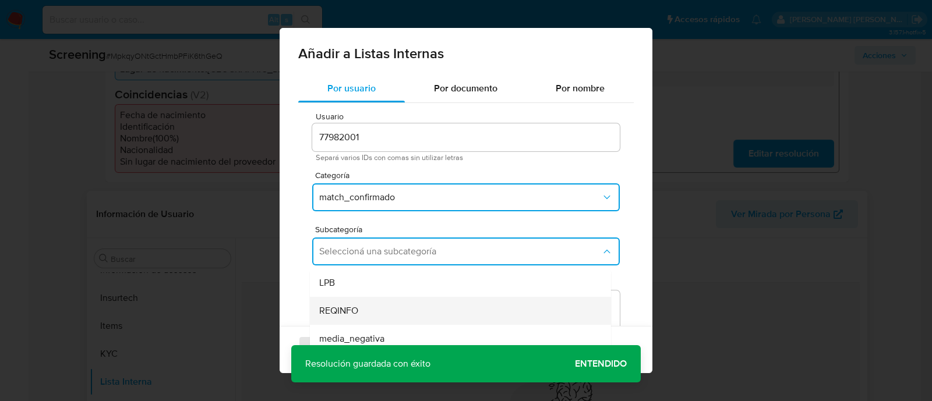
click at [344, 305] on span "REQINFO" at bounding box center [338, 311] width 39 height 12
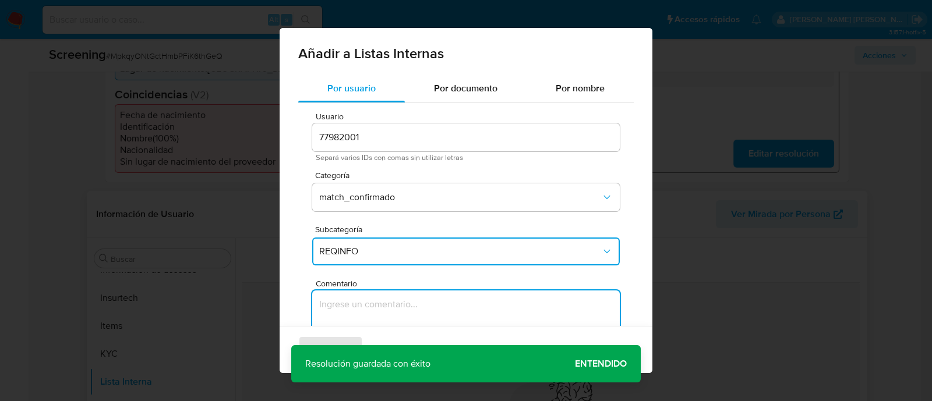
click at [343, 303] on textarea "Comentario" at bounding box center [466, 347] width 308 height 112
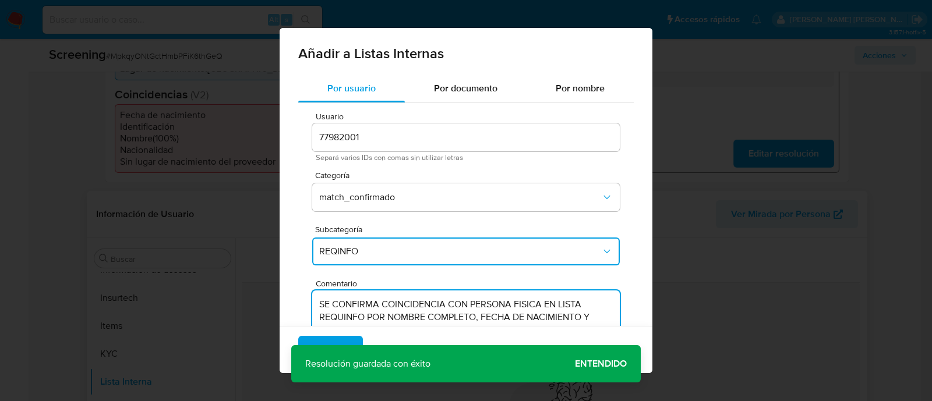
type textarea "SE CONFIRMA COINCIDENCIA CON PERSONA FISICA EN LISTA REQUINFO POR NOMBRE COMPLE…"
click at [614, 367] on div "Agregar Cancelar" at bounding box center [466, 349] width 373 height 47
click at [315, 337] on span "Agregar" at bounding box center [330, 350] width 34 height 26
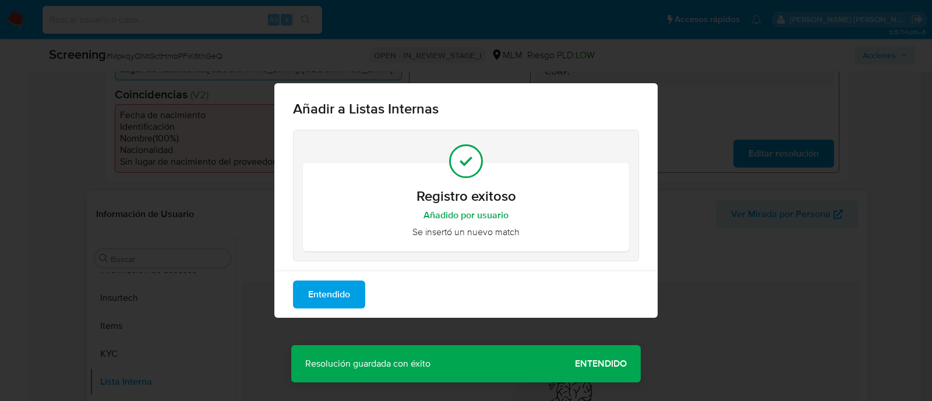
click at [312, 289] on span "Entendido" at bounding box center [329, 295] width 42 height 26
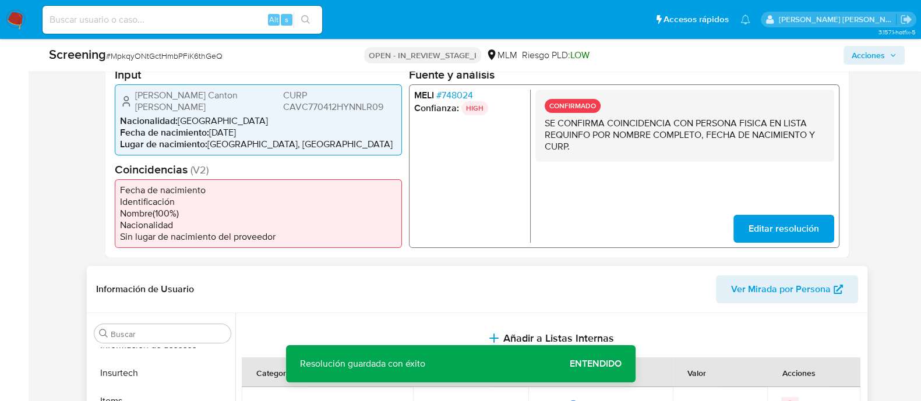
scroll to position [437, 0]
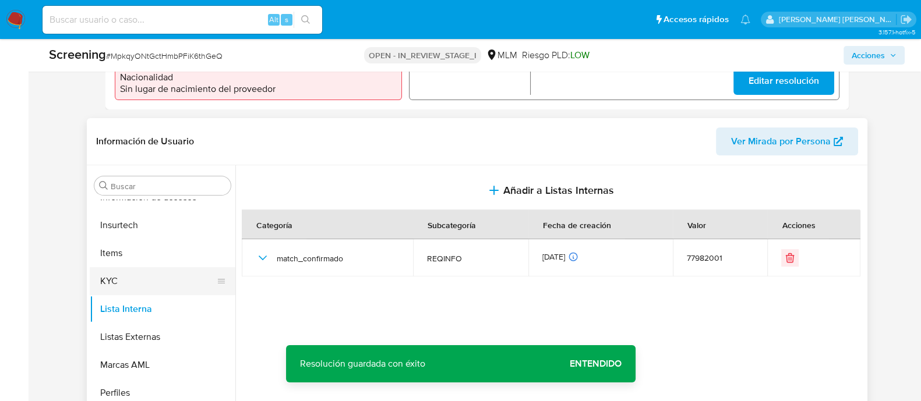
click at [132, 282] on button "KYC" at bounding box center [158, 281] width 136 height 28
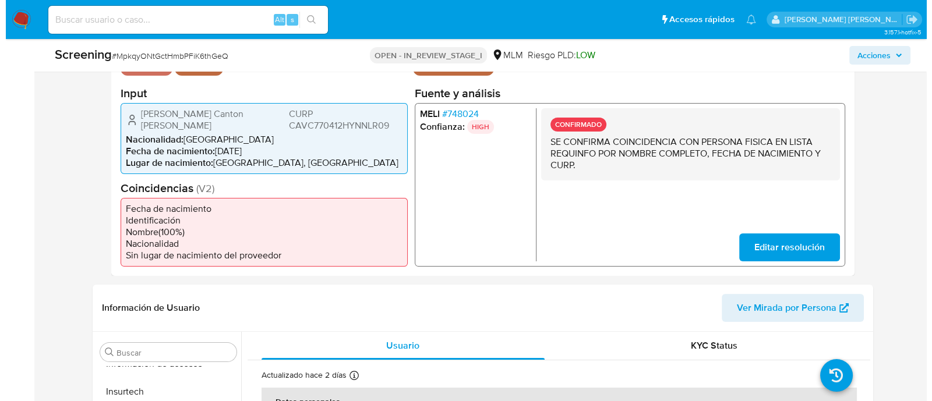
scroll to position [218, 0]
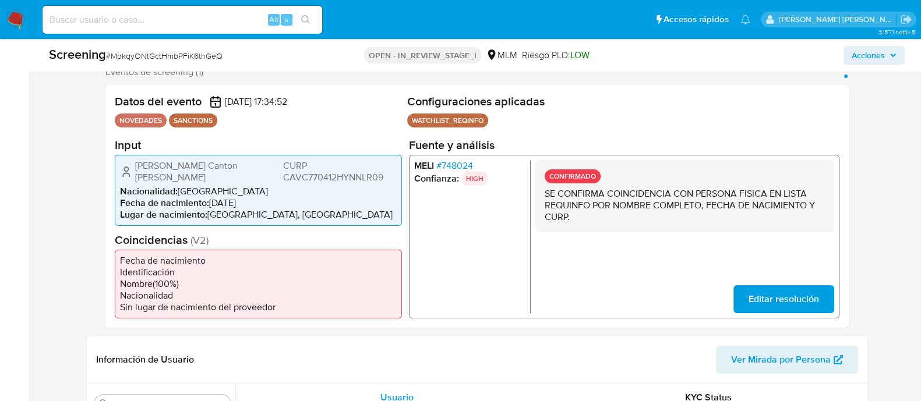
drag, startPoint x: 135, startPoint y: 162, endPoint x: 175, endPoint y: 178, distance: 43.2
click at [175, 178] on div "Carlos Augusto Canton Valencia CURP CAVC770412HYNNLR09" at bounding box center [258, 171] width 277 height 23
drag, startPoint x: 210, startPoint y: 207, endPoint x: 265, endPoint y: 204, distance: 55.4
click at [265, 204] on li "Fecha de nacimiento : 12/04/1977" at bounding box center [258, 203] width 277 height 12
click at [295, 176] on span "CURP CAVC770412HYNNLR09" at bounding box center [339, 171] width 114 height 23
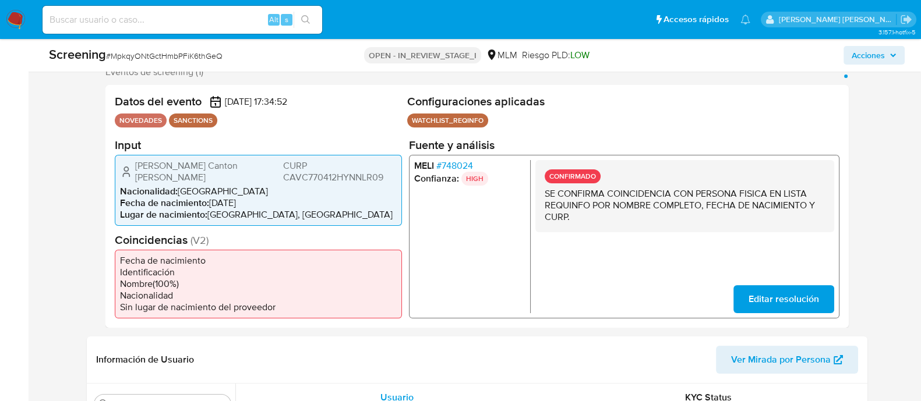
click at [295, 176] on span "CURP CAVC770412HYNNLR09" at bounding box center [339, 171] width 114 height 23
click at [858, 61] on span "Acciones" at bounding box center [867, 55] width 33 height 19
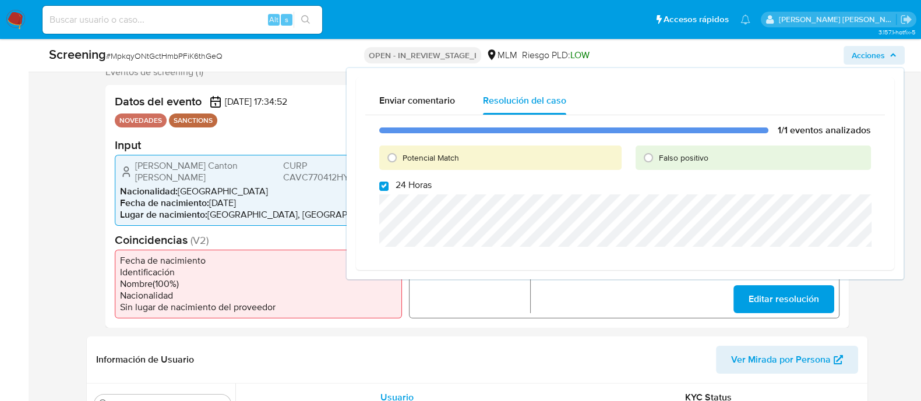
click at [383, 193] on div "1/1 eventos analizados Potencial Match Falso positivo 24 Horas" at bounding box center [625, 188] width 520 height 146
click at [395, 157] on input "Potencial Match" at bounding box center [392, 158] width 19 height 19
radio input "true"
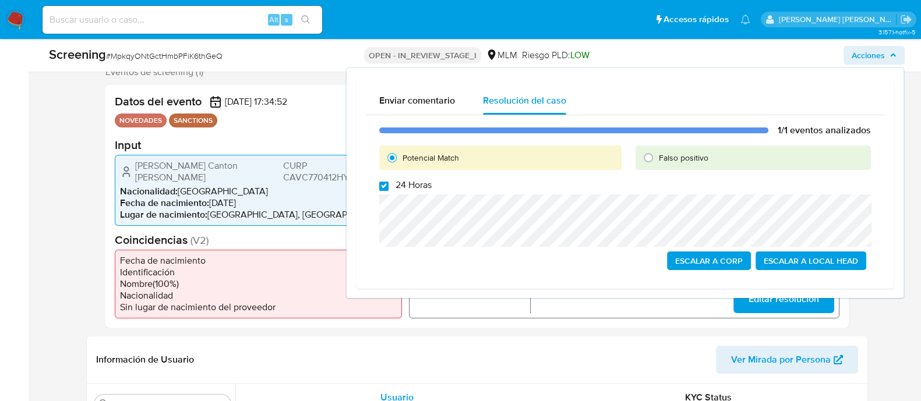
click at [384, 185] on input "24 Horas" at bounding box center [383, 186] width 9 height 9
checkbox input "false"
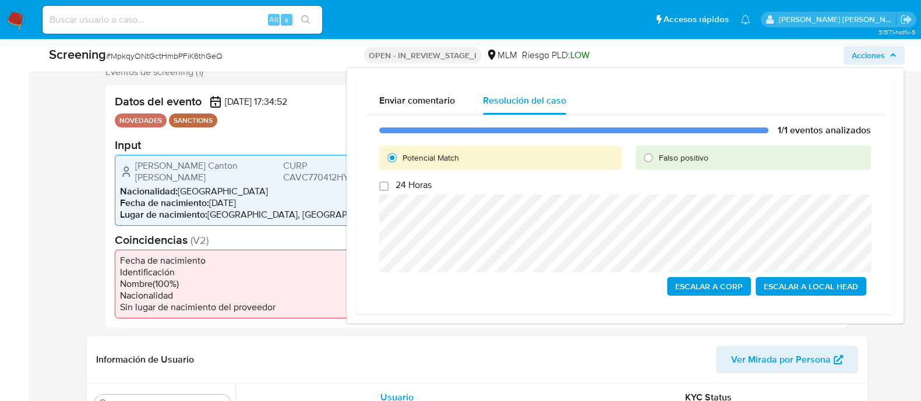
click at [800, 283] on span "Escalar a Local Head" at bounding box center [811, 286] width 94 height 16
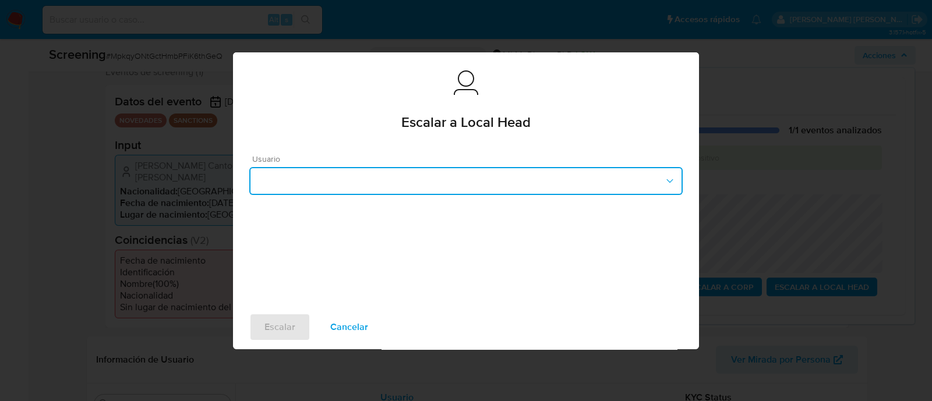
click at [414, 170] on button "button" at bounding box center [465, 181] width 433 height 28
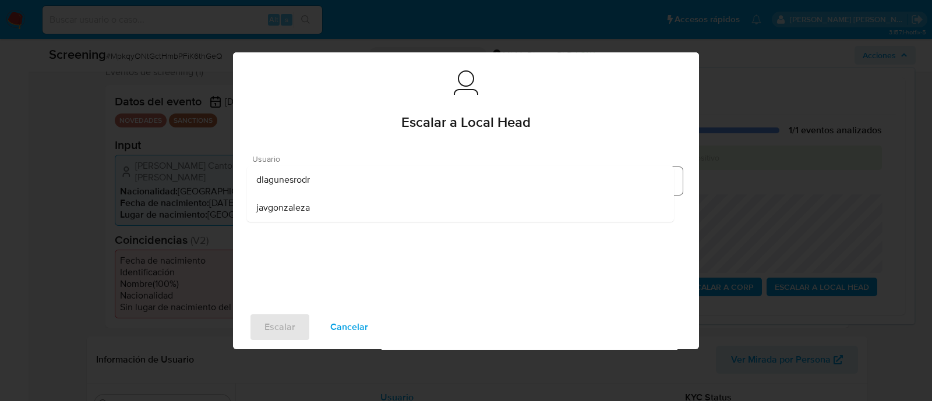
click at [270, 178] on span "dlagunesrodr" at bounding box center [283, 180] width 54 height 12
click at [287, 348] on div "Escalar Cancelar" at bounding box center [466, 327] width 466 height 44
click at [285, 315] on span "Escalar" at bounding box center [279, 328] width 31 height 26
click at [281, 316] on span "Escalar" at bounding box center [279, 328] width 31 height 26
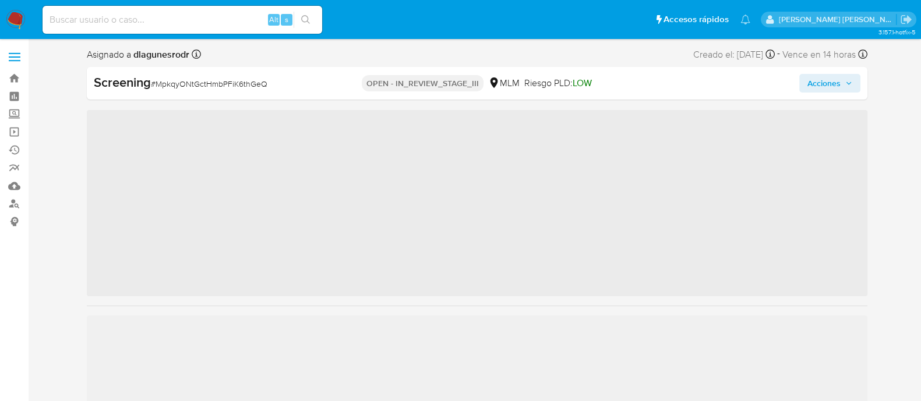
scroll to position [492, 0]
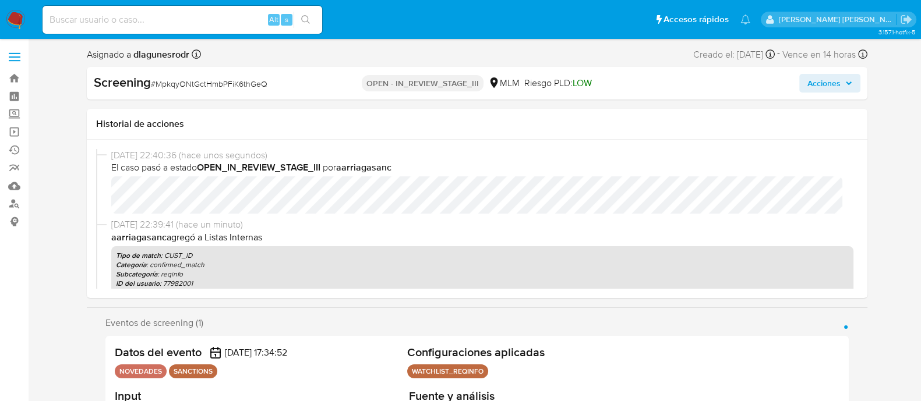
select select "10"
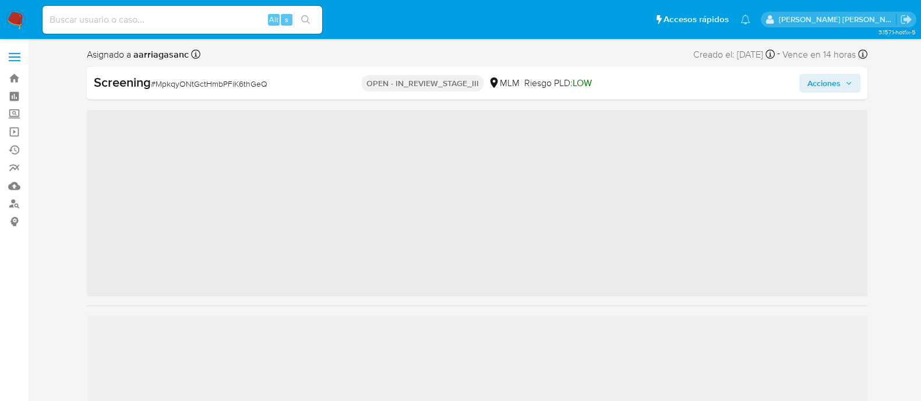
scroll to position [492, 0]
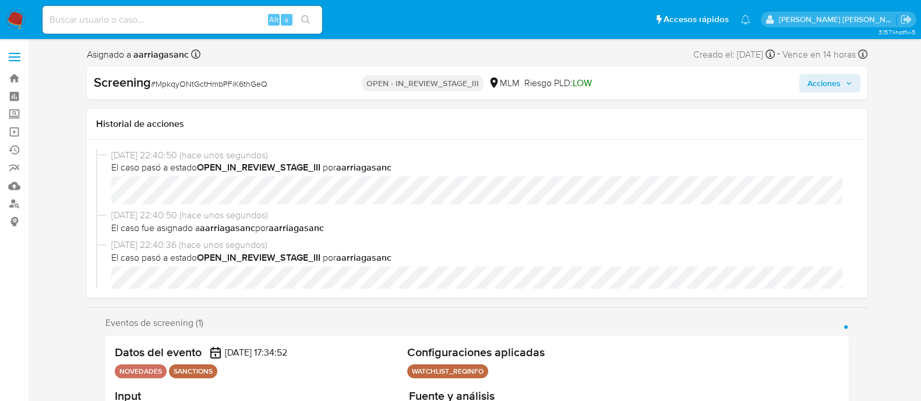
select select "10"
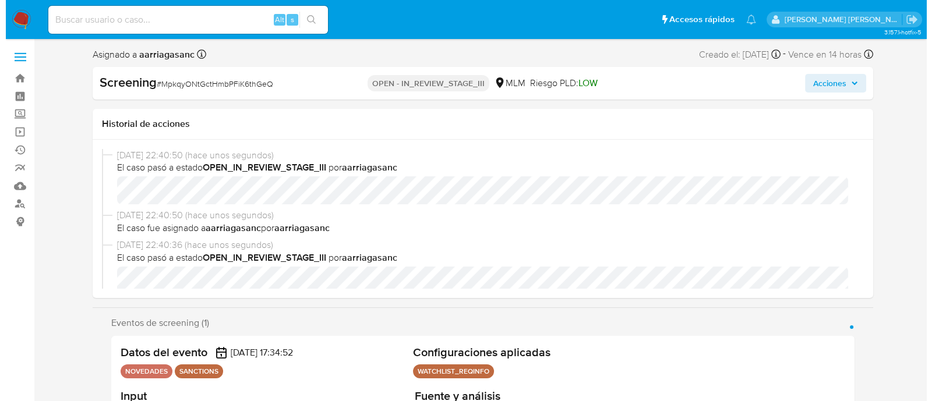
scroll to position [72, 0]
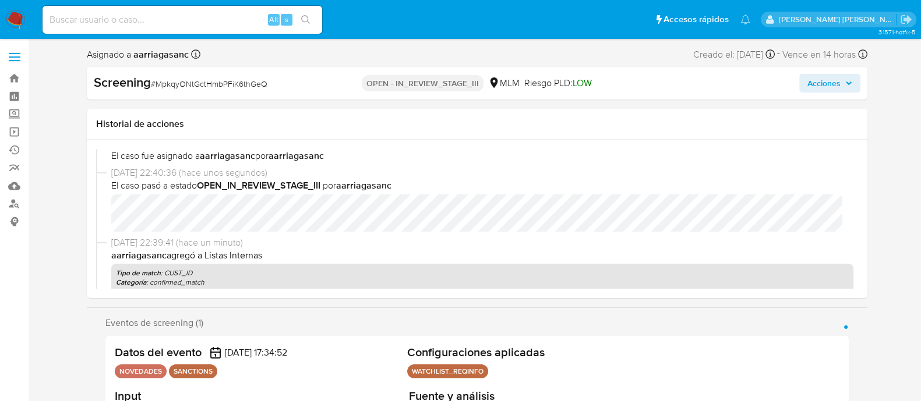
drag, startPoint x: 822, startPoint y: 79, endPoint x: 815, endPoint y: 86, distance: 9.9
click at [821, 79] on span "Acciones" at bounding box center [823, 83] width 33 height 19
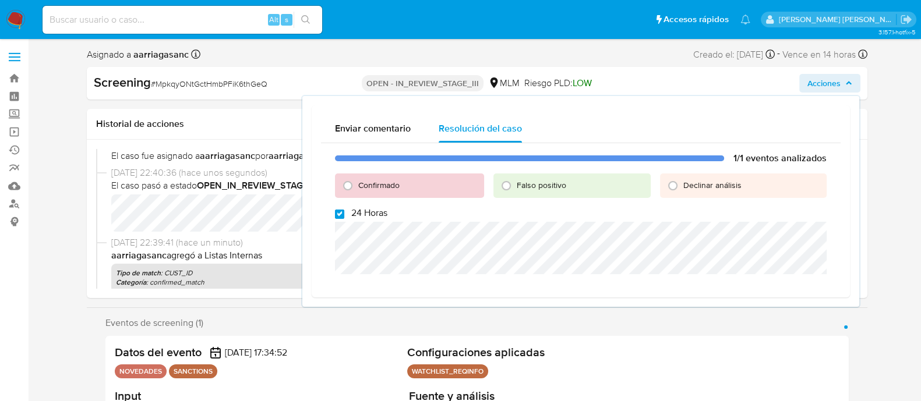
click at [336, 215] on input "24 Horas" at bounding box center [339, 214] width 9 height 9
checkbox input "false"
click at [349, 185] on input "Confirmado" at bounding box center [347, 185] width 19 height 19
radio input "true"
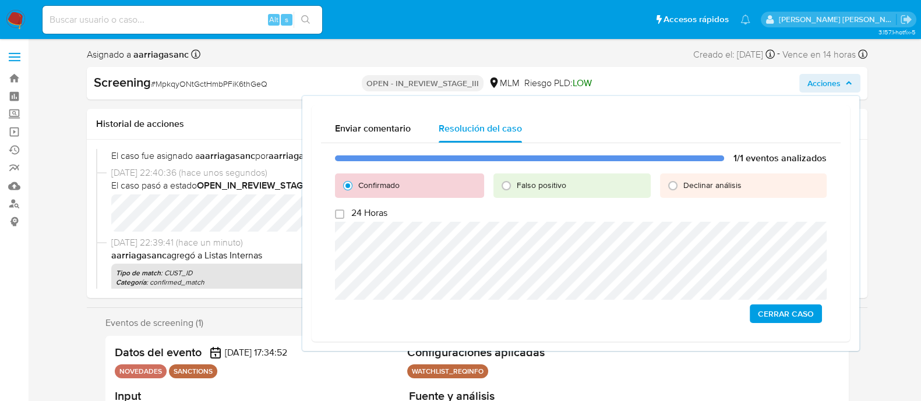
click at [785, 316] on span "Cerrar Caso" at bounding box center [786, 314] width 56 height 16
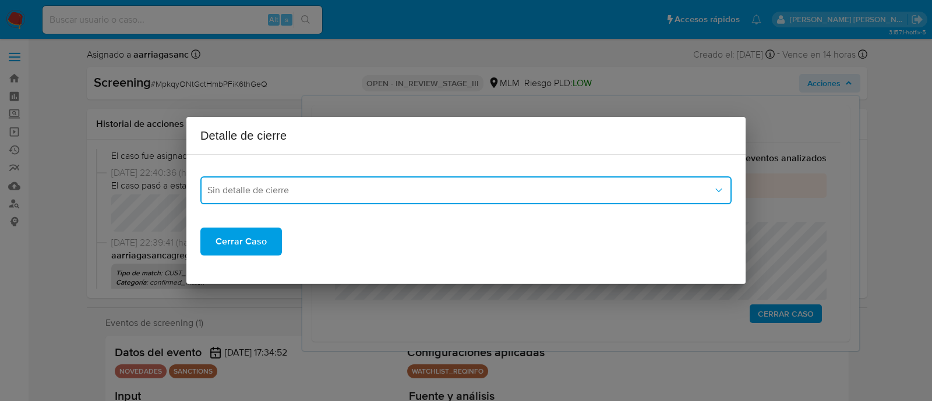
click at [253, 199] on button "Sin detalle de cierre" at bounding box center [465, 190] width 531 height 28
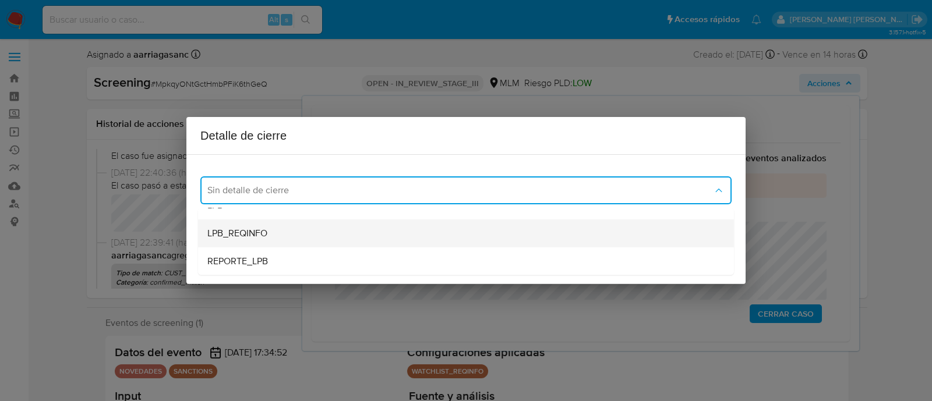
click at [245, 231] on span "LPB_REQINFO" at bounding box center [237, 234] width 60 height 12
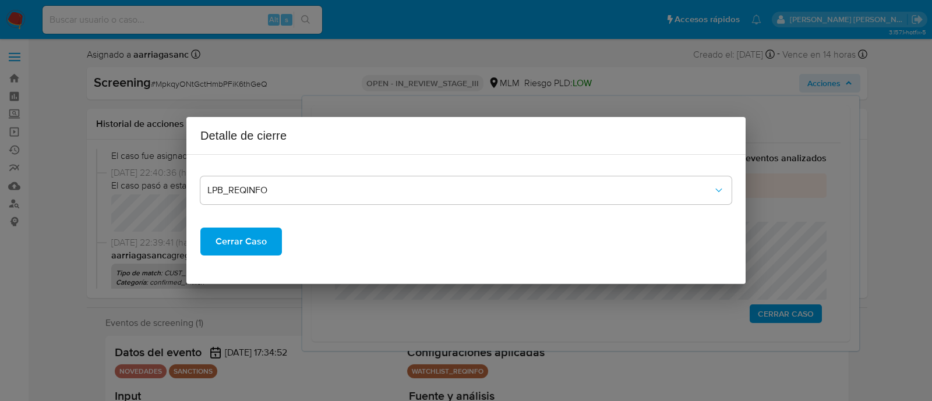
click at [242, 245] on span "Cerrar Caso" at bounding box center [240, 242] width 51 height 26
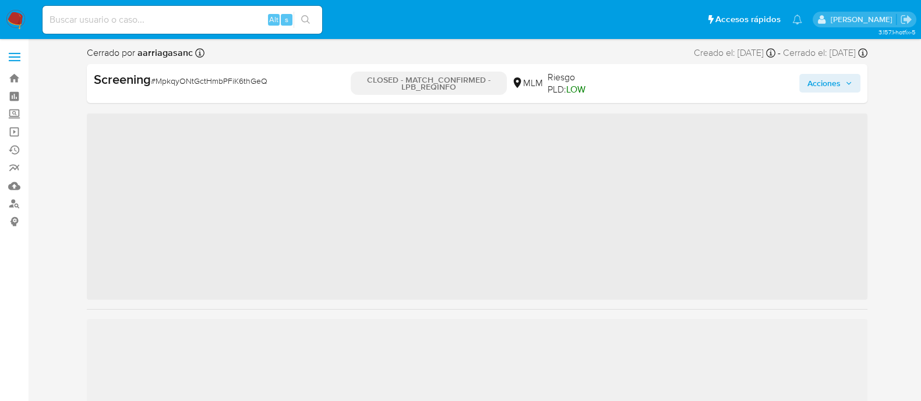
scroll to position [492, 0]
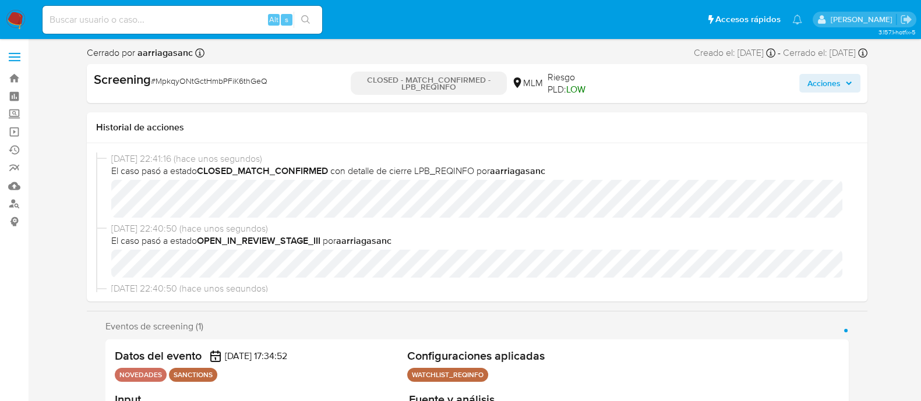
select select "10"
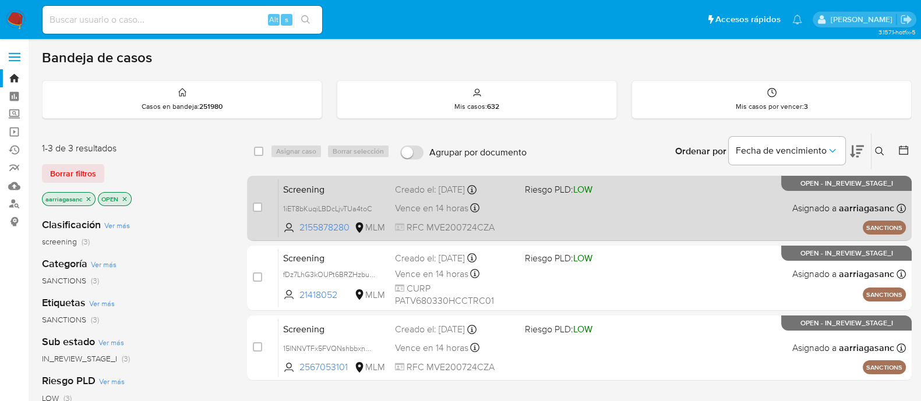
click at [568, 214] on div "Screening 1iET8bKuqiLBDcLjvTUa4toC 2155878280 MLM Riesgo PLD: LOW Creado el: [D…" at bounding box center [591, 208] width 627 height 59
click at [255, 202] on div "case-item-checkbox" at bounding box center [257, 208] width 9 height 12
click at [256, 208] on input "checkbox" at bounding box center [257, 207] width 9 height 9
checkbox input "true"
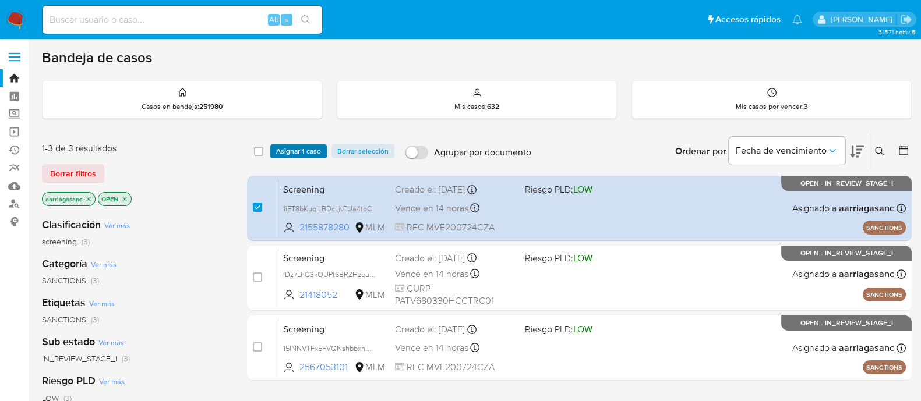
drag, startPoint x: 286, startPoint y: 160, endPoint x: 294, endPoint y: 147, distance: 14.7
click at [287, 158] on div "select-all-cases-checkbox Asignar 1 caso Borrar selección Agrupar por documento…" at bounding box center [579, 151] width 665 height 36
click at [294, 147] on span "Asignar 1 caso" at bounding box center [298, 152] width 45 height 12
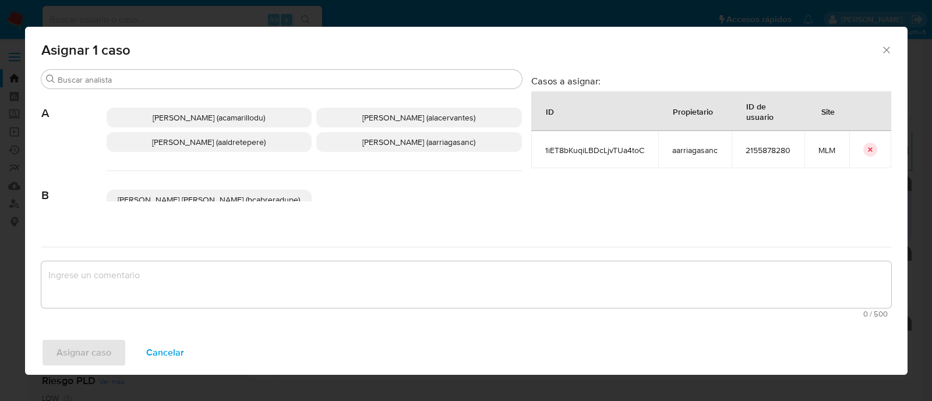
click at [362, 136] on span "[PERSON_NAME] (aarriagasanc)" at bounding box center [418, 142] width 113 height 12
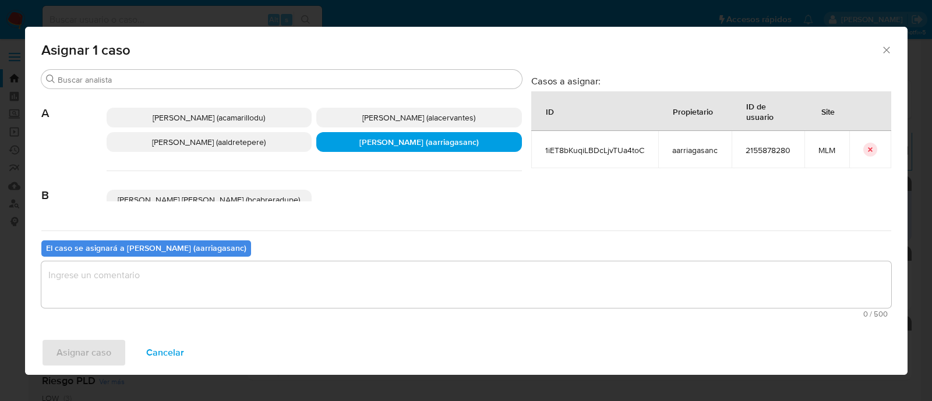
click at [300, 289] on textarea "assign-modal" at bounding box center [466, 285] width 850 height 47
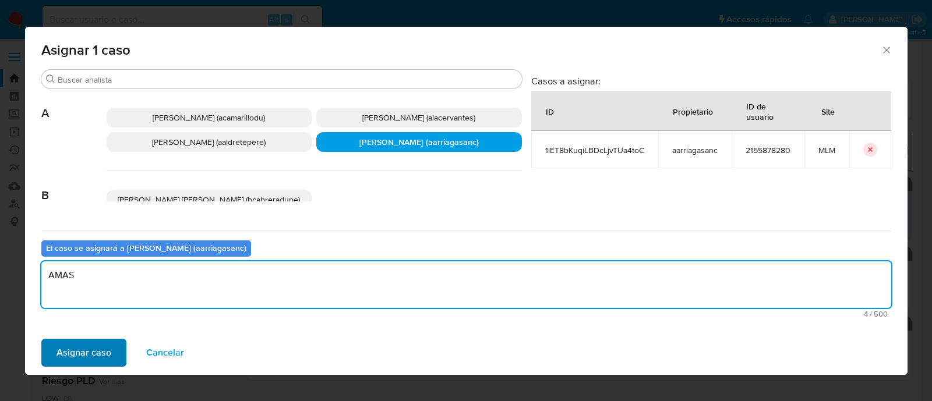
type textarea "AMAS"
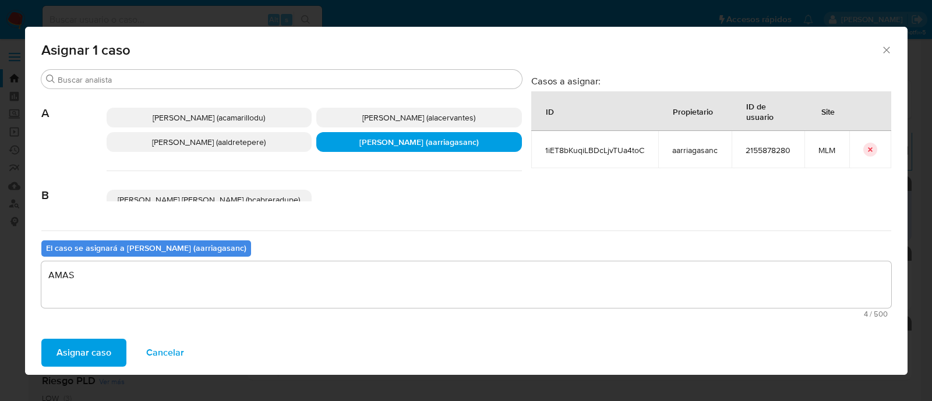
click at [108, 356] on span "Asignar caso" at bounding box center [83, 353] width 55 height 26
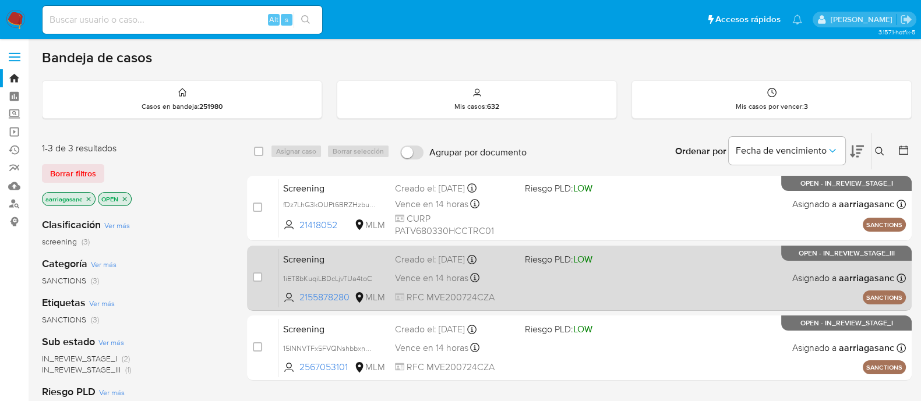
click at [599, 280] on div "Screening 1iET8bKuqiLBDcLjvTUa4toC 2155878280 MLM Riesgo PLD: LOW Creado el: [D…" at bounding box center [591, 278] width 627 height 59
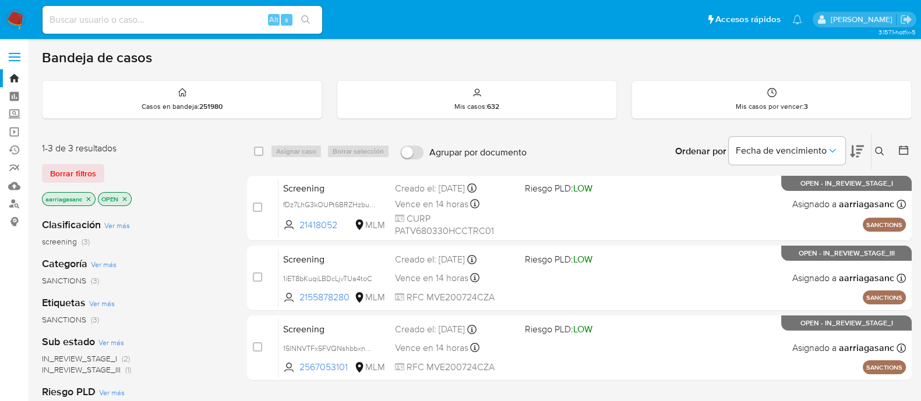
click at [17, 23] on img at bounding box center [16, 20] width 20 height 20
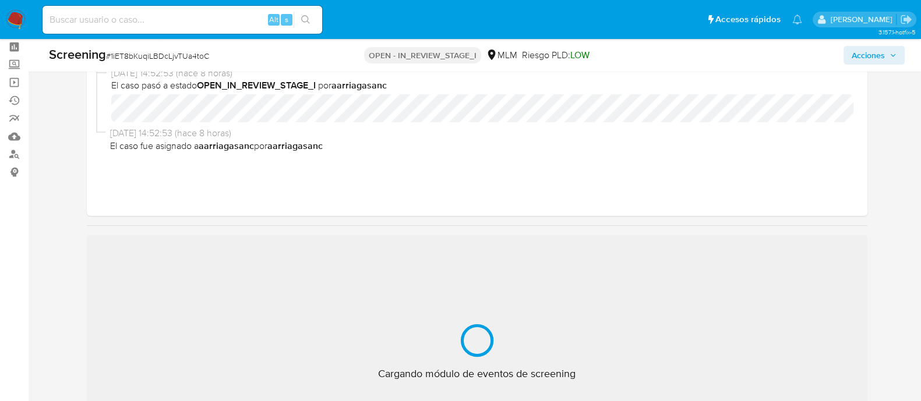
scroll to position [72, 0]
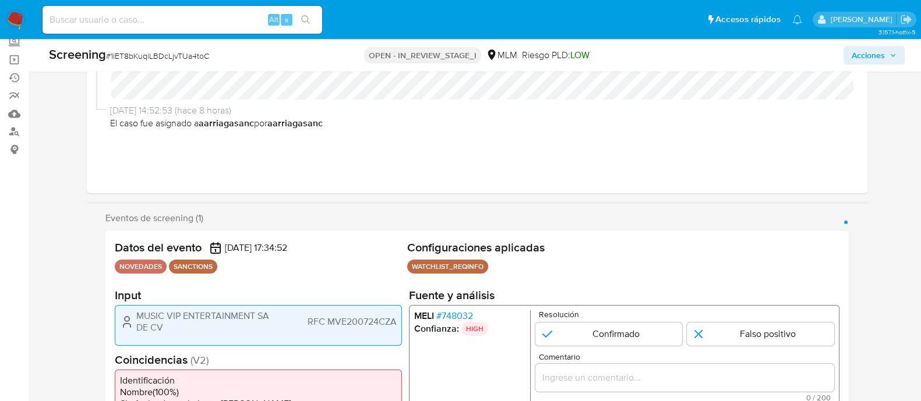
select select "10"
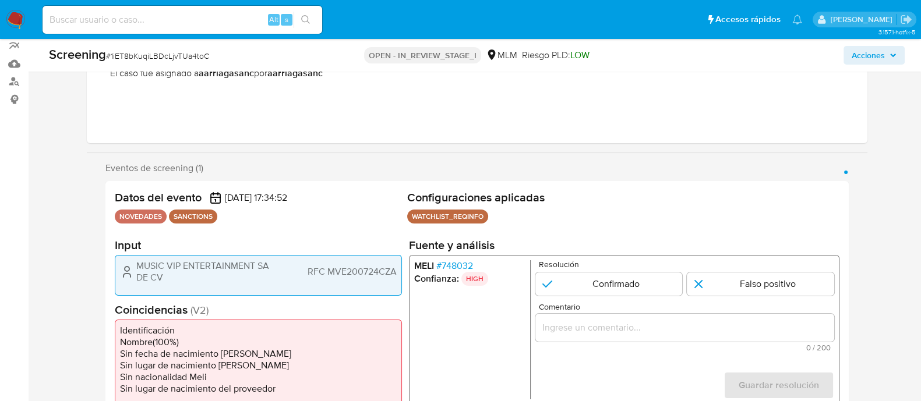
scroll to position [145, 0]
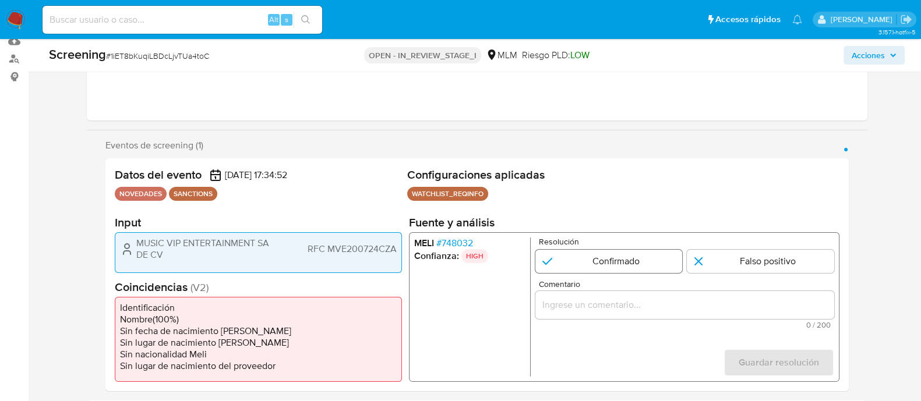
click at [568, 250] on input "1 de 1" at bounding box center [608, 261] width 147 height 23
radio input "true"
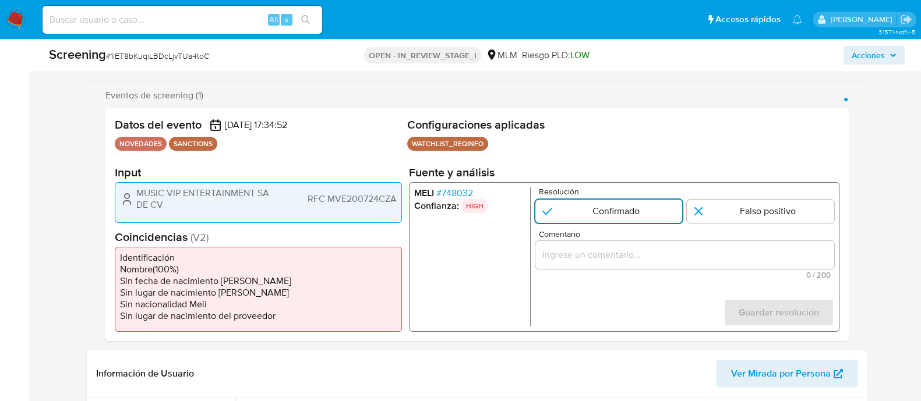
scroll to position [218, 0]
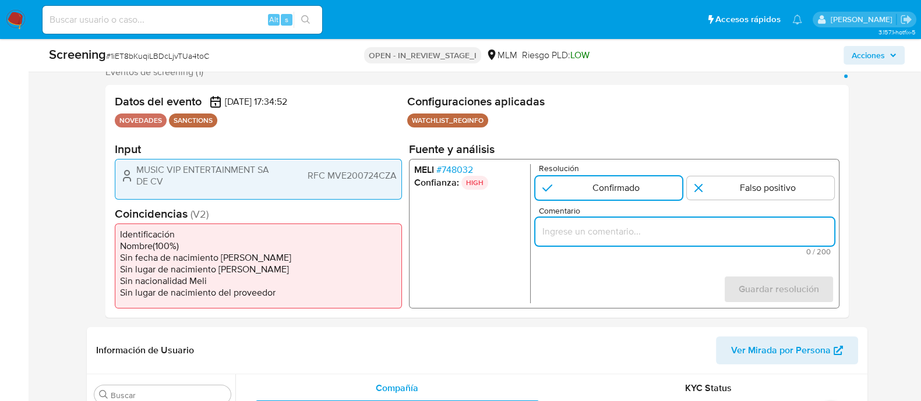
click at [554, 231] on input "Comentario" at bounding box center [684, 231] width 299 height 15
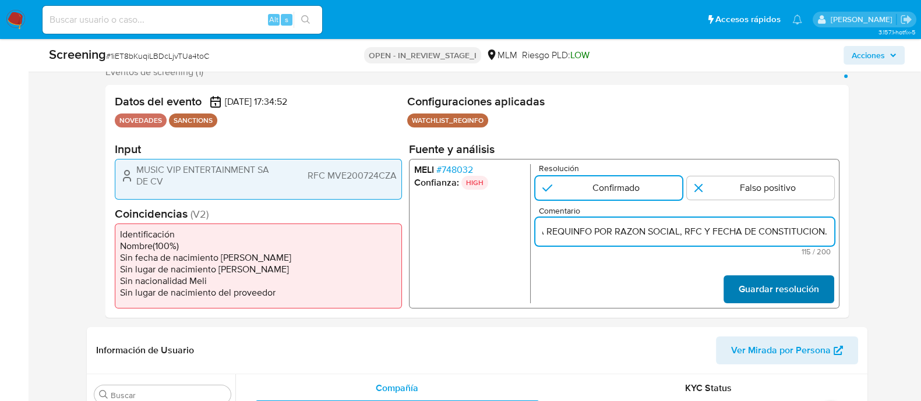
type input "SE CONFIRMA CONCIDENCIA CON CLIENTE, PERSONA MORAL EN LISTA REQUINFO POR RAZON …"
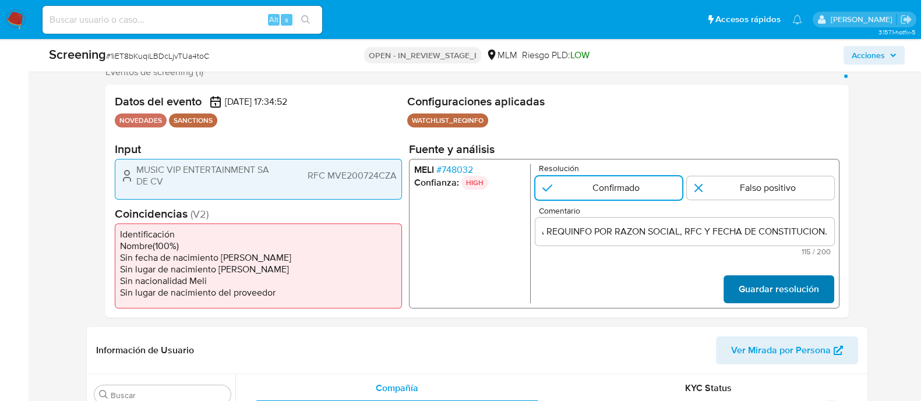
click at [809, 293] on span "Guardar resolución" at bounding box center [778, 290] width 80 height 26
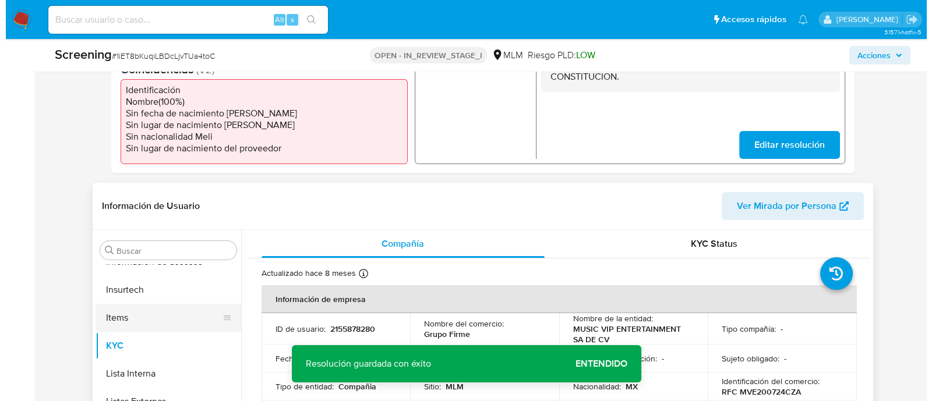
scroll to position [364, 0]
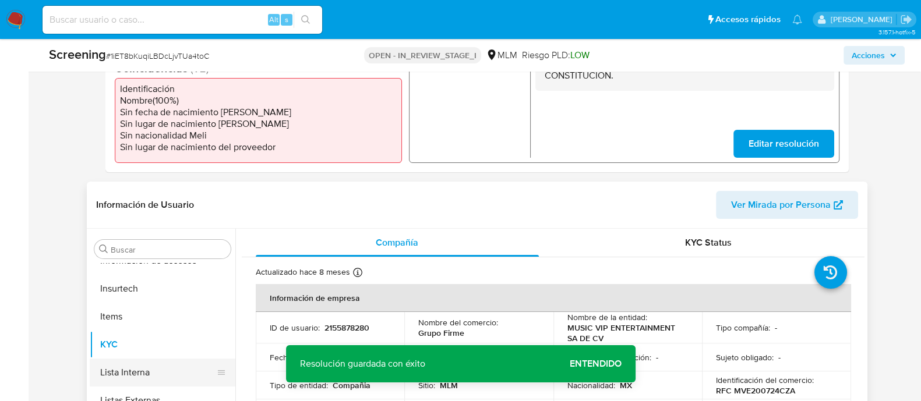
click at [152, 367] on button "Lista Interna" at bounding box center [158, 373] width 136 height 28
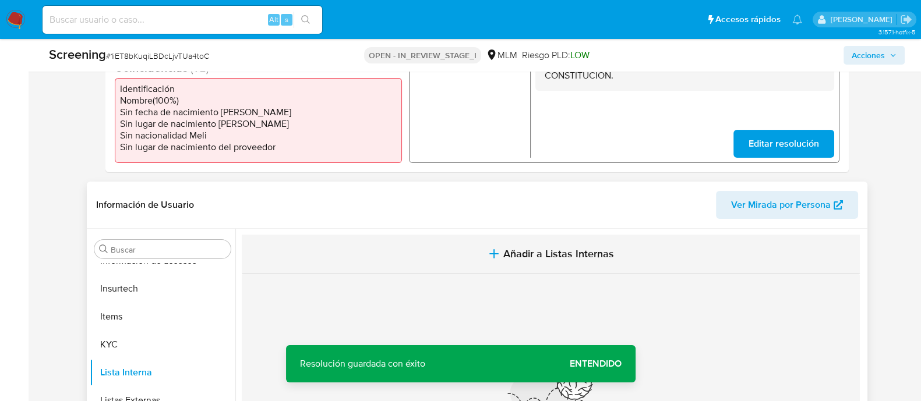
click at [490, 247] on icon "button" at bounding box center [494, 254] width 14 height 14
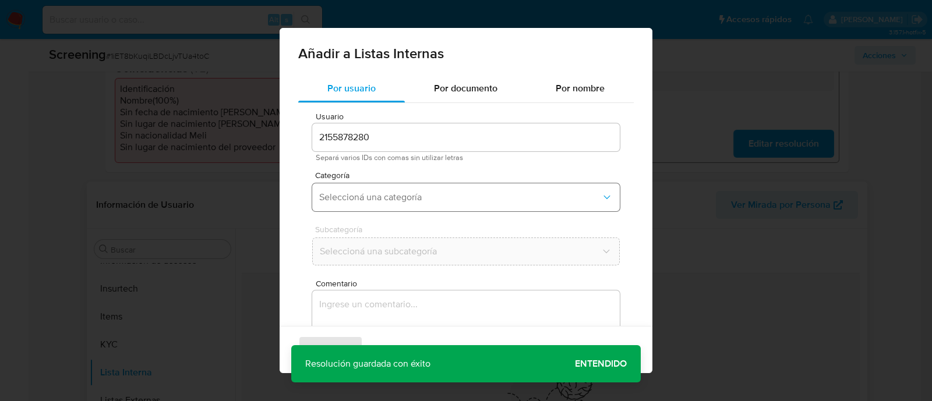
click at [355, 210] on button "Seleccioná una categoría" at bounding box center [466, 197] width 308 height 28
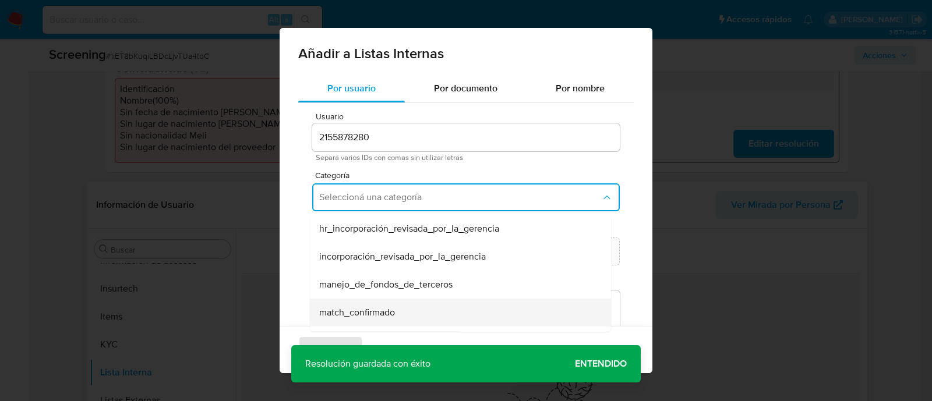
click at [362, 313] on span "match_confirmado" at bounding box center [357, 313] width 76 height 12
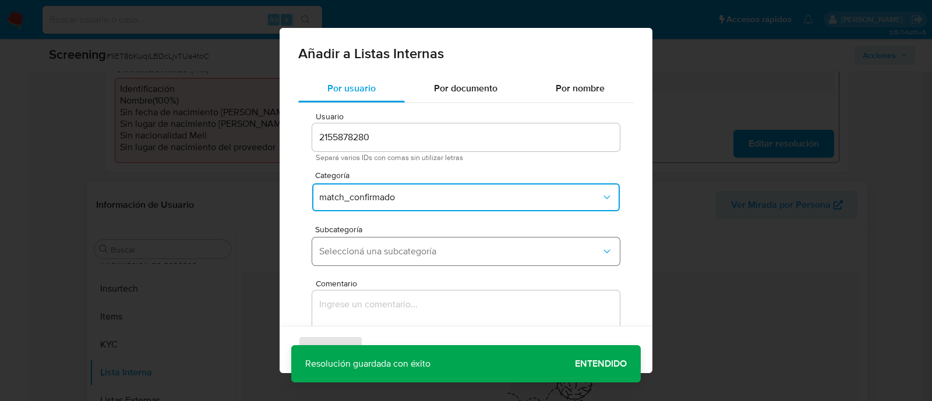
click at [404, 243] on button "Seleccioná una subcategoría" at bounding box center [466, 252] width 308 height 28
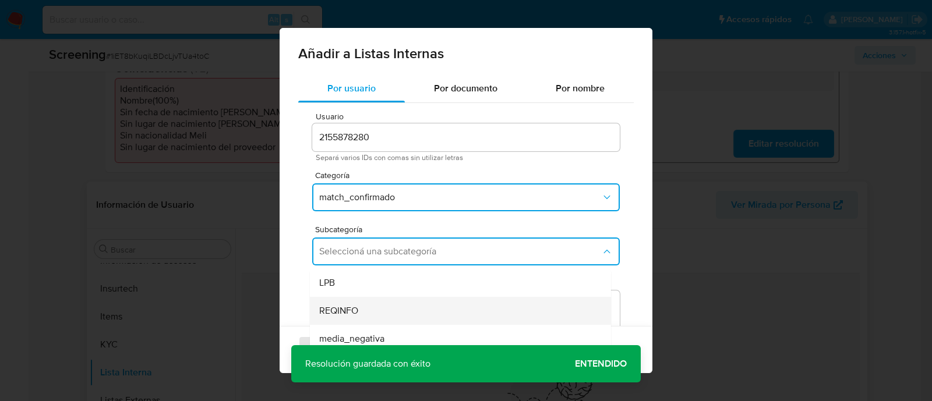
click at [373, 312] on div "REQINFO" at bounding box center [456, 311] width 275 height 28
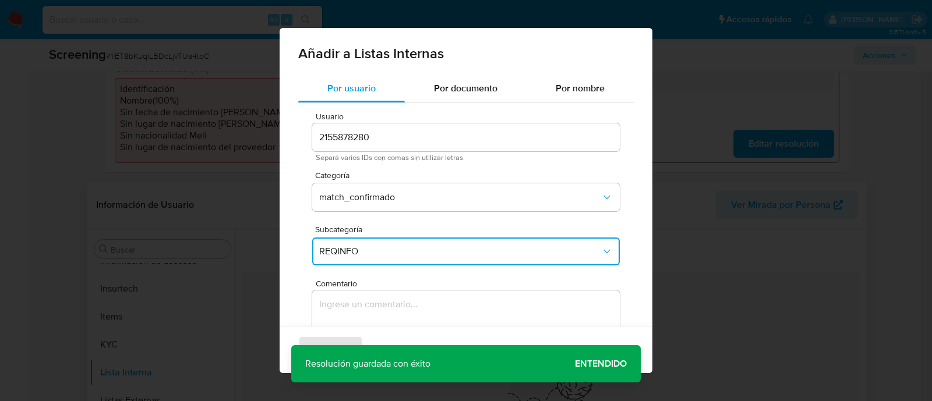
click at [372, 312] on textarea "Comentario" at bounding box center [466, 347] width 308 height 112
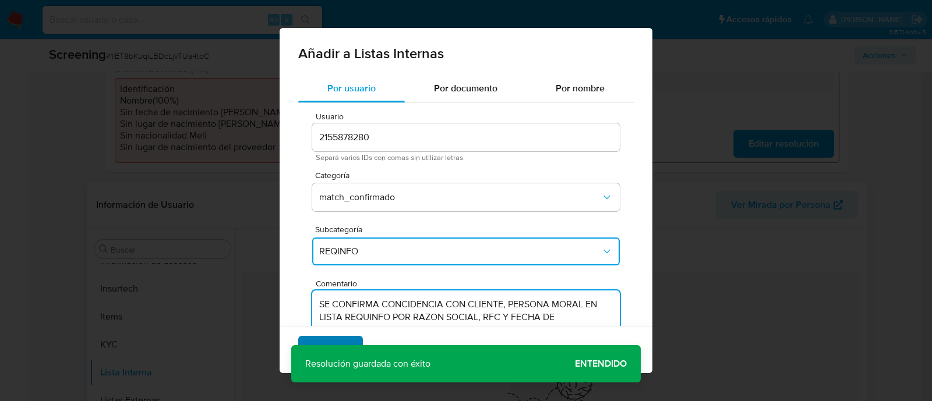
type textarea "SE CONFIRMA CONCIDENCIA CON CLIENTE, PERSONA MORAL EN LISTA REQUINFO POR RAZON …"
click at [332, 340] on span "Agregar" at bounding box center [330, 350] width 34 height 26
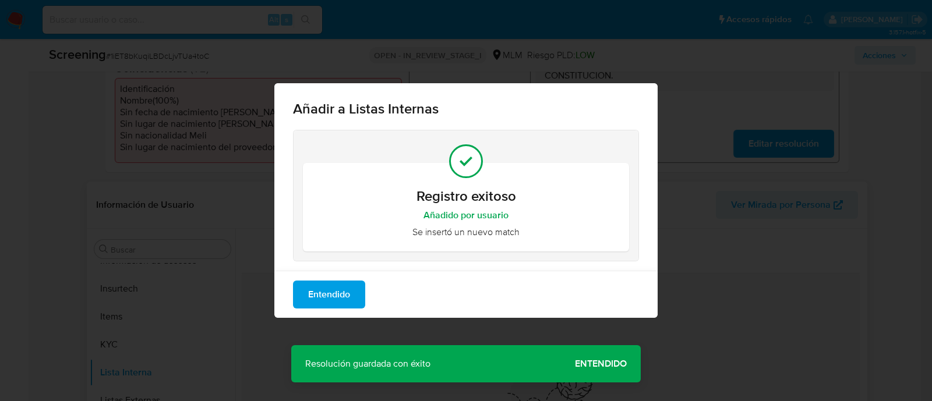
click at [335, 297] on span "Entendido" at bounding box center [329, 295] width 42 height 26
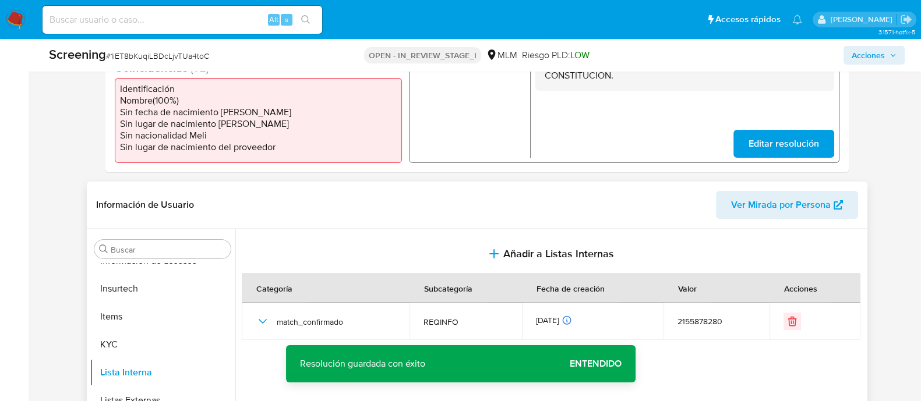
click at [872, 47] on span "Acciones" at bounding box center [867, 55] width 33 height 19
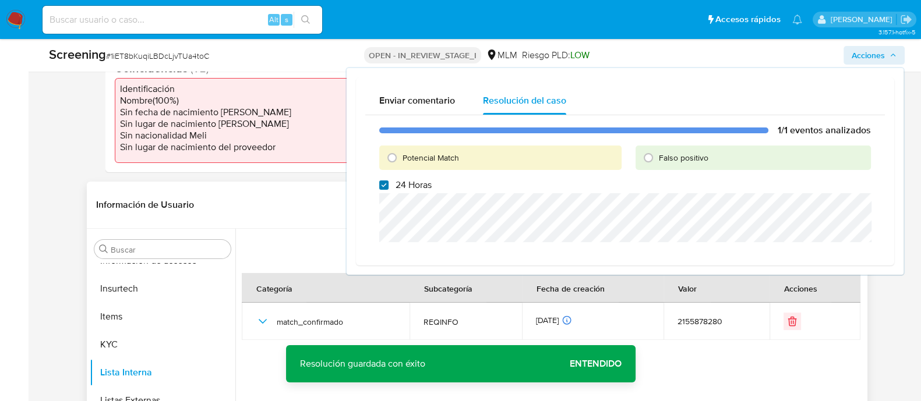
click at [384, 187] on input "24 Horas" at bounding box center [383, 185] width 9 height 9
checkbox input "false"
click at [395, 159] on input "Potencial Match" at bounding box center [392, 158] width 19 height 19
radio input "true"
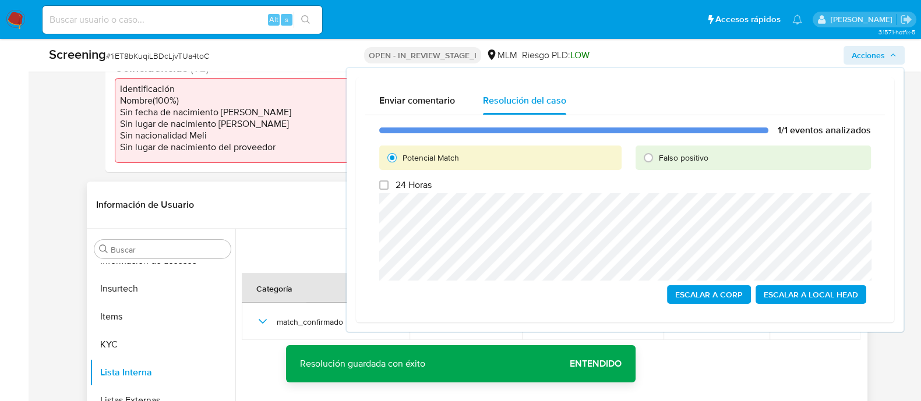
click at [843, 294] on span "Escalar a Local Head" at bounding box center [811, 295] width 94 height 16
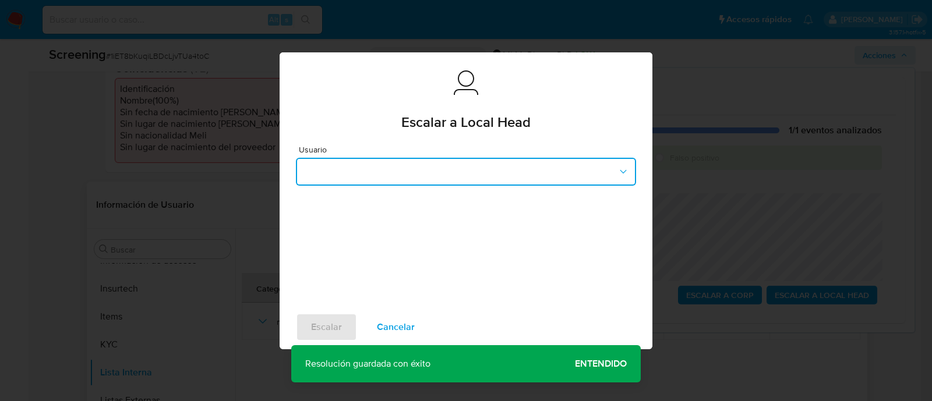
click at [455, 168] on button "button" at bounding box center [466, 172] width 340 height 28
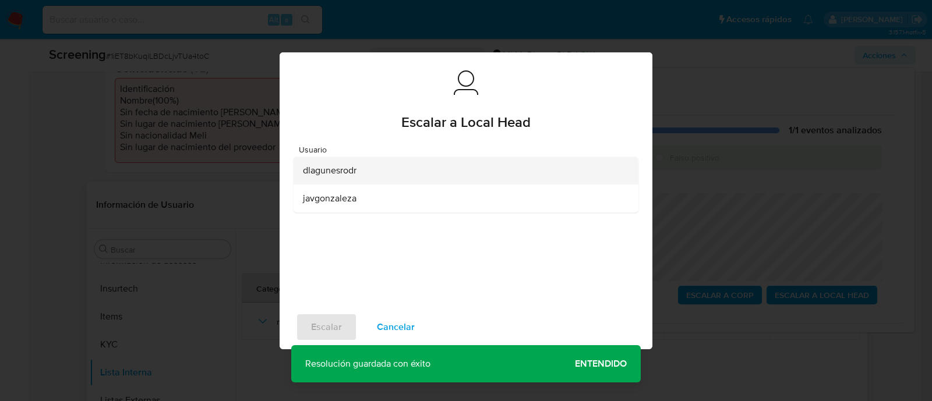
click at [359, 170] on div "dlagunesrodr" at bounding box center [462, 171] width 319 height 28
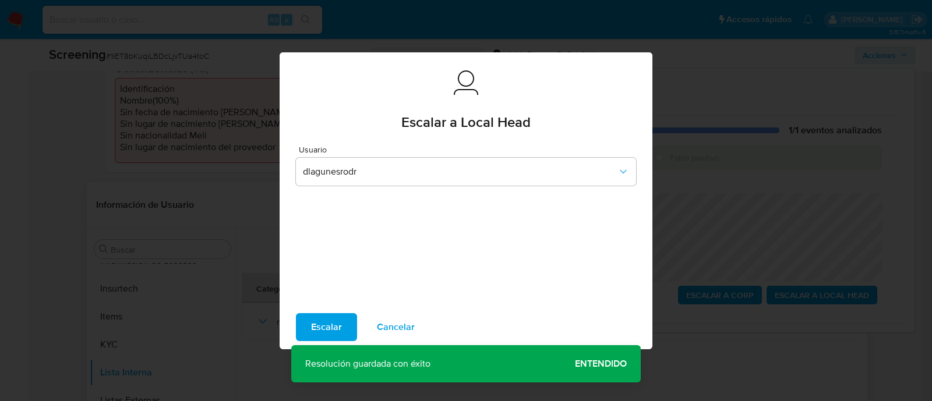
click at [326, 329] on span "Escalar" at bounding box center [326, 328] width 31 height 26
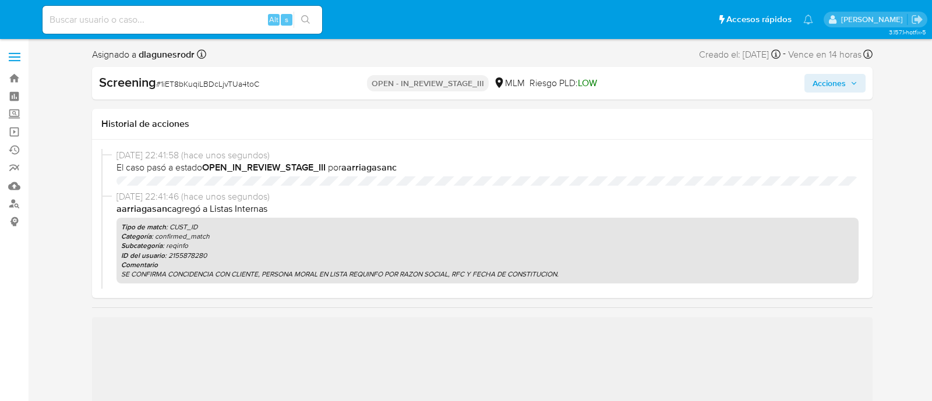
select select "10"
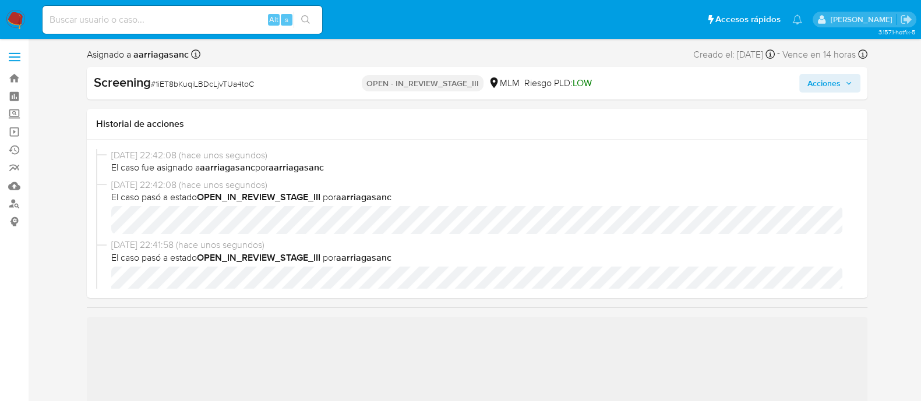
scroll to position [72, 0]
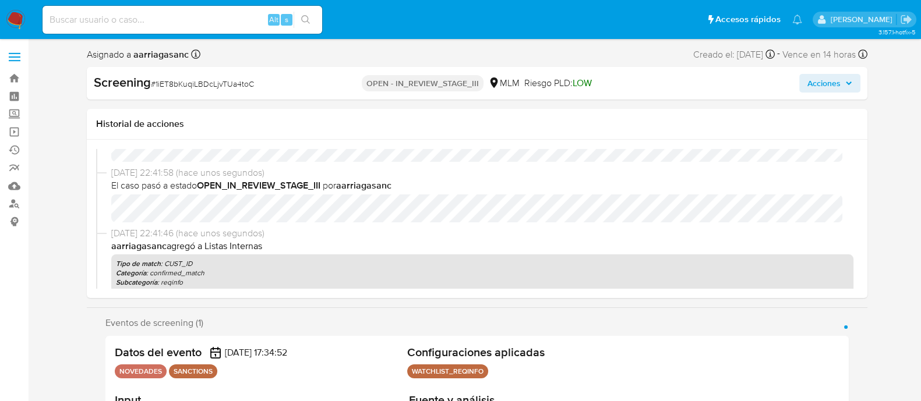
select select "10"
click at [821, 74] on span "Acciones" at bounding box center [823, 83] width 33 height 19
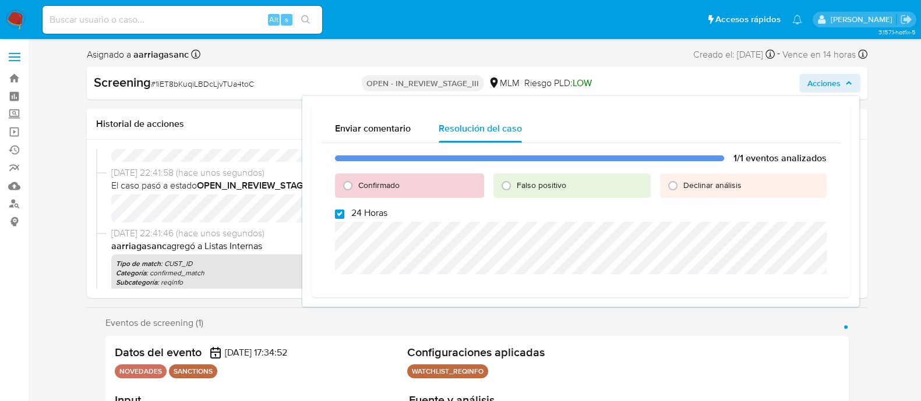
click at [341, 213] on input "24 Horas" at bounding box center [339, 214] width 9 height 9
checkbox input "false"
click at [349, 188] on input "Confirmado" at bounding box center [347, 185] width 19 height 19
radio input "true"
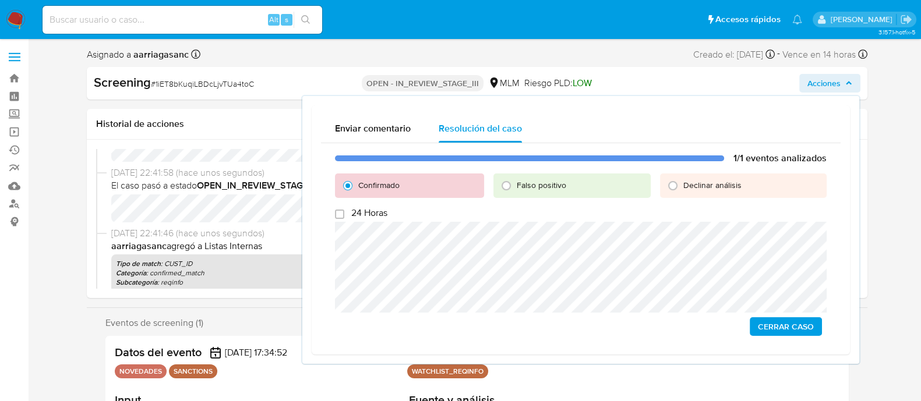
click at [759, 330] on span "Cerrar Caso" at bounding box center [786, 327] width 56 height 16
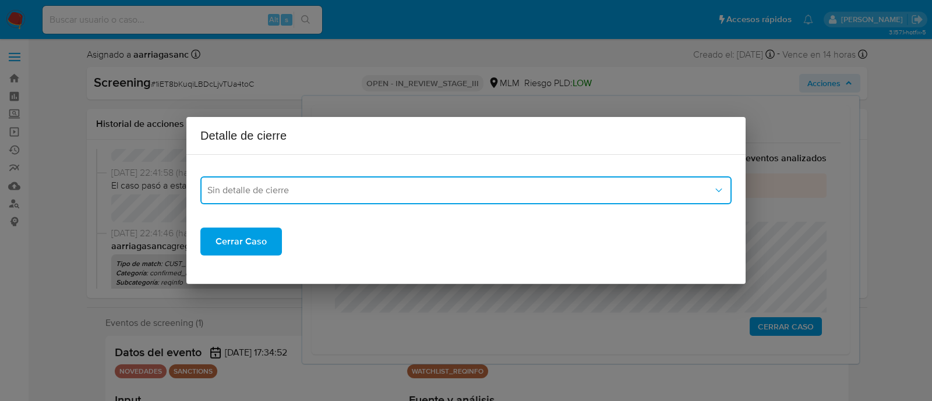
click at [532, 192] on span "Sin detalle de cierre" at bounding box center [460, 191] width 506 height 12
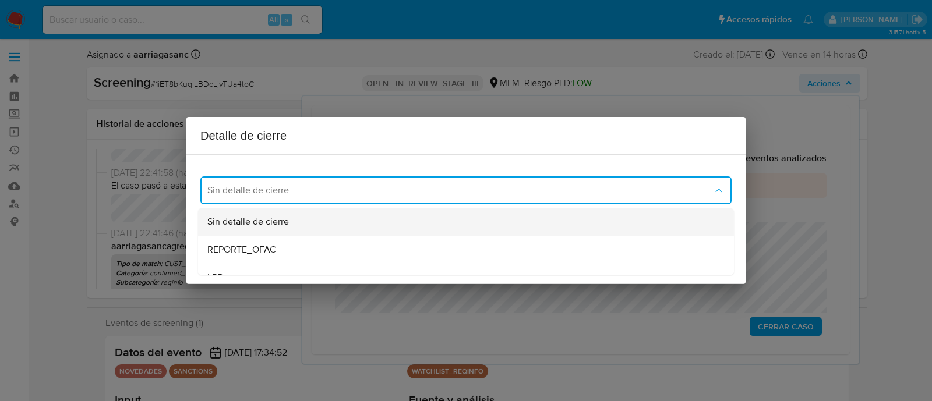
click at [300, 227] on div "Sin detalle de cierre" at bounding box center [465, 222] width 517 height 28
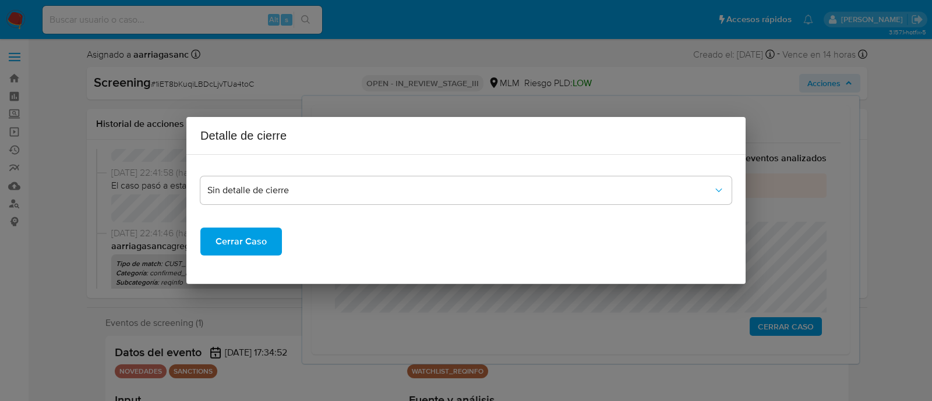
click at [269, 244] on button "Cerrar Caso" at bounding box center [241, 242] width 82 height 28
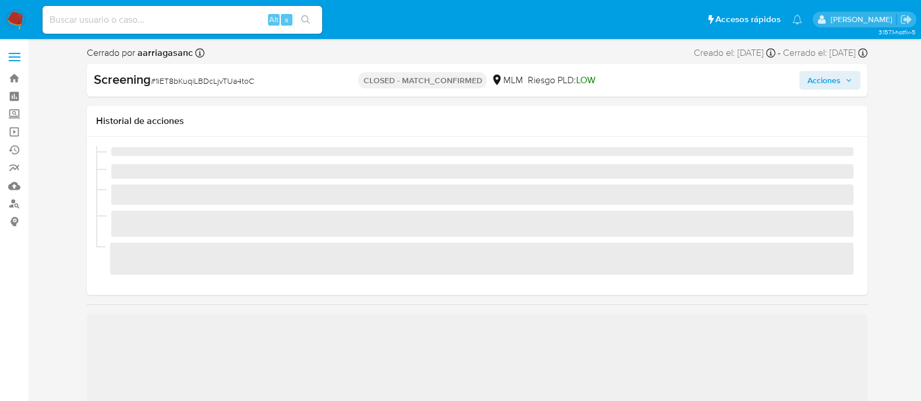
scroll to position [492, 0]
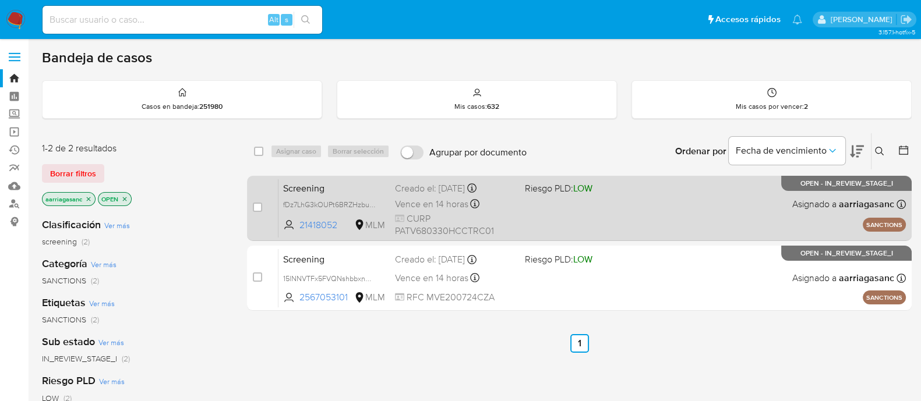
click at [579, 206] on div "Screening fDz7LhG3kOUPt6BRZHzbu7PY 21418052 MLM Riesgo PLD: LOW Creado el: [DAT…" at bounding box center [591, 208] width 627 height 59
click at [256, 210] on input "checkbox" at bounding box center [257, 207] width 9 height 9
checkbox input "true"
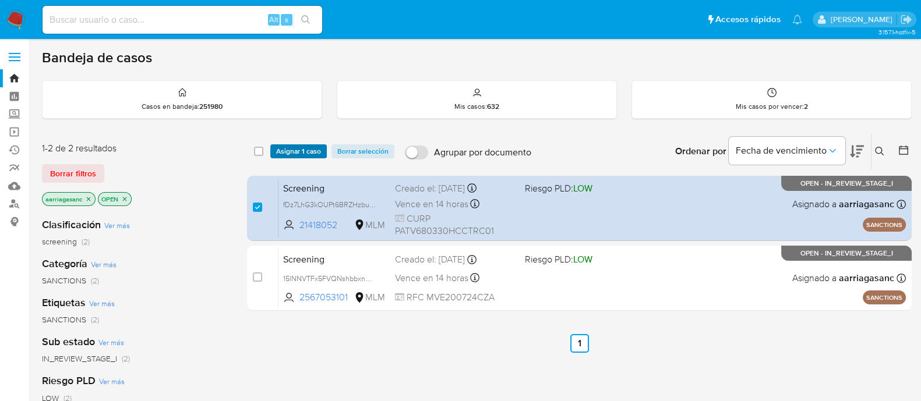
click at [288, 147] on span "Asignar 1 caso" at bounding box center [298, 152] width 45 height 12
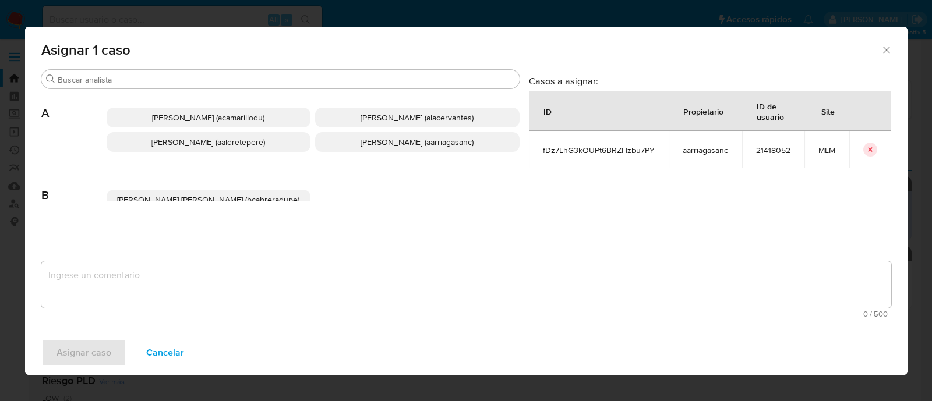
click at [391, 142] on span "[PERSON_NAME] (aarriagasanc)" at bounding box center [417, 142] width 113 height 12
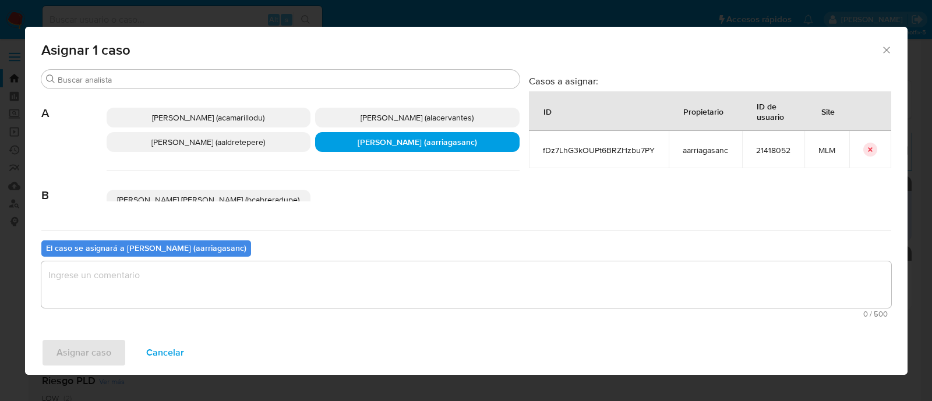
click at [330, 278] on textarea "assign-modal" at bounding box center [466, 285] width 850 height 47
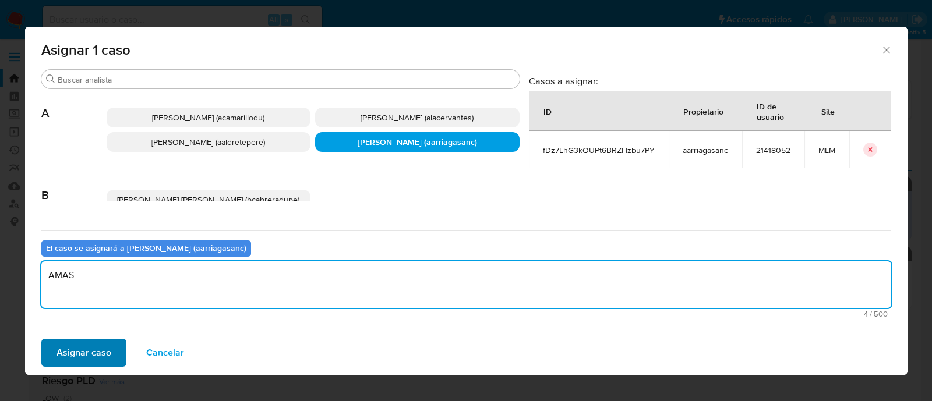
type textarea "AMAS"
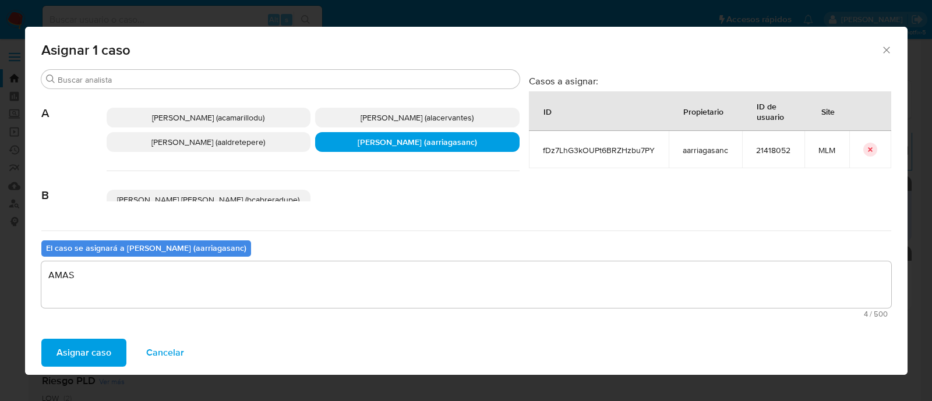
click at [99, 345] on span "Asignar caso" at bounding box center [83, 353] width 55 height 26
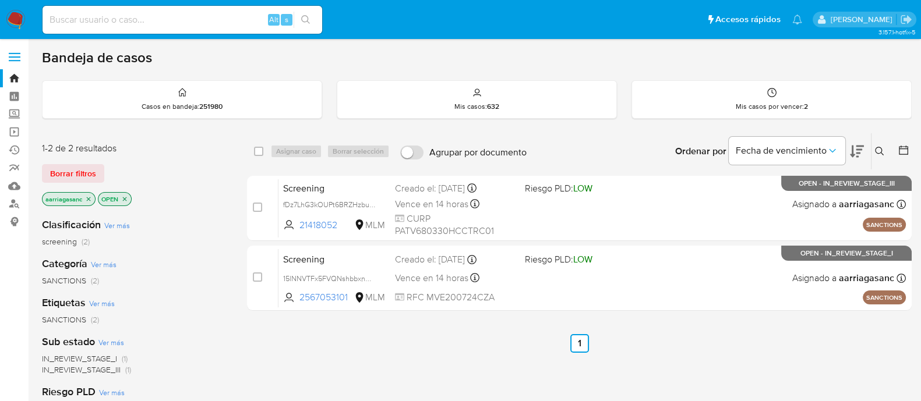
click at [577, 214] on div "Screening fDz7LhG3kOUPt6BRZHzbu7PY 21418052 MLM Riesgo PLD: LOW Creado el: [DAT…" at bounding box center [591, 208] width 627 height 59
click at [9, 20] on img at bounding box center [16, 20] width 20 height 20
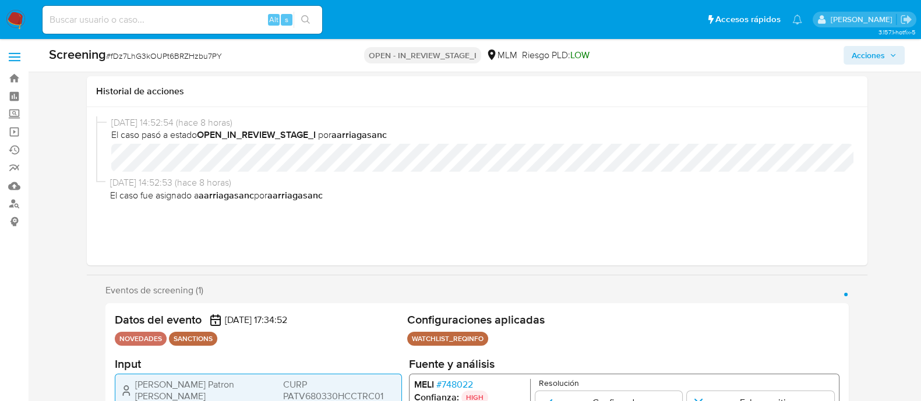
scroll to position [72, 0]
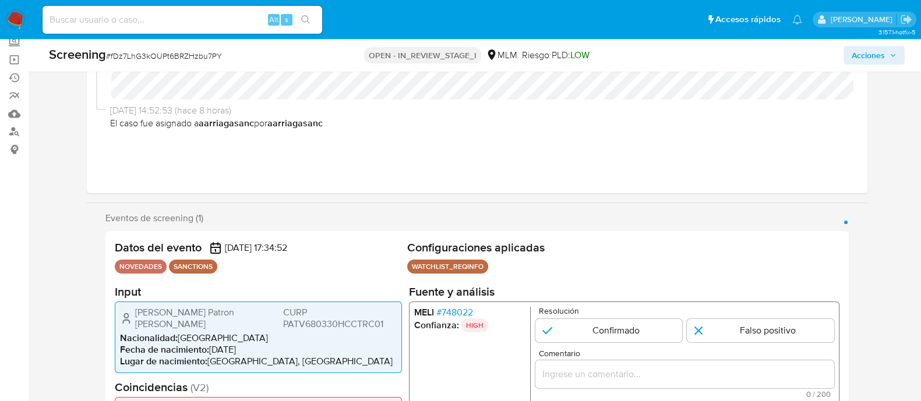
select select "10"
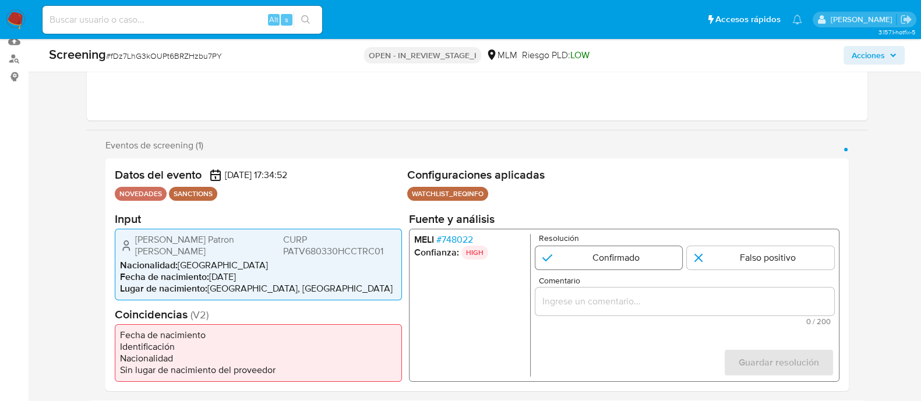
click at [581, 255] on input "1 de 1" at bounding box center [608, 257] width 147 height 23
radio input "true"
click at [579, 320] on span "0 / 200" at bounding box center [684, 321] width 292 height 8
click at [574, 314] on div "1 de 1" at bounding box center [684, 301] width 299 height 28
click at [570, 303] on input "Comentario" at bounding box center [684, 301] width 299 height 15
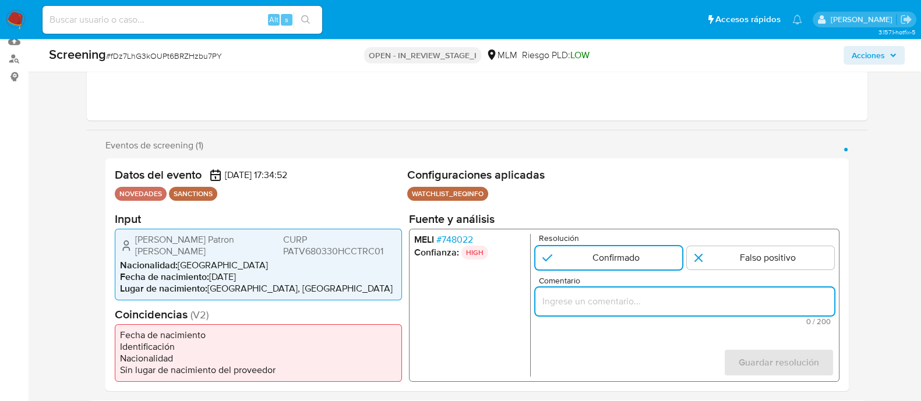
paste input "SE CONFIRMA COINCIDENCIA CON PERSONA FISICA EN LISTA REQUINFO POR NOMBRE COMPLE…"
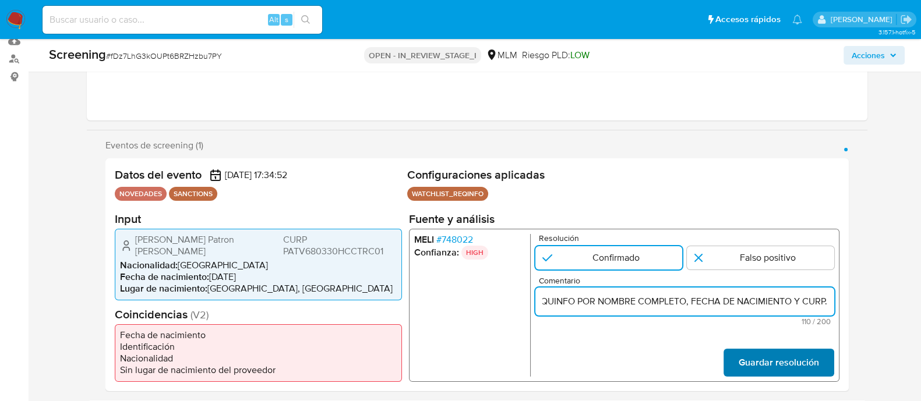
type input "SE CONFIRMA COINCIDENCIA CON PERSONA FISICA EN LISTA REQUINFO POR NOMBRE COMPLE…"
click at [765, 361] on span "Guardar resolución" at bounding box center [778, 363] width 80 height 26
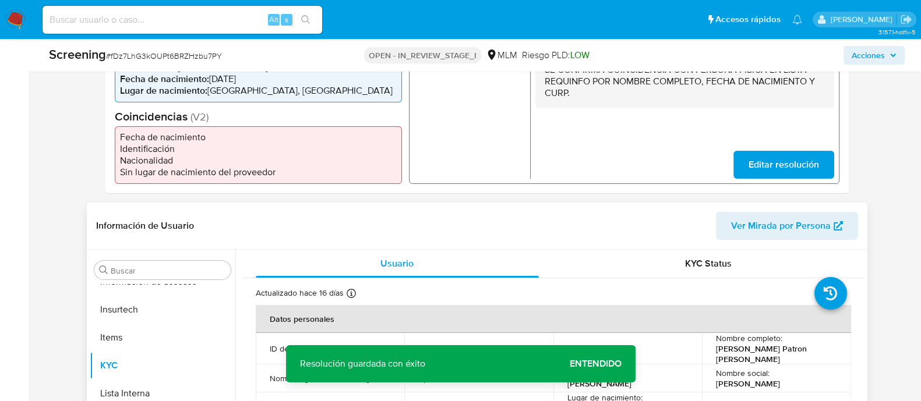
scroll to position [364, 0]
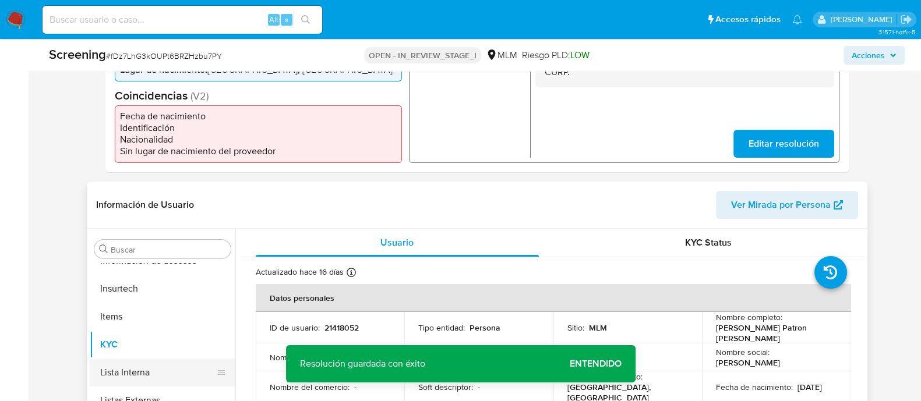
click at [148, 363] on button "Lista Interna" at bounding box center [158, 373] width 136 height 28
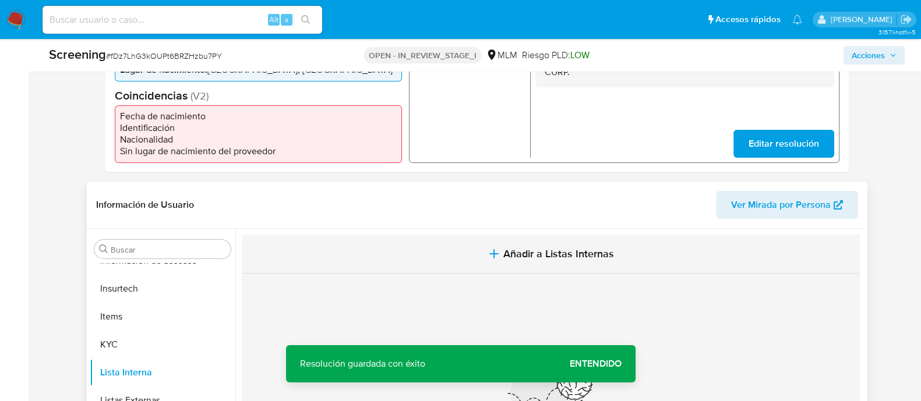
click at [483, 255] on button "Añadir a Listas Internas" at bounding box center [551, 254] width 618 height 39
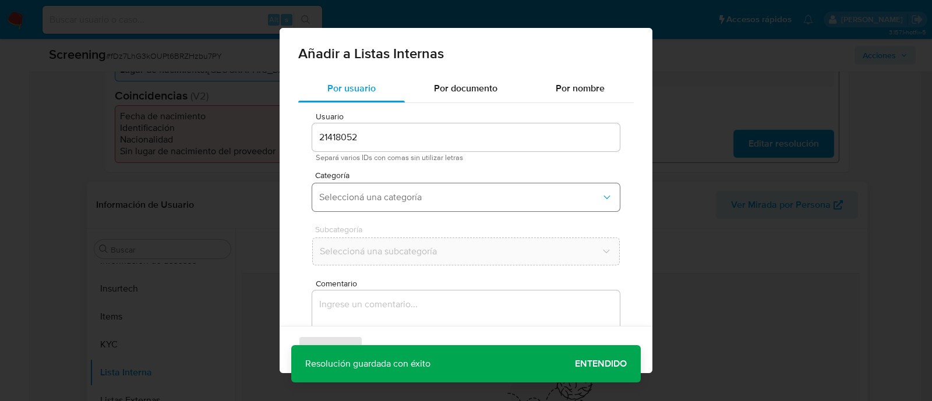
drag, startPoint x: 328, startPoint y: 190, endPoint x: 349, endPoint y: 208, distance: 27.3
click at [328, 190] on button "Seleccioná una categoría" at bounding box center [466, 197] width 308 height 28
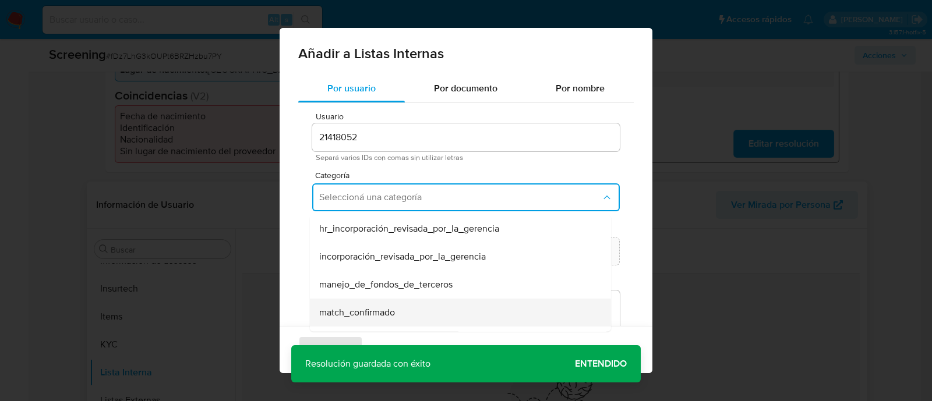
click at [363, 315] on span "match_confirmado" at bounding box center [357, 313] width 76 height 12
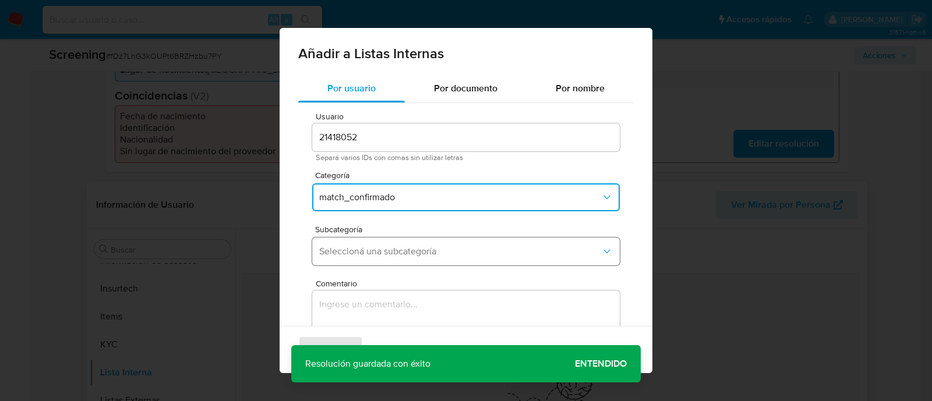
click at [375, 247] on span "Seleccioná una subcategoría" at bounding box center [460, 252] width 282 height 12
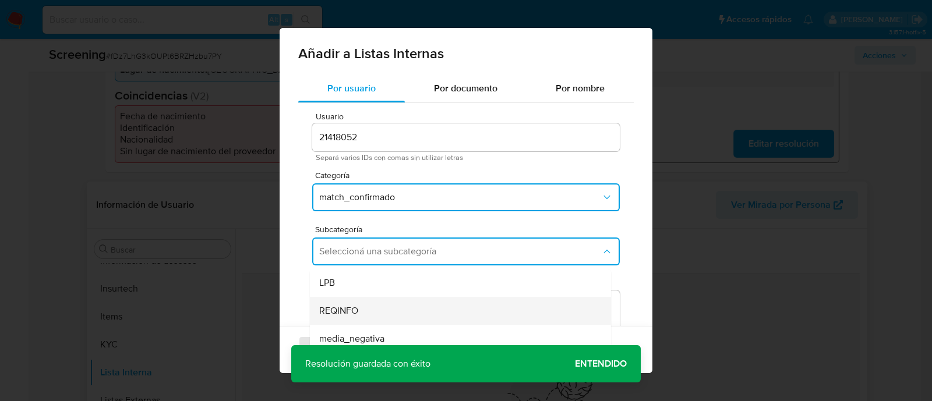
click at [361, 308] on div "REQINFO" at bounding box center [456, 311] width 275 height 28
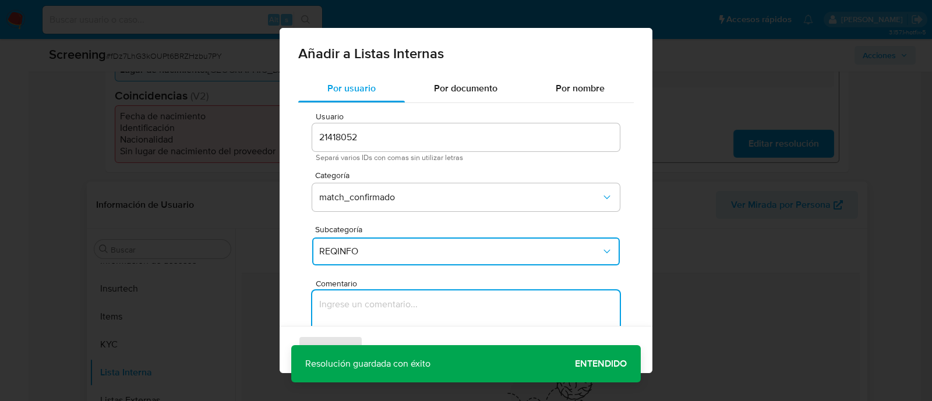
click at [360, 308] on textarea "Comentario" at bounding box center [466, 347] width 308 height 112
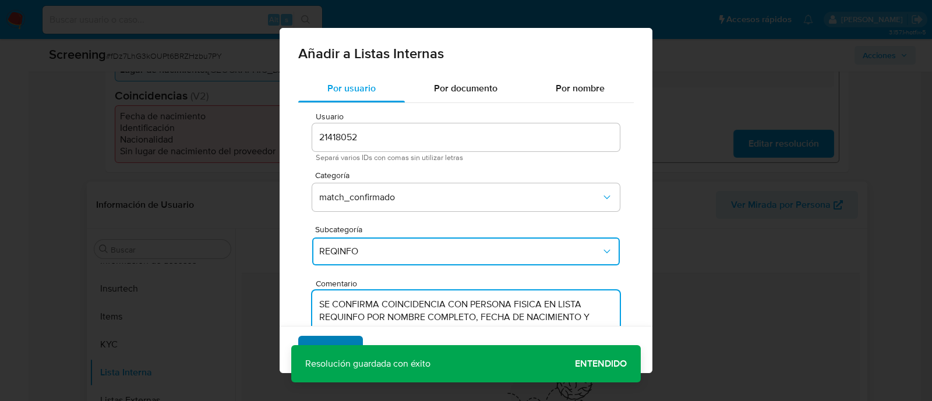
type textarea "SE CONFIRMA COINCIDENCIA CON PERSONA FISICA EN LISTA REQUINFO POR NOMBRE COMPLE…"
click at [347, 340] on button "Agregar" at bounding box center [330, 350] width 65 height 28
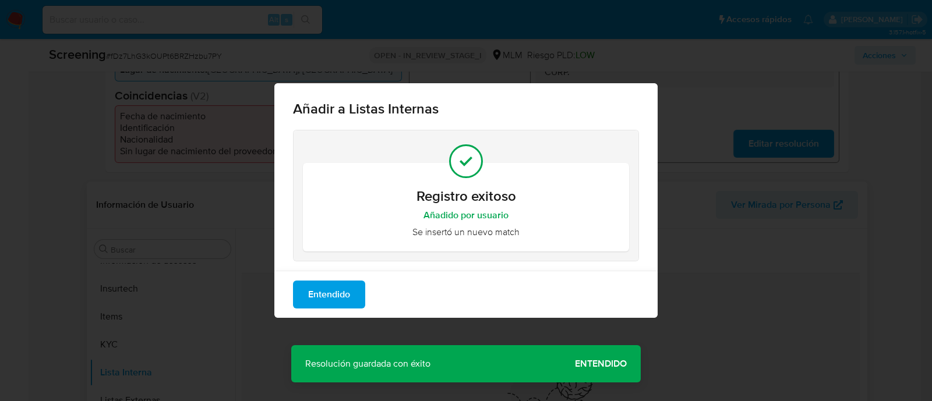
click at [334, 298] on span "Entendido" at bounding box center [329, 295] width 42 height 26
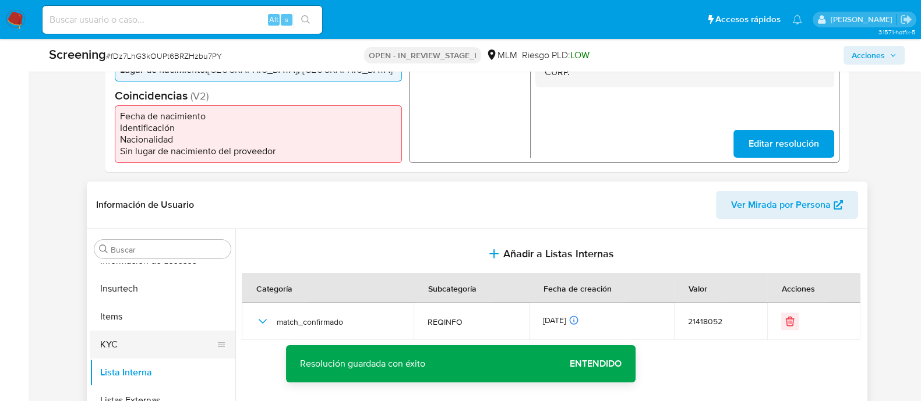
click at [172, 334] on button "KYC" at bounding box center [158, 345] width 136 height 28
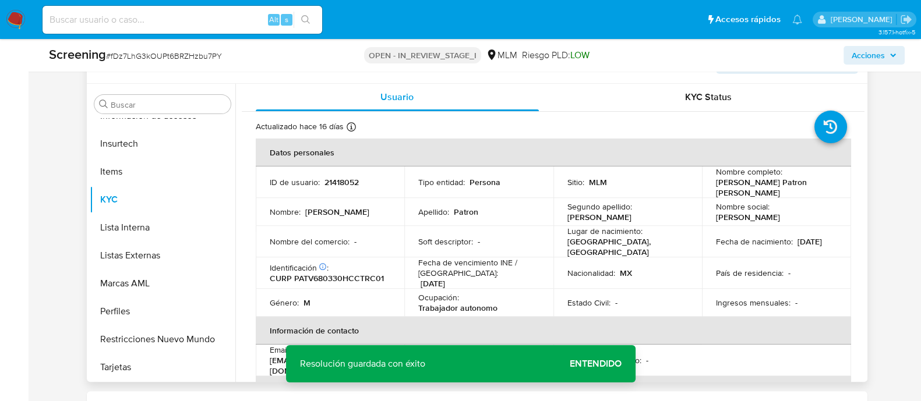
scroll to position [0, 0]
click at [722, 185] on p "Victor Gabriel Patron Trejo" at bounding box center [774, 188] width 116 height 21
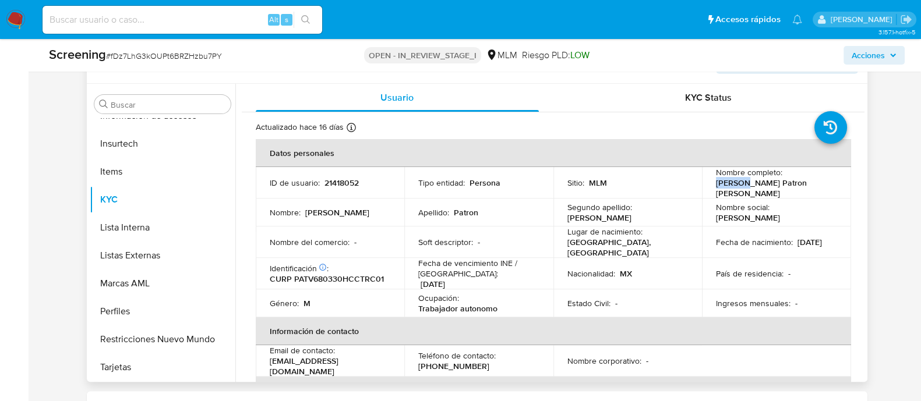
click at [722, 185] on p "Victor Gabriel Patron Trejo" at bounding box center [774, 188] width 116 height 21
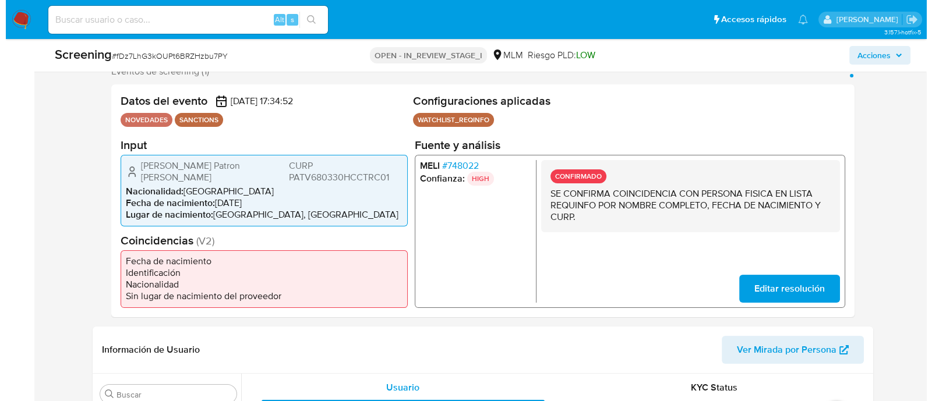
scroll to position [218, 0]
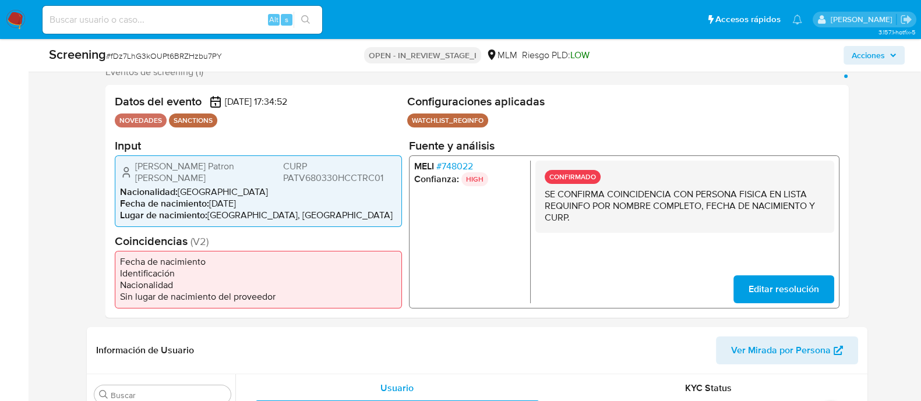
drag, startPoint x: 137, startPoint y: 171, endPoint x: 248, endPoint y: 171, distance: 110.1
click at [248, 171] on div "Victor Gabriel Patron Trejo CURP PATV680330HCCTRC01" at bounding box center [258, 171] width 277 height 23
drag, startPoint x: 212, startPoint y: 200, endPoint x: 264, endPoint y: 199, distance: 51.9
click at [264, 199] on li "Fecha de nacimiento : 30/03/1968" at bounding box center [258, 203] width 277 height 12
click at [355, 186] on li "Nacionalidad : México" at bounding box center [258, 192] width 277 height 12
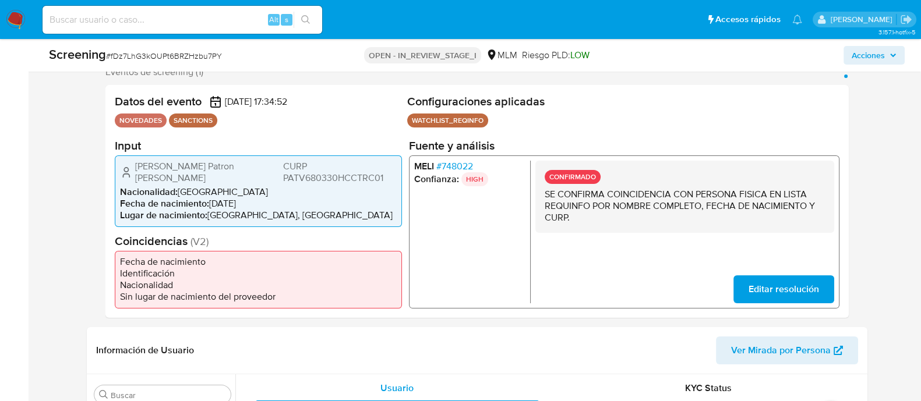
click at [347, 171] on span "CURP PATV680330HCCTRC01" at bounding box center [339, 171] width 114 height 23
click at [872, 54] on span "Acciones" at bounding box center [867, 55] width 33 height 19
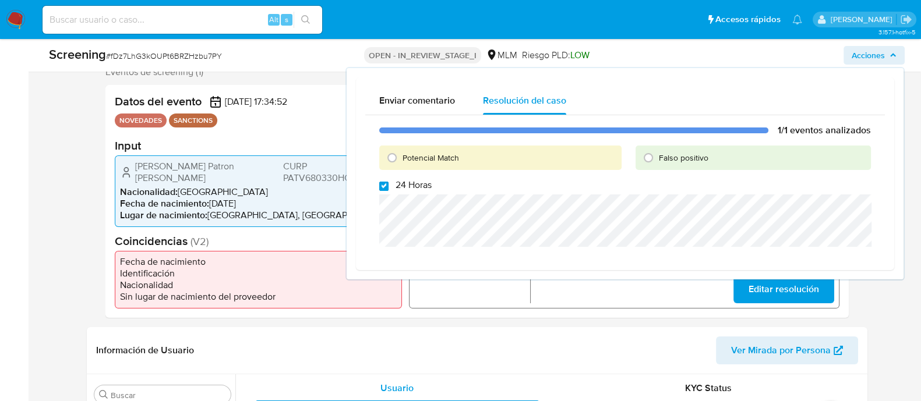
click at [384, 187] on input "24 Horas" at bounding box center [383, 186] width 9 height 9
checkbox input "false"
click at [397, 149] on input "Potencial Match" at bounding box center [392, 158] width 19 height 19
radio input "true"
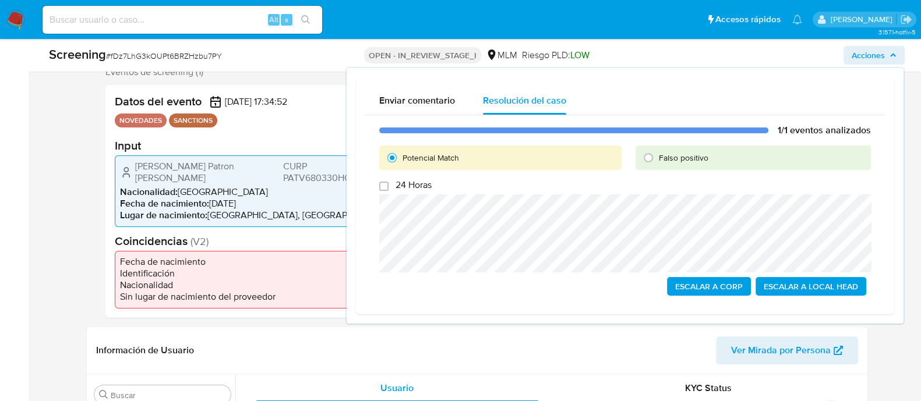
click at [807, 289] on span "Escalar a Local Head" at bounding box center [811, 286] width 94 height 16
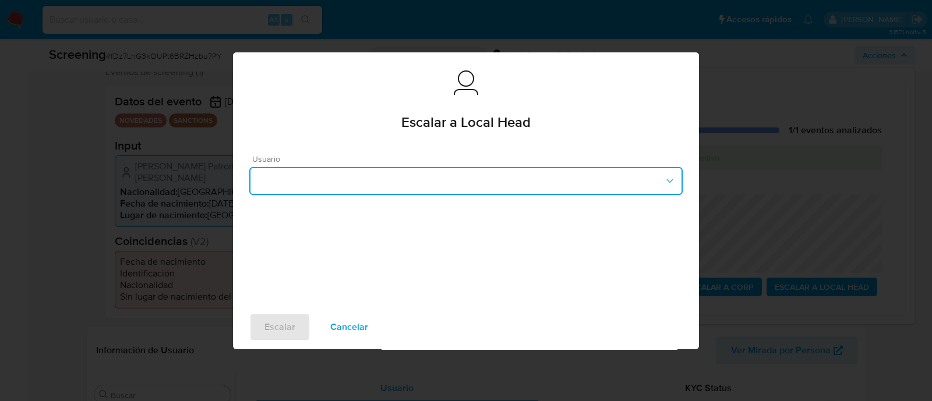
click at [466, 183] on button "button" at bounding box center [465, 181] width 433 height 28
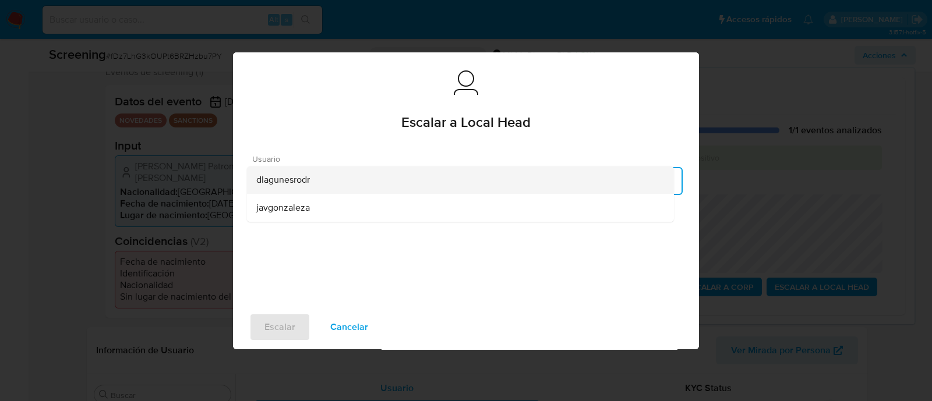
click at [298, 174] on span "dlagunesrodr" at bounding box center [283, 180] width 54 height 12
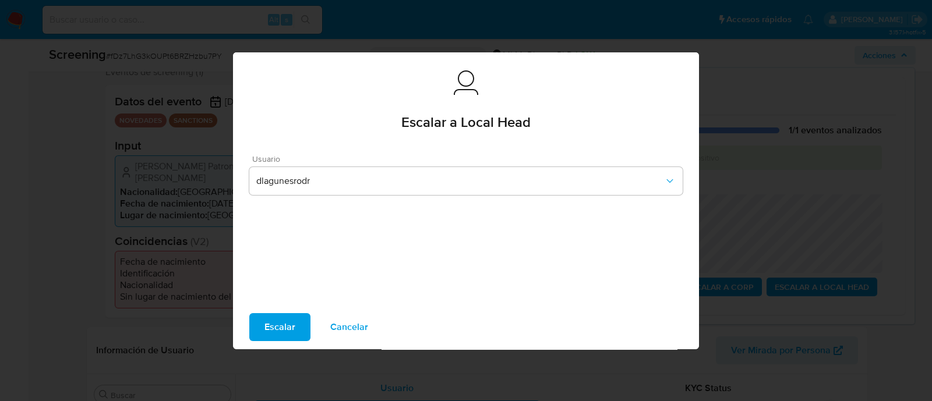
click at [288, 328] on span "Escalar" at bounding box center [279, 328] width 31 height 26
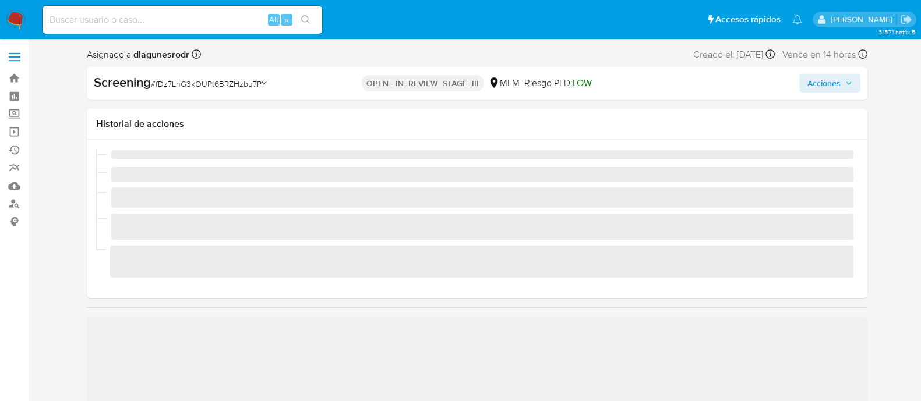
scroll to position [492, 0]
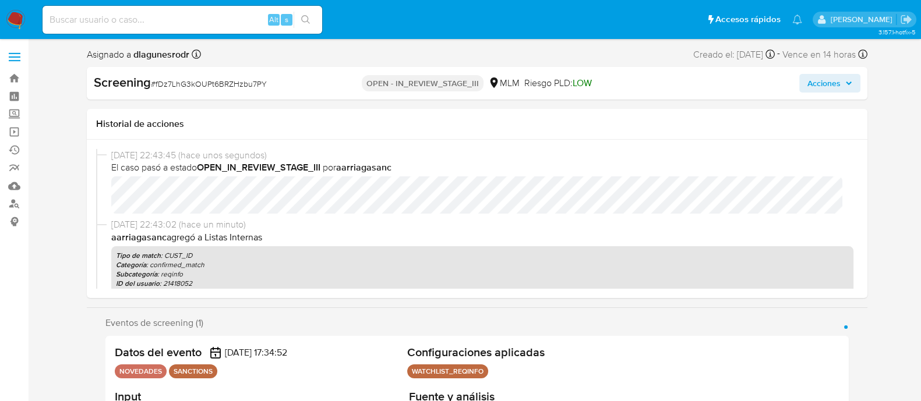
select select "10"
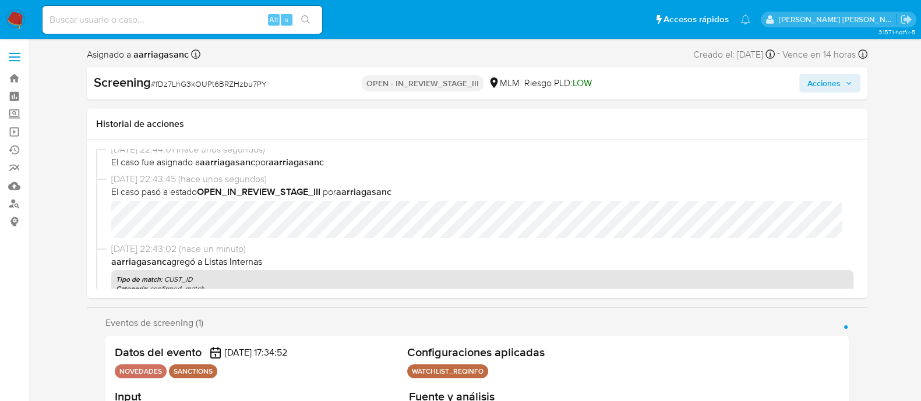
scroll to position [72, 0]
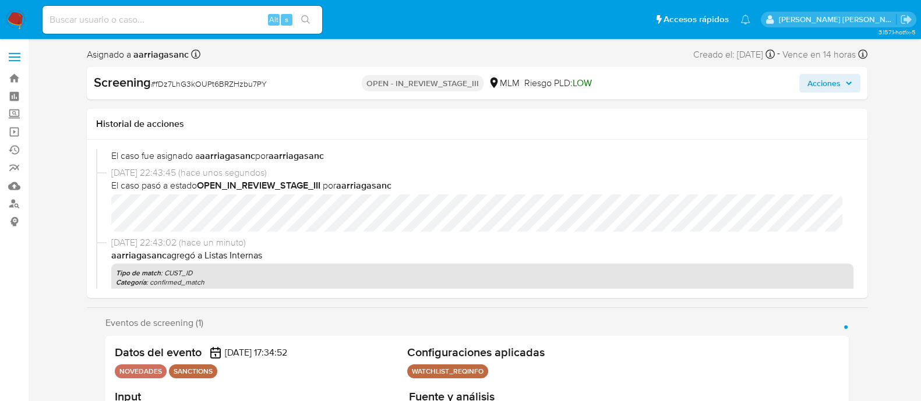
select select "10"
click at [245, 352] on span "[DATE] 17:34:52" at bounding box center [256, 353] width 62 height 12
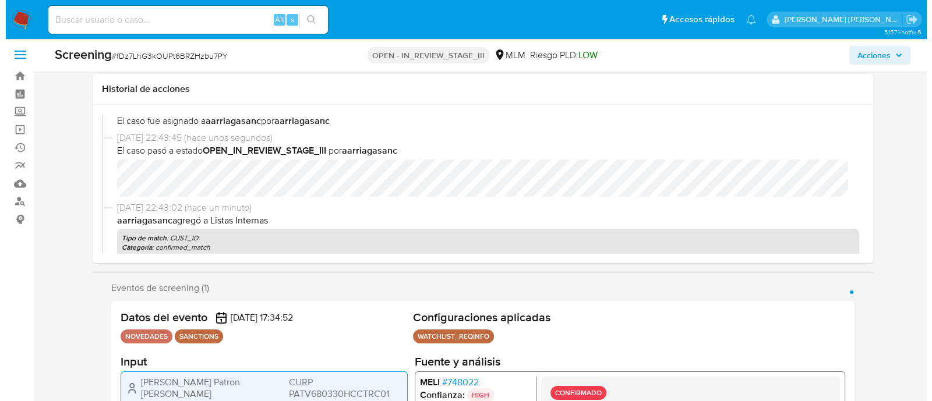
scroll to position [0, 0]
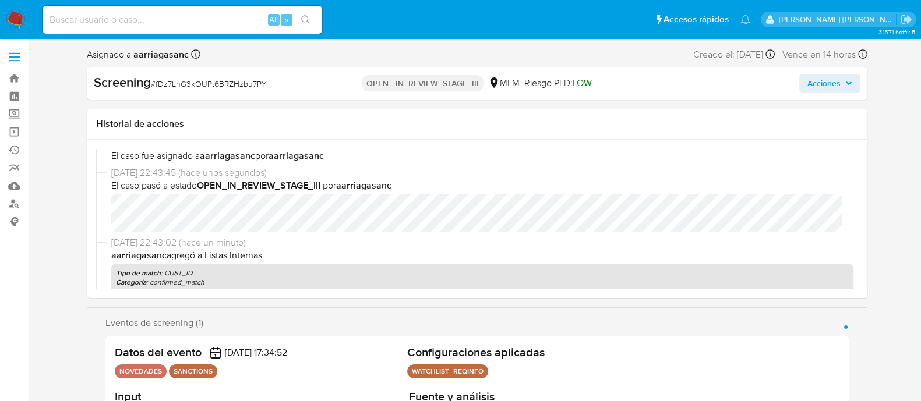
click at [814, 77] on span "Acciones" at bounding box center [823, 83] width 33 height 19
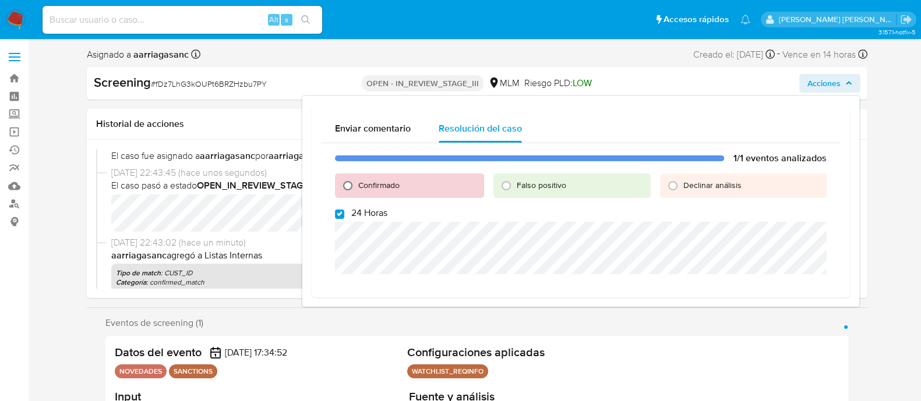
click at [342, 180] on input "Confirmado" at bounding box center [347, 185] width 19 height 19
radio input "true"
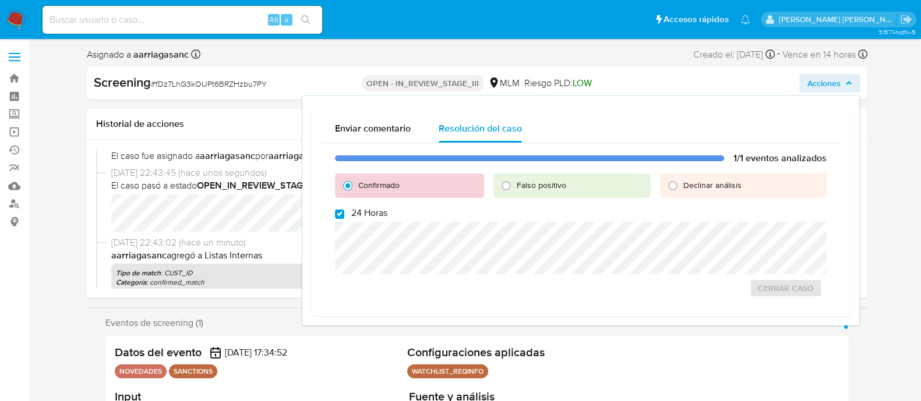
click at [337, 220] on div "1/1 eventos analizados Confirmado Falso positivo Declinar análisis 24 Horas Cer…" at bounding box center [581, 225] width 520 height 164
click at [341, 216] on input "24 Horas" at bounding box center [339, 214] width 9 height 9
checkbox input "false"
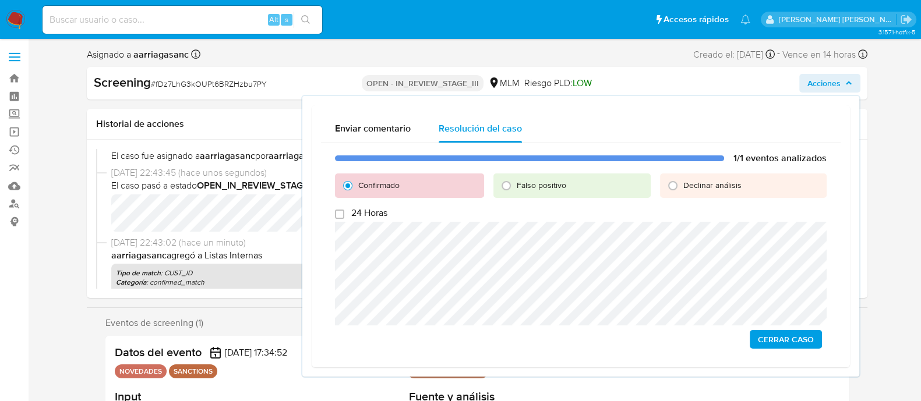
click at [810, 340] on span "Cerrar Caso" at bounding box center [786, 339] width 56 height 16
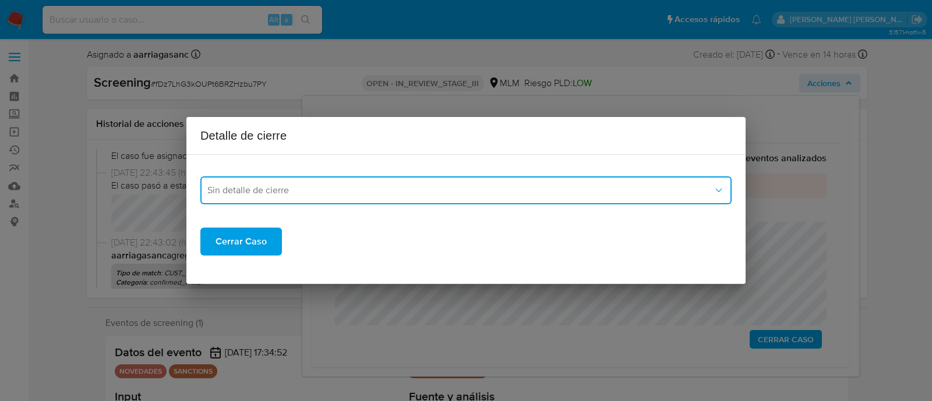
click at [250, 199] on button "Sin detalle de cierre" at bounding box center [465, 190] width 531 height 28
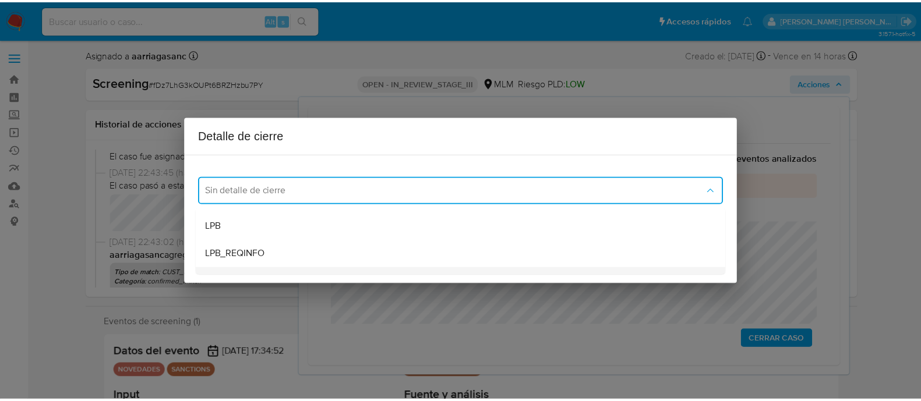
scroll to position [72, 0]
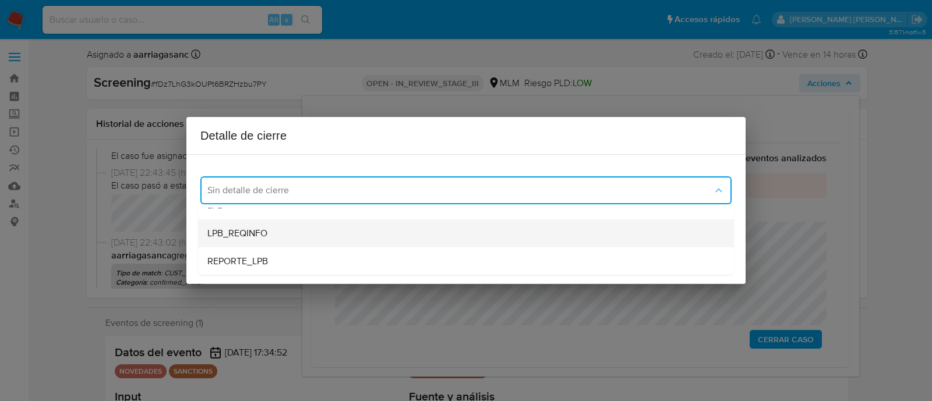
click at [243, 235] on span "LPB_REQINFO" at bounding box center [237, 234] width 60 height 12
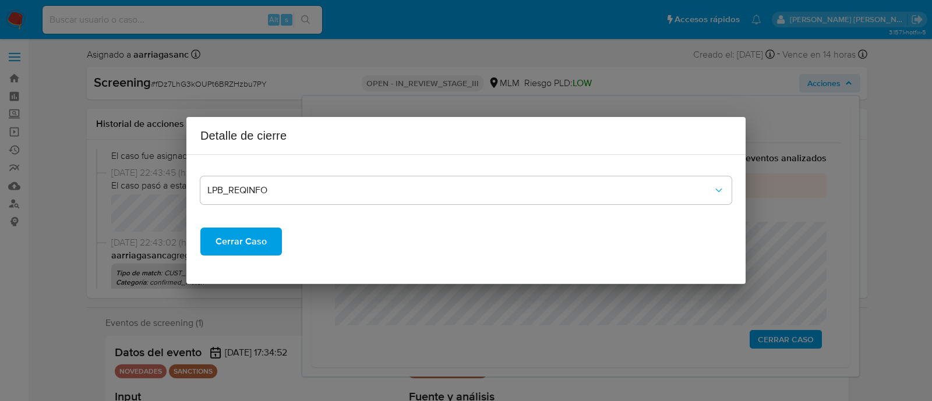
click at [239, 243] on span "Cerrar Caso" at bounding box center [240, 242] width 51 height 26
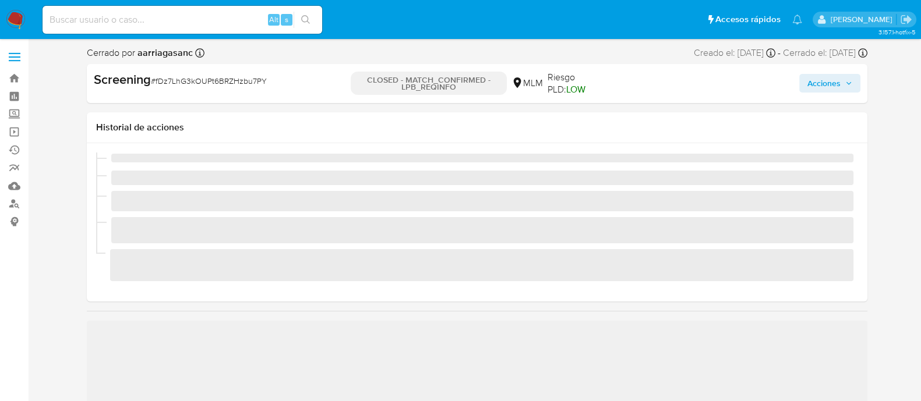
scroll to position [492, 0]
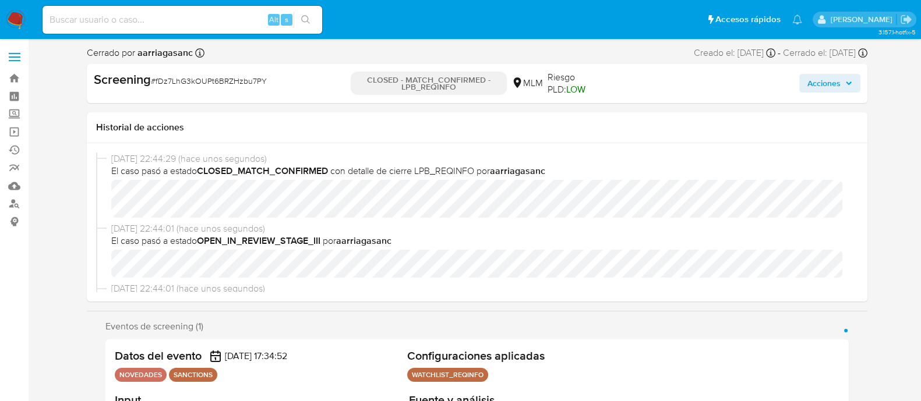
select select "10"
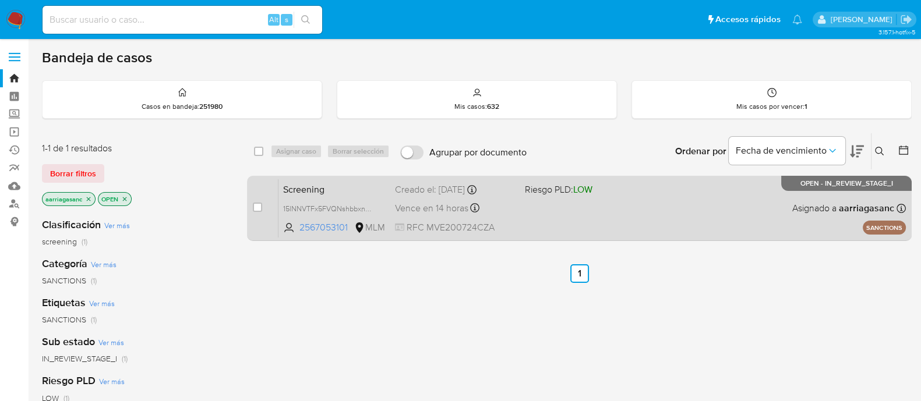
click at [557, 217] on div "Screening 15lNNVTFx5FVQNshbbxnwgrs 2567053101 MLM Riesgo PLD: LOW Creado el: 01…" at bounding box center [591, 208] width 627 height 59
click at [255, 204] on input "checkbox" at bounding box center [257, 207] width 9 height 9
checkbox input "true"
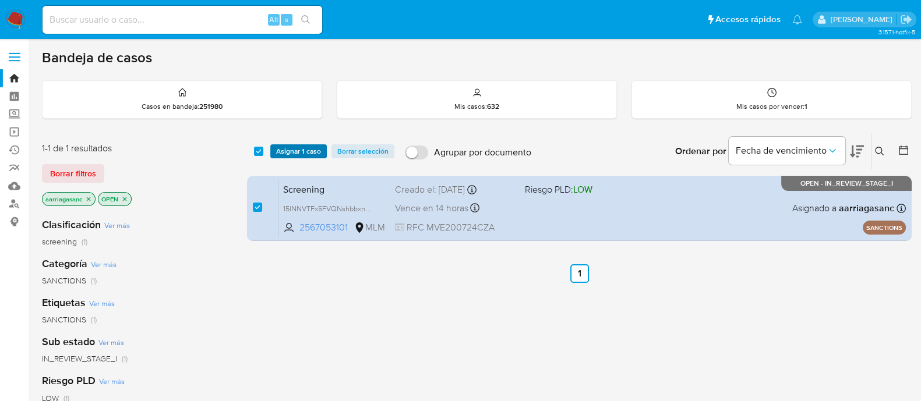
click at [300, 151] on span "Asignar 1 caso" at bounding box center [298, 152] width 45 height 12
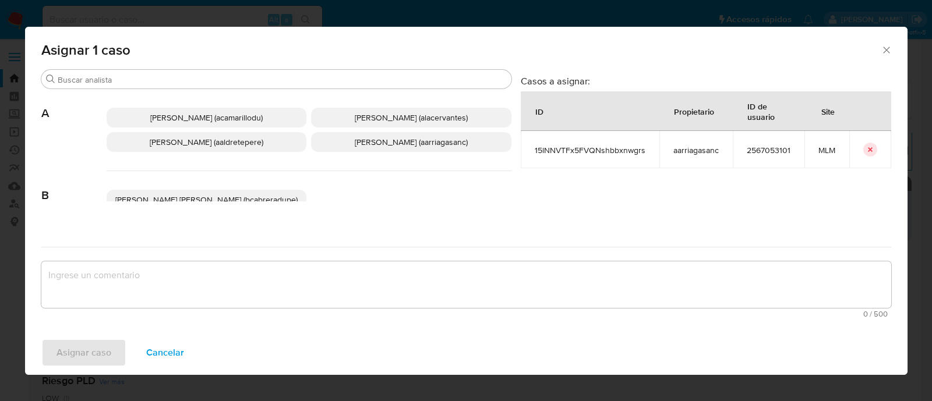
click at [372, 141] on span "Ana Maria Arriaga (aarriagasanc)" at bounding box center [411, 142] width 113 height 12
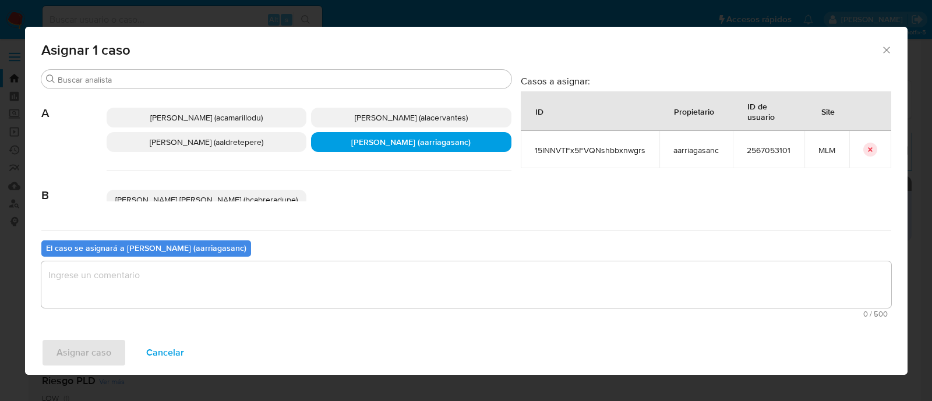
click at [352, 275] on textarea "assign-modal" at bounding box center [466, 285] width 850 height 47
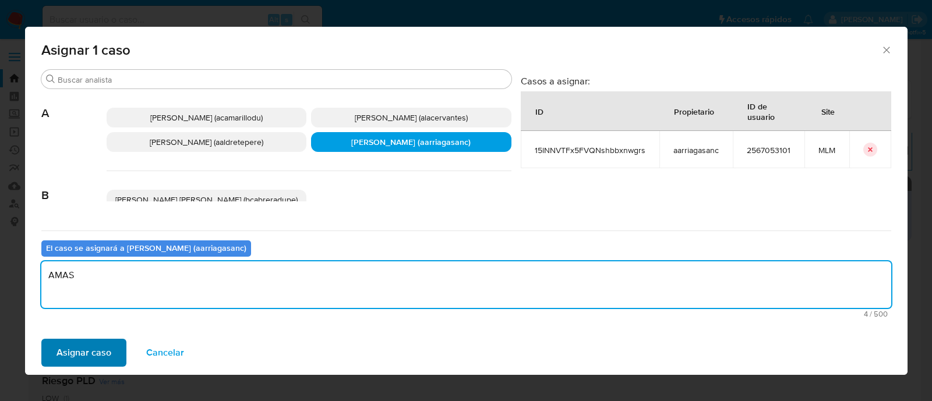
type textarea "AMAS"
click at [82, 353] on span "Asignar caso" at bounding box center [83, 353] width 55 height 26
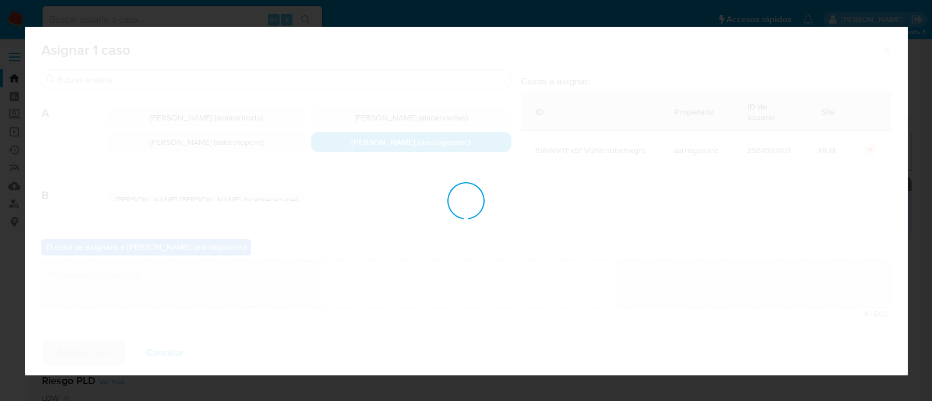
checkbox input "false"
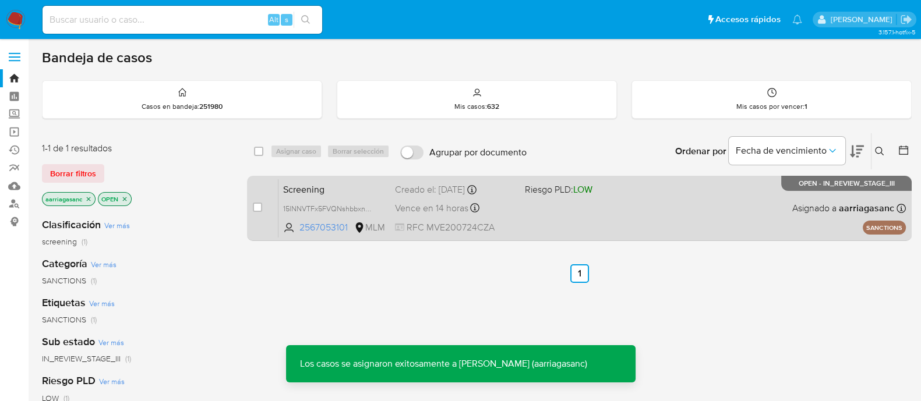
click at [607, 206] on div "Screening 15lNNVTFx5FVQNshbbxnwgrs 2567053101 MLM Riesgo PLD: LOW Creado el: 01…" at bounding box center [591, 208] width 627 height 59
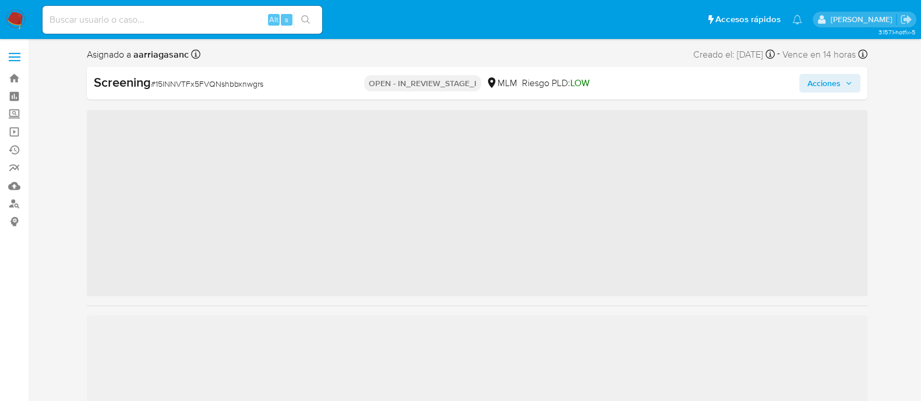
scroll to position [492, 0]
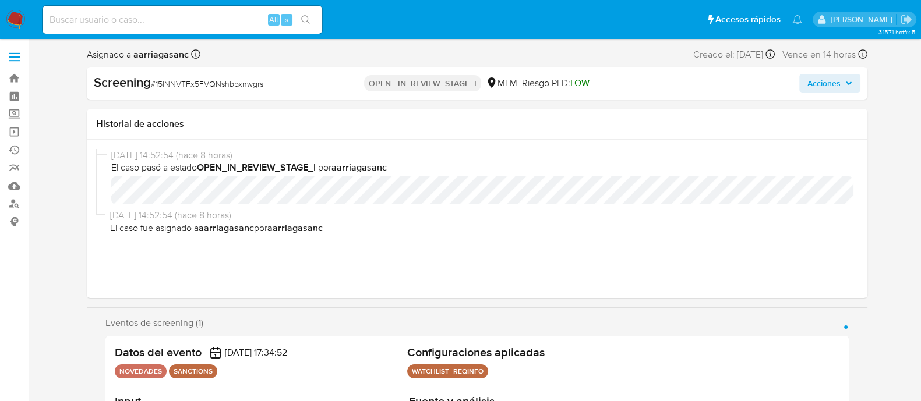
select select "10"
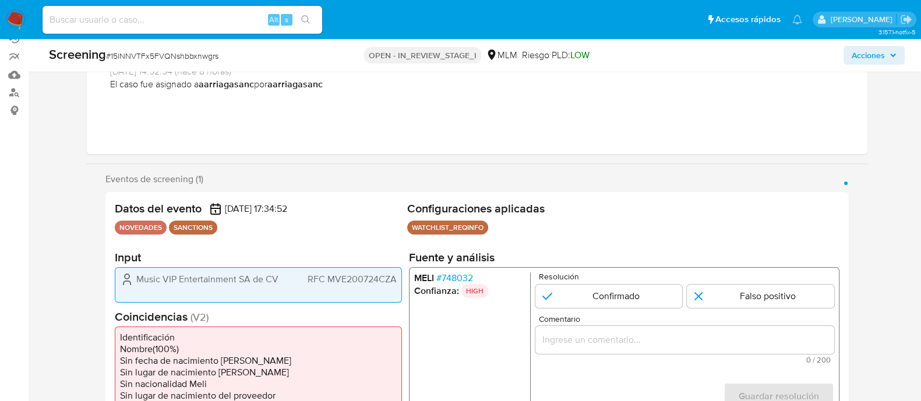
scroll to position [145, 0]
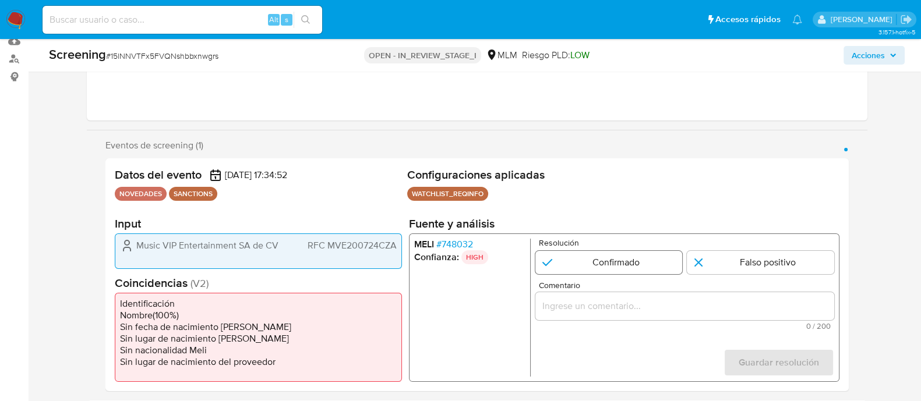
click at [575, 263] on input "1 de 1" at bounding box center [608, 262] width 147 height 23
radio input "true"
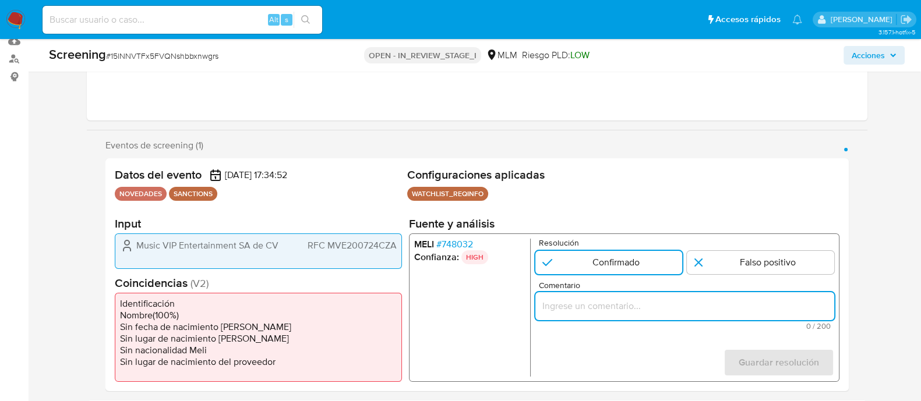
click at [570, 305] on input "Comentario" at bounding box center [684, 306] width 299 height 15
drag, startPoint x: 570, startPoint y: 305, endPoint x: 606, endPoint y: 340, distance: 49.8
click at [606, 340] on form "Resolución Confirmado Falso positivo Comentario 0 / 200 200 caracteres restante…" at bounding box center [684, 308] width 299 height 138
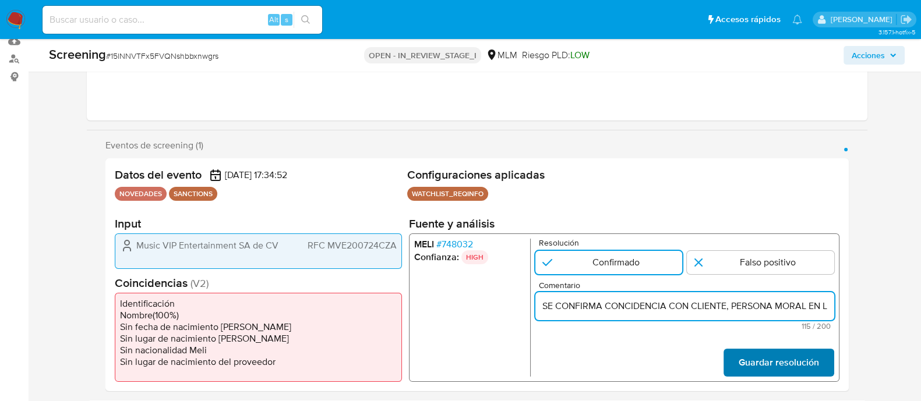
scroll to position [0, 303]
type input "SE CONFIRMA CONCIDENCIA CON CLIENTE, PERSONA MORAL EN LISTA REQUINFO POR RAZON …"
click at [772, 369] on span "Guardar resolución" at bounding box center [778, 363] width 80 height 26
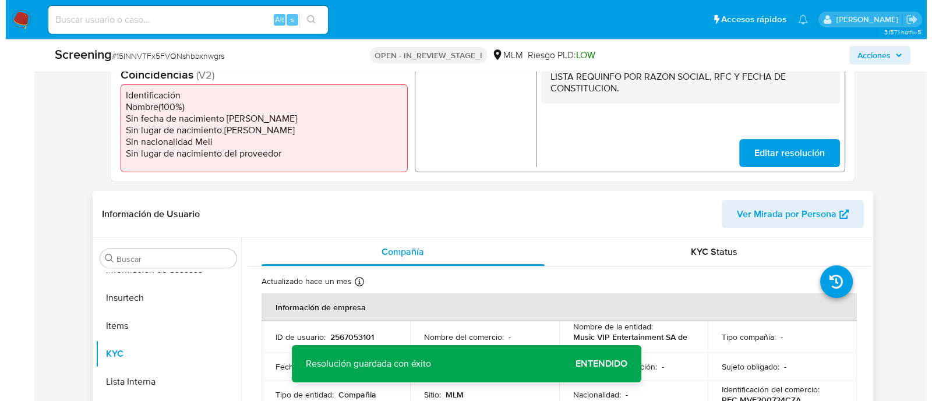
scroll to position [437, 0]
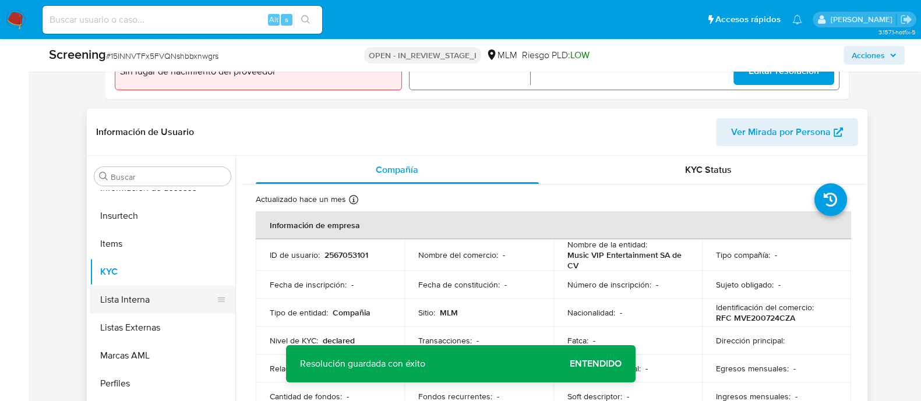
click at [148, 303] on button "Lista Interna" at bounding box center [158, 300] width 136 height 28
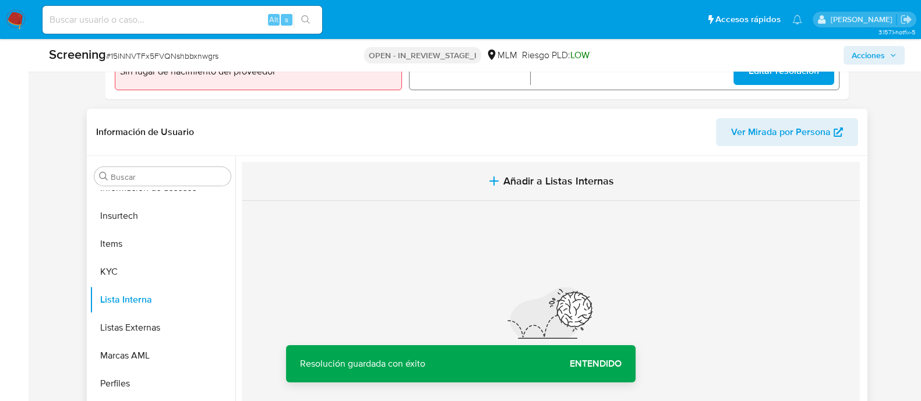
click at [515, 188] on button "Añadir a Listas Internas" at bounding box center [551, 181] width 618 height 39
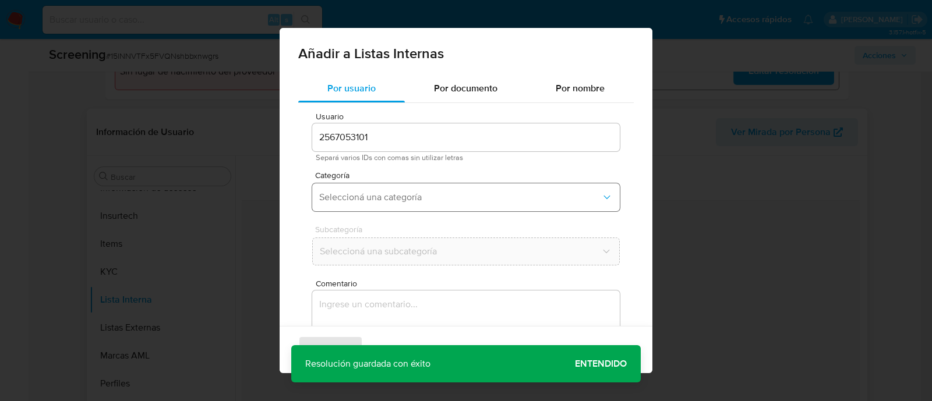
click at [386, 197] on span "Seleccioná una categoría" at bounding box center [460, 198] width 282 height 12
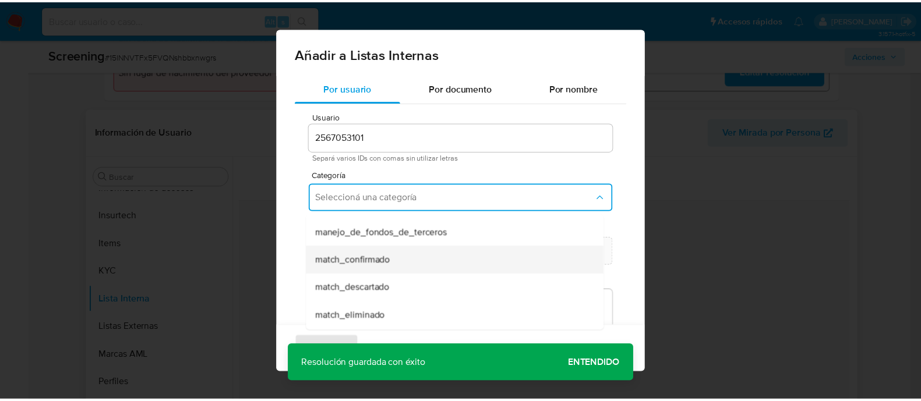
scroll to position [72, 0]
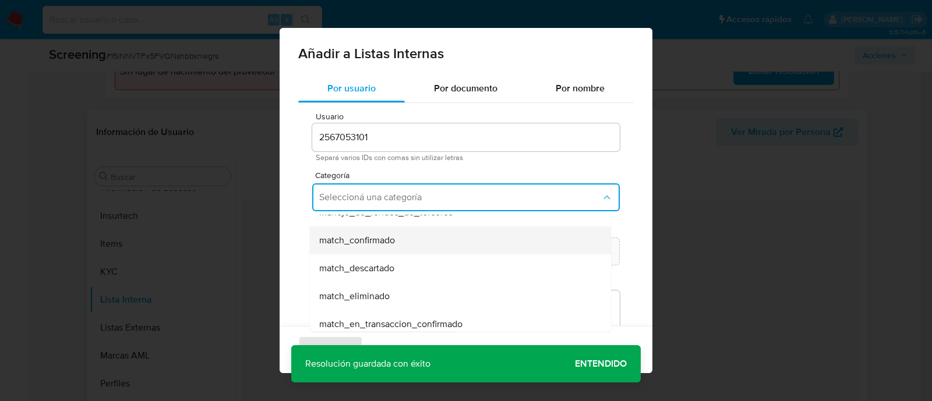
click at [385, 240] on span "match_confirmado" at bounding box center [357, 241] width 76 height 12
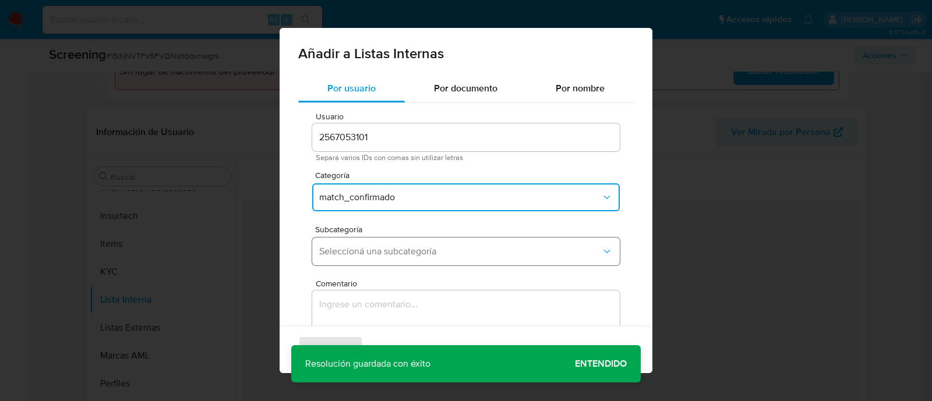
click at [384, 239] on button "Seleccioná una subcategoría" at bounding box center [466, 252] width 308 height 28
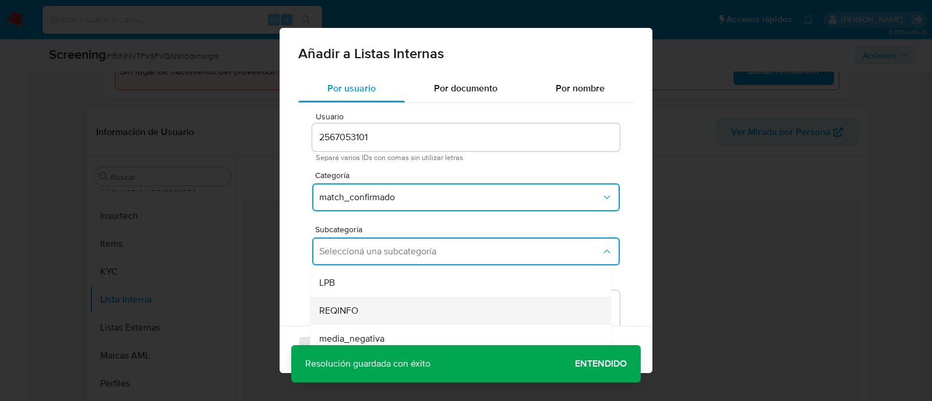
click at [337, 303] on div "REQINFO" at bounding box center [456, 311] width 275 height 28
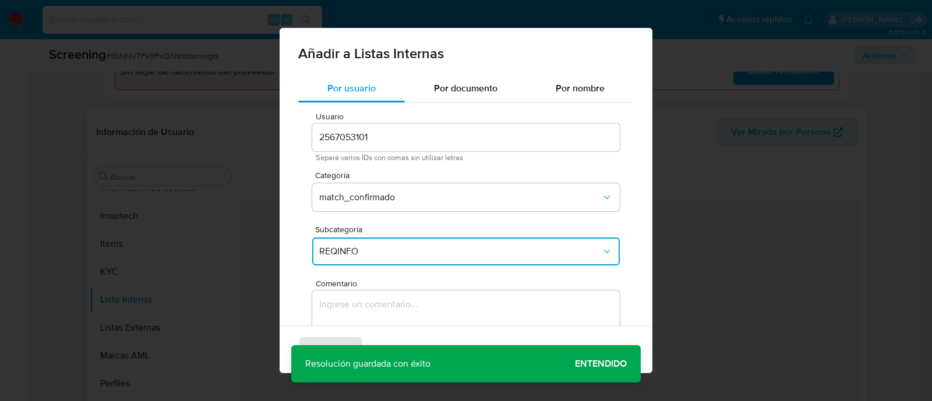
click at [337, 303] on textarea "Comentario" at bounding box center [466, 347] width 308 height 112
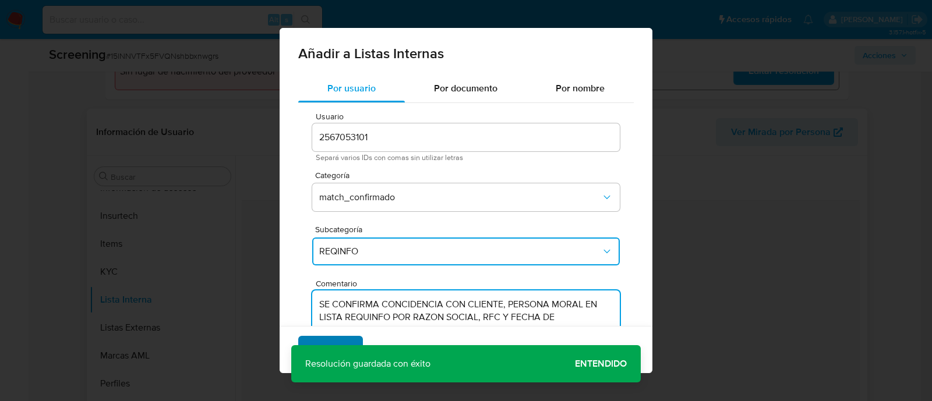
type textarea "SE CONFIRMA CONCIDENCIA CON CLIENTE, PERSONA MORAL EN LISTA REQUINFO POR RAZON …"
click at [323, 337] on span "Agregar" at bounding box center [330, 350] width 34 height 26
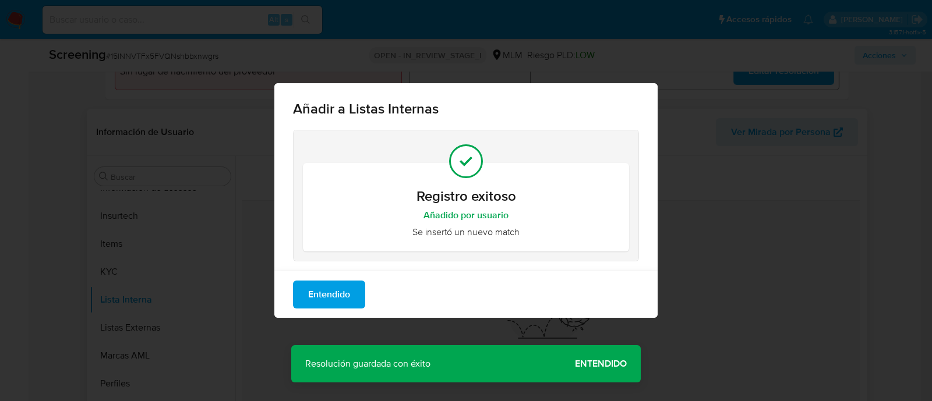
click at [327, 305] on span "Entendido" at bounding box center [329, 295] width 42 height 26
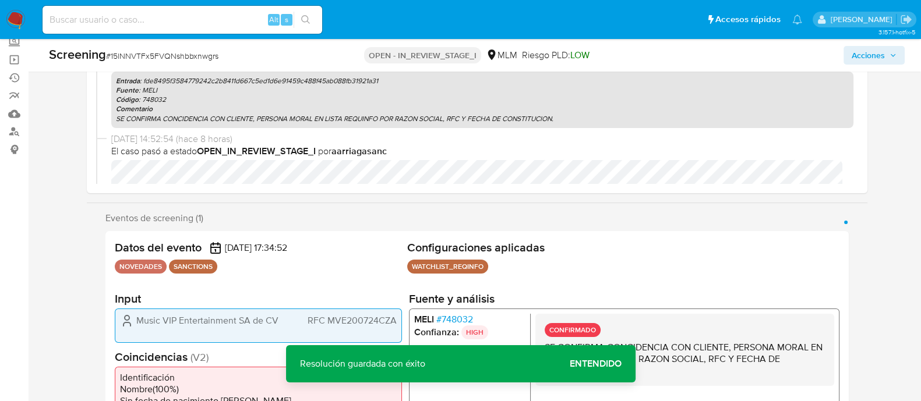
click at [842, 60] on div "Acciones" at bounding box center [764, 55] width 282 height 19
click at [890, 43] on div "Screening # 15lNNVTFx5FVQNshbbxnwgrs OPEN - IN_REVIEW_STAGE_I MLM Riesgo PLD: L…" at bounding box center [477, 55] width 870 height 33
click at [886, 52] on span "Acciones" at bounding box center [873, 55] width 45 height 16
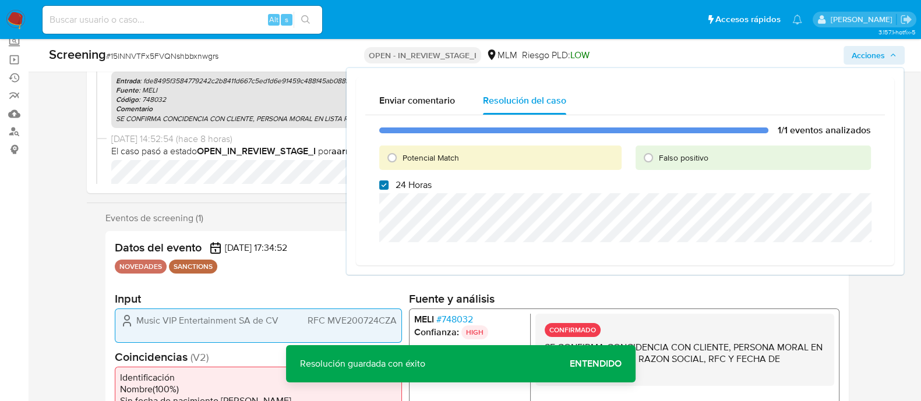
click at [381, 186] on input "24 Horas" at bounding box center [383, 185] width 9 height 9
checkbox input "false"
click at [395, 160] on input "Potencial Match" at bounding box center [392, 158] width 19 height 19
radio input "true"
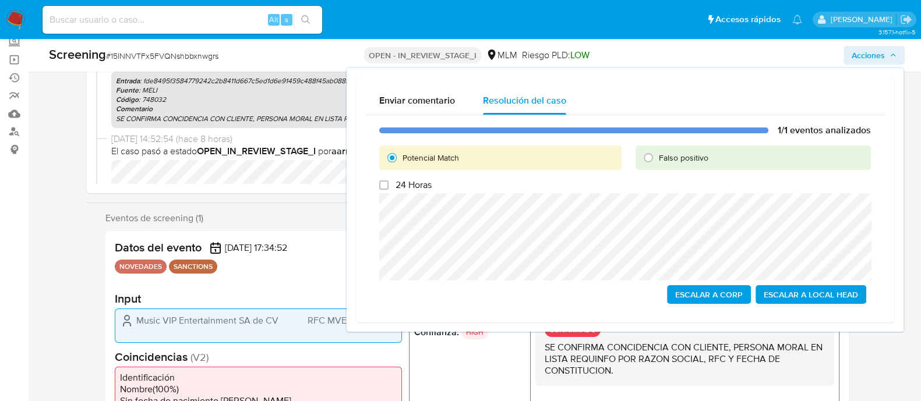
click at [787, 299] on span "Escalar a Local Head" at bounding box center [811, 295] width 94 height 16
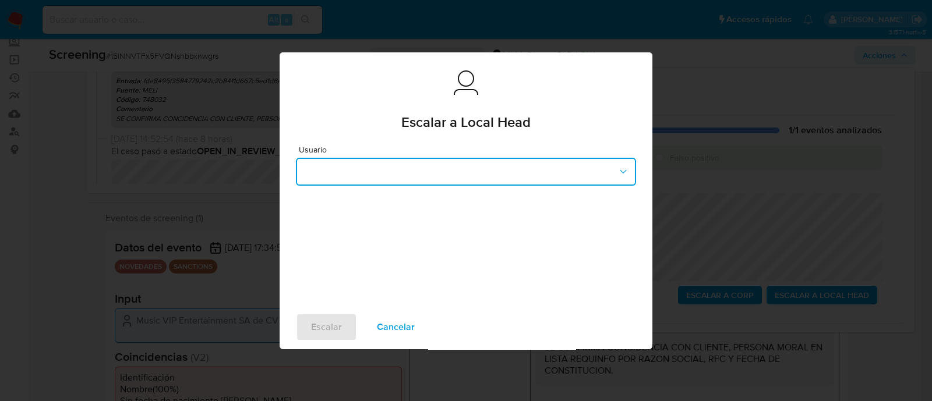
click at [354, 169] on button "button" at bounding box center [466, 172] width 340 height 28
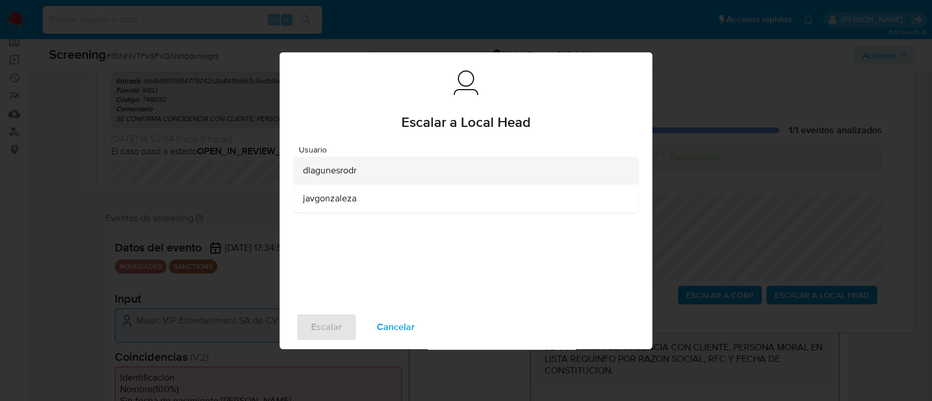
click at [338, 171] on span "dlagunesrodr" at bounding box center [330, 171] width 54 height 12
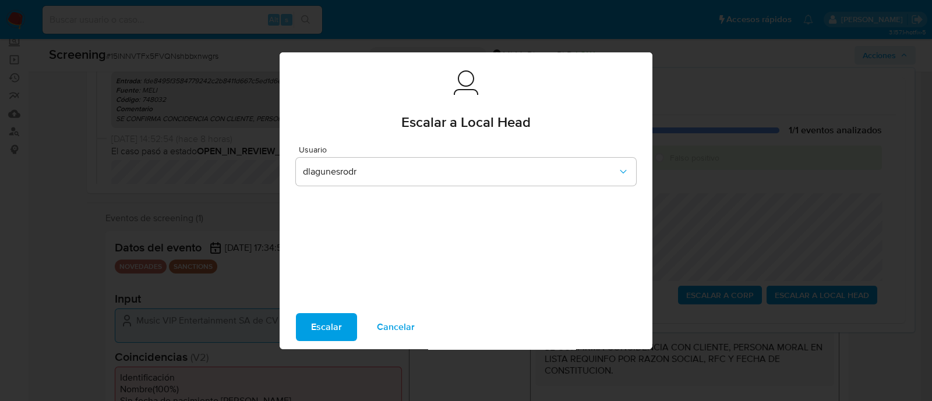
click at [320, 332] on span "Escalar" at bounding box center [326, 328] width 31 height 26
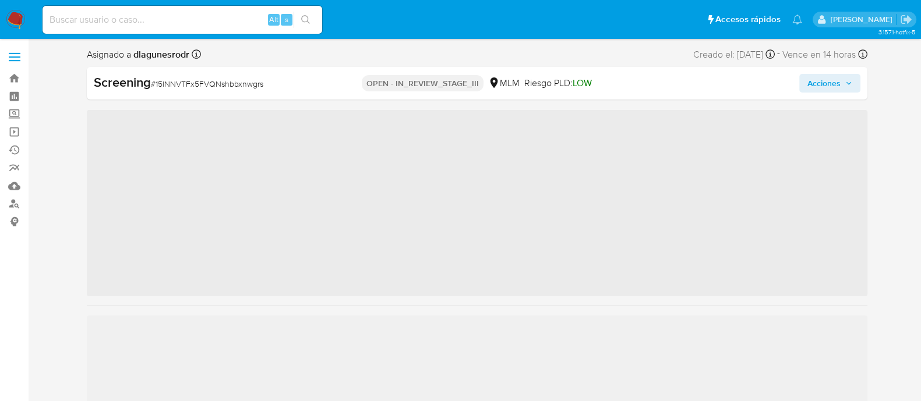
scroll to position [492, 0]
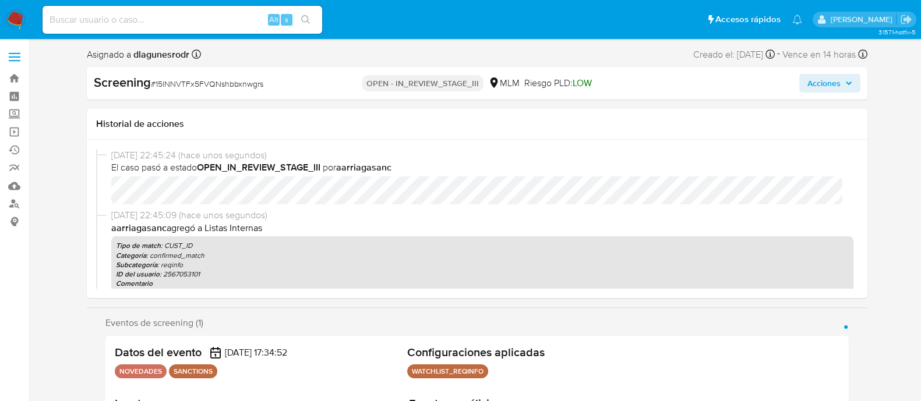
select select "10"
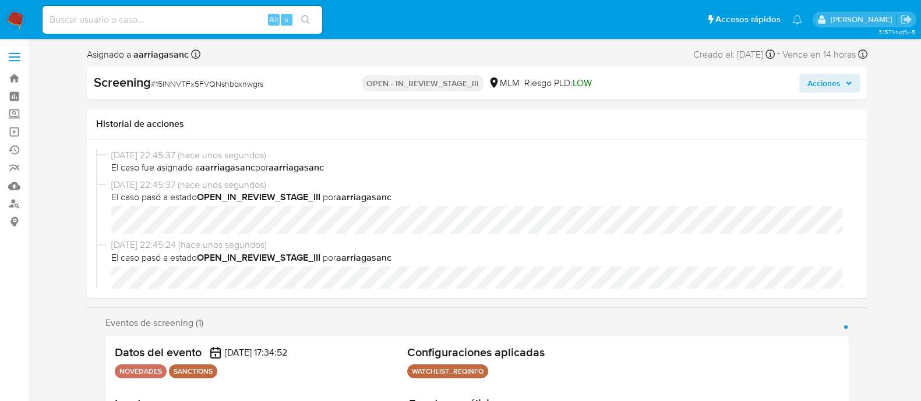
scroll to position [492, 0]
select select "10"
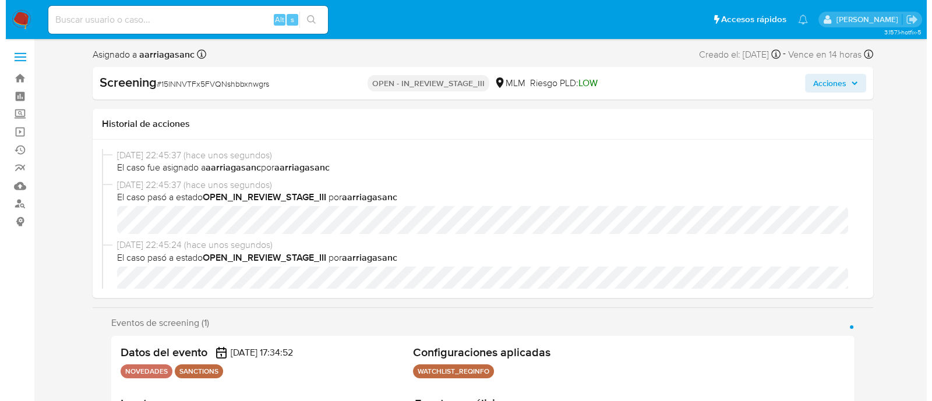
scroll to position [72, 0]
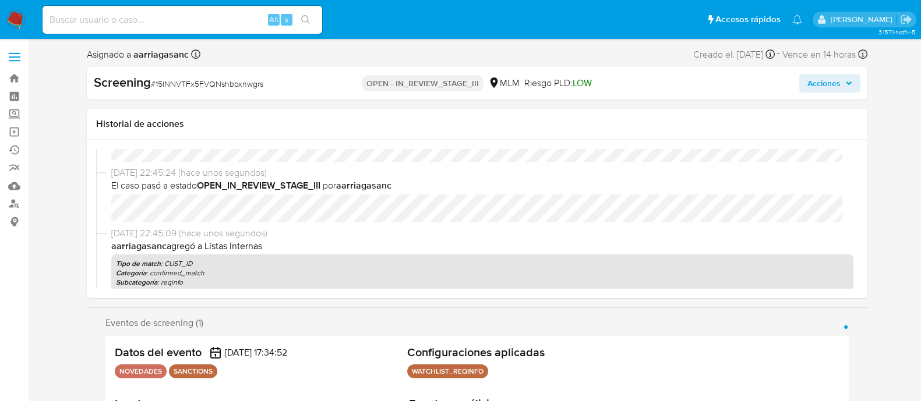
click at [821, 82] on span "Acciones" at bounding box center [823, 83] width 33 height 19
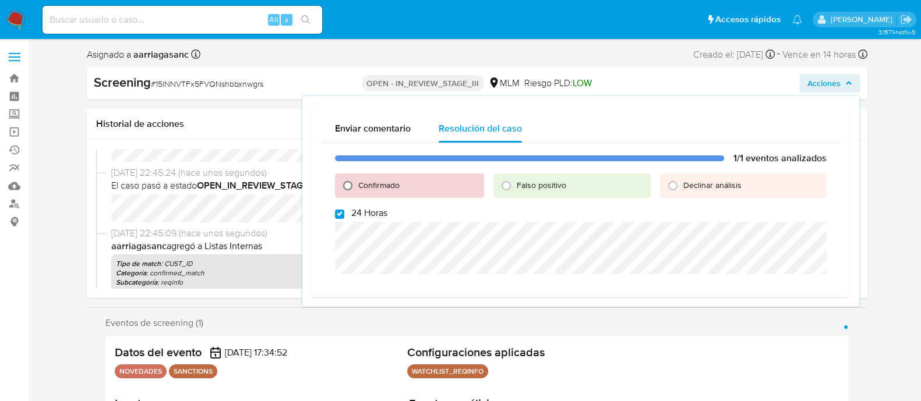
click at [355, 183] on input "Confirmado" at bounding box center [347, 185] width 19 height 19
radio input "true"
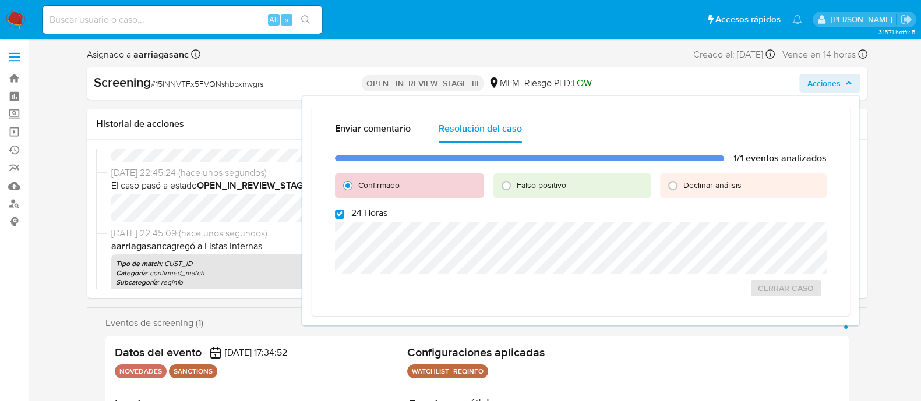
click at [341, 220] on div "1/1 eventos analizados Confirmado Falso positivo Declinar análisis 24 Horas Cer…" at bounding box center [581, 225] width 520 height 164
click at [341, 215] on input "24 Horas" at bounding box center [339, 214] width 9 height 9
checkbox input "false"
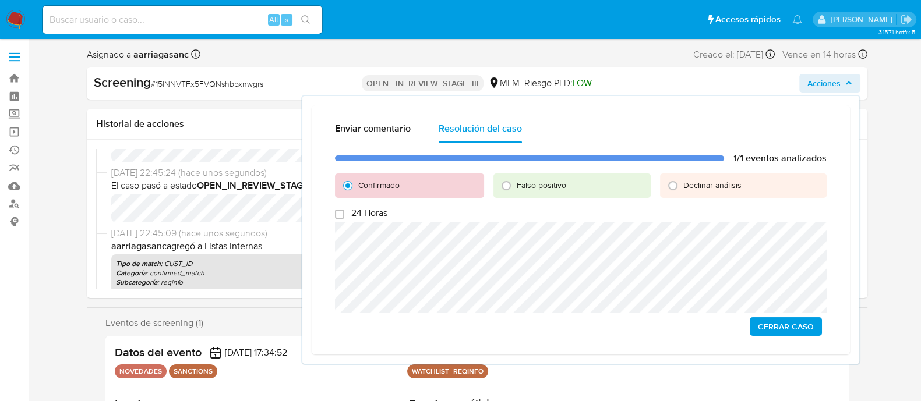
click at [815, 324] on button "Cerrar Caso" at bounding box center [786, 326] width 72 height 19
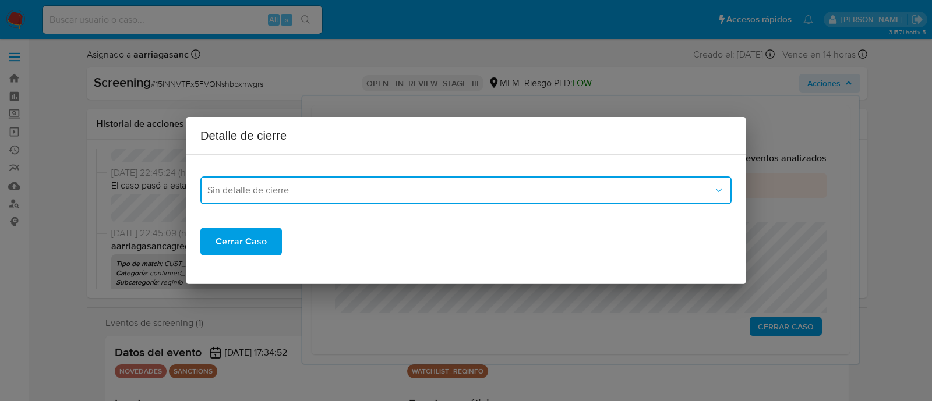
click at [363, 185] on span "Sin detalle de cierre" at bounding box center [460, 191] width 506 height 12
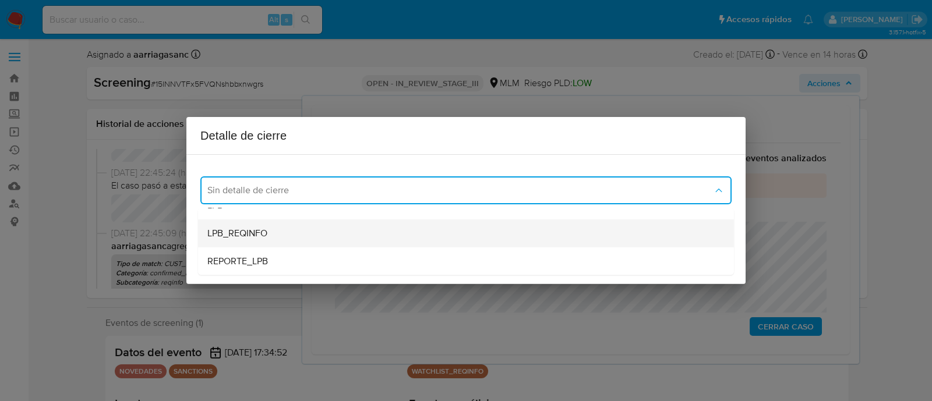
click at [334, 227] on div "LPB_REQINFO" at bounding box center [465, 234] width 517 height 28
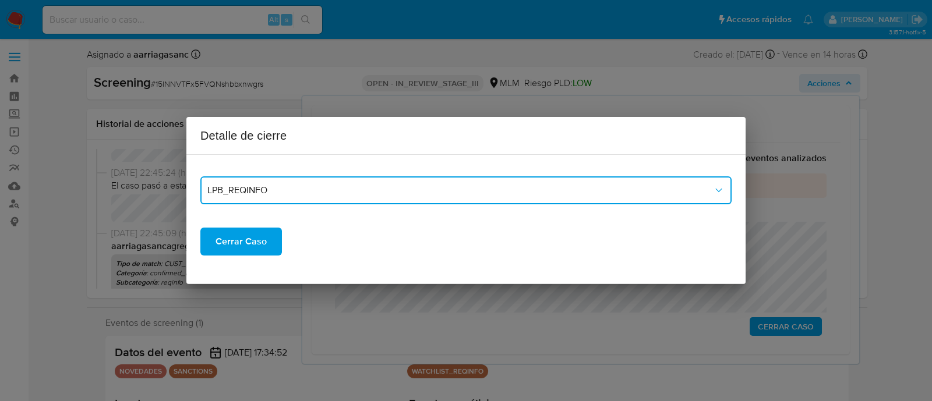
click at [297, 182] on button "LPB_REQINFO" at bounding box center [465, 190] width 531 height 28
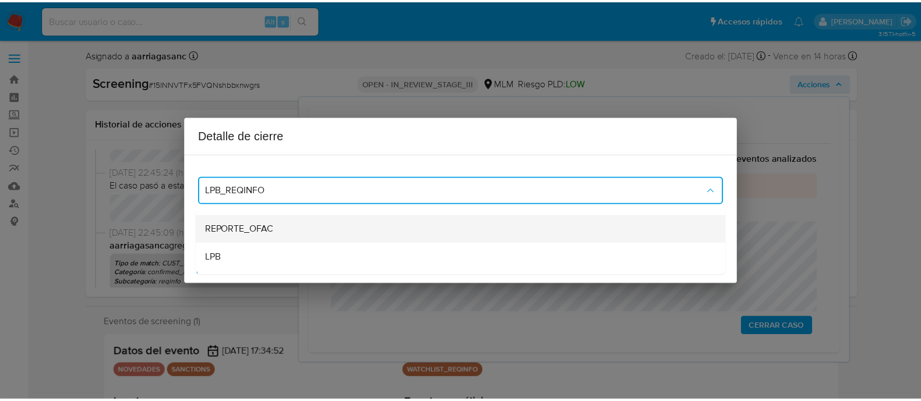
scroll to position [0, 0]
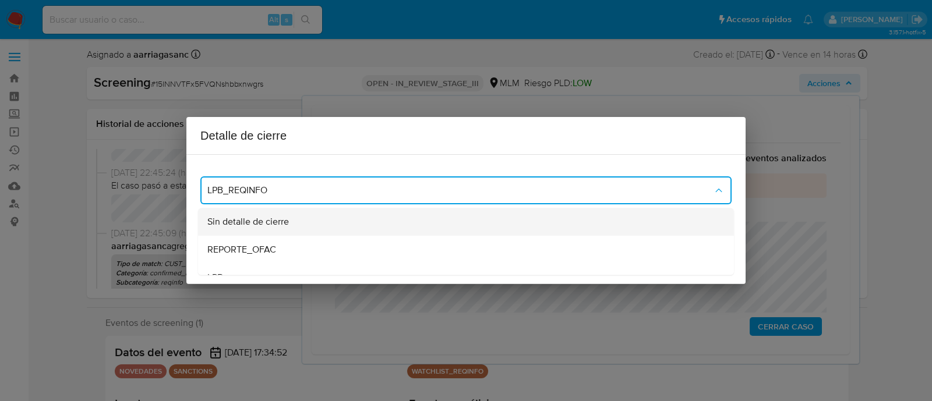
click at [294, 217] on div "Sin detalle de cierre" at bounding box center [465, 222] width 517 height 28
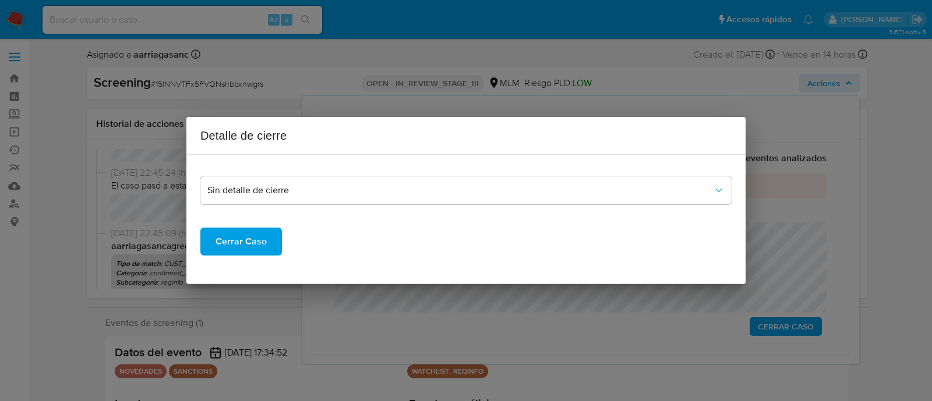
click at [245, 239] on span "Cerrar Caso" at bounding box center [240, 242] width 51 height 26
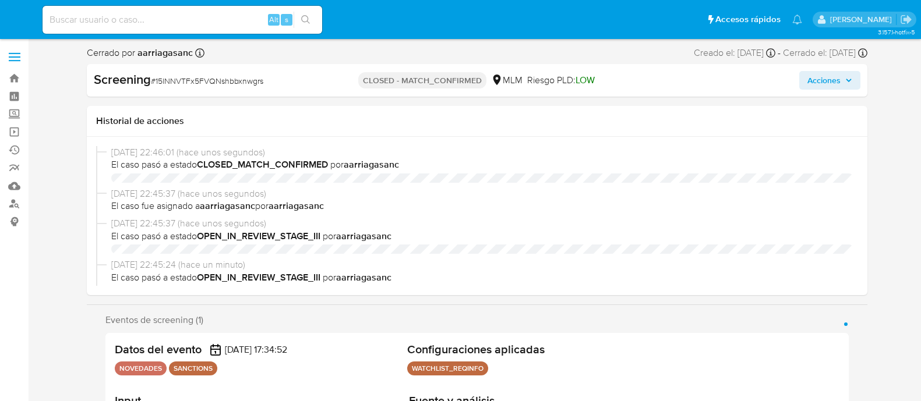
select select "10"
